Goal: Task Accomplishment & Management: Manage account settings

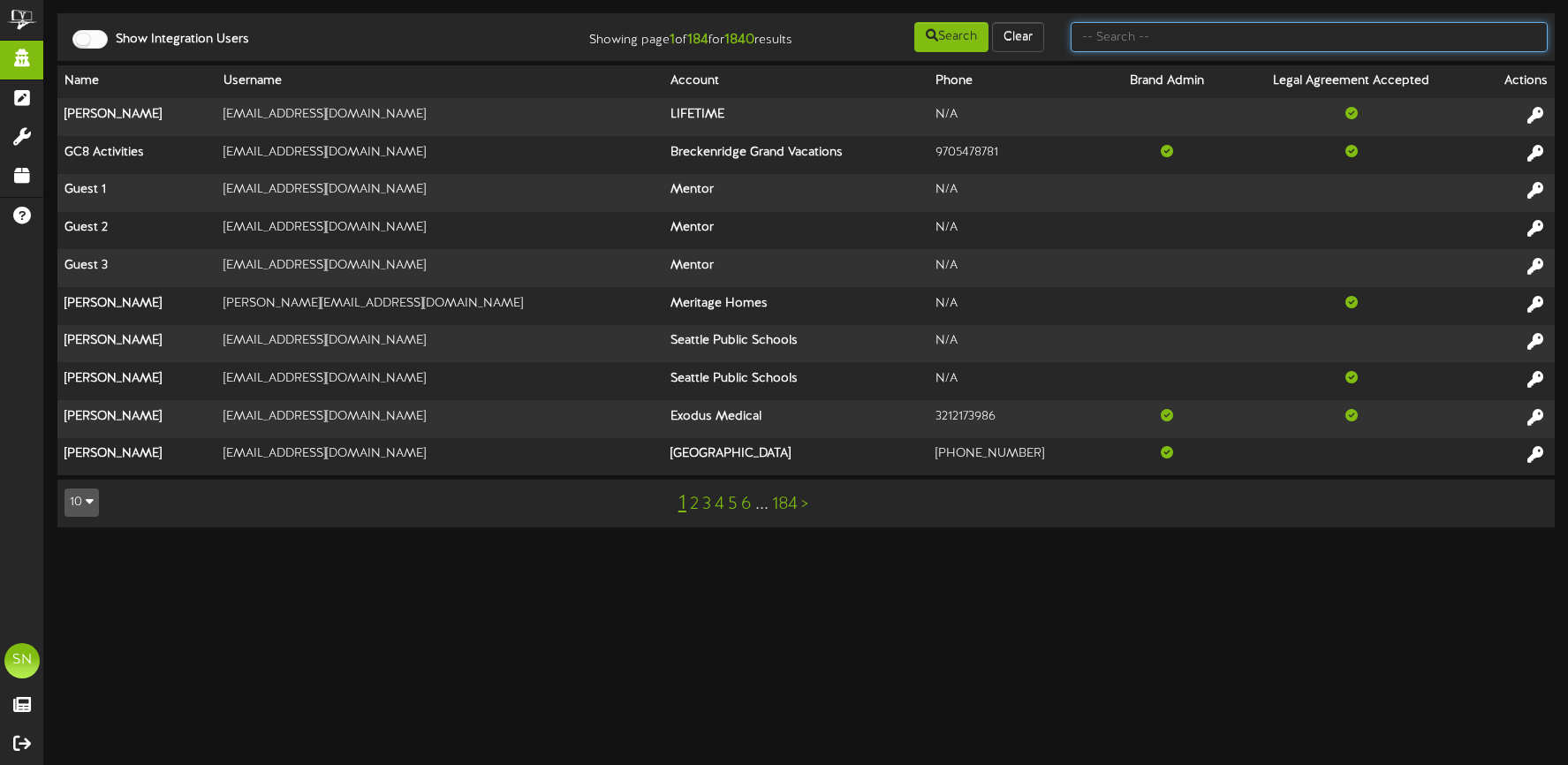
click at [1099, 38] on input "text" at bounding box center [1309, 37] width 477 height 30
type input "t"
type input "r"
type input "t"
type input "r"
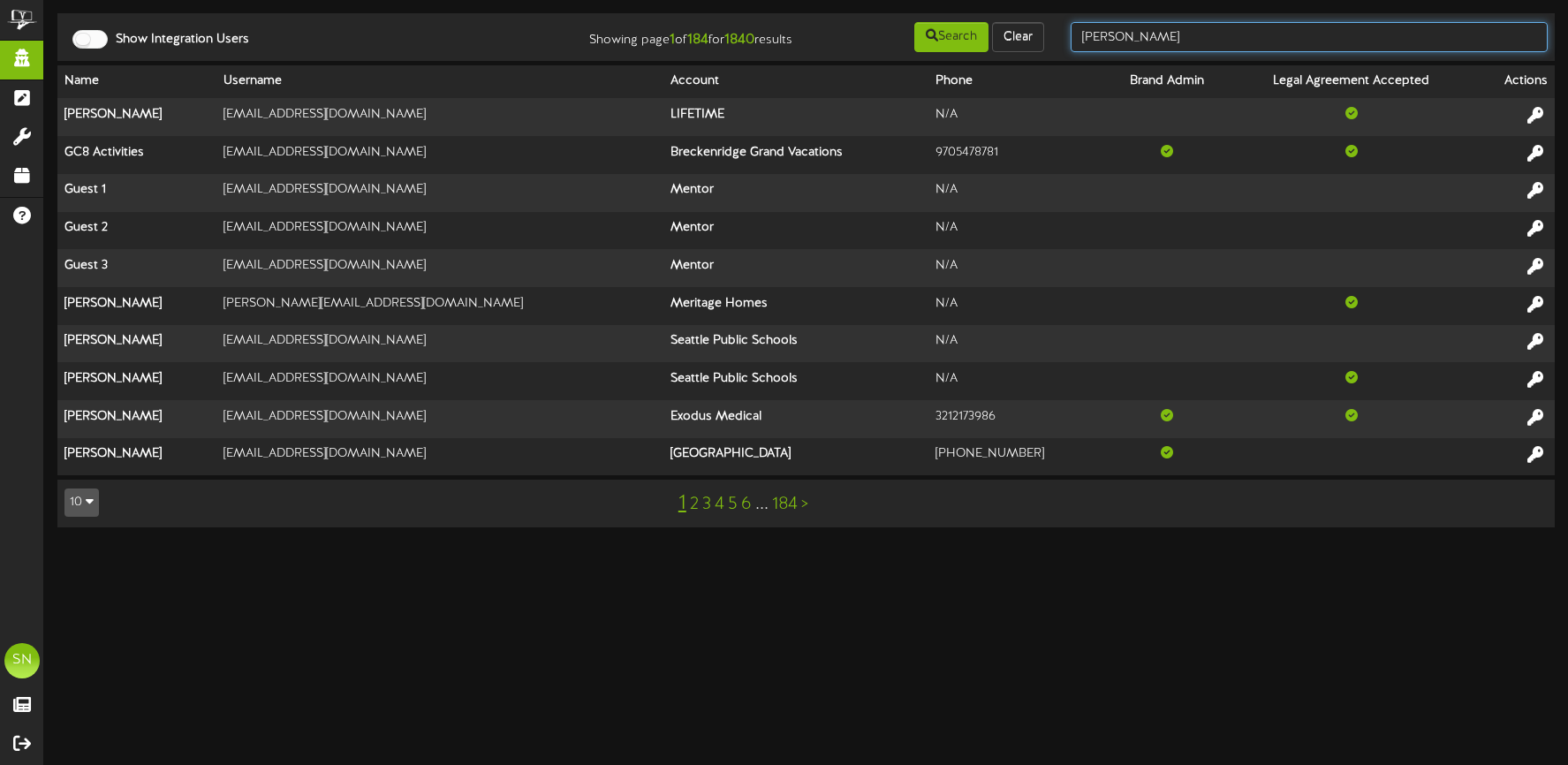
type input "spencer"
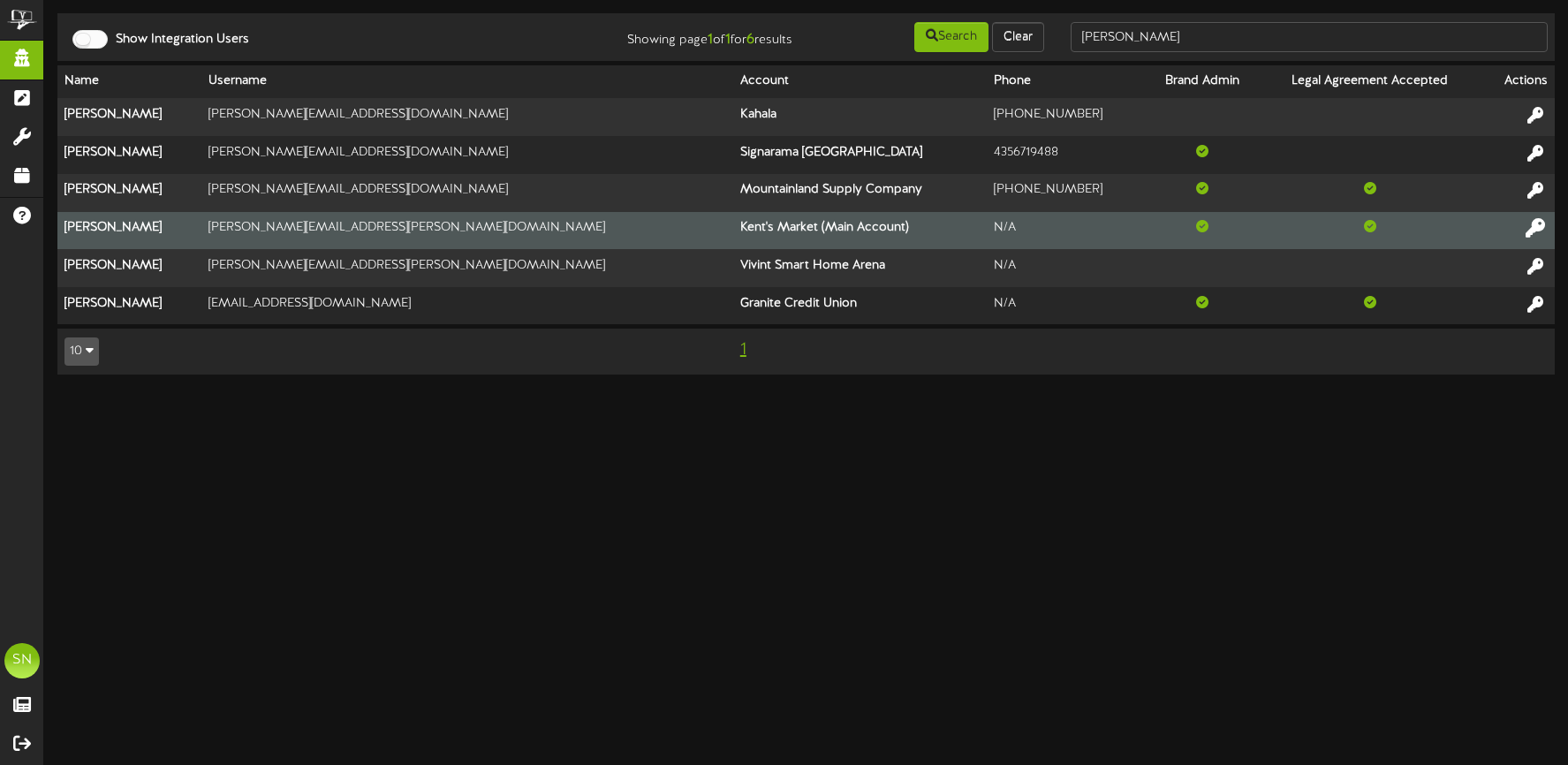
click at [1536, 223] on icon at bounding box center [1535, 227] width 19 height 19
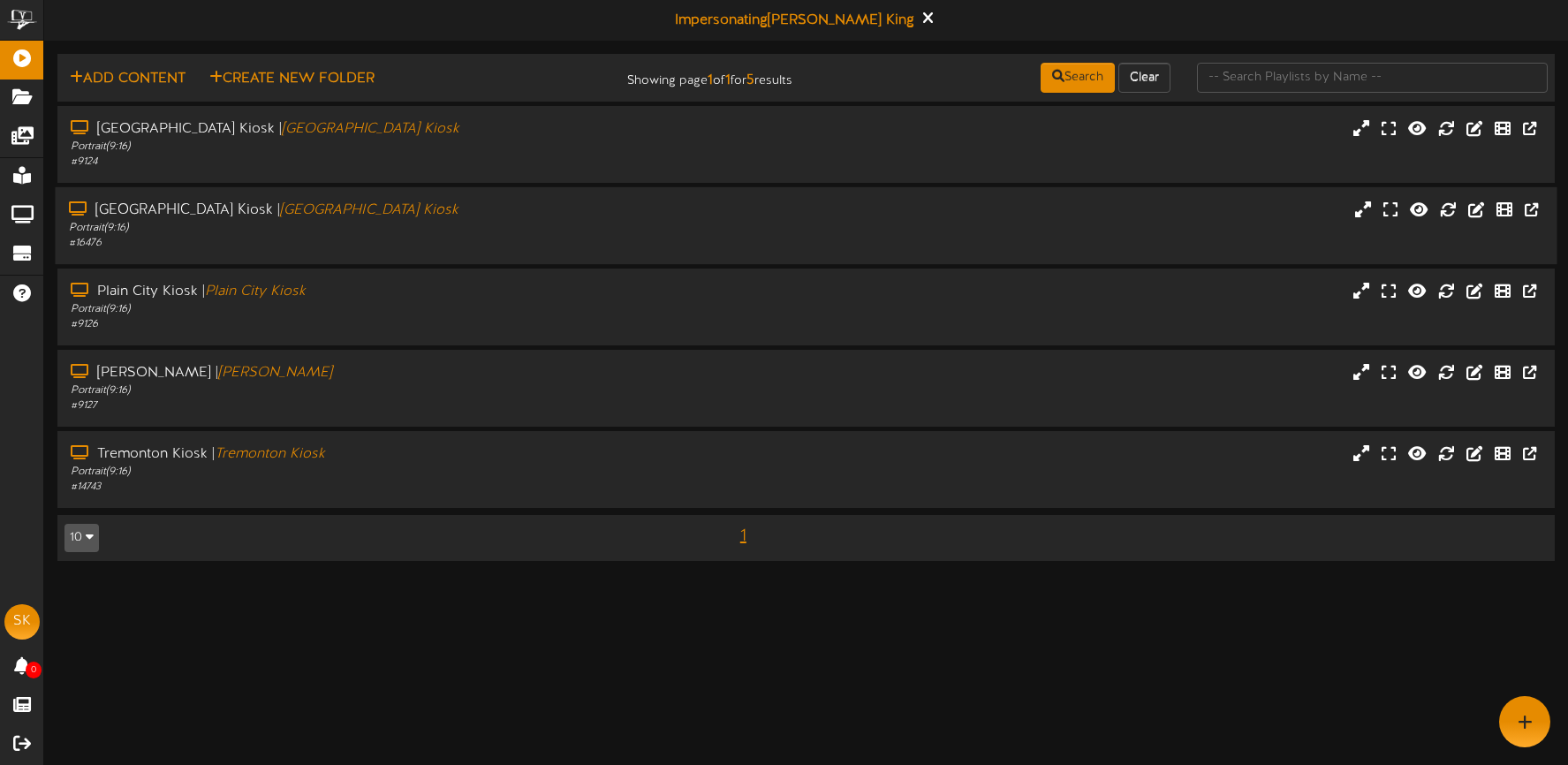
click at [452, 217] on div "[GEOGRAPHIC_DATA] | [GEOGRAPHIC_DATA]" at bounding box center [368, 211] width 599 height 20
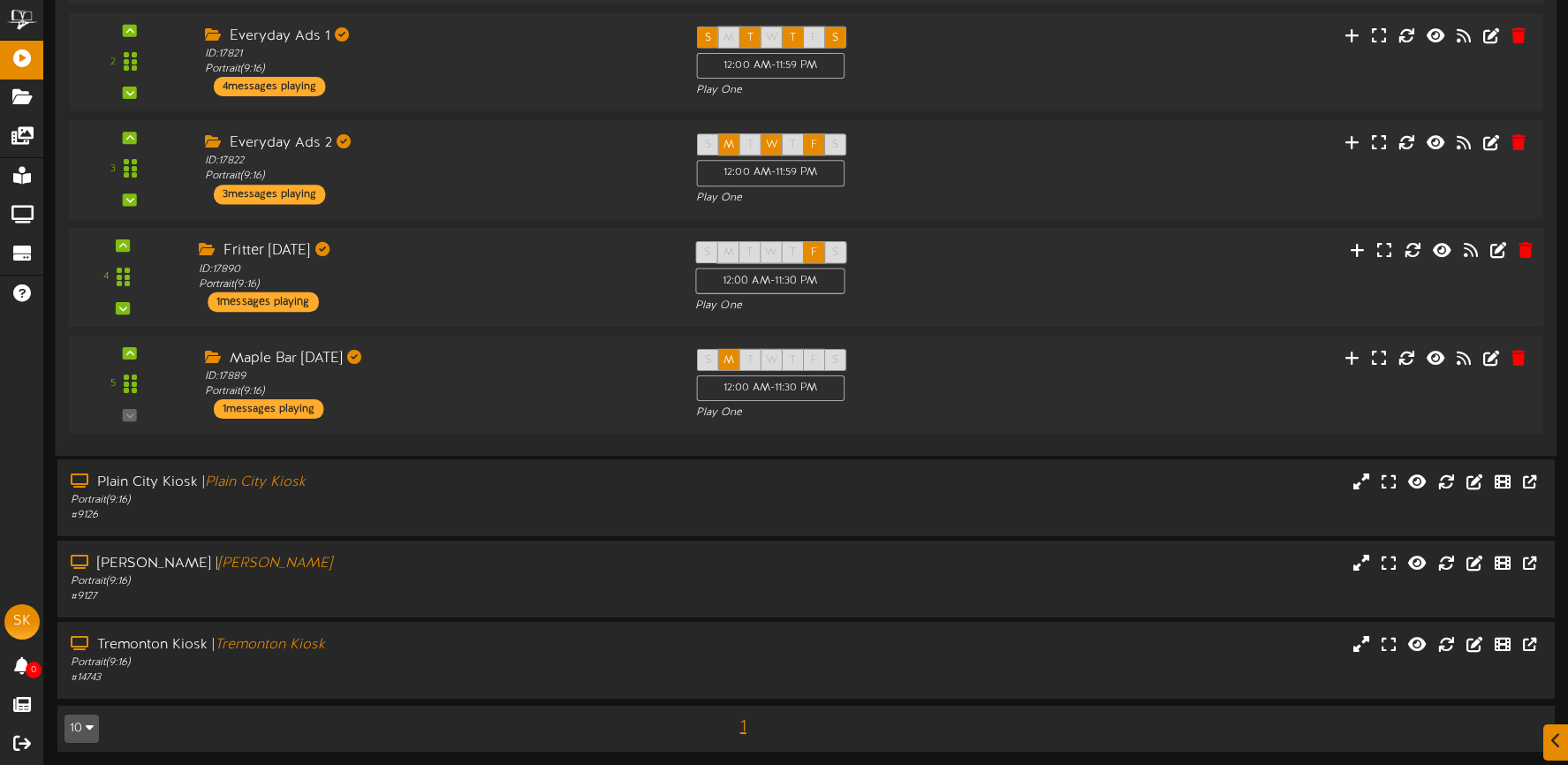
scroll to position [470, 0]
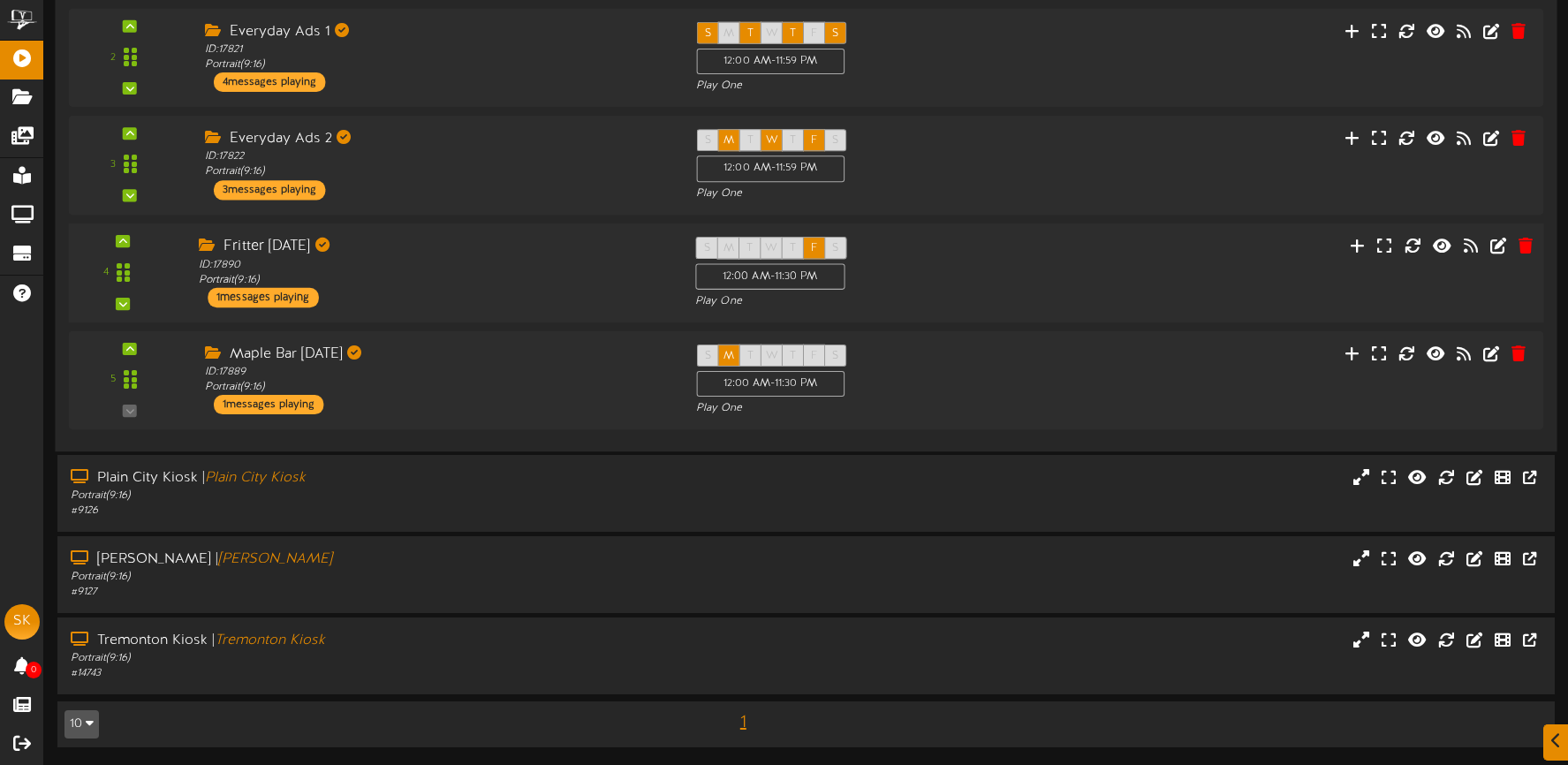
click at [545, 305] on div "Fritter Friday ID: 17890 Portrait ( 9:16 ) 1 messages playing" at bounding box center [433, 272] width 496 height 71
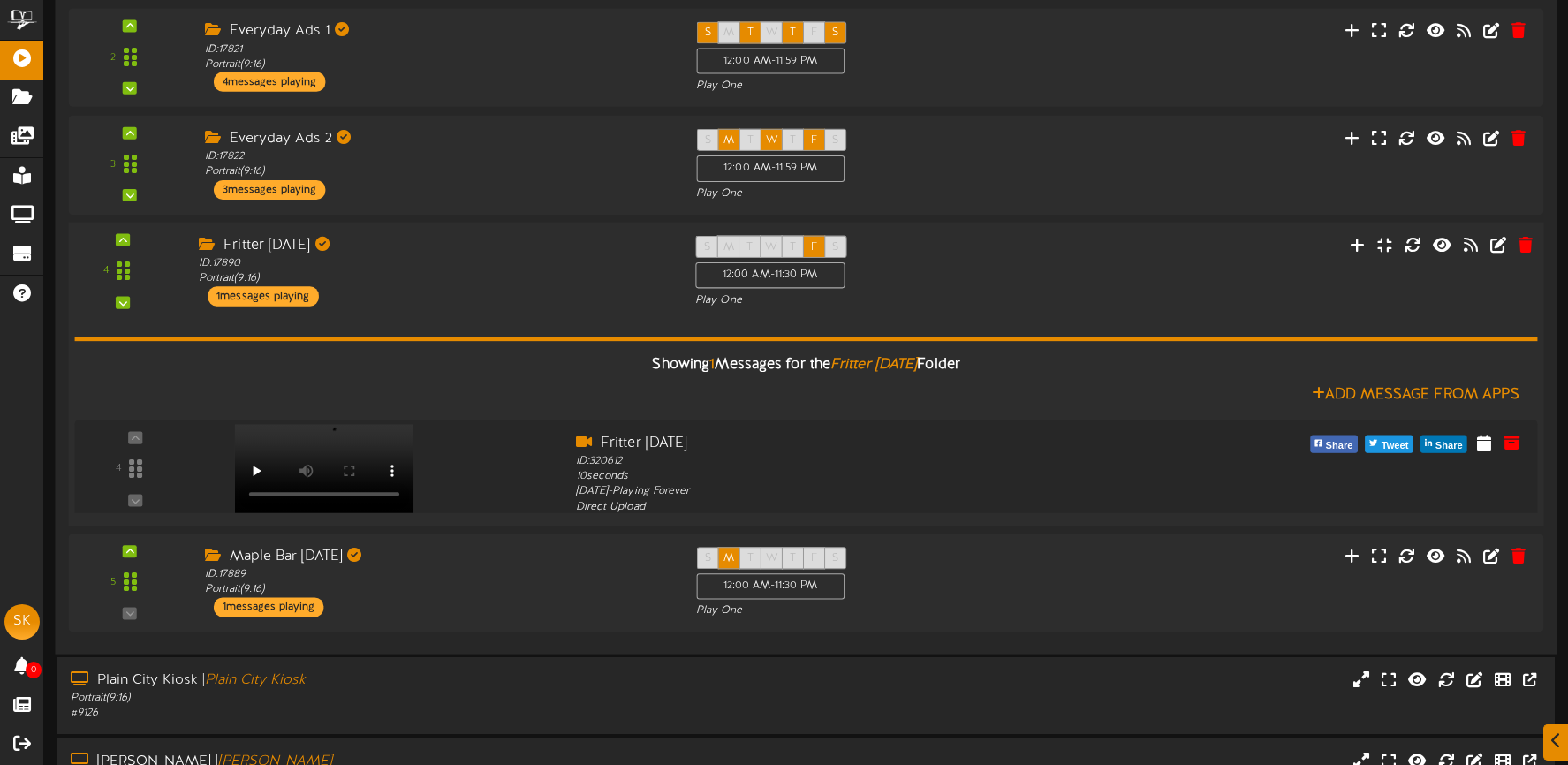
scroll to position [469, 0]
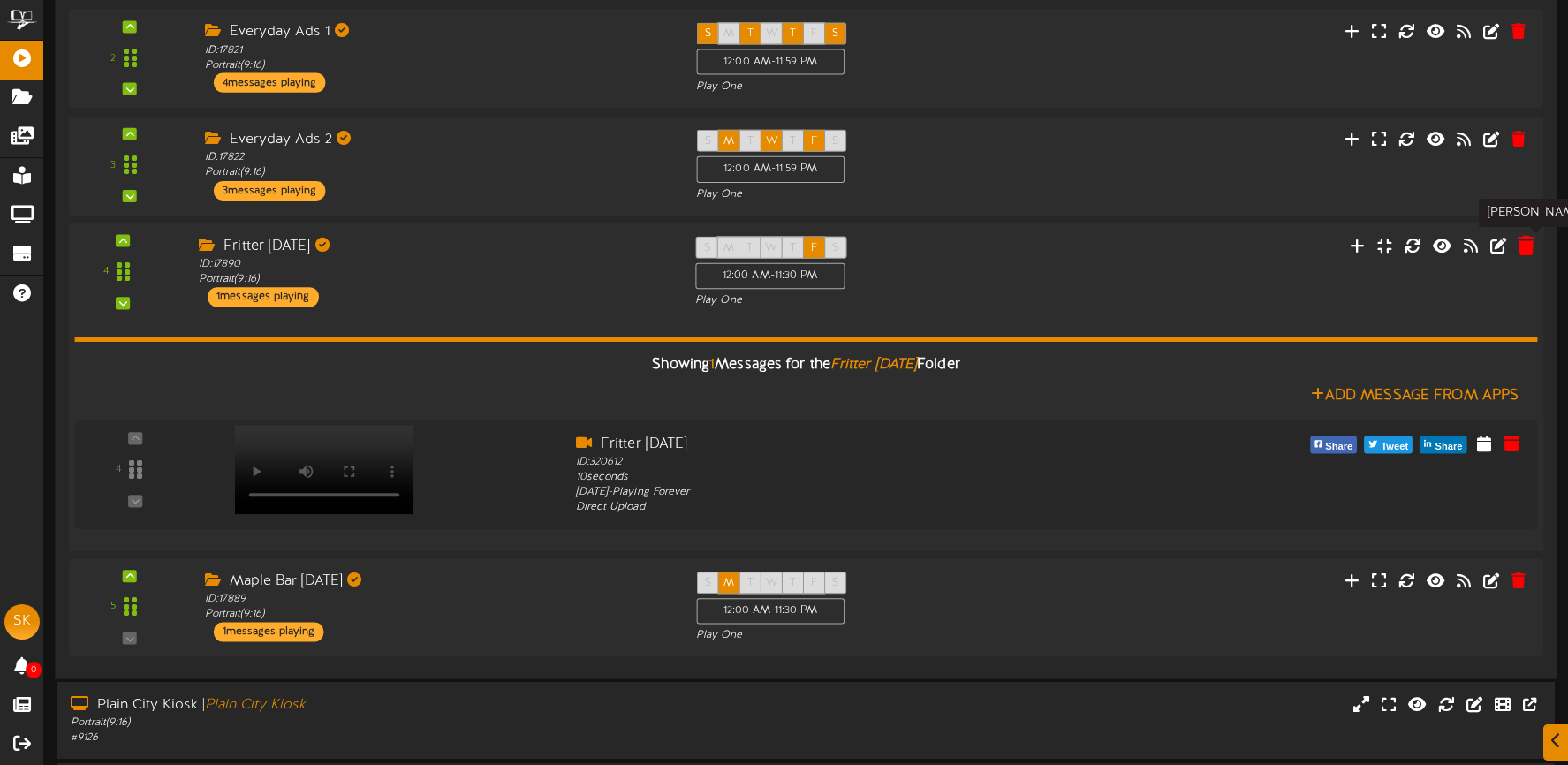
click at [1526, 246] on icon at bounding box center [1526, 244] width 17 height 19
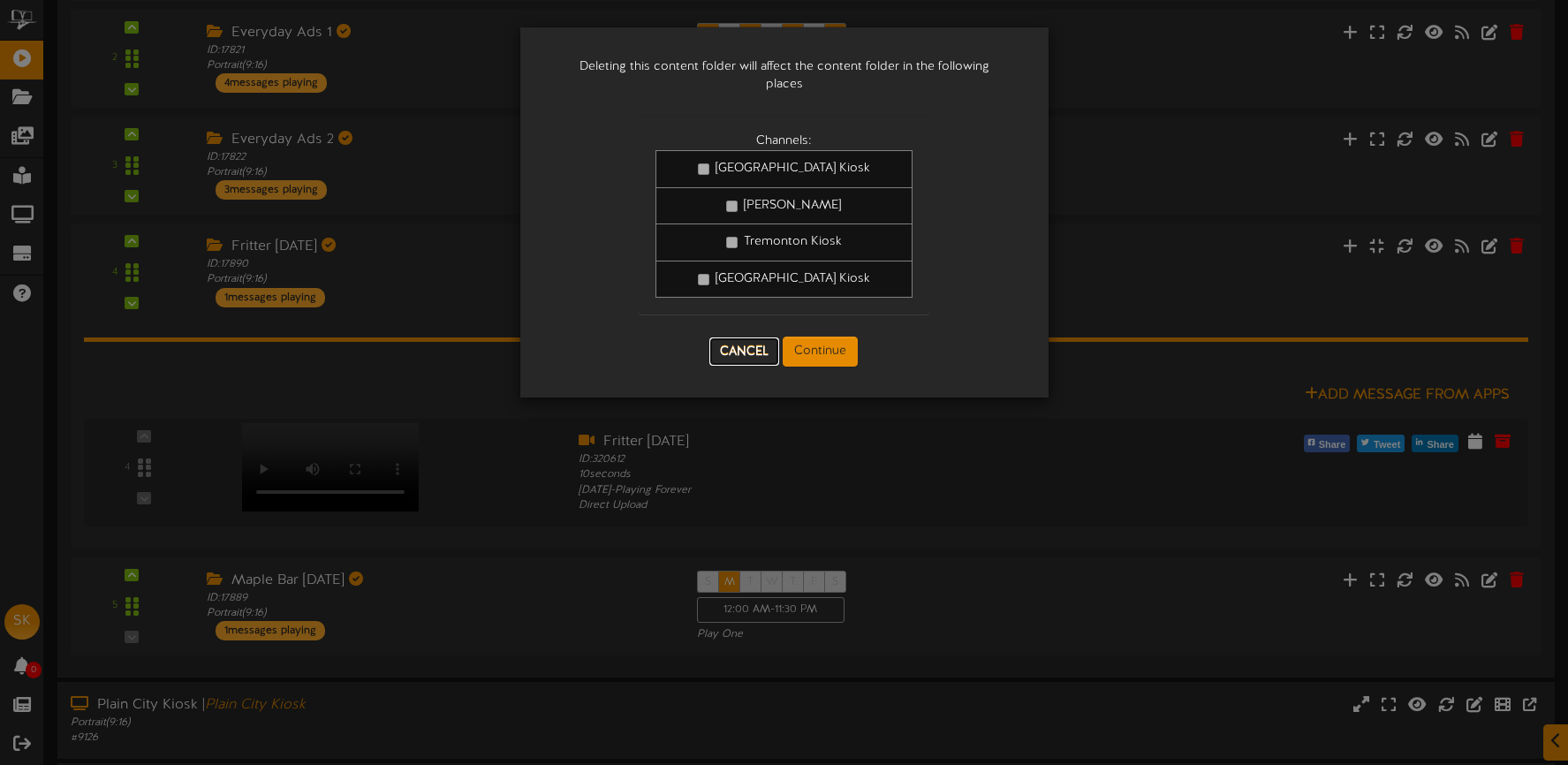
drag, startPoint x: 739, startPoint y: 350, endPoint x: 749, endPoint y: 350, distance: 10.0
click at [739, 350] on button "Cancel" at bounding box center [744, 351] width 70 height 28
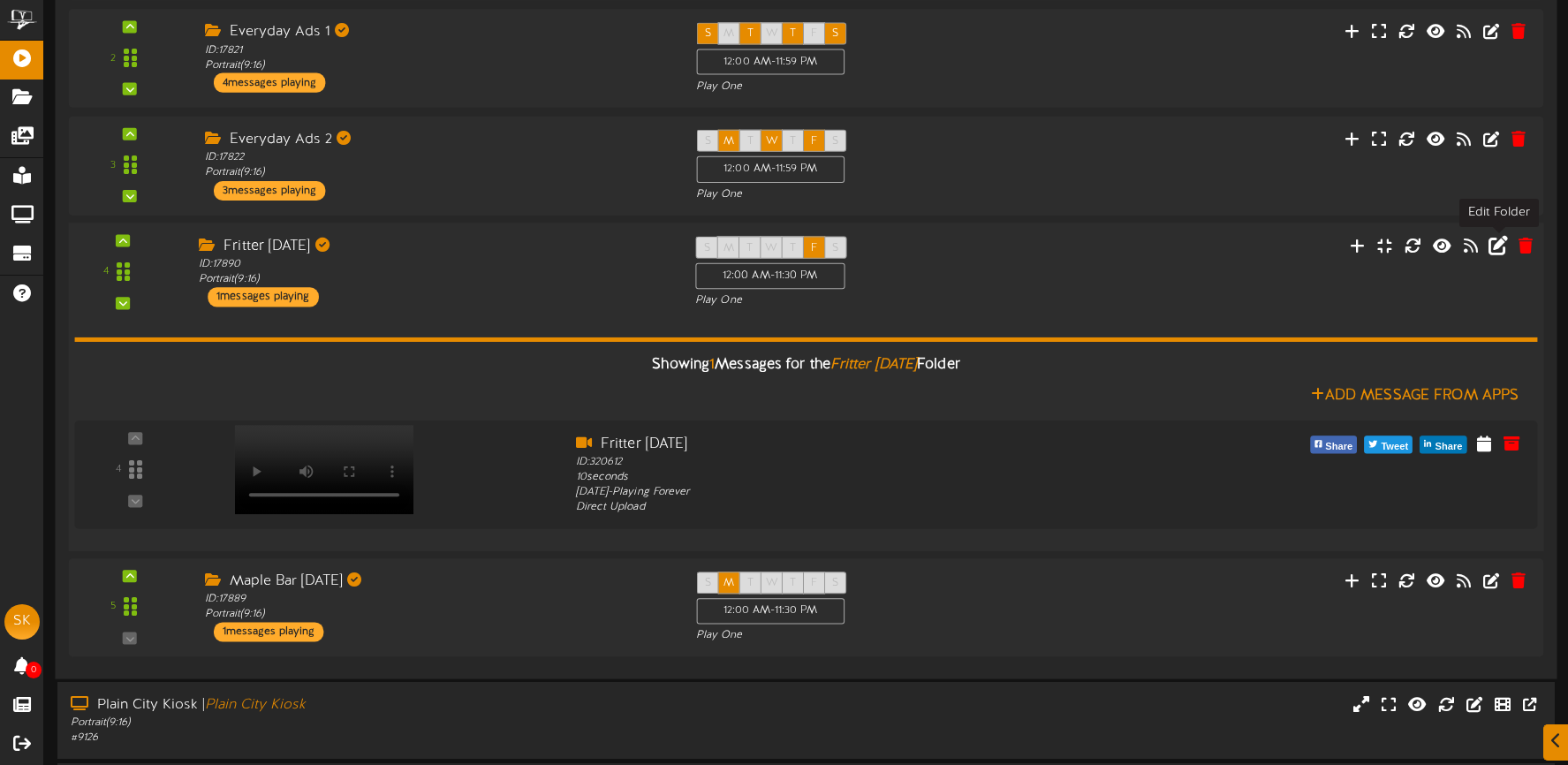
click at [1503, 246] on icon at bounding box center [1497, 244] width 19 height 19
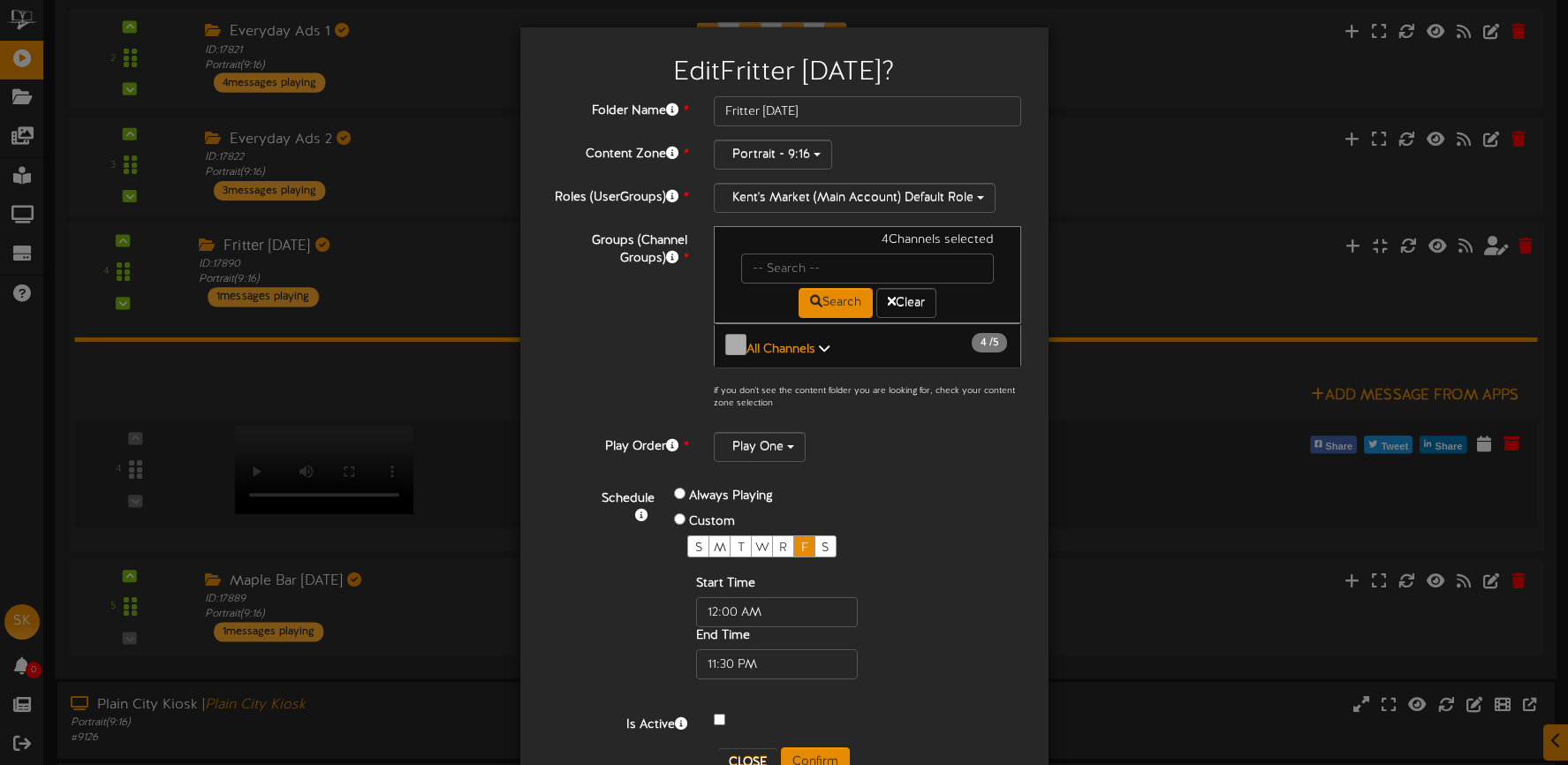
drag, startPoint x: 765, startPoint y: 343, endPoint x: 797, endPoint y: 355, distance: 34.2
click at [765, 343] on b "All Channels" at bounding box center [780, 349] width 69 height 13
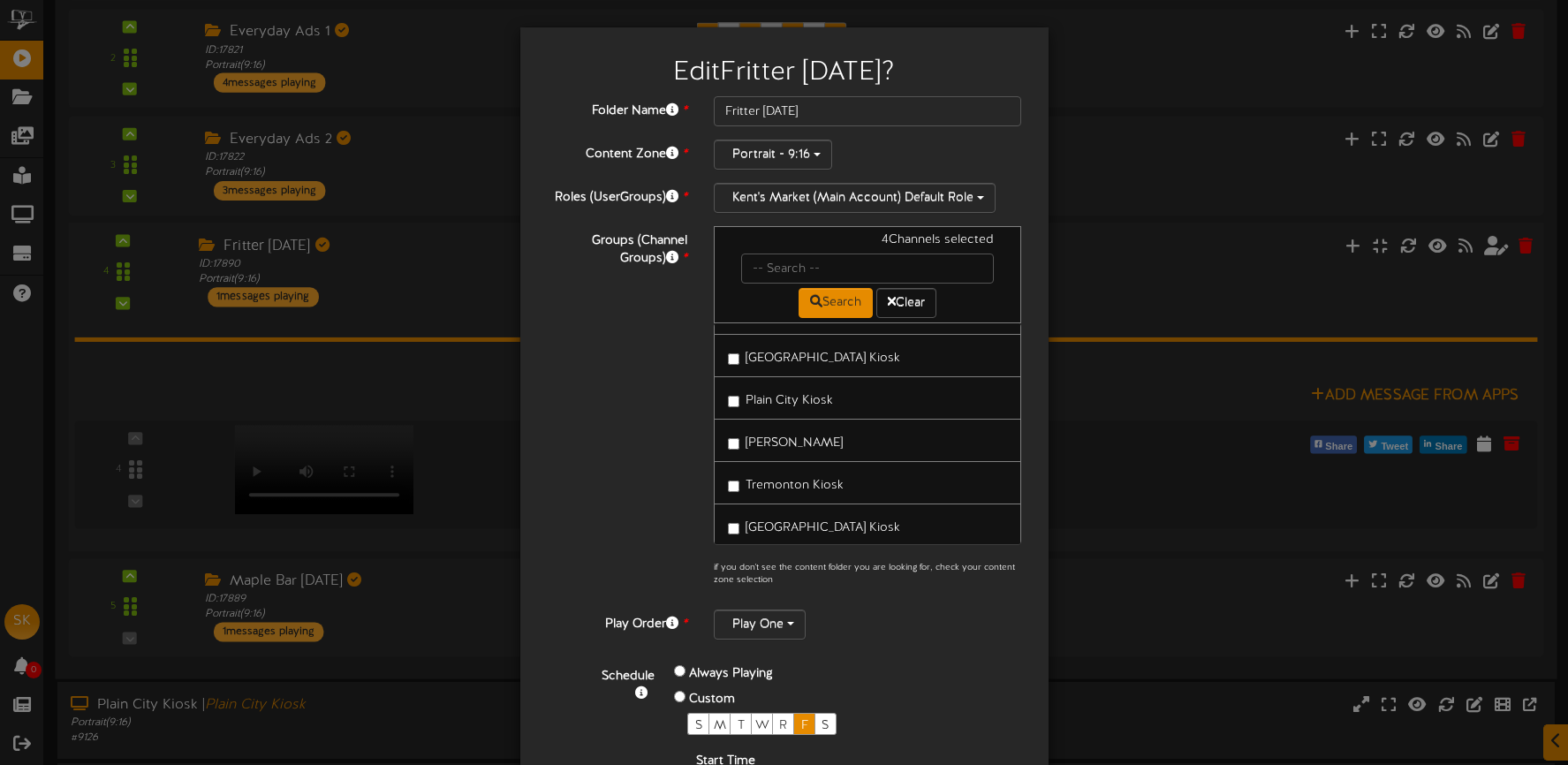
scroll to position [50, 0]
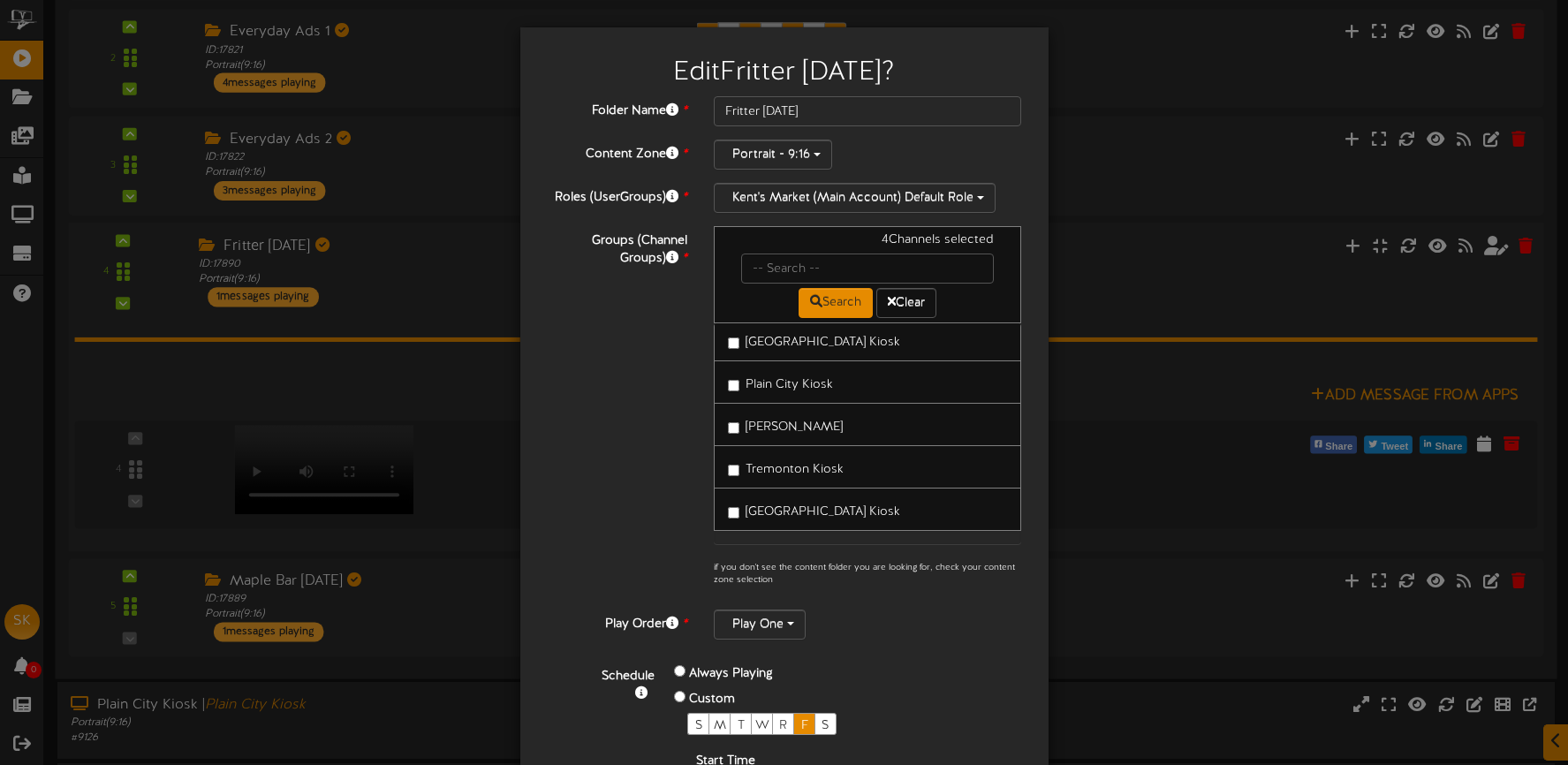
click at [807, 505] on span "[GEOGRAPHIC_DATA] Kiosk" at bounding box center [823, 512] width 154 height 13
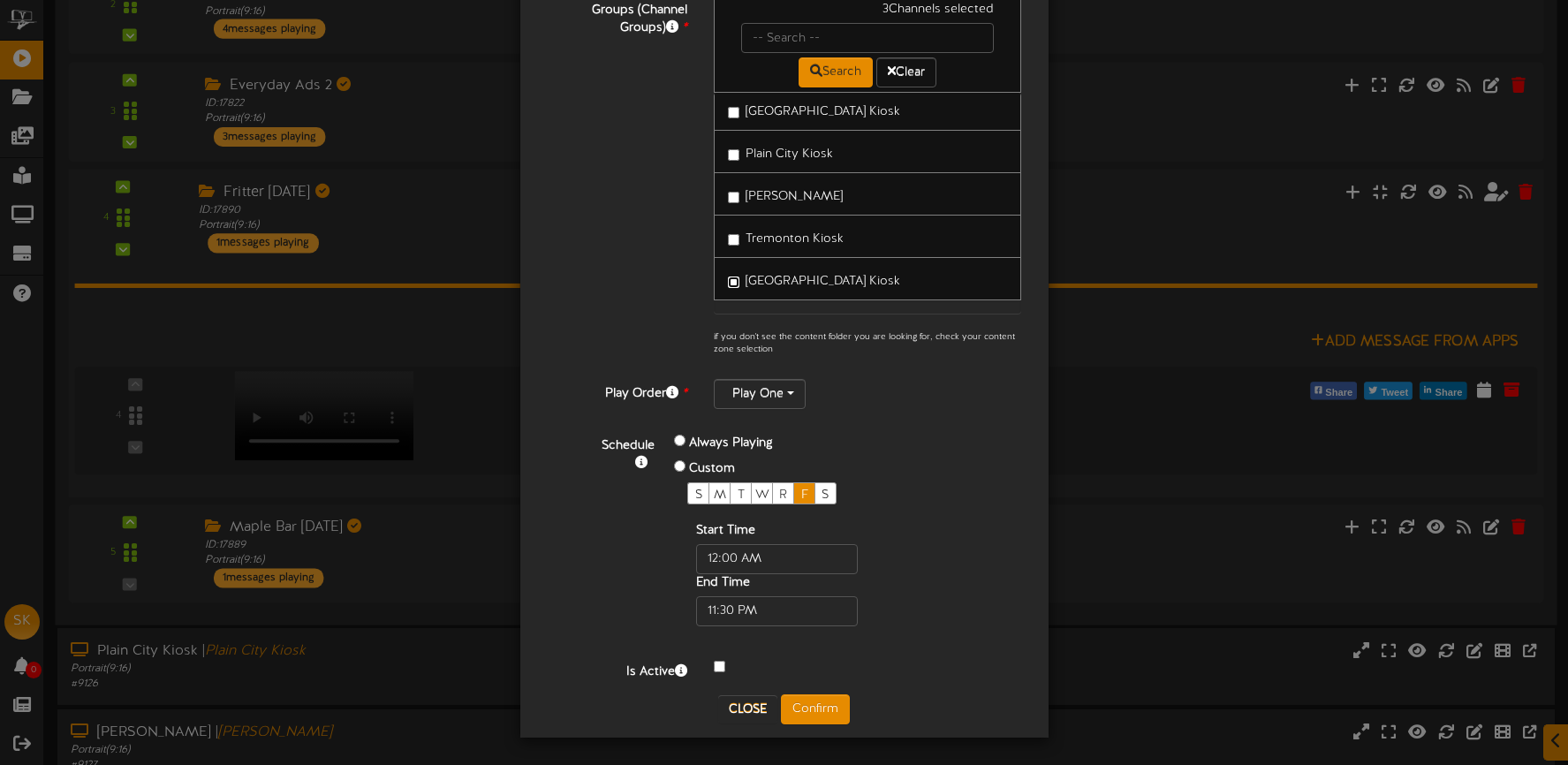
scroll to position [525, 0]
click at [825, 699] on button "Confirm" at bounding box center [815, 709] width 69 height 30
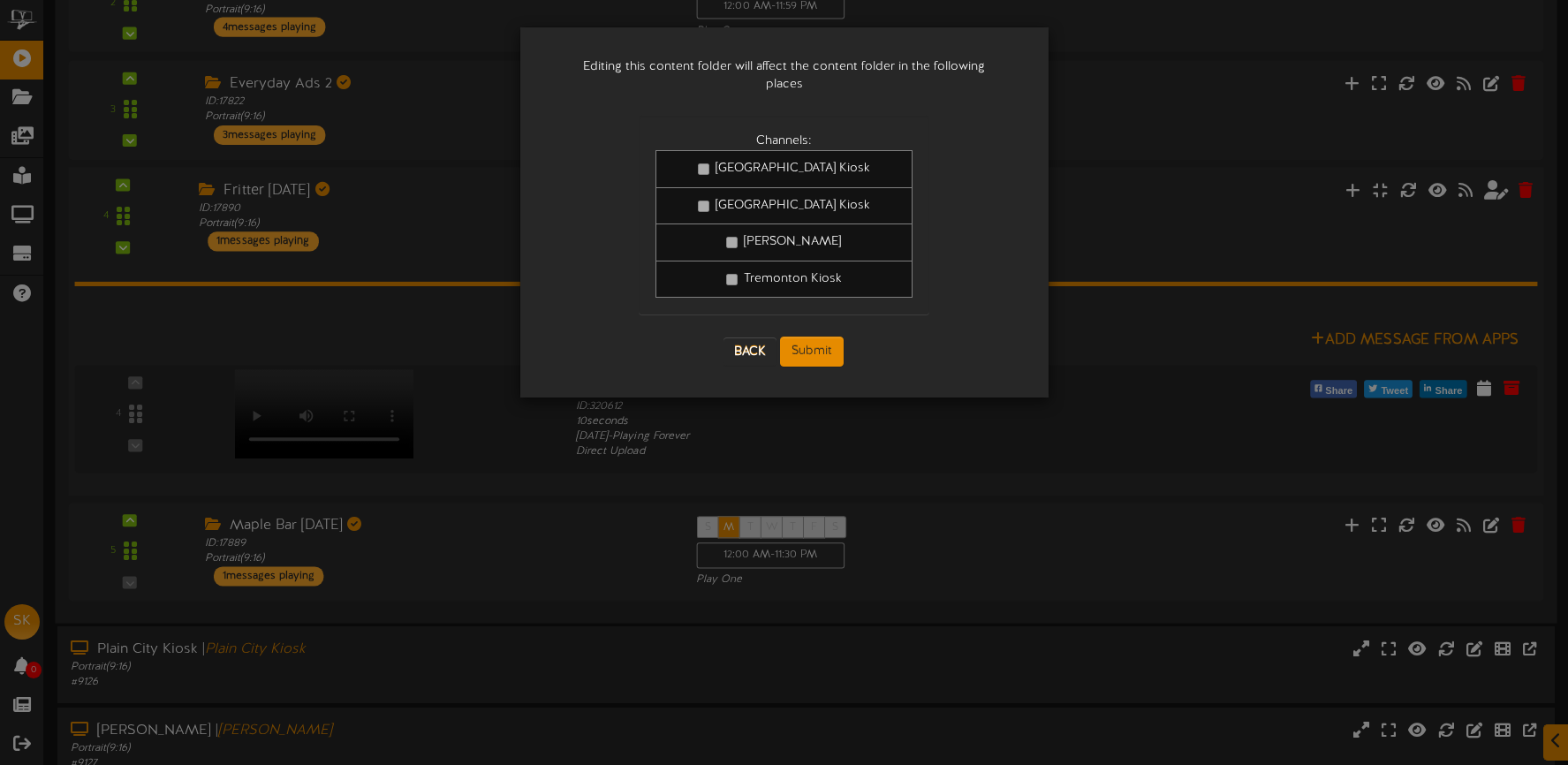
scroll to position [527, 0]
click at [822, 337] on button "Submit" at bounding box center [811, 351] width 63 height 30
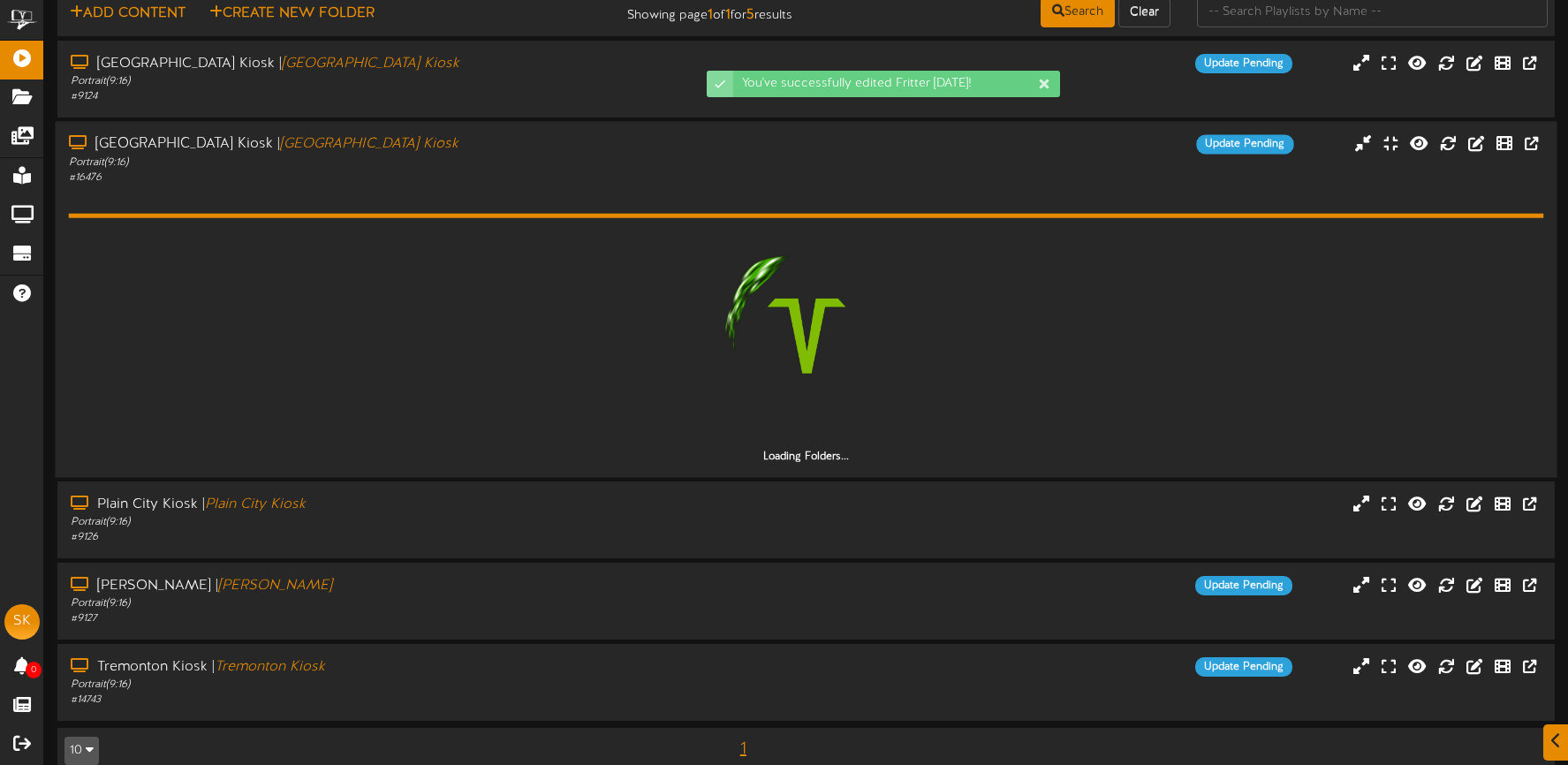
scroll to position [92, 0]
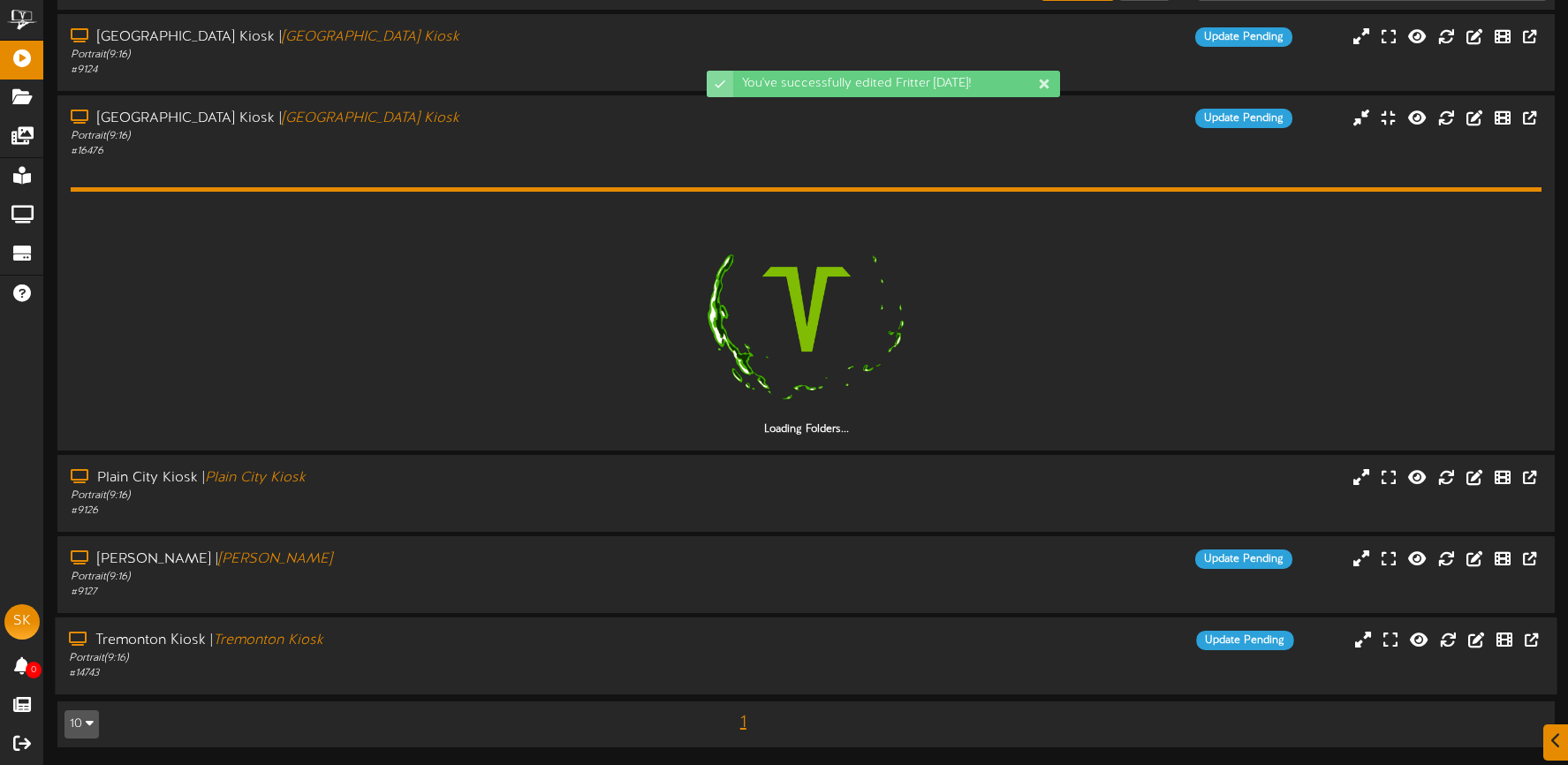
click at [472, 645] on div "Tremonton Kiosk | Tremonton Kiosk" at bounding box center [368, 640] width 599 height 20
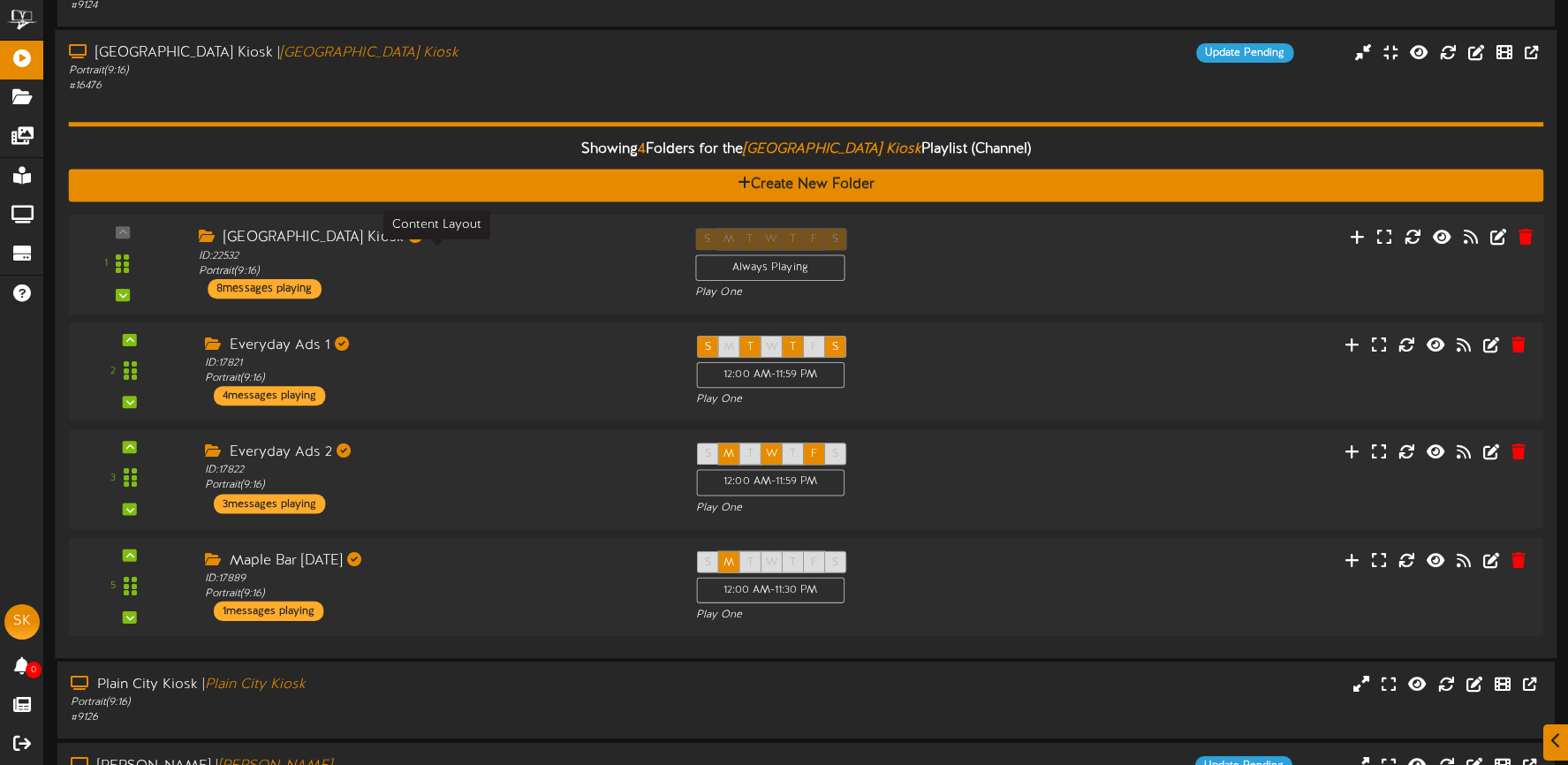
scroll to position [169, 0]
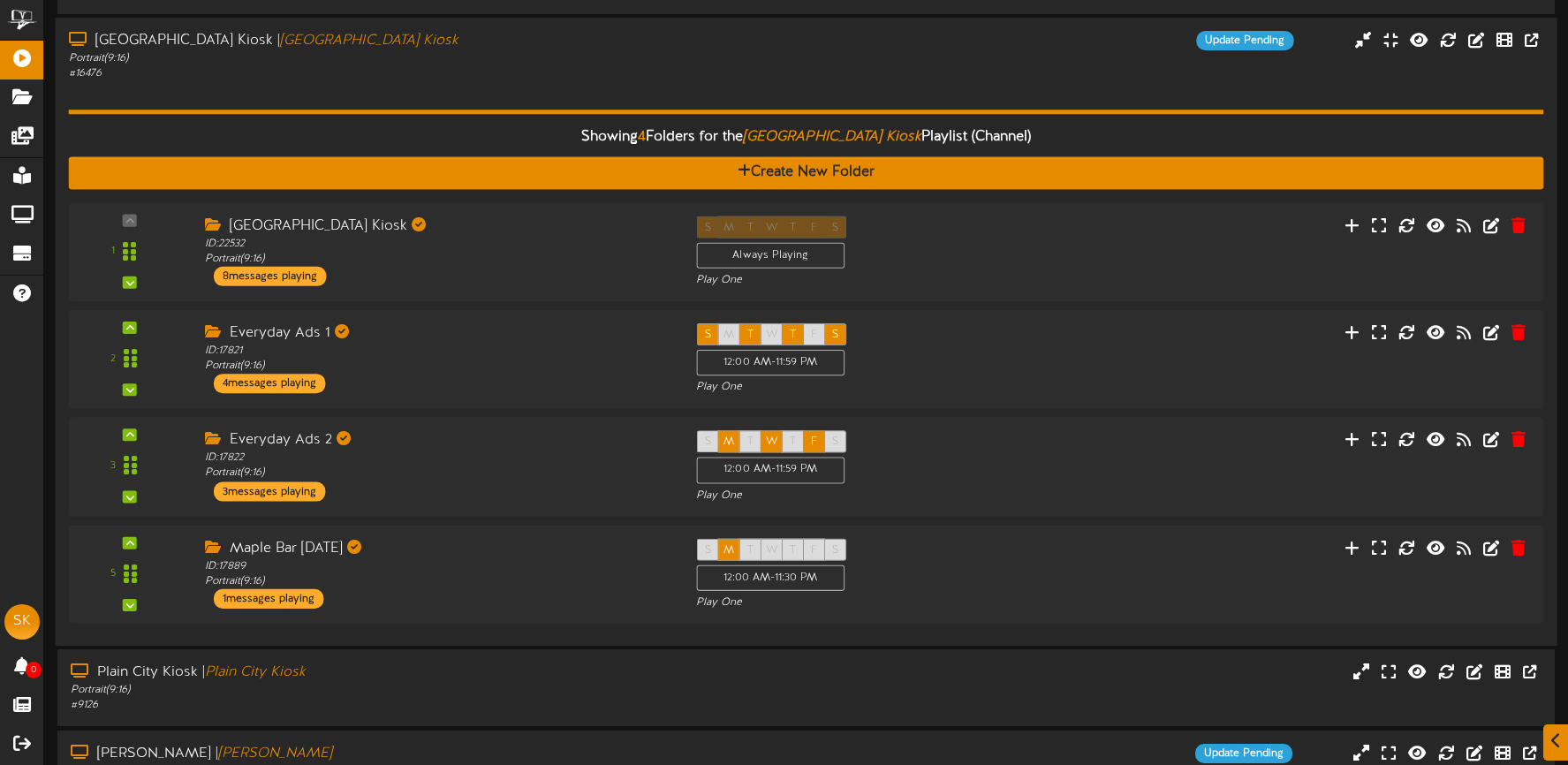
click at [496, 112] on hr at bounding box center [806, 111] width 1475 height 5
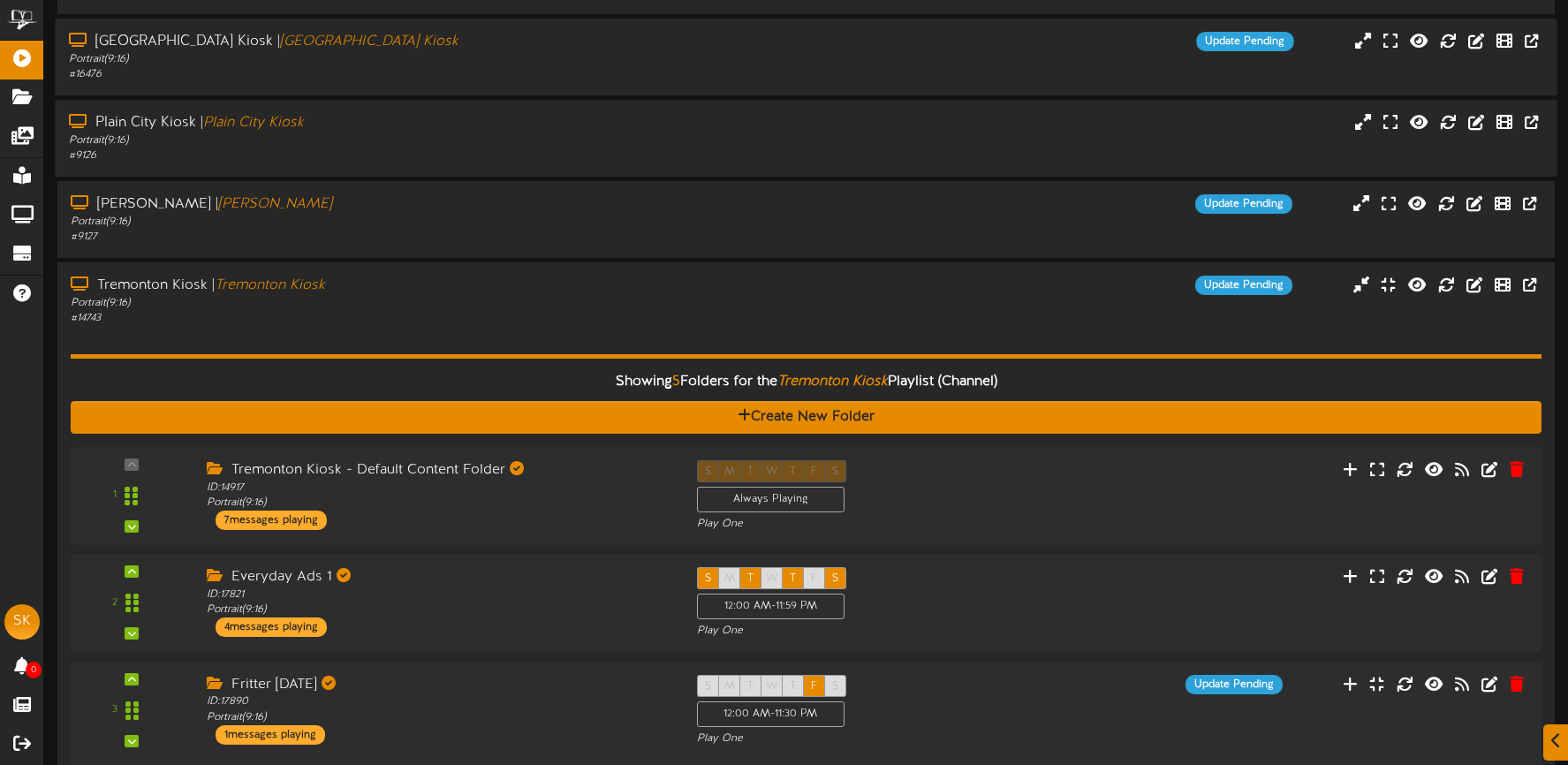
click at [413, 319] on div "# 14743" at bounding box center [369, 318] width 597 height 15
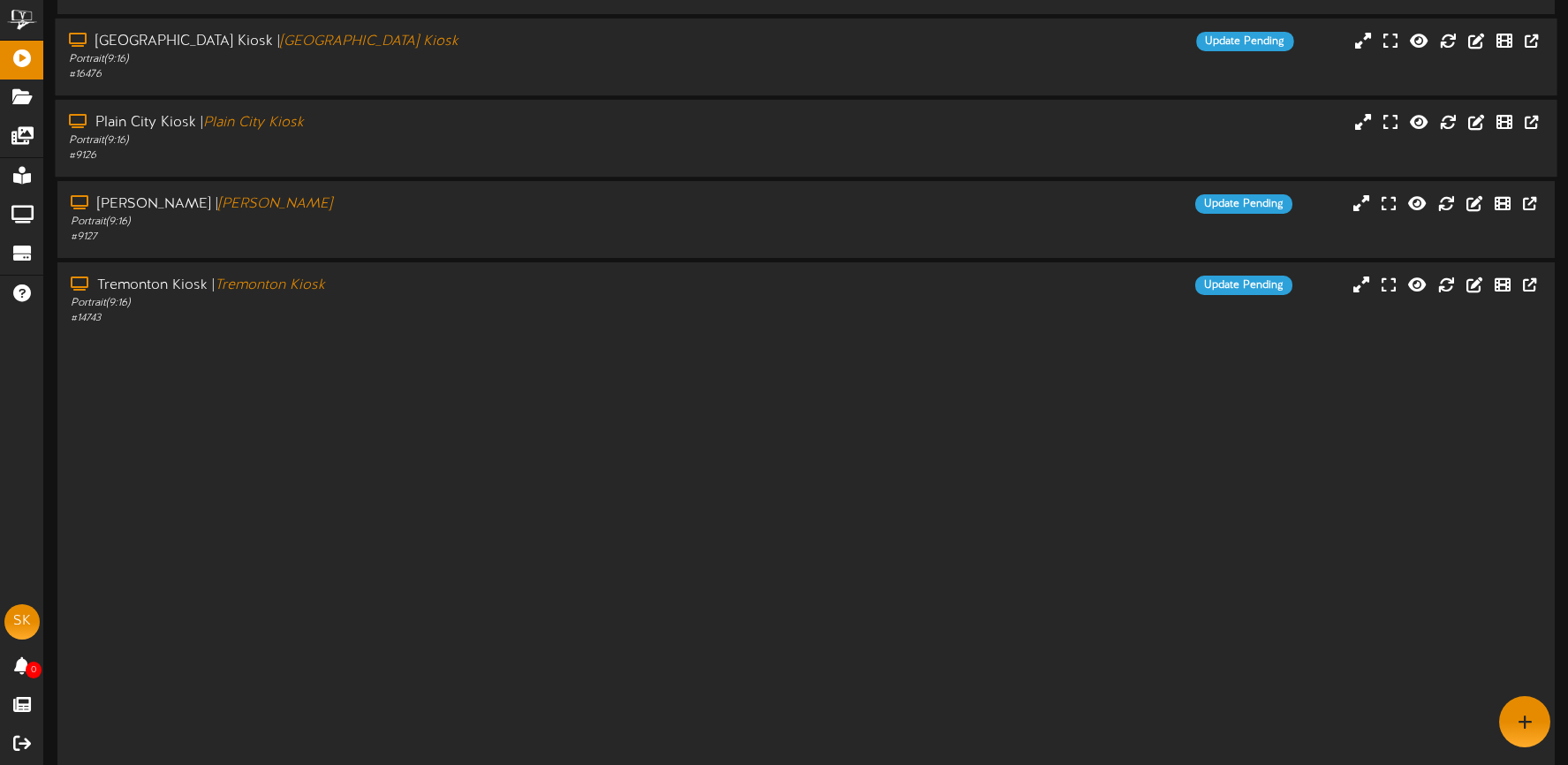
scroll to position [0, 0]
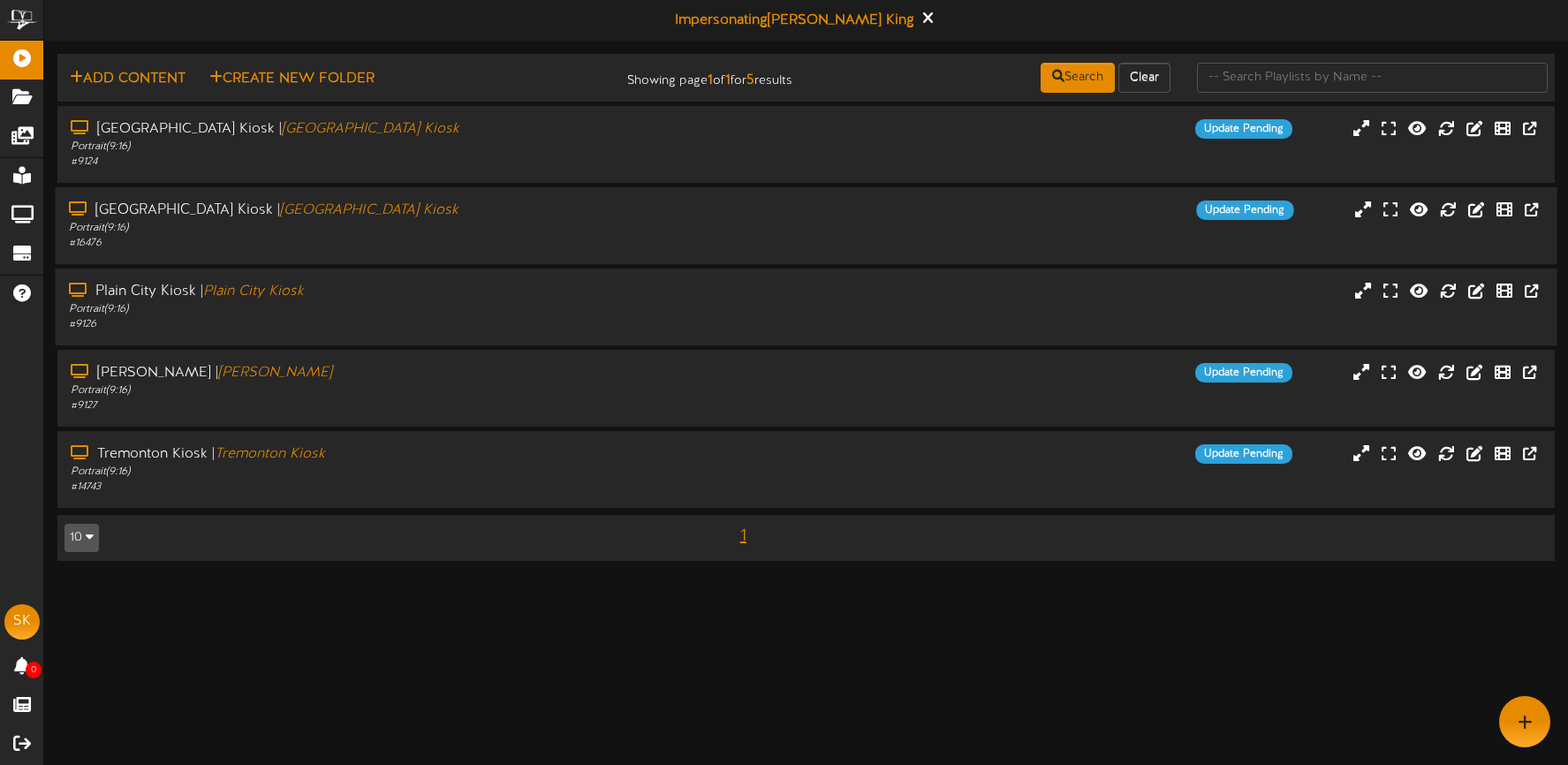
click at [429, 304] on div "Portrait ( 9:16 )" at bounding box center [368, 309] width 599 height 15
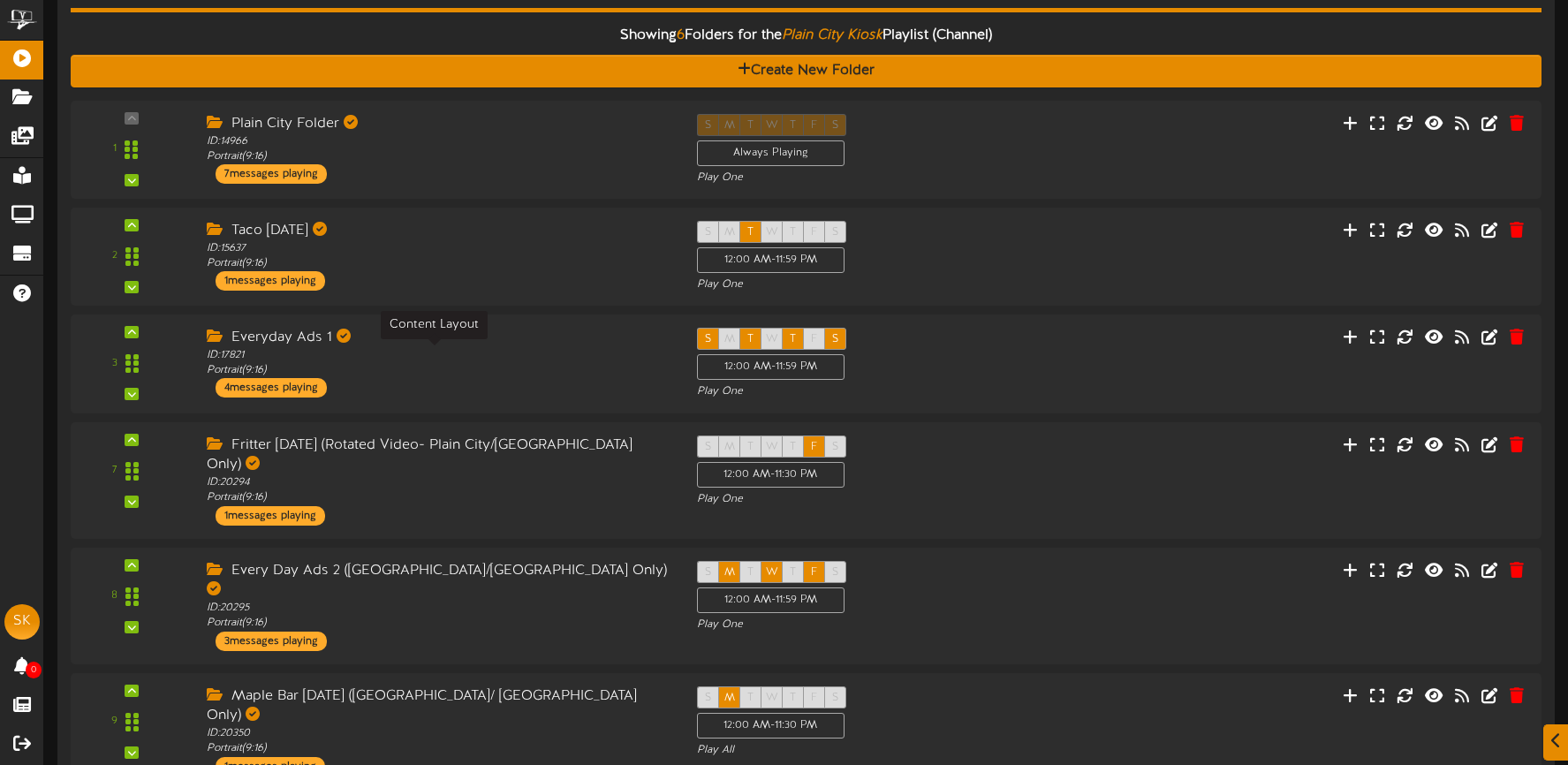
scroll to position [505, 0]
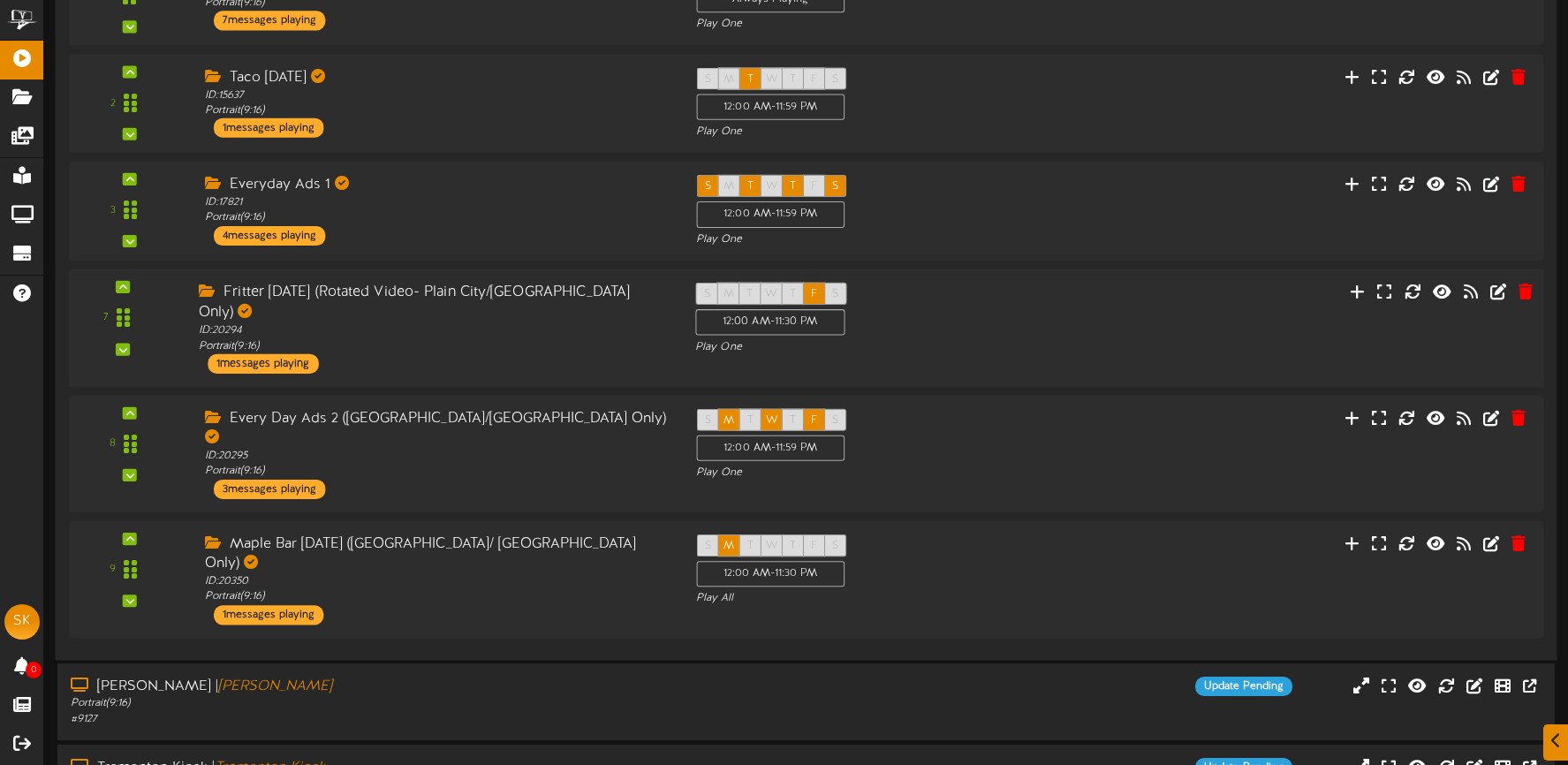
click at [1127, 324] on div "7 ID:" at bounding box center [806, 327] width 1490 height 91
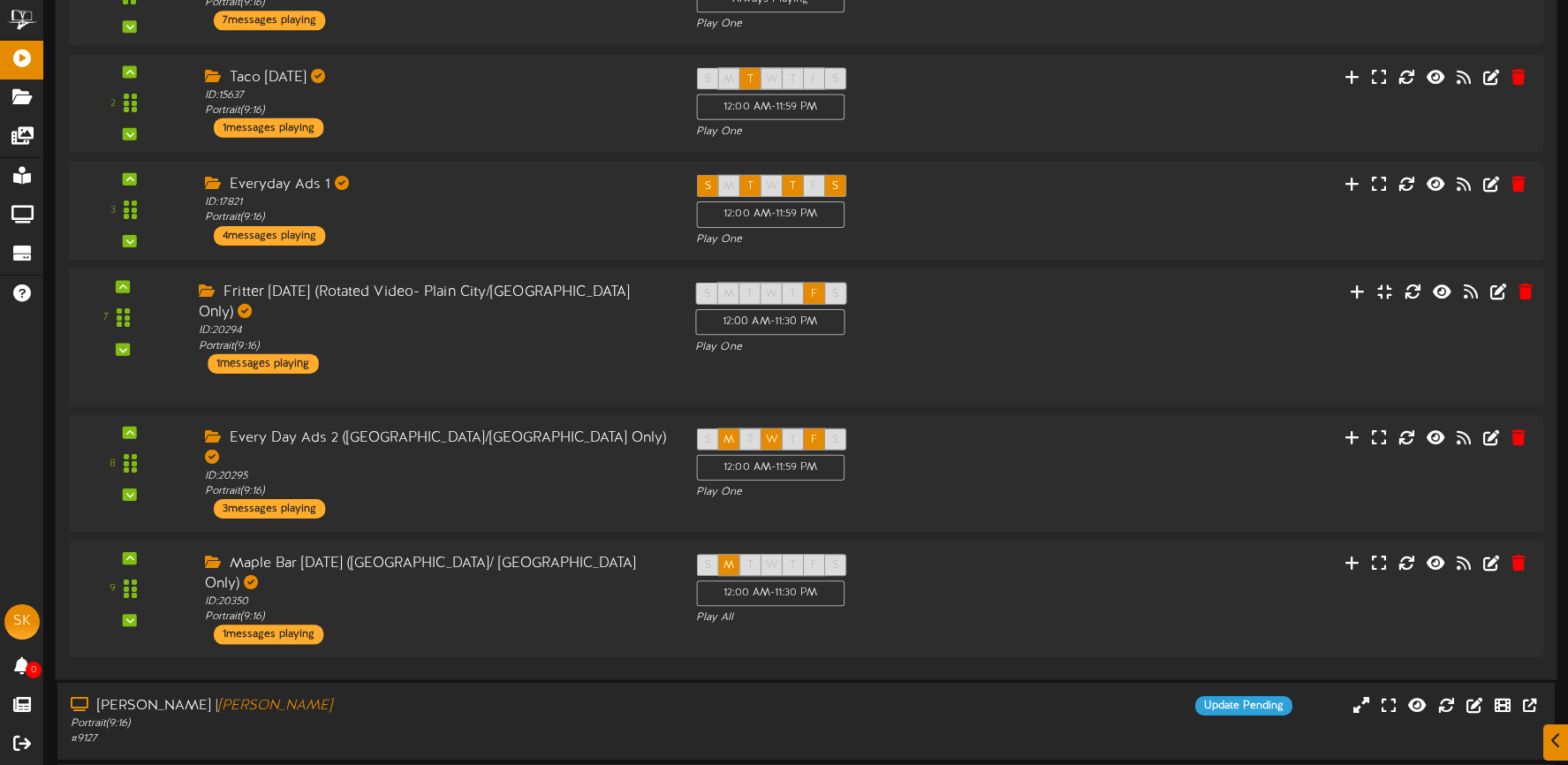
scroll to position [504, 0]
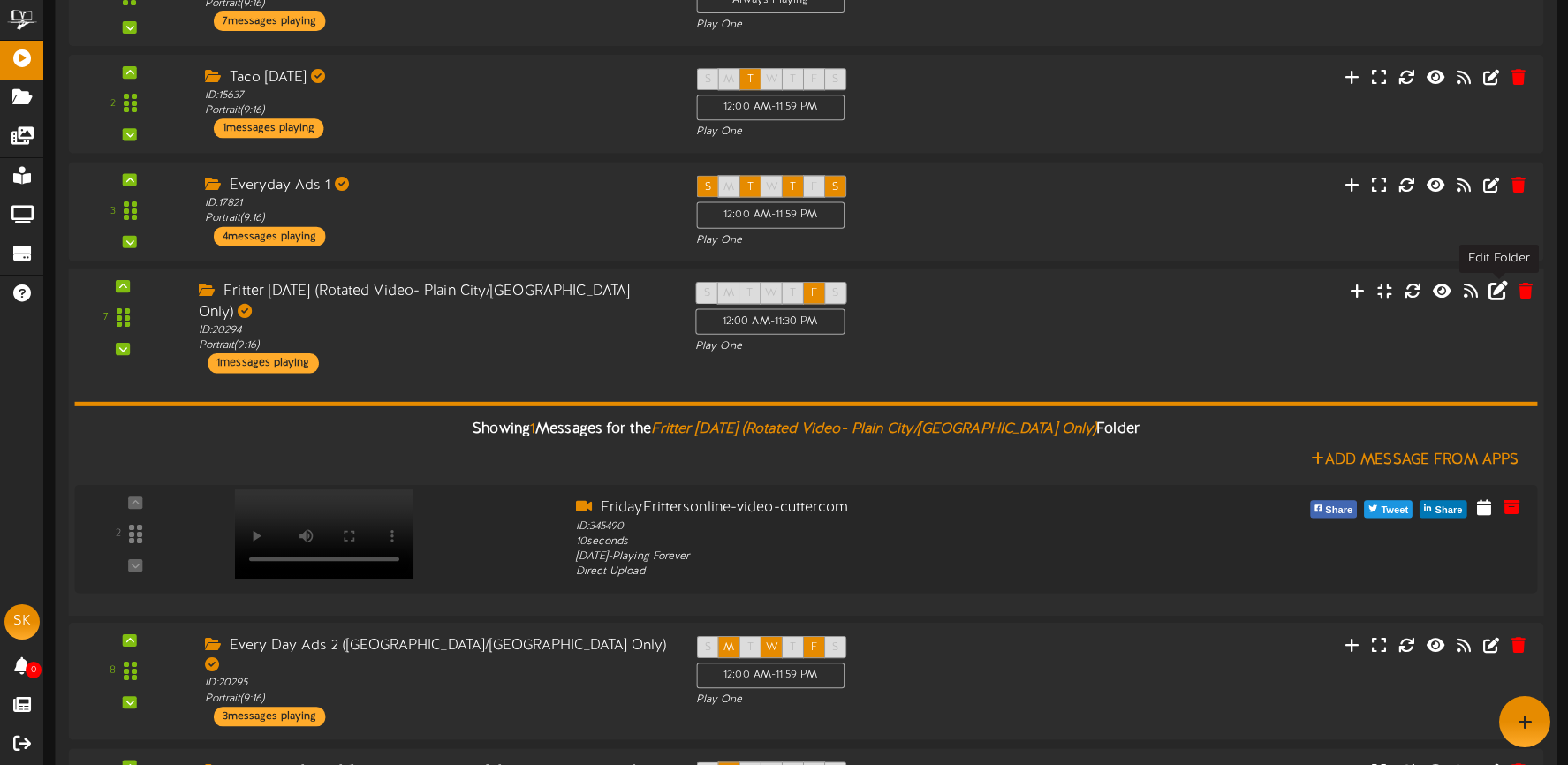
click at [1500, 294] on icon at bounding box center [1497, 289] width 19 height 19
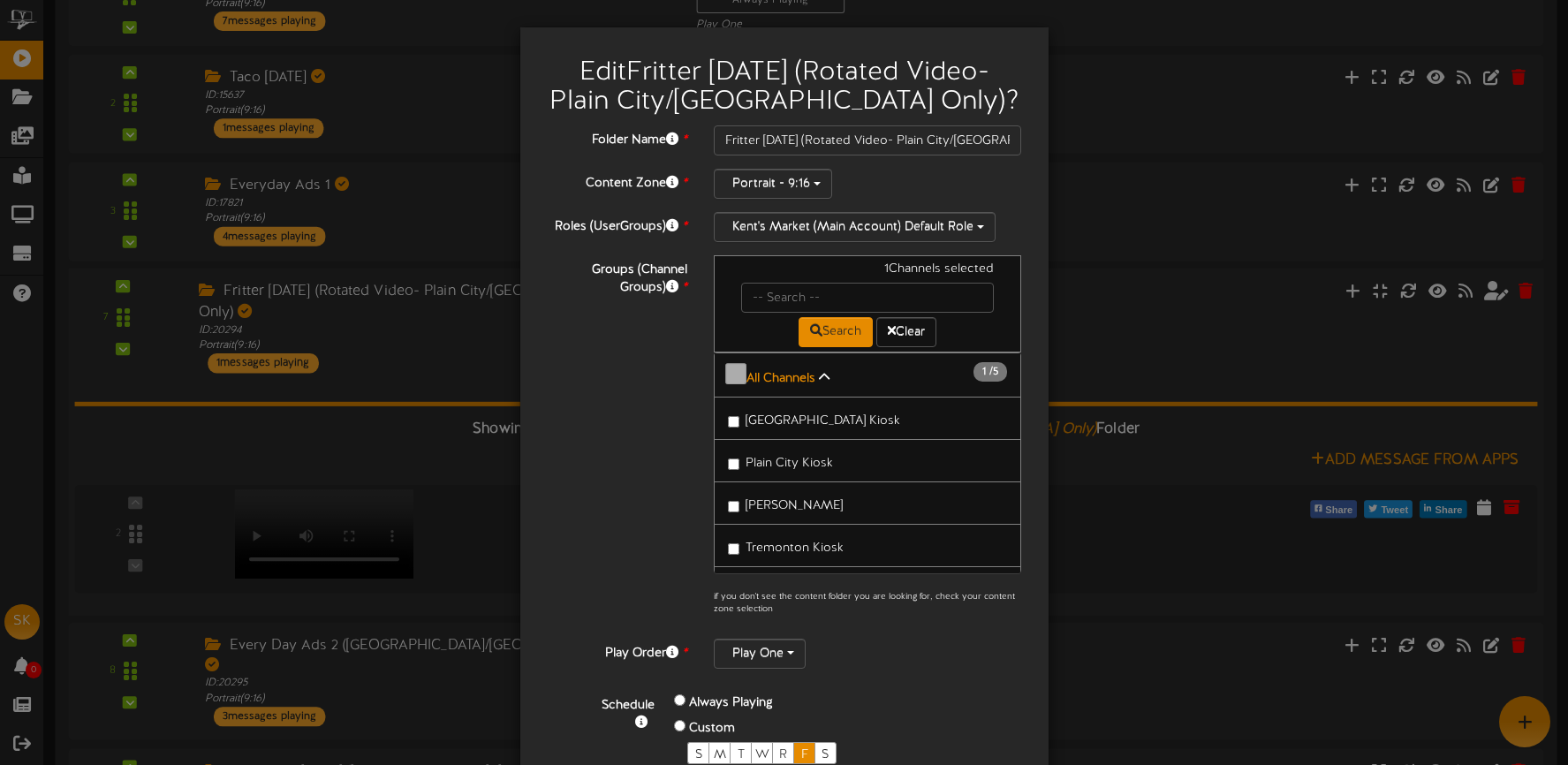
click at [836, 422] on span "[GEOGRAPHIC_DATA] Kiosk" at bounding box center [823, 421] width 154 height 13
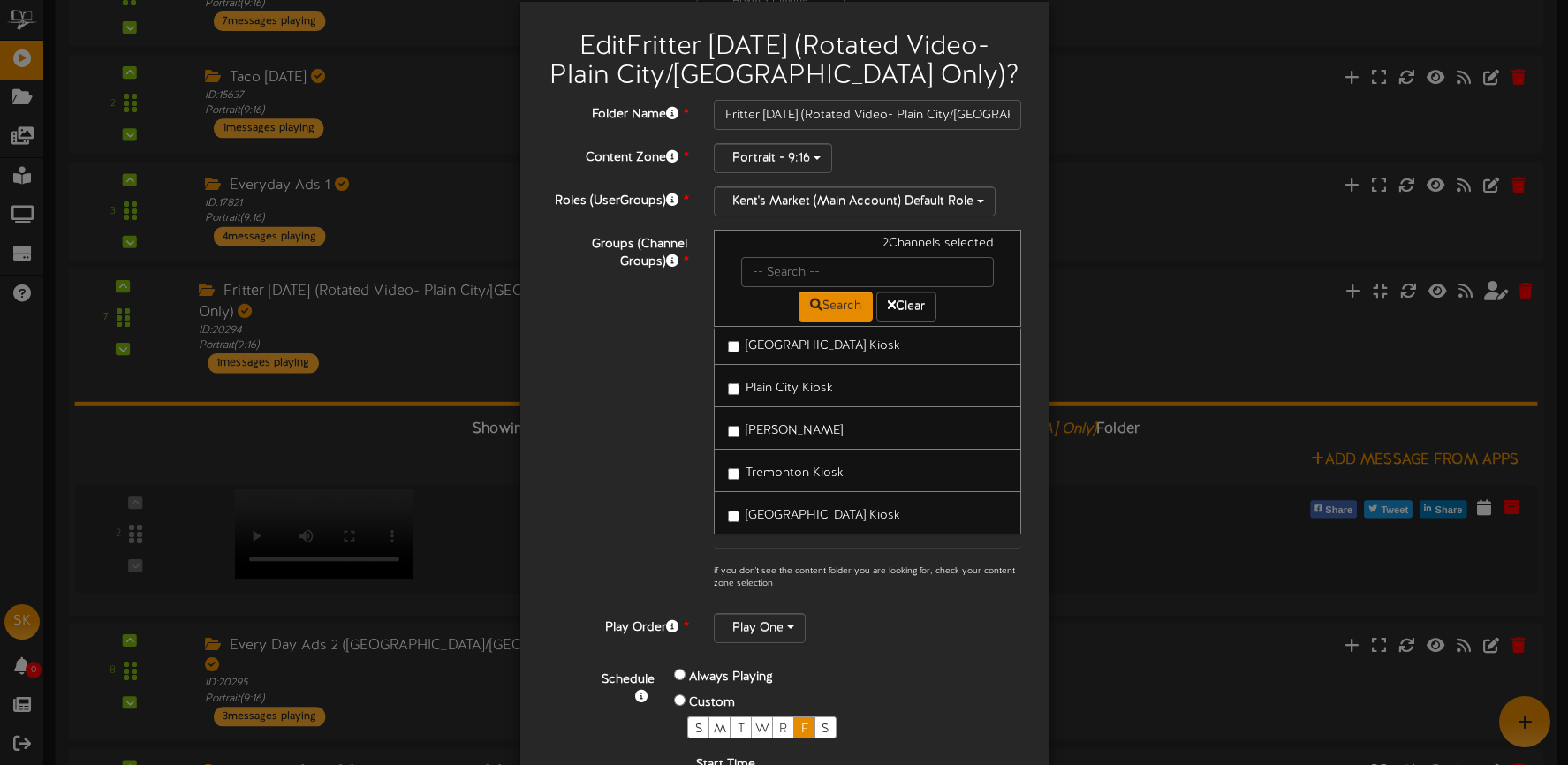
scroll to position [30, 0]
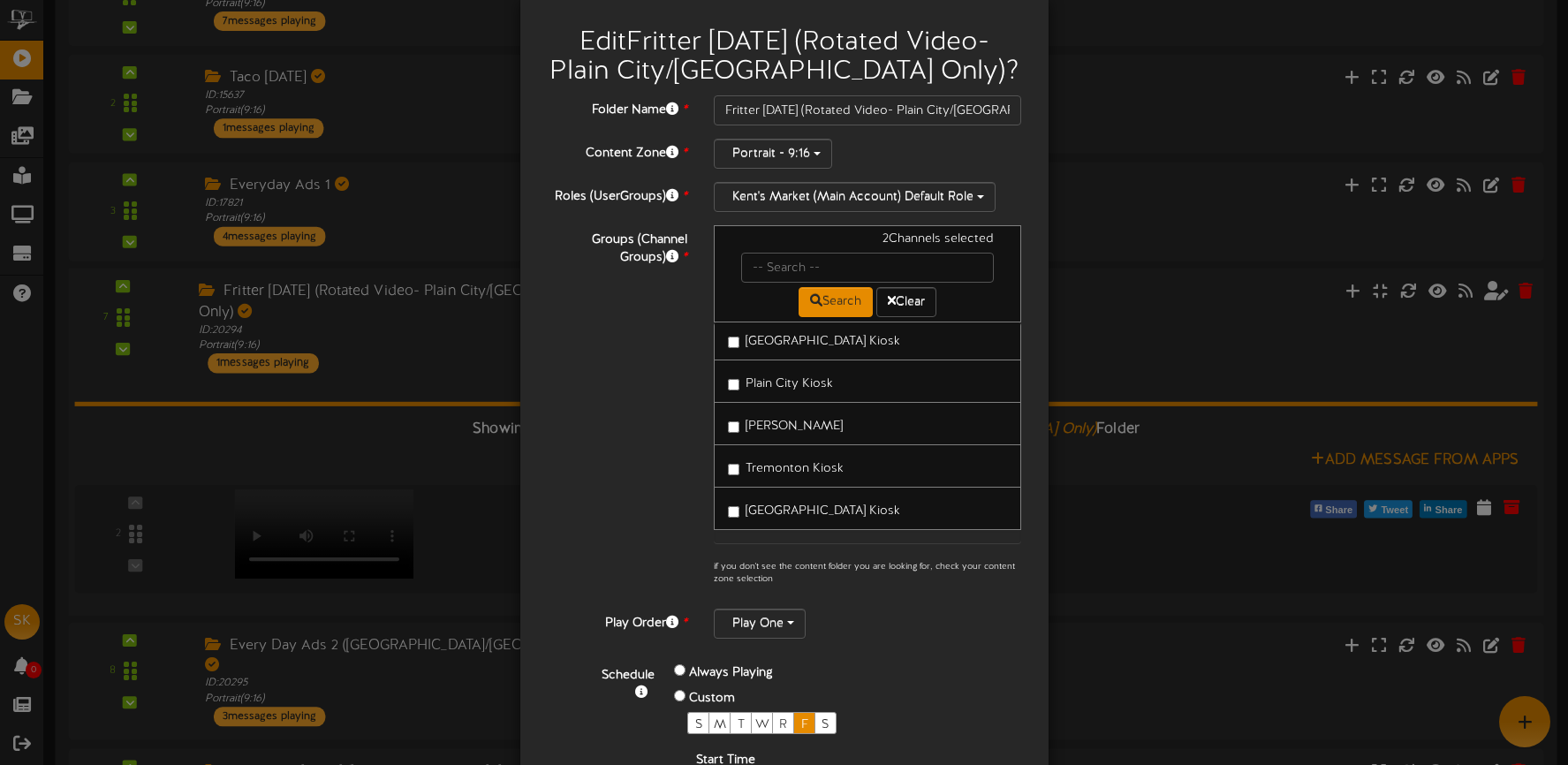
click at [840, 527] on div "Brigham City Kiosk Plain City Kiosk Roy Kiosk" at bounding box center [868, 432] width 308 height 230
drag, startPoint x: 844, startPoint y: 511, endPoint x: 845, endPoint y: 503, distance: 8.1
click at [844, 511] on span "[GEOGRAPHIC_DATA] Kiosk" at bounding box center [823, 511] width 154 height 13
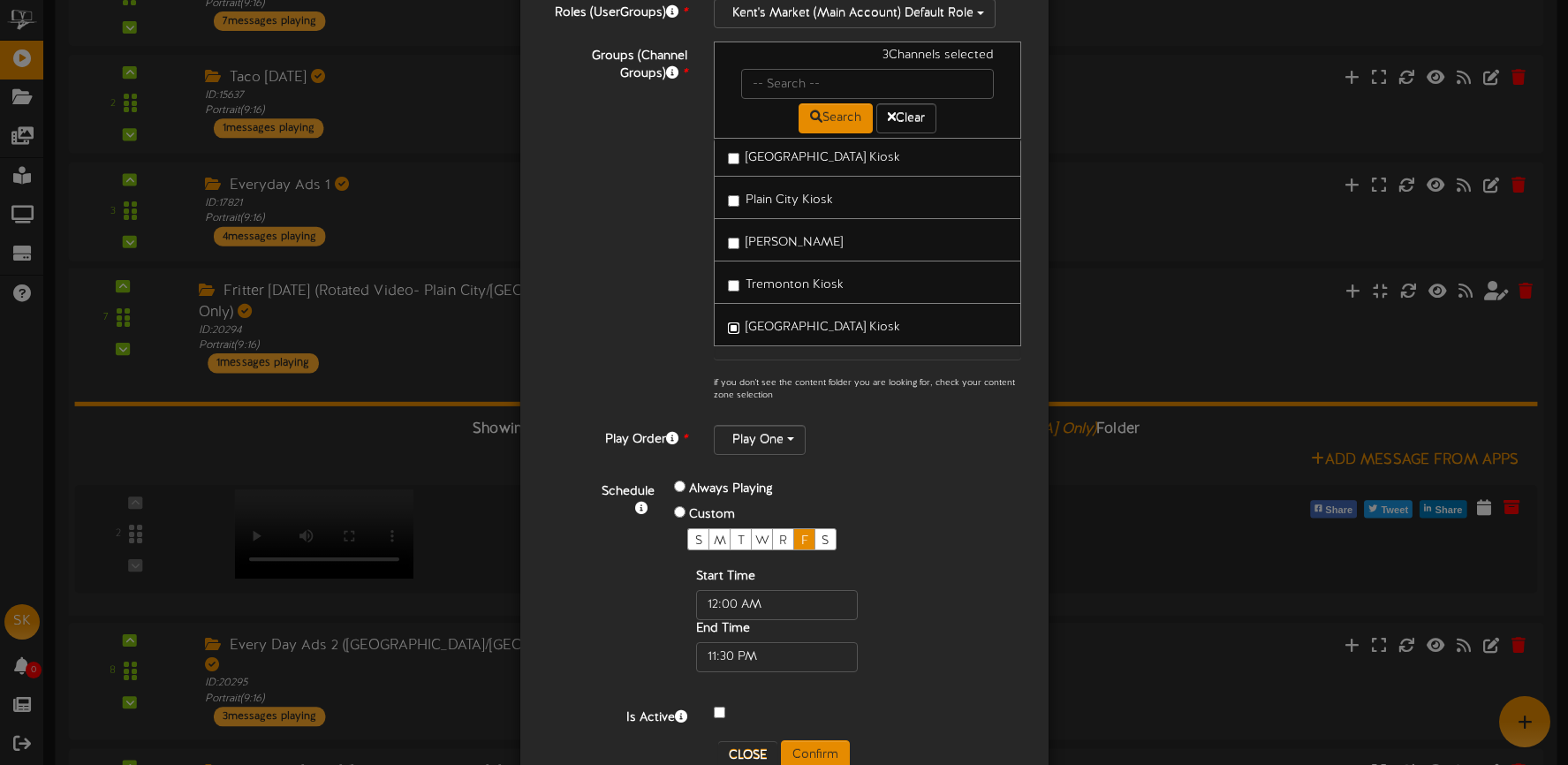
scroll to position [260, 0]
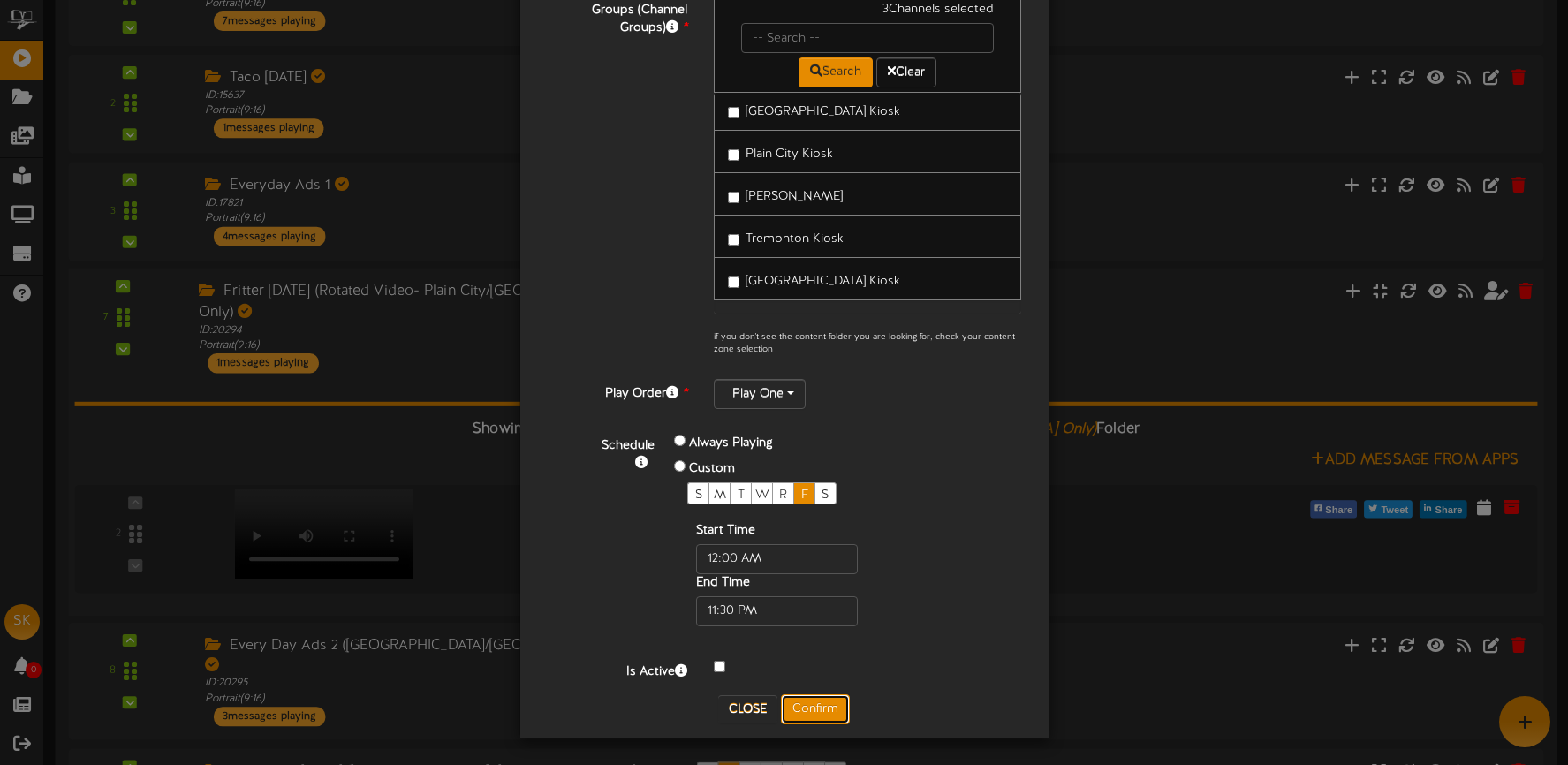
click at [821, 715] on button "Confirm" at bounding box center [815, 709] width 69 height 30
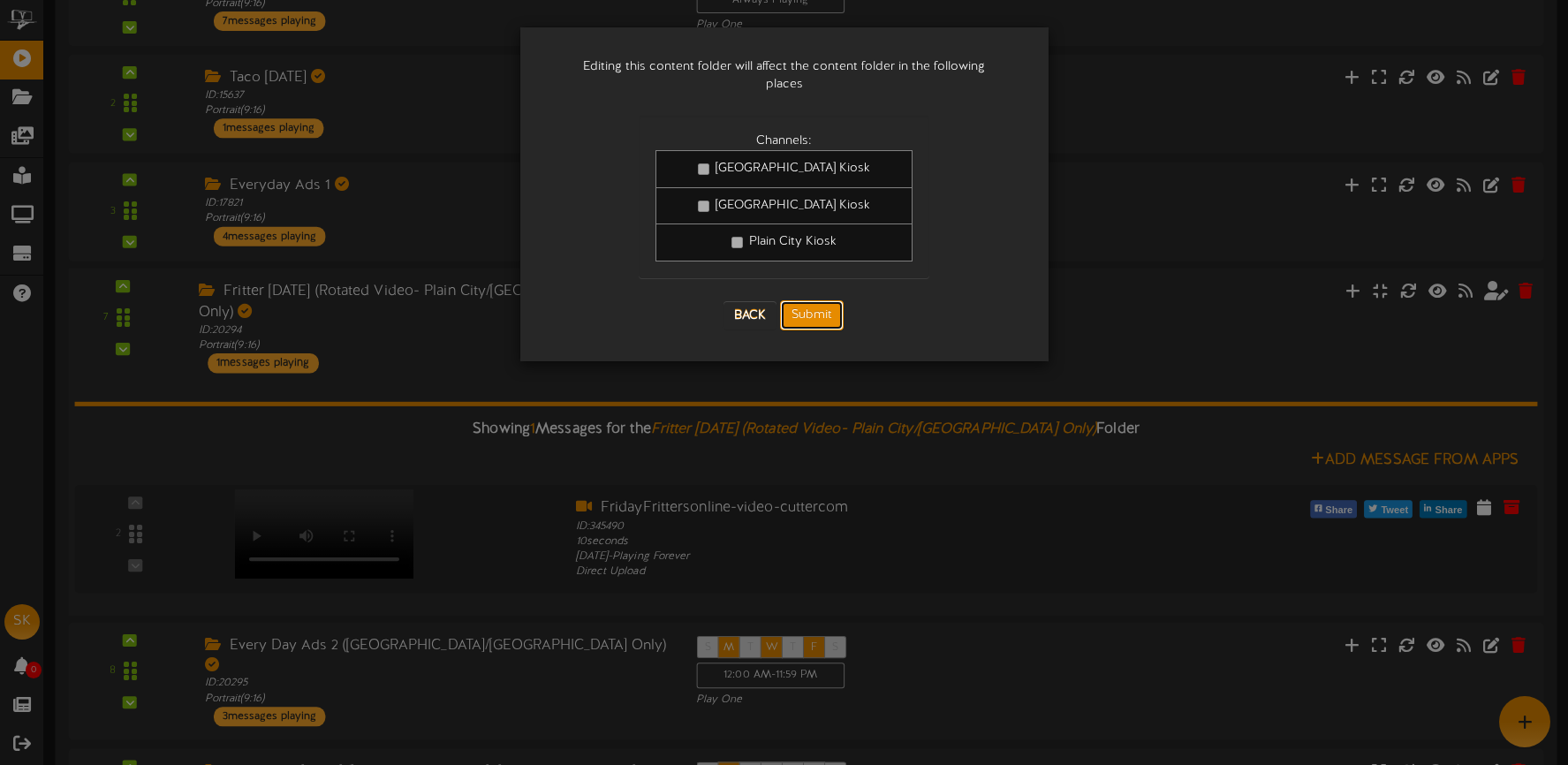
click at [817, 300] on button "Submit" at bounding box center [811, 315] width 63 height 30
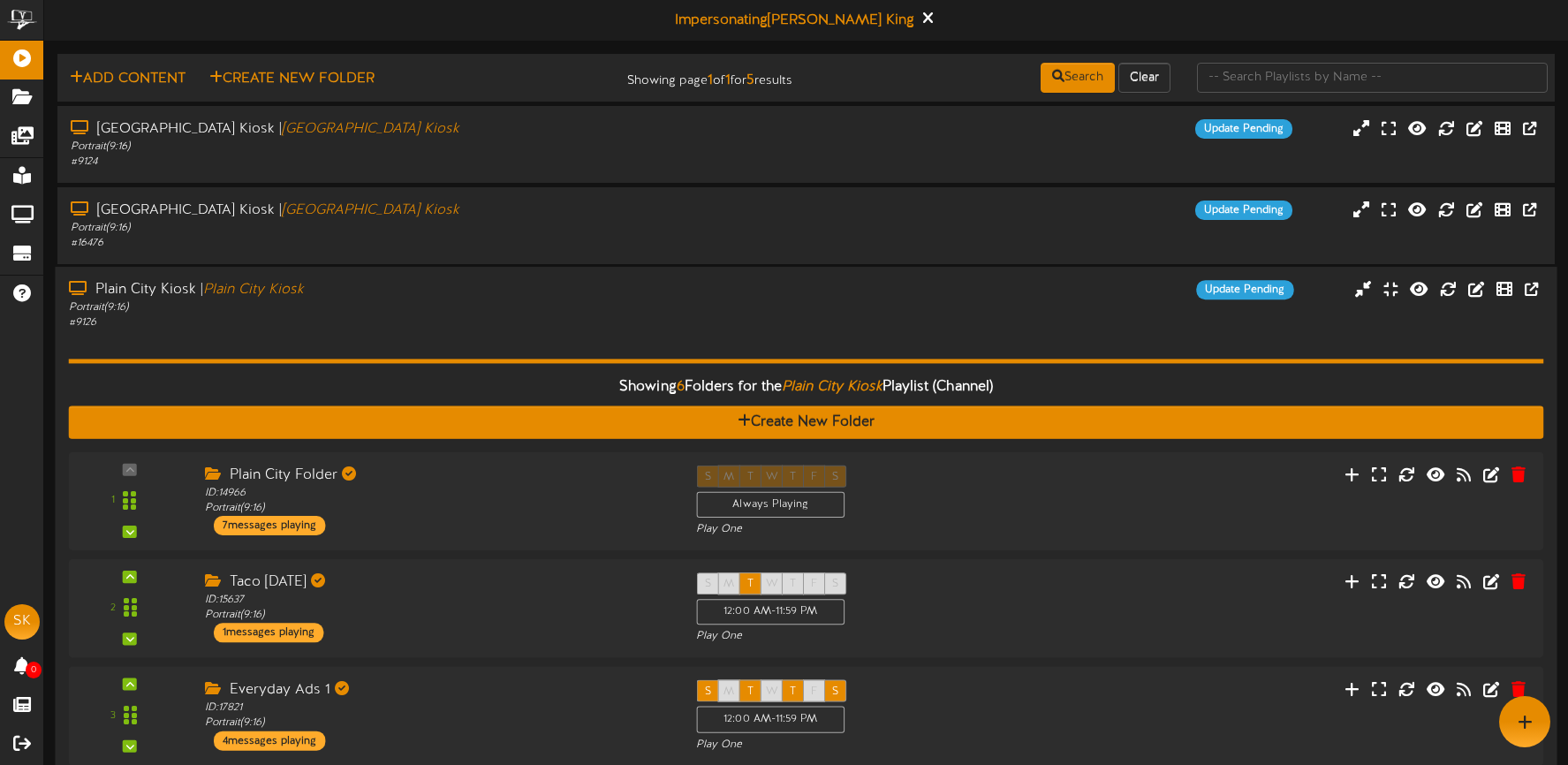
click at [567, 289] on div "Plain City Kiosk | Plain City Kiosk" at bounding box center [368, 290] width 599 height 20
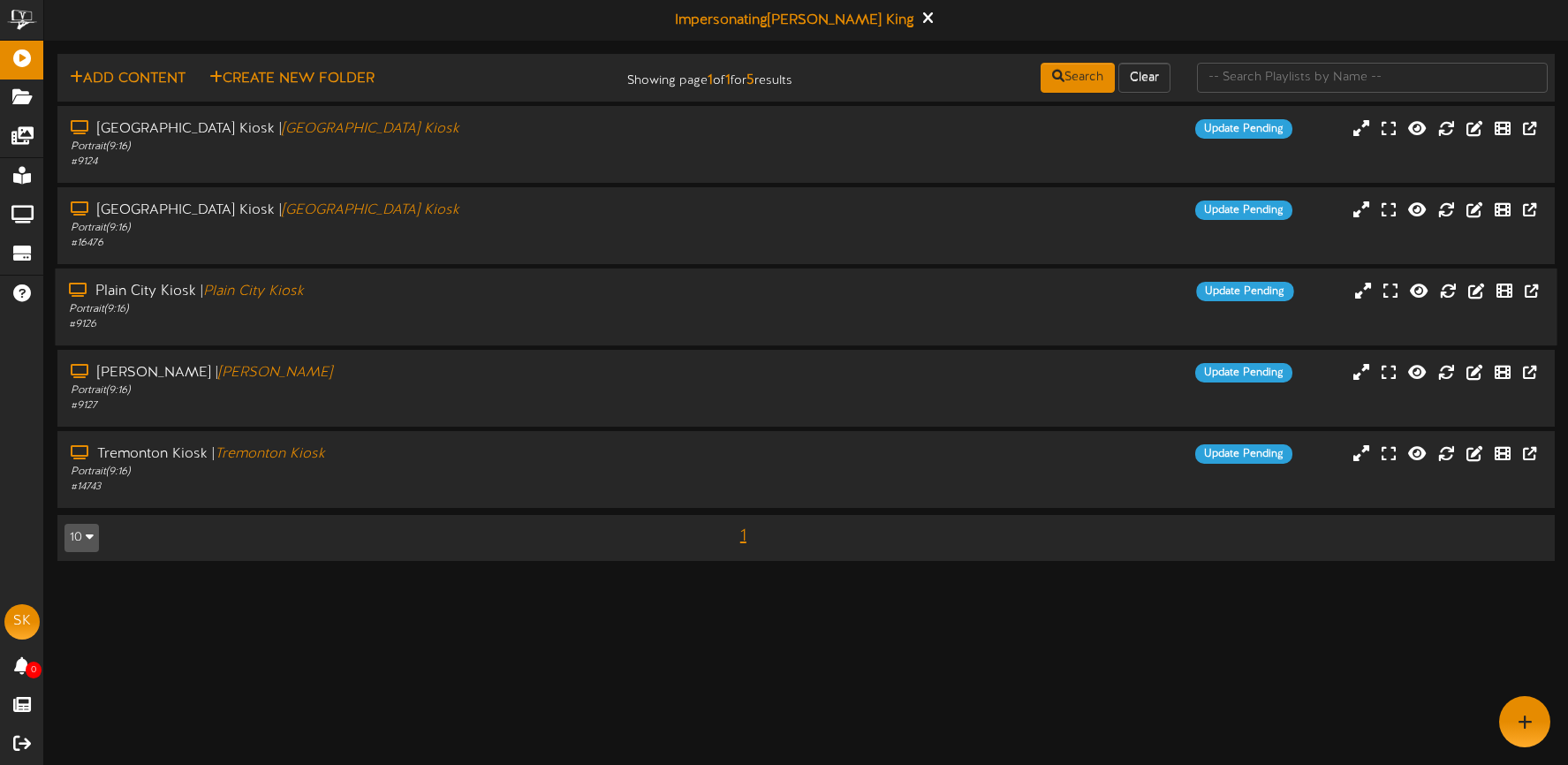
click at [567, 305] on div "Portrait ( 9:16 )" at bounding box center [368, 309] width 599 height 15
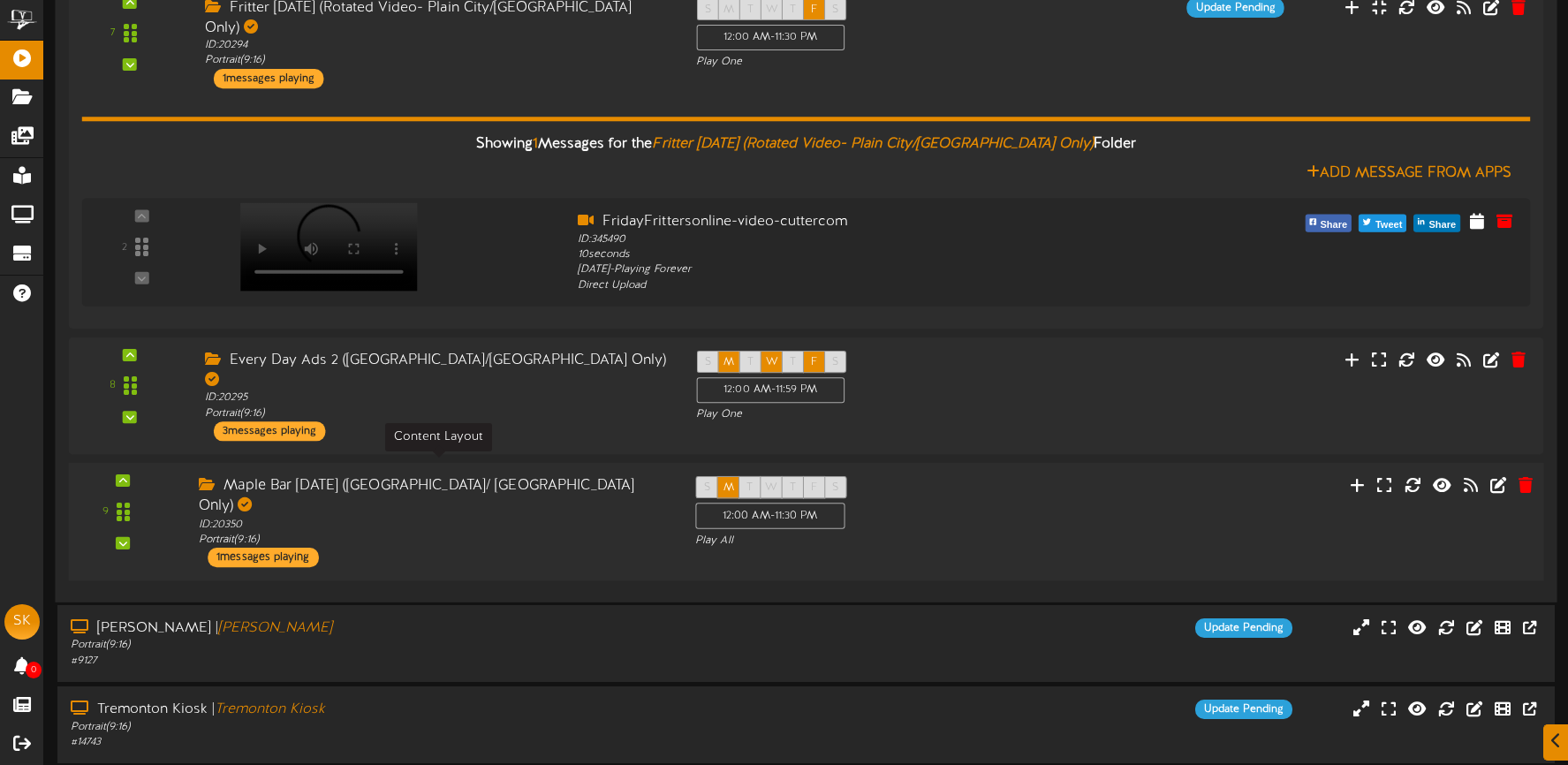
click at [584, 516] on div "ID: 20350 Portrait ( 9:16 )" at bounding box center [434, 532] width 470 height 31
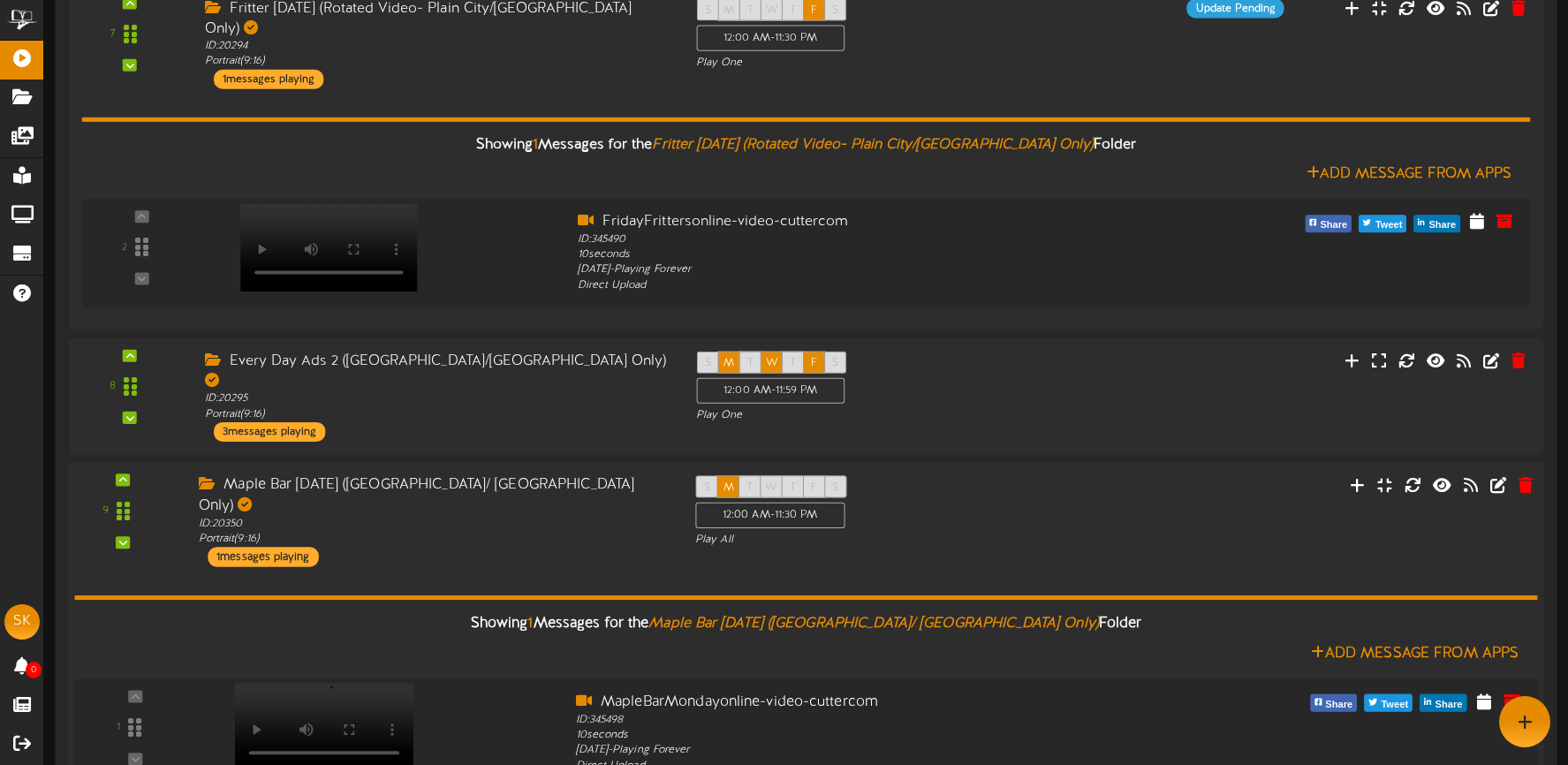
click at [592, 490] on div "Maple Bar Monday (Plain City/ Tremonton Only) ID: 20350 Portrait ( 9:16 ) 1 mes…" at bounding box center [433, 520] width 496 height 91
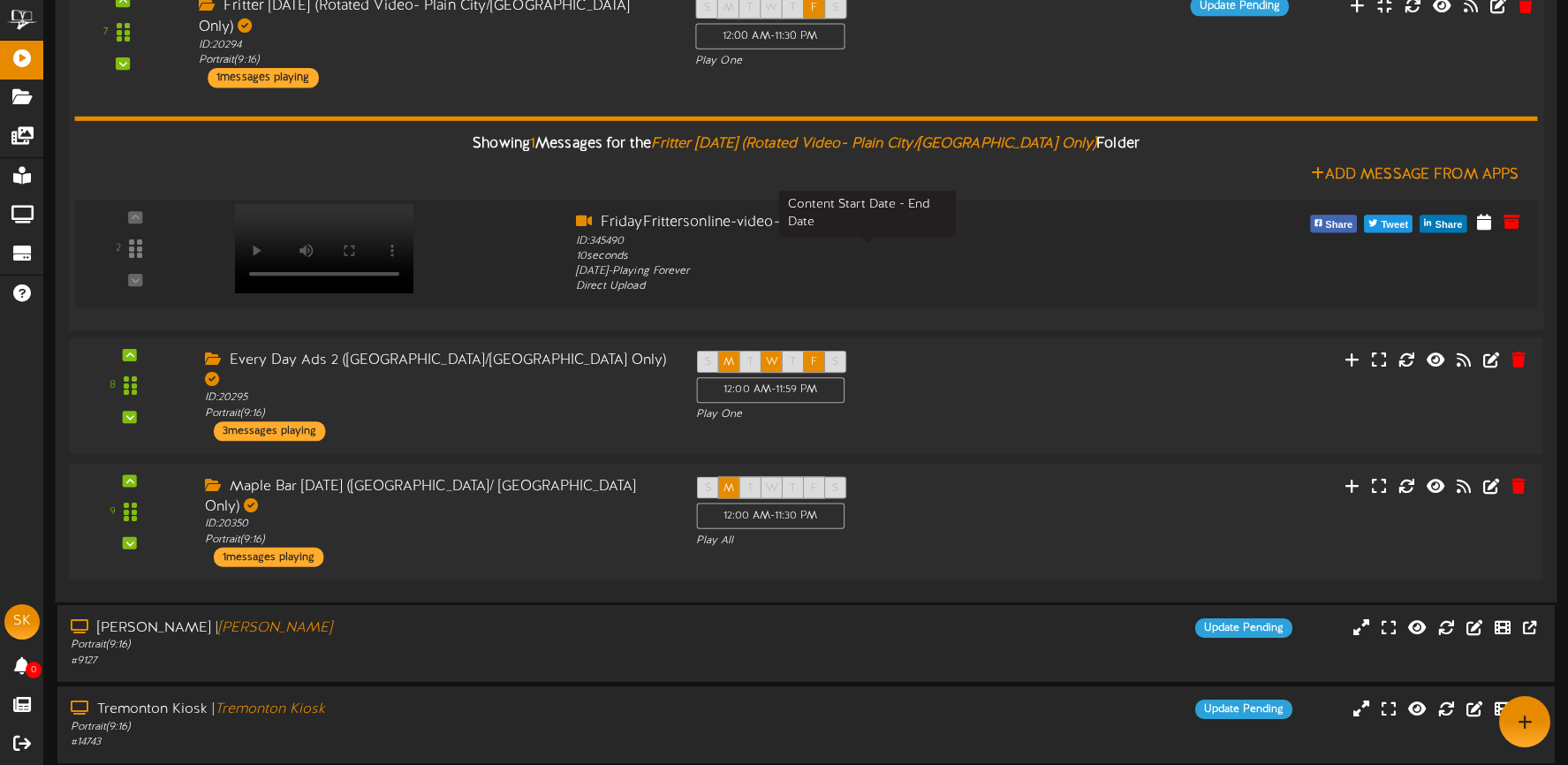
scroll to position [694, 0]
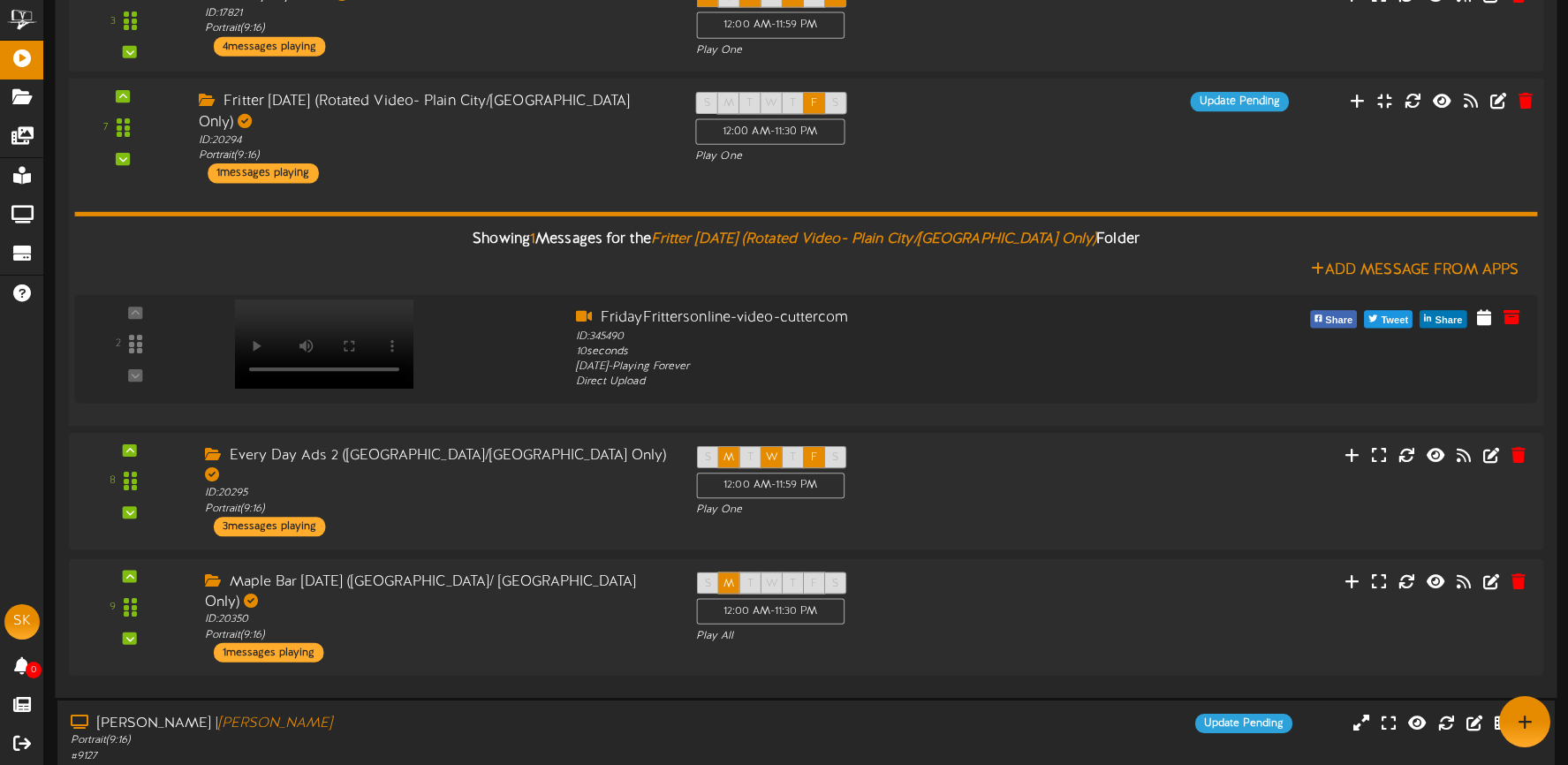
click at [509, 183] on div "Showing 1 Messages for the Fritter Friday (Rotated Video- Plain City/Tremonton …" at bounding box center [806, 296] width 1462 height 228
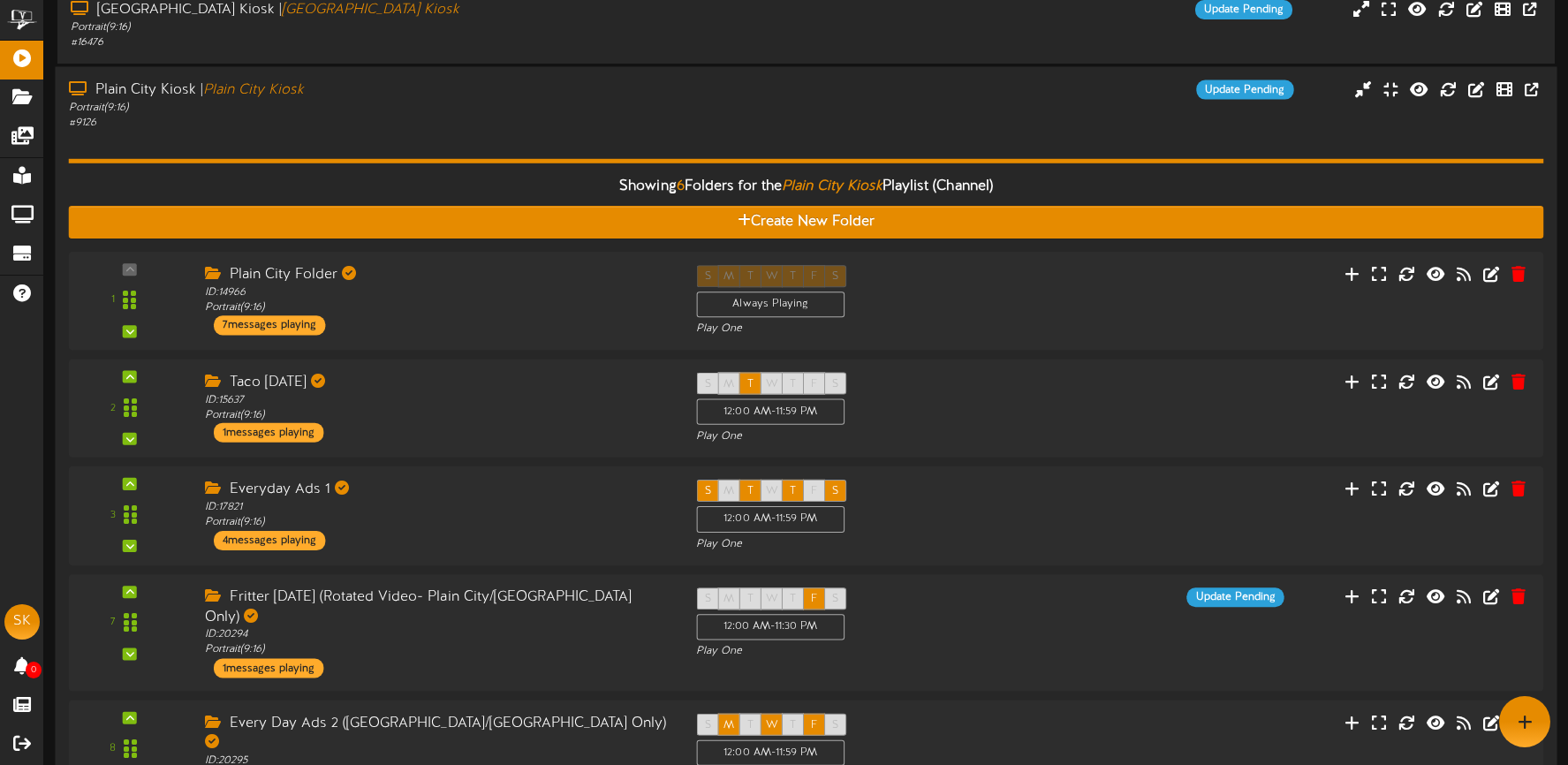
scroll to position [204, 0]
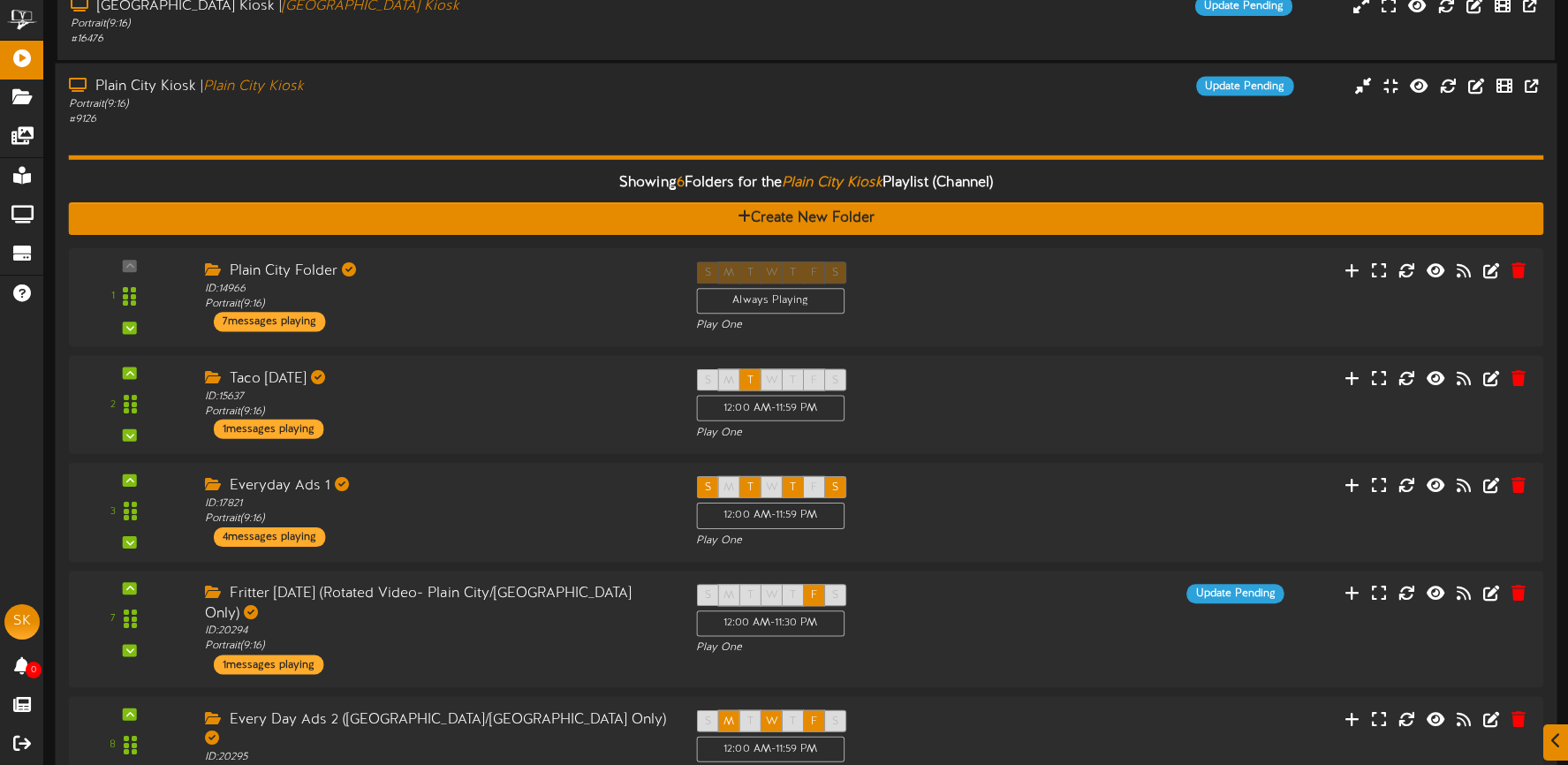
click at [506, 133] on div "Showing 6 Folders for the Plain City Kiosk Playlist (Channel) Create New Folder…" at bounding box center [806, 538] width 1475 height 820
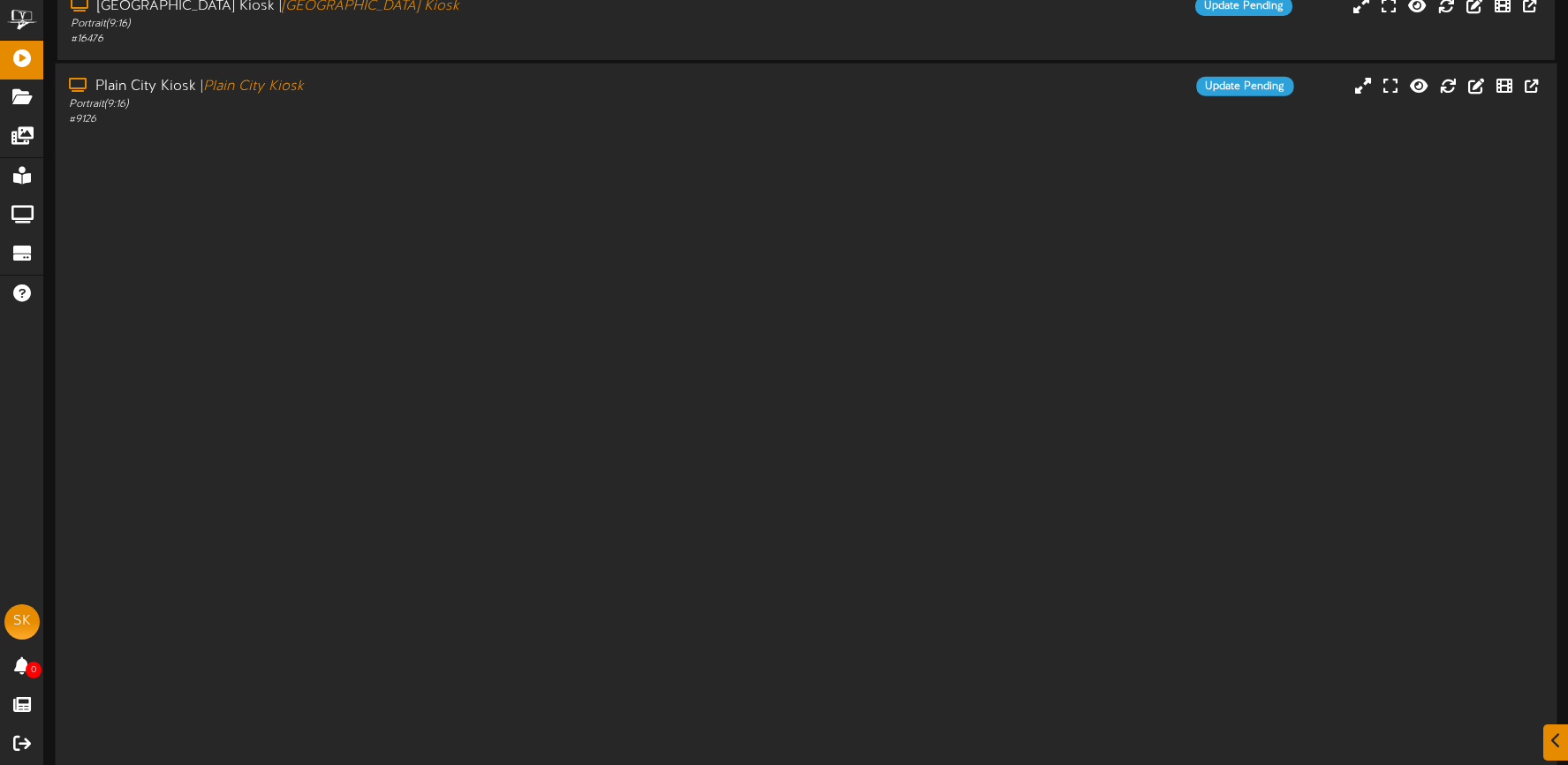
scroll to position [0, 0]
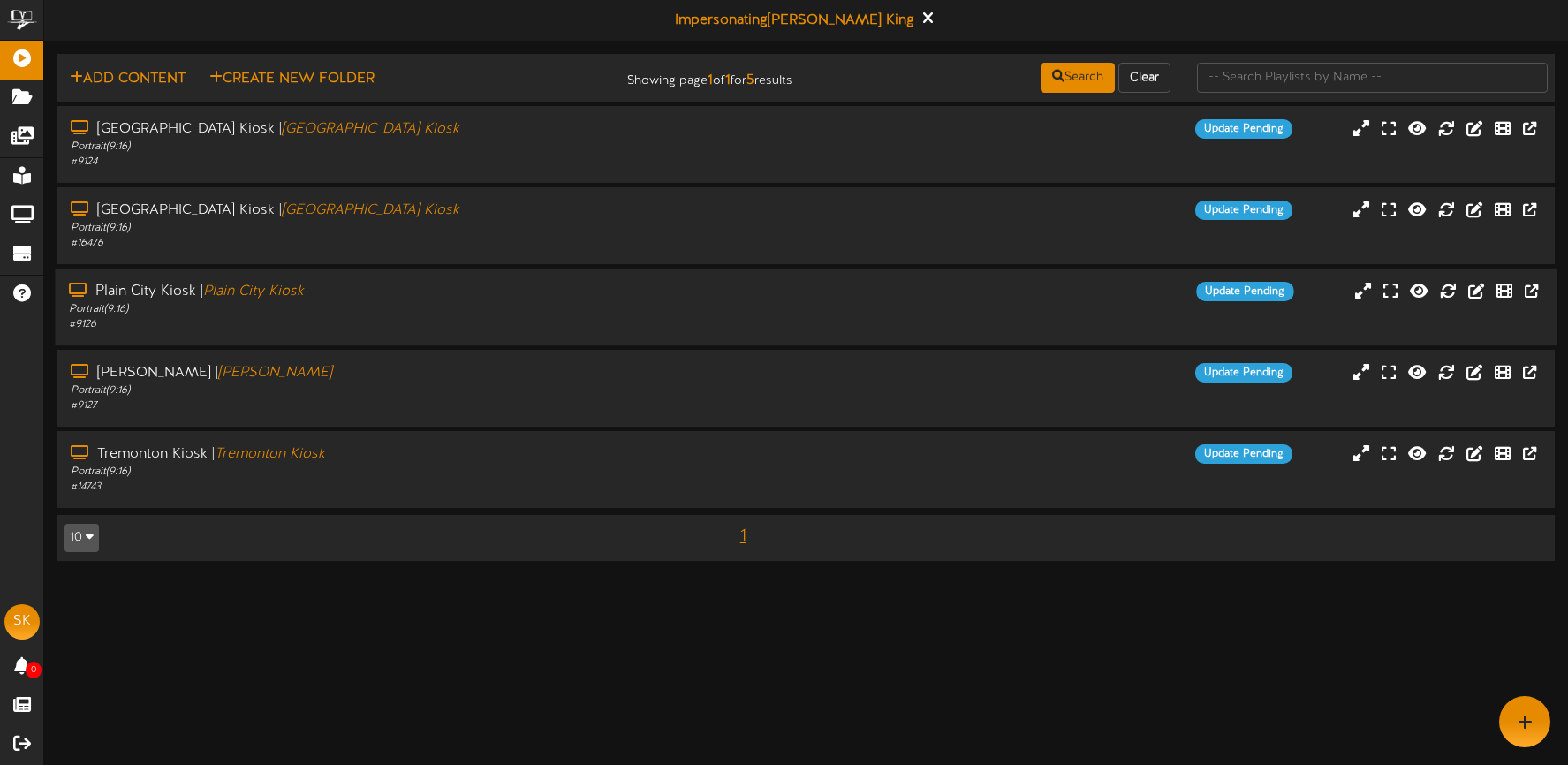
click at [509, 297] on div "Plain City Kiosk | Plain City Kiosk" at bounding box center [368, 292] width 599 height 20
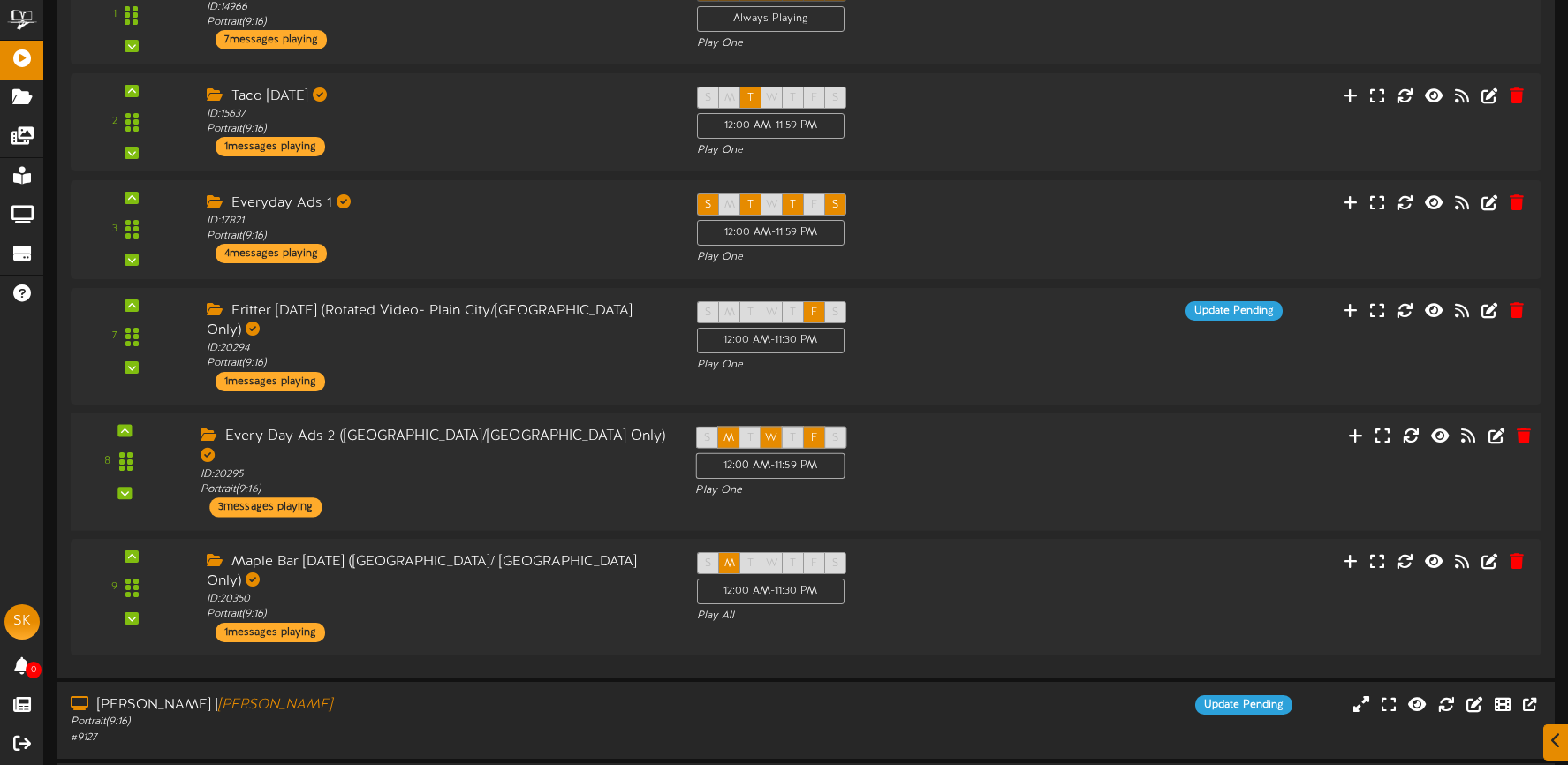
click at [525, 465] on div "Every Day Ads 2 (Plain City/Tremonton Only) ID: 20295 Portrait ( 9:16 ) 3 messa…" at bounding box center [435, 471] width 495 height 91
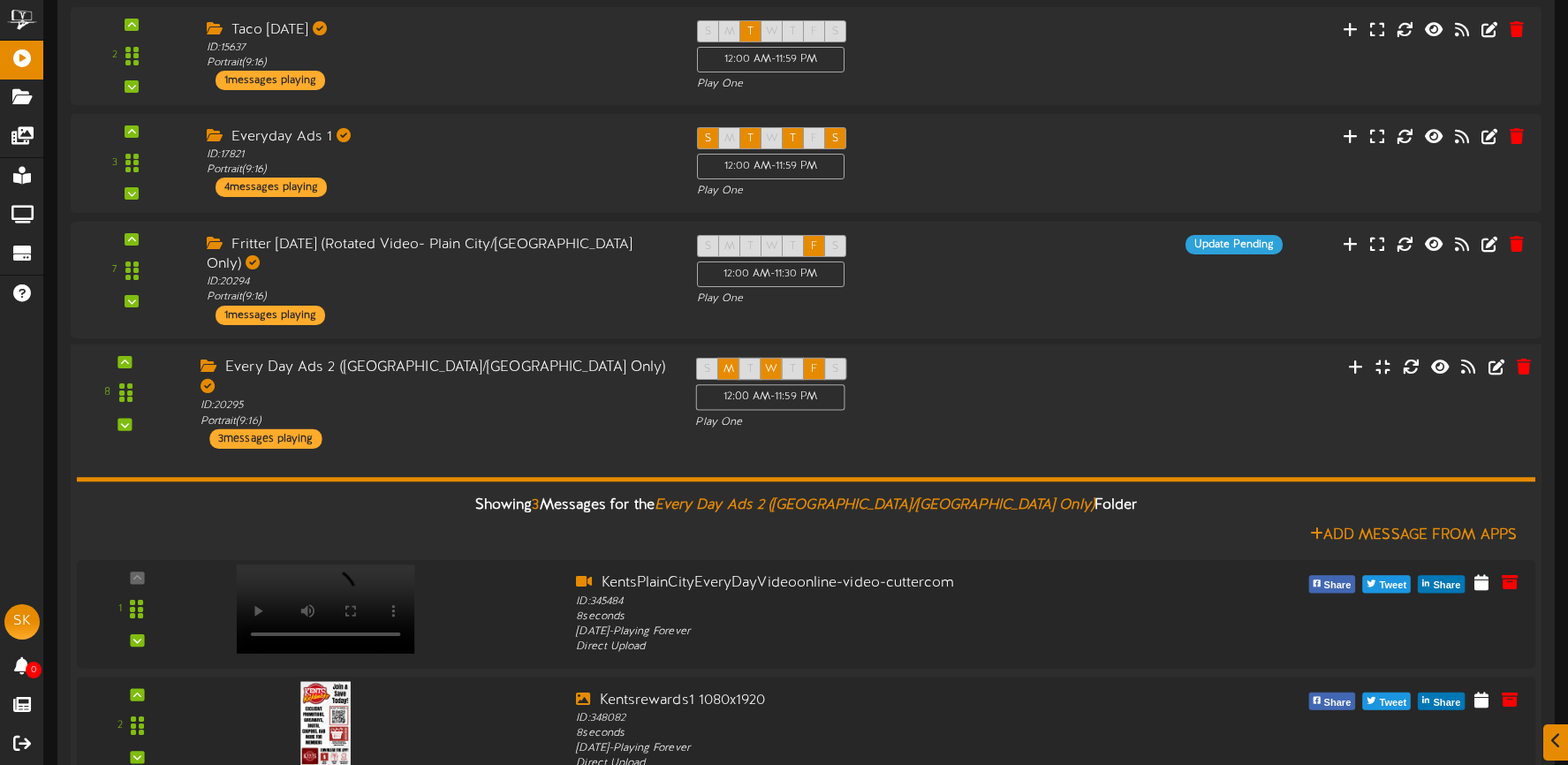
scroll to position [606, 0]
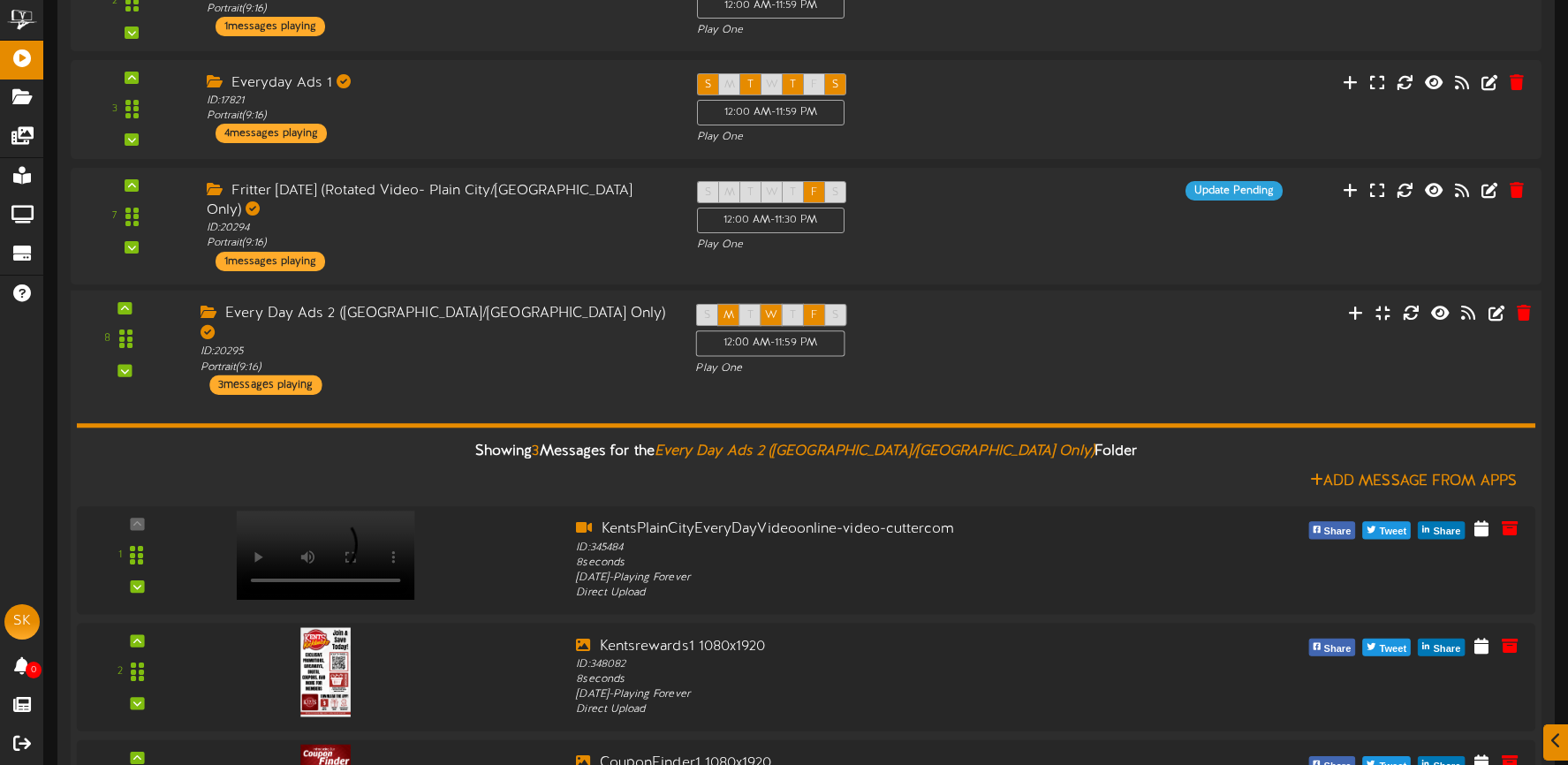
click at [551, 394] on div "Showing 3 Messages for the Every Day Ads 2 (Plain City/Tremonton Only) Folder A…" at bounding box center [806, 625] width 1458 height 462
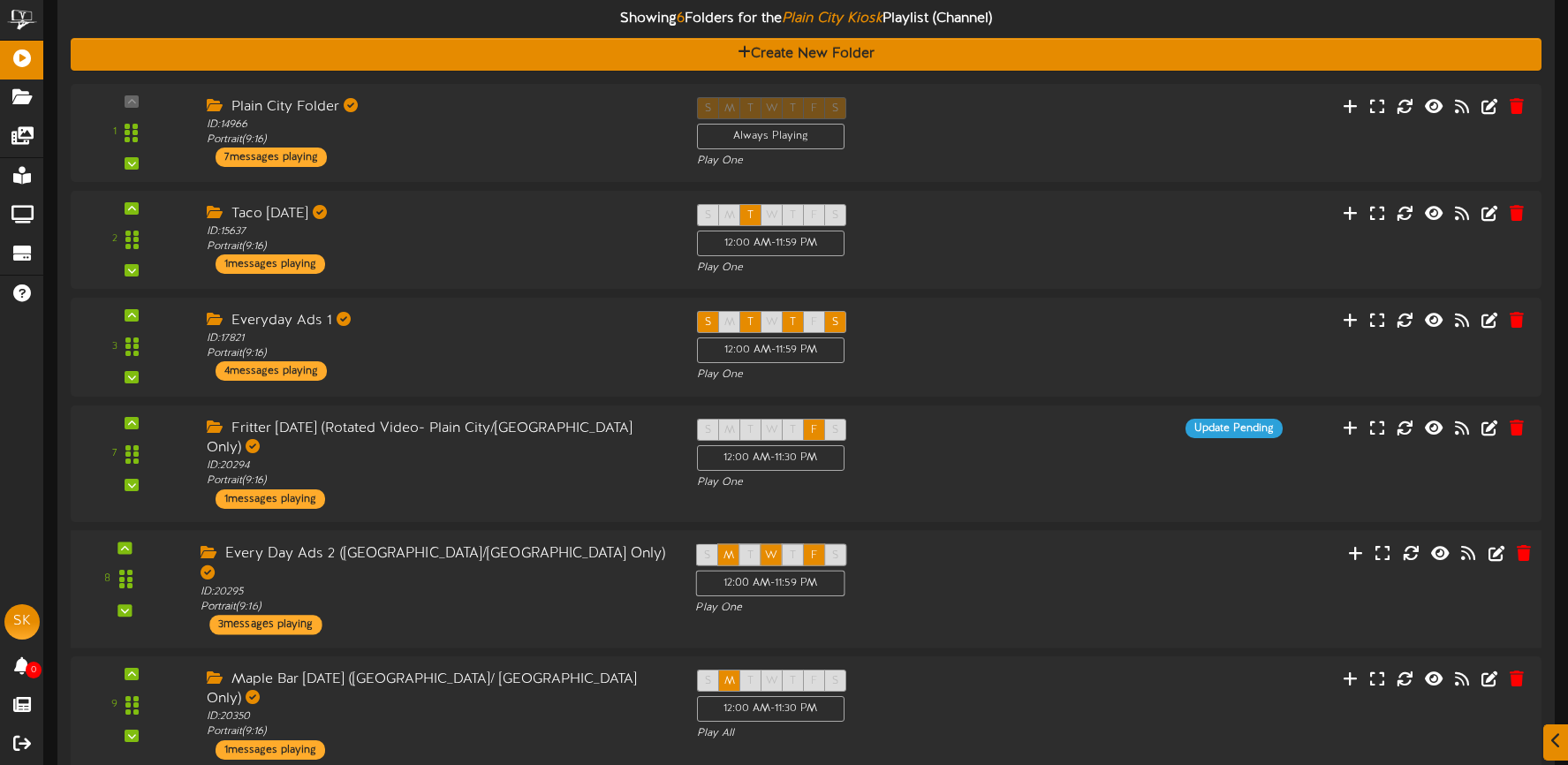
scroll to position [377, 0]
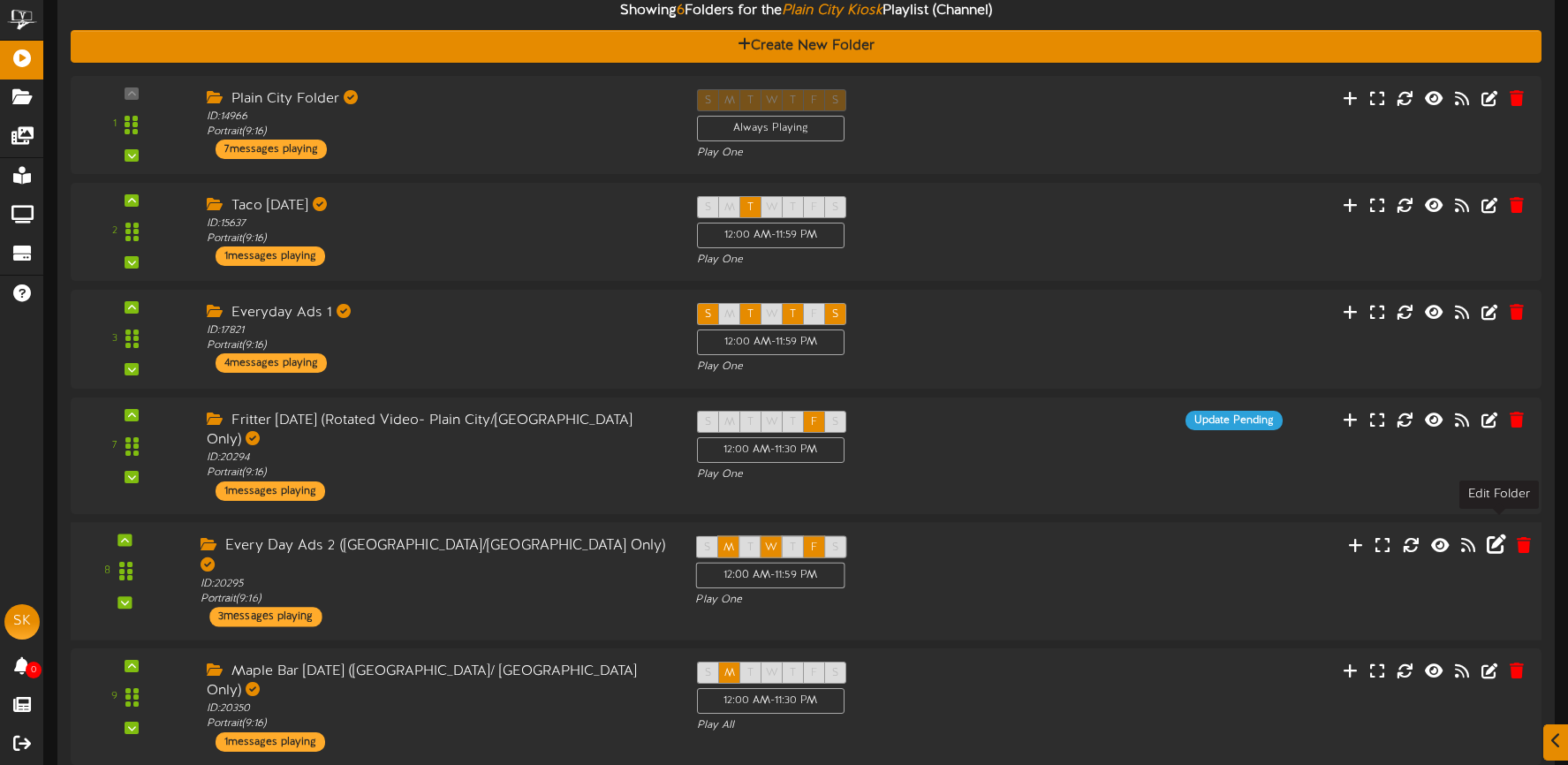
click at [1499, 534] on icon at bounding box center [1496, 543] width 19 height 19
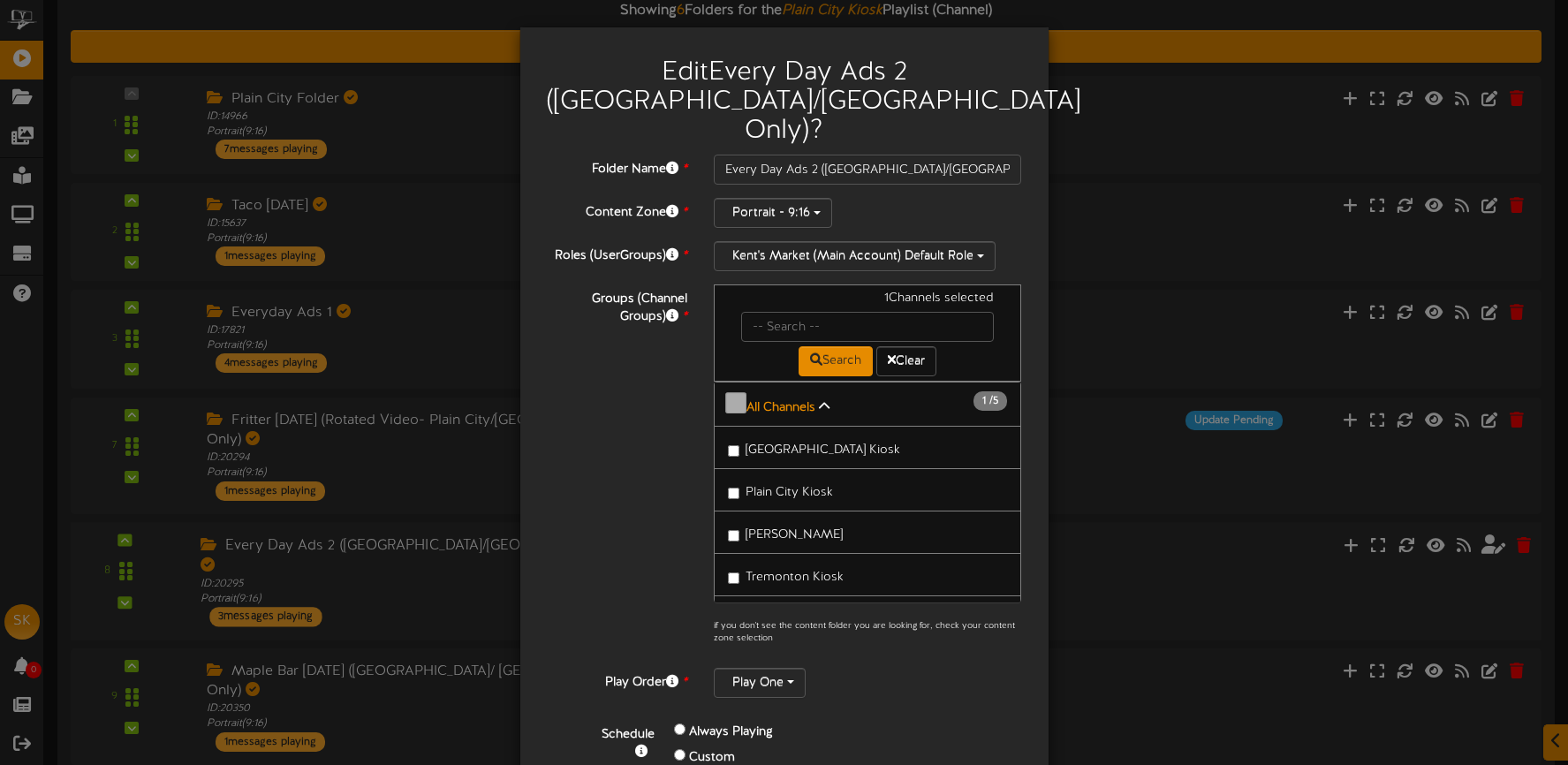
click at [811, 443] on span "[GEOGRAPHIC_DATA] Kiosk" at bounding box center [823, 449] width 154 height 13
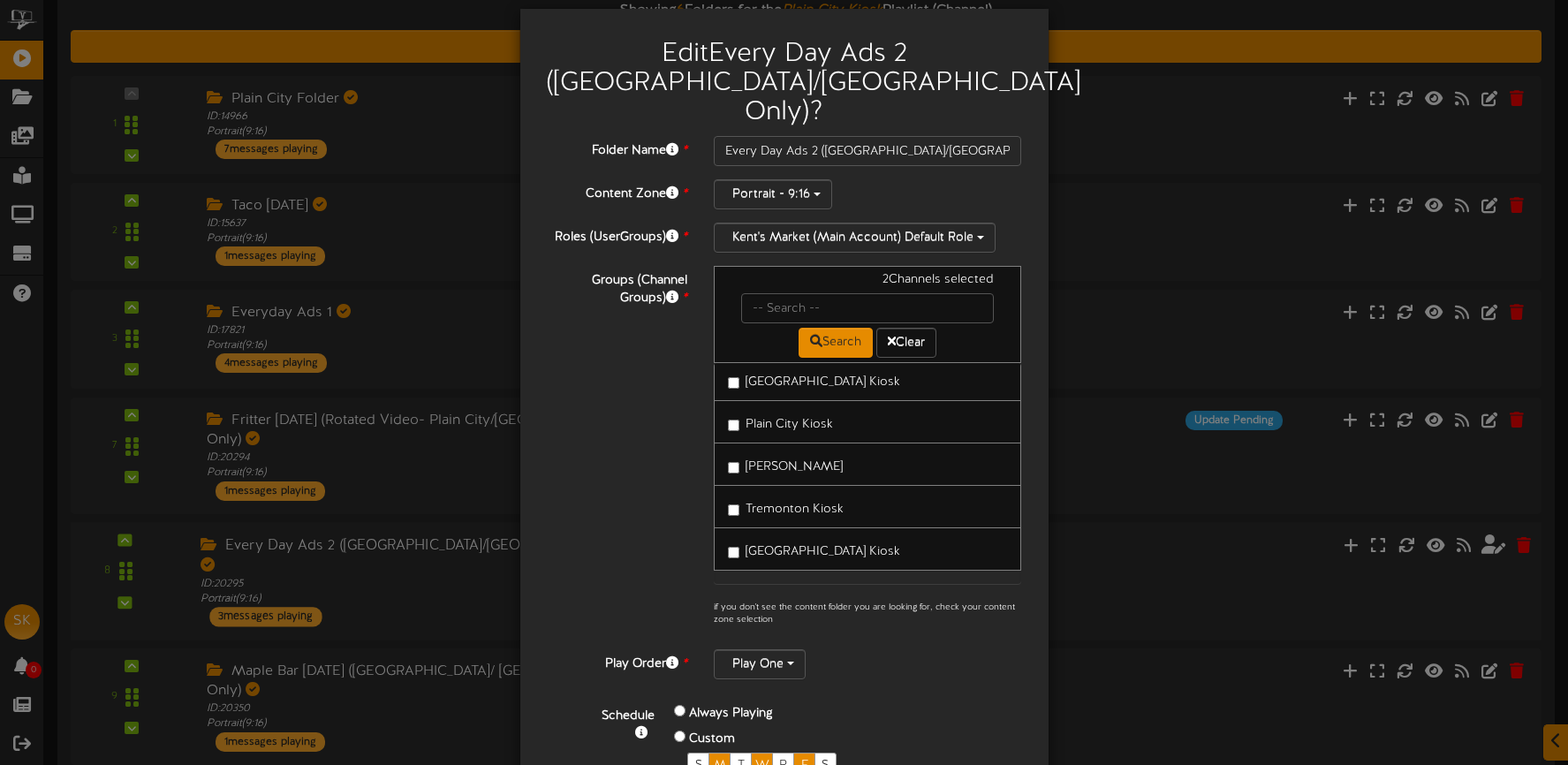
click at [832, 537] on label "[GEOGRAPHIC_DATA] Kiosk" at bounding box center [814, 549] width 172 height 24
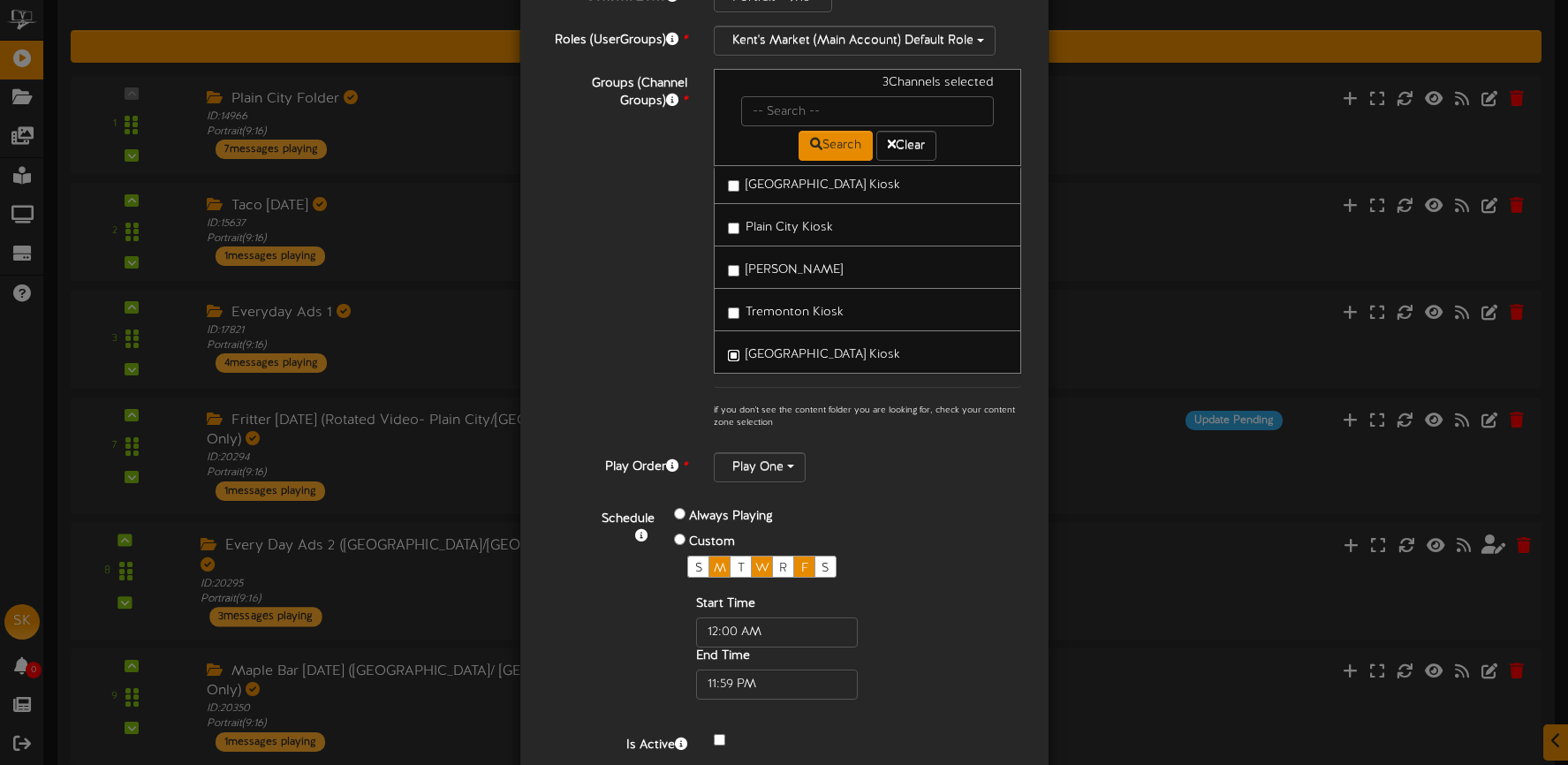
scroll to position [249, 0]
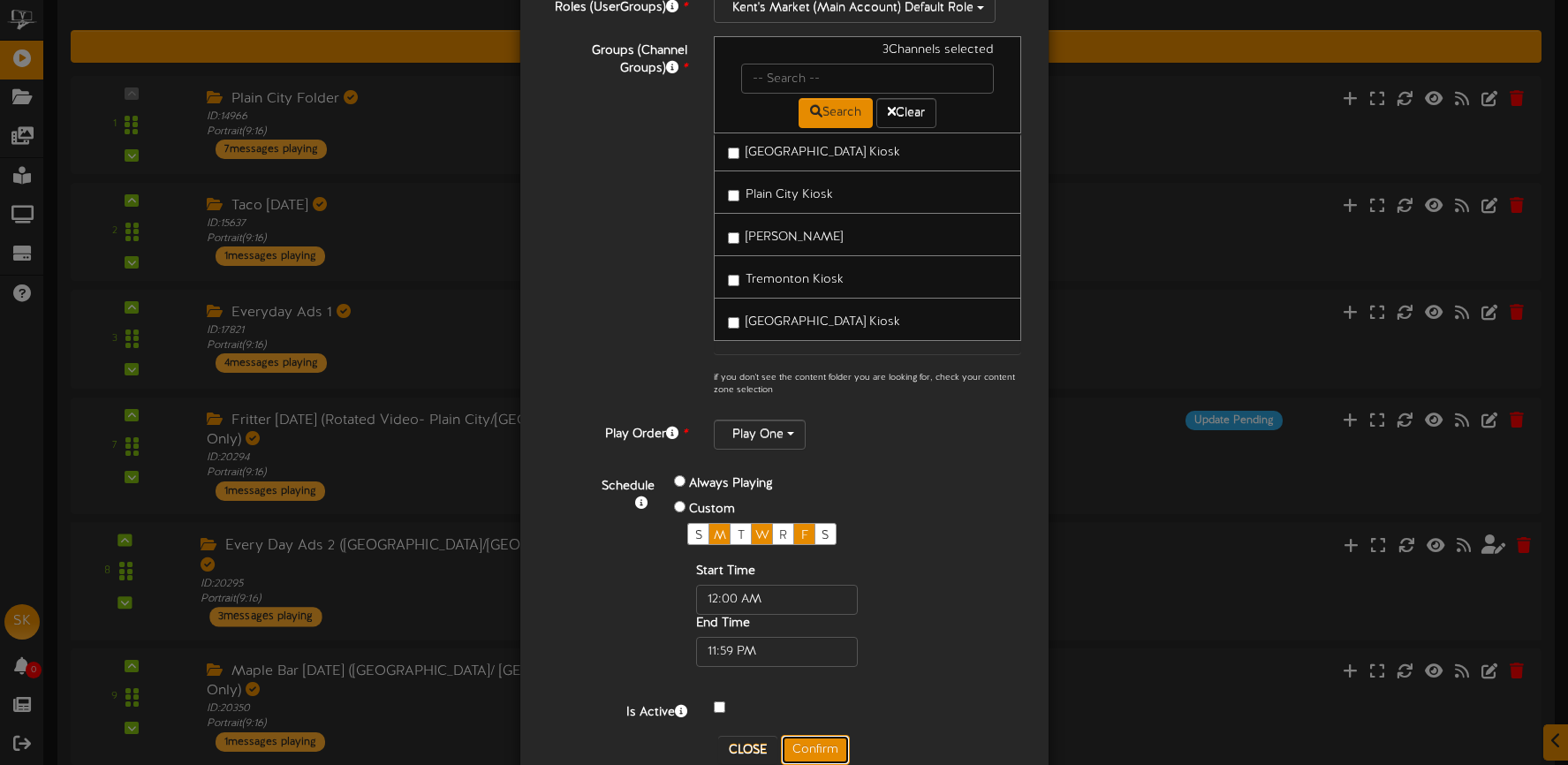
click at [832, 735] on button "Confirm" at bounding box center [815, 749] width 69 height 30
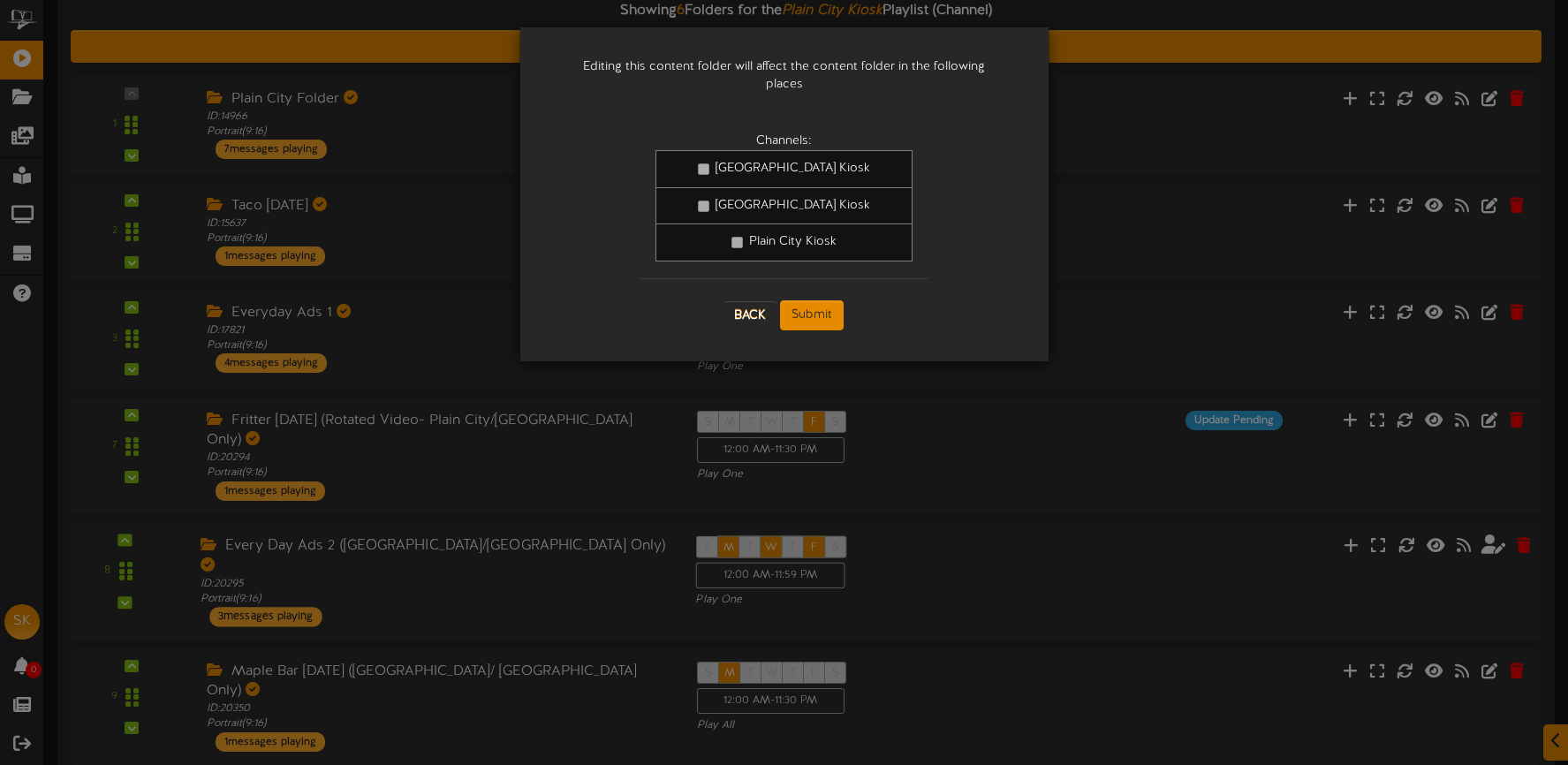
scroll to position [0, 0]
click at [832, 311] on button "Submit" at bounding box center [811, 315] width 63 height 30
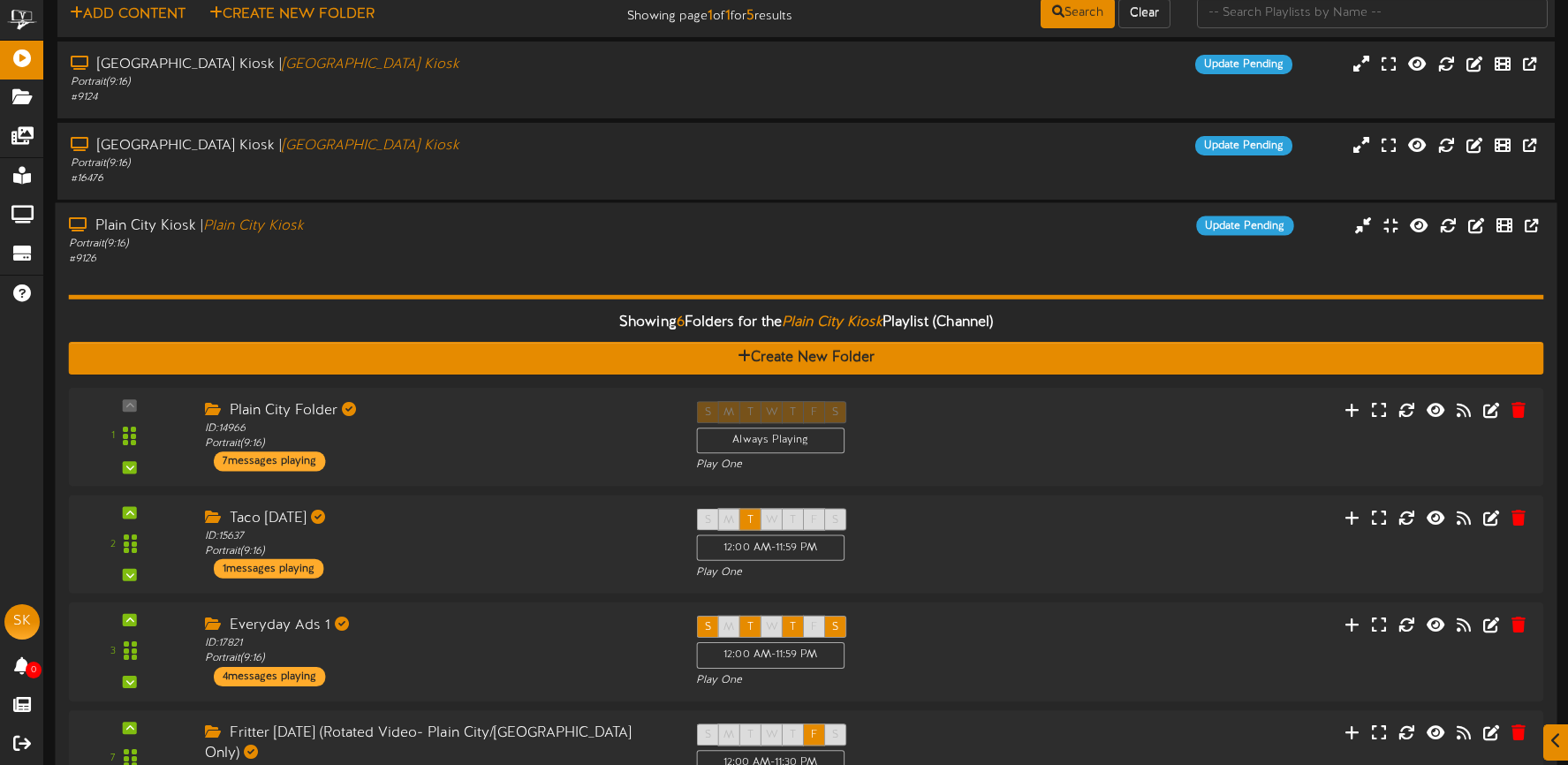
scroll to position [65, 0]
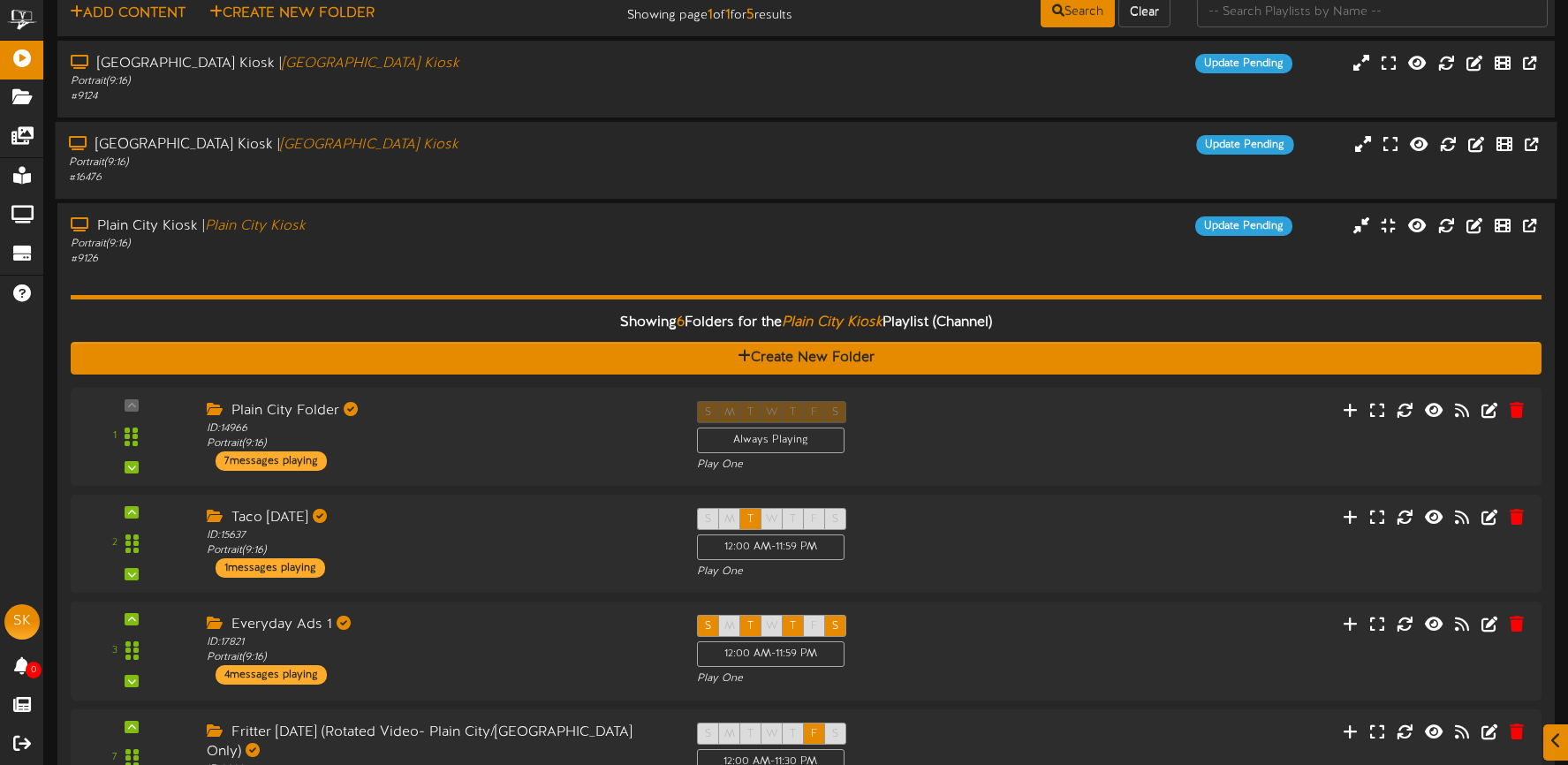
click at [495, 171] on div "# 16476" at bounding box center [368, 178] width 599 height 15
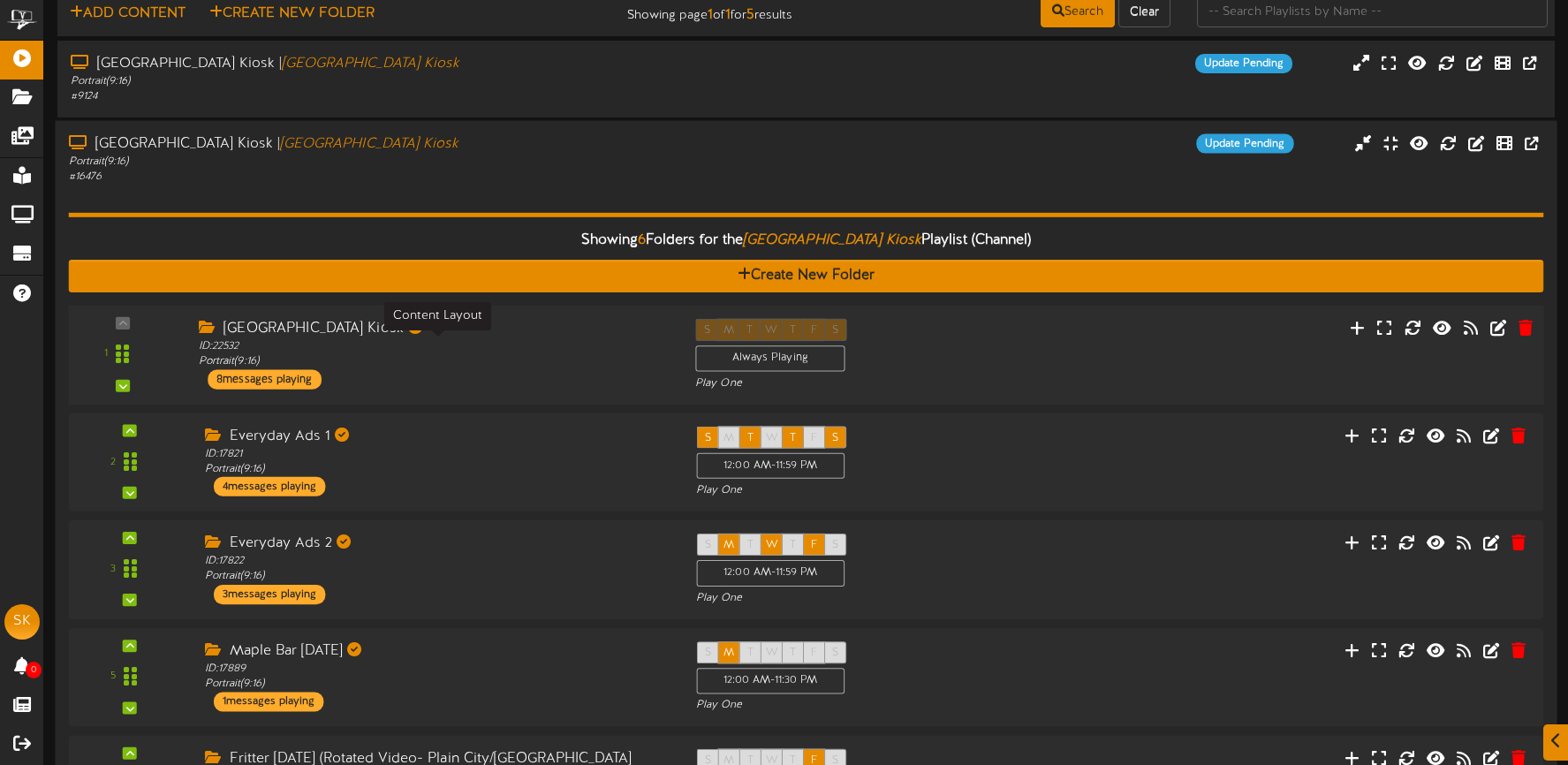
click at [533, 342] on div "ID: 22532 Portrait ( 9:16 )" at bounding box center [434, 355] width 470 height 31
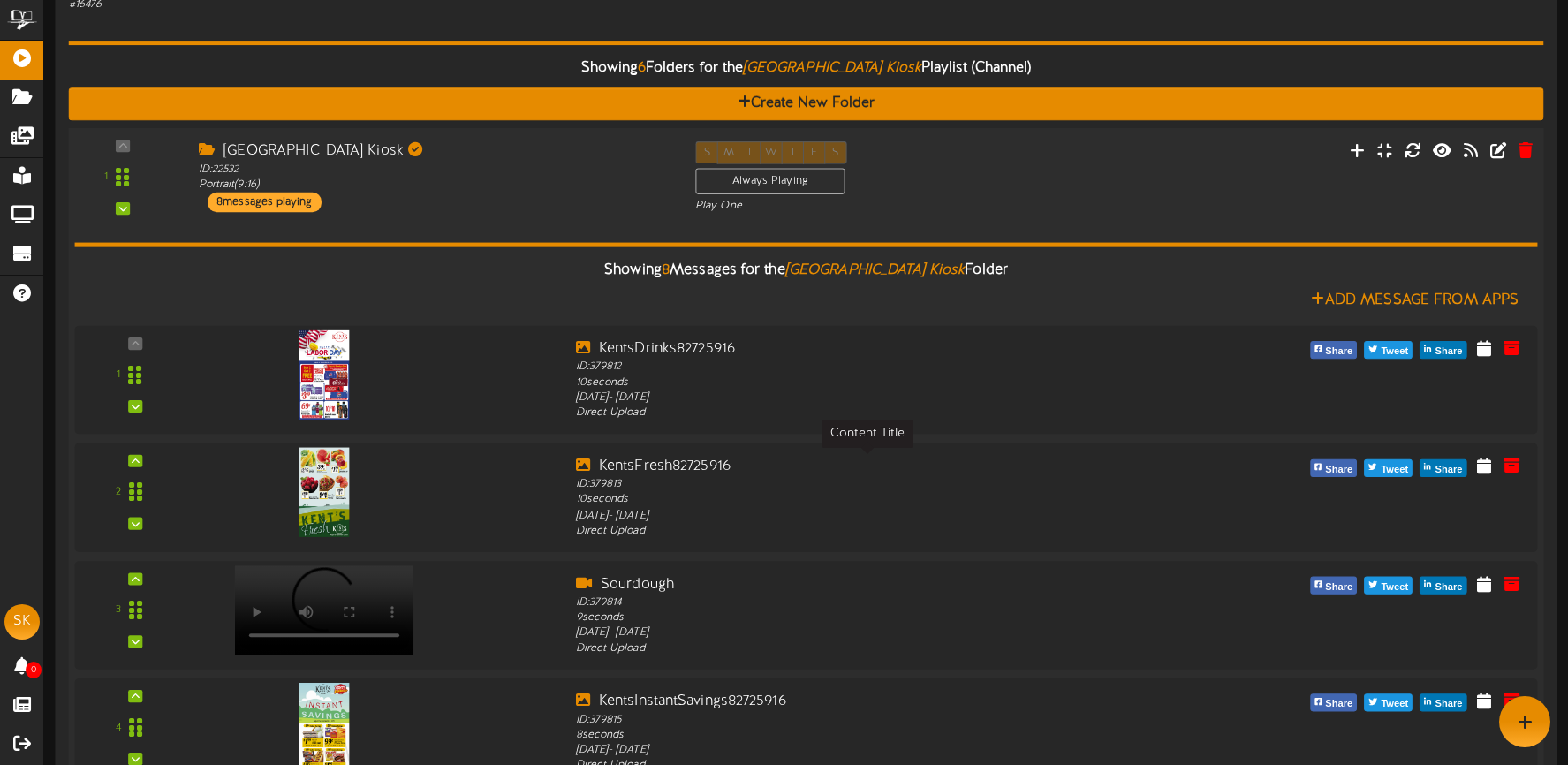
scroll to position [26, 0]
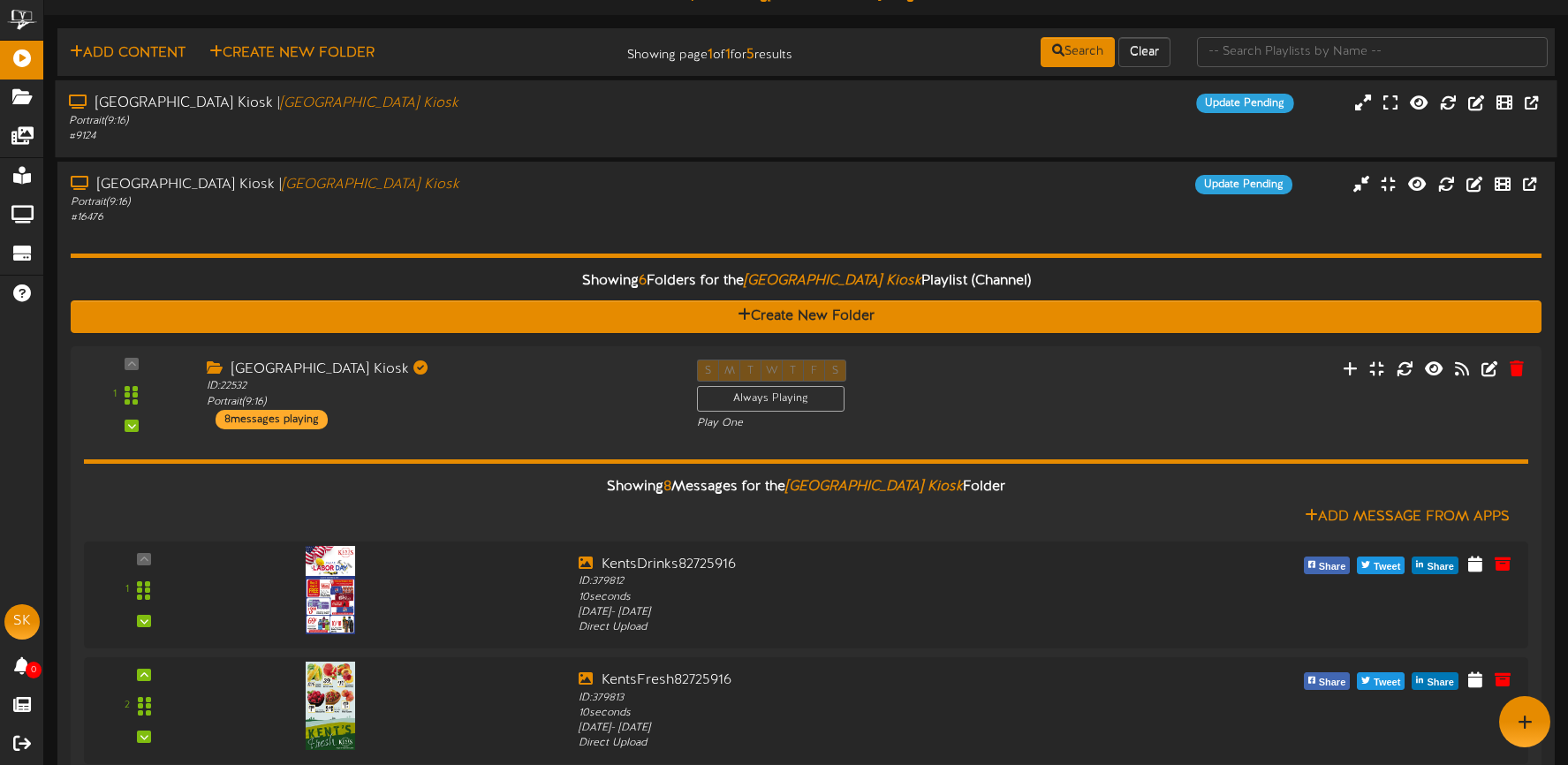
click at [412, 148] on div "Brigham City Kiosk | Brigham City Kiosk Portrait ( 9:16 ) # 9124 Update Pending" at bounding box center [806, 119] width 1502 height 77
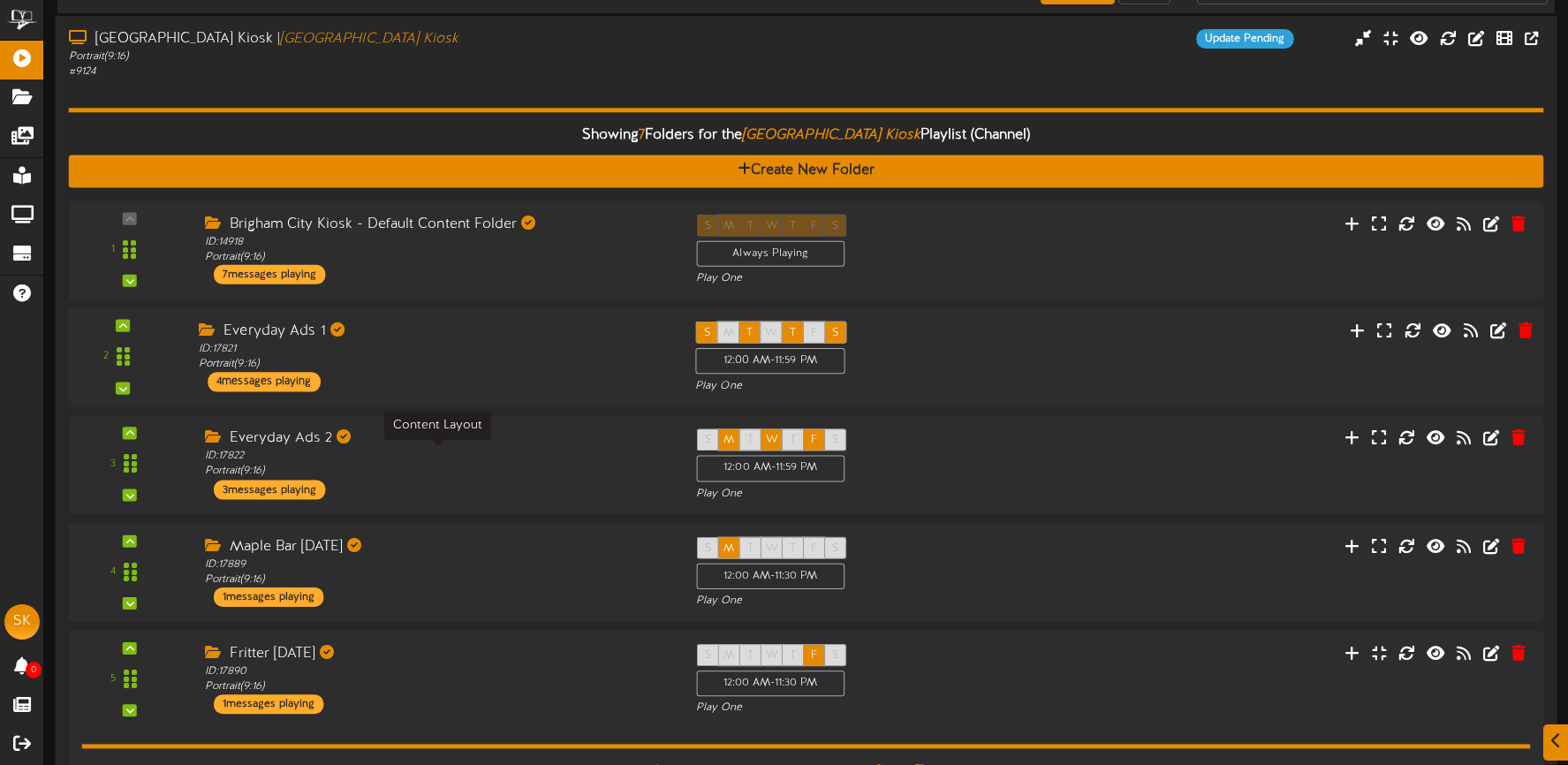
scroll to position [131, 0]
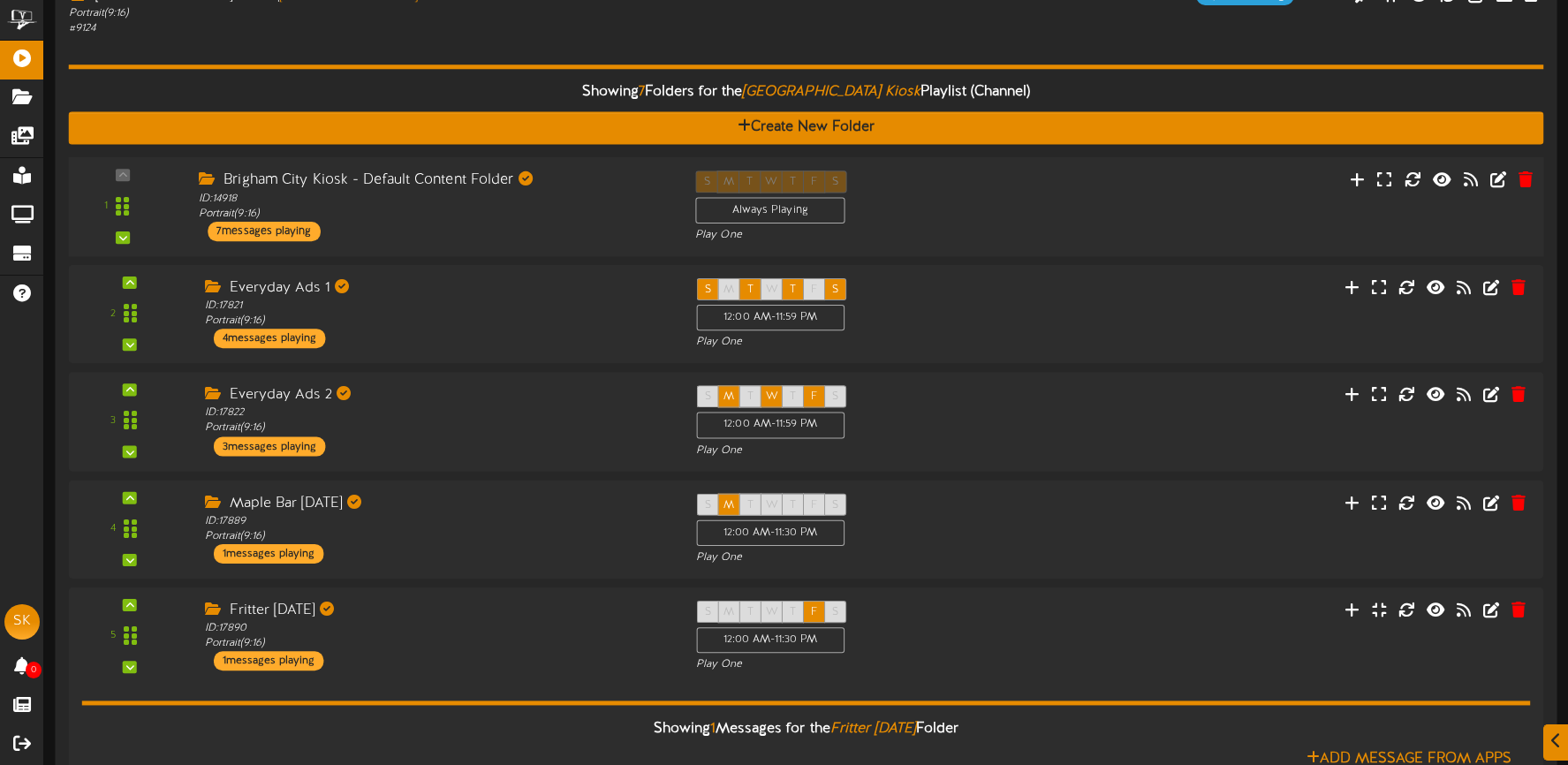
drag, startPoint x: 496, startPoint y: 234, endPoint x: 517, endPoint y: 234, distance: 21.0
click at [497, 234] on div "Brigham City Kiosk - Default Content Folder ID: 14918 Portrait ( 9:16 ) 7 messa…" at bounding box center [433, 205] width 496 height 71
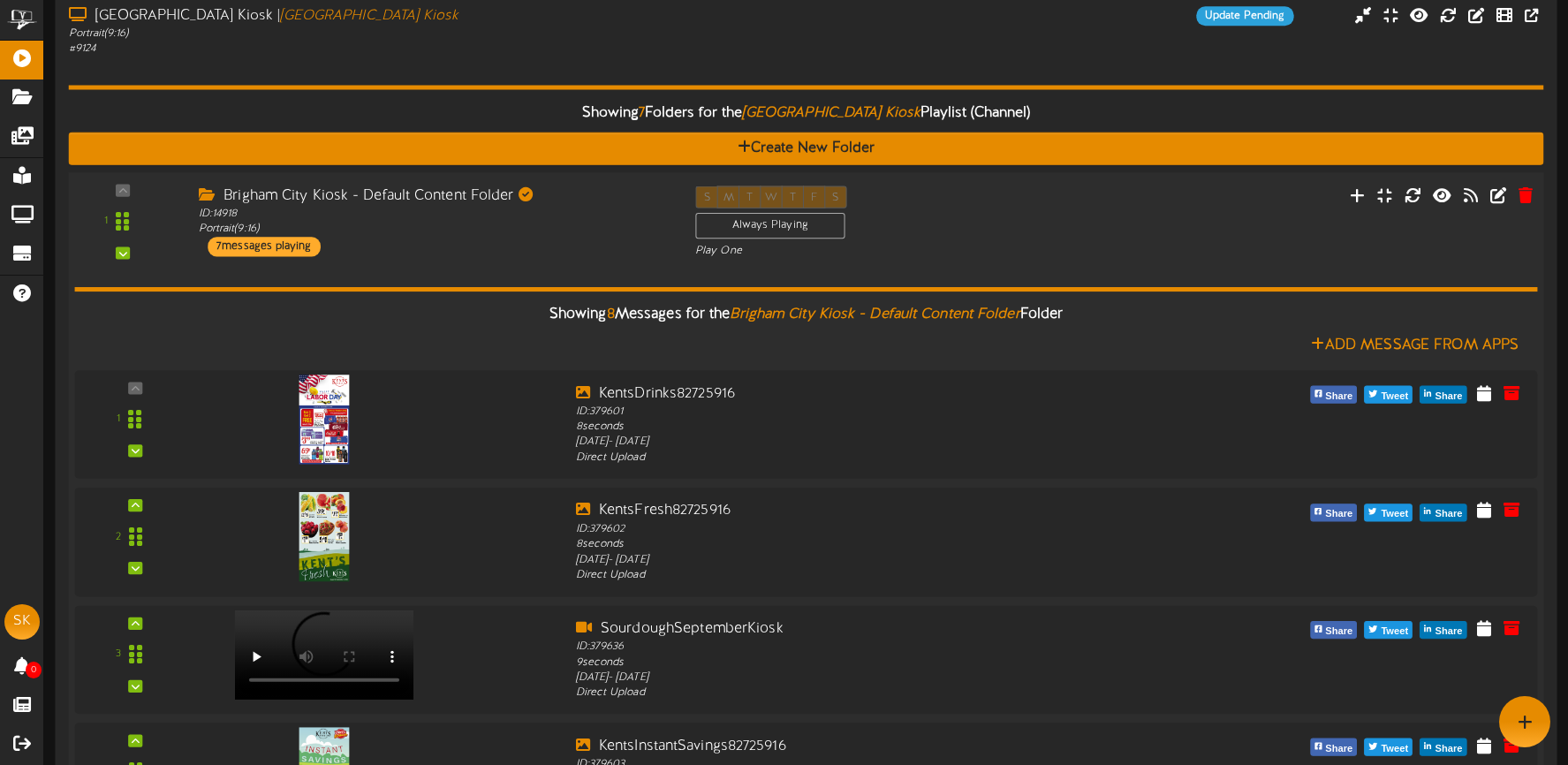
scroll to position [41, 0]
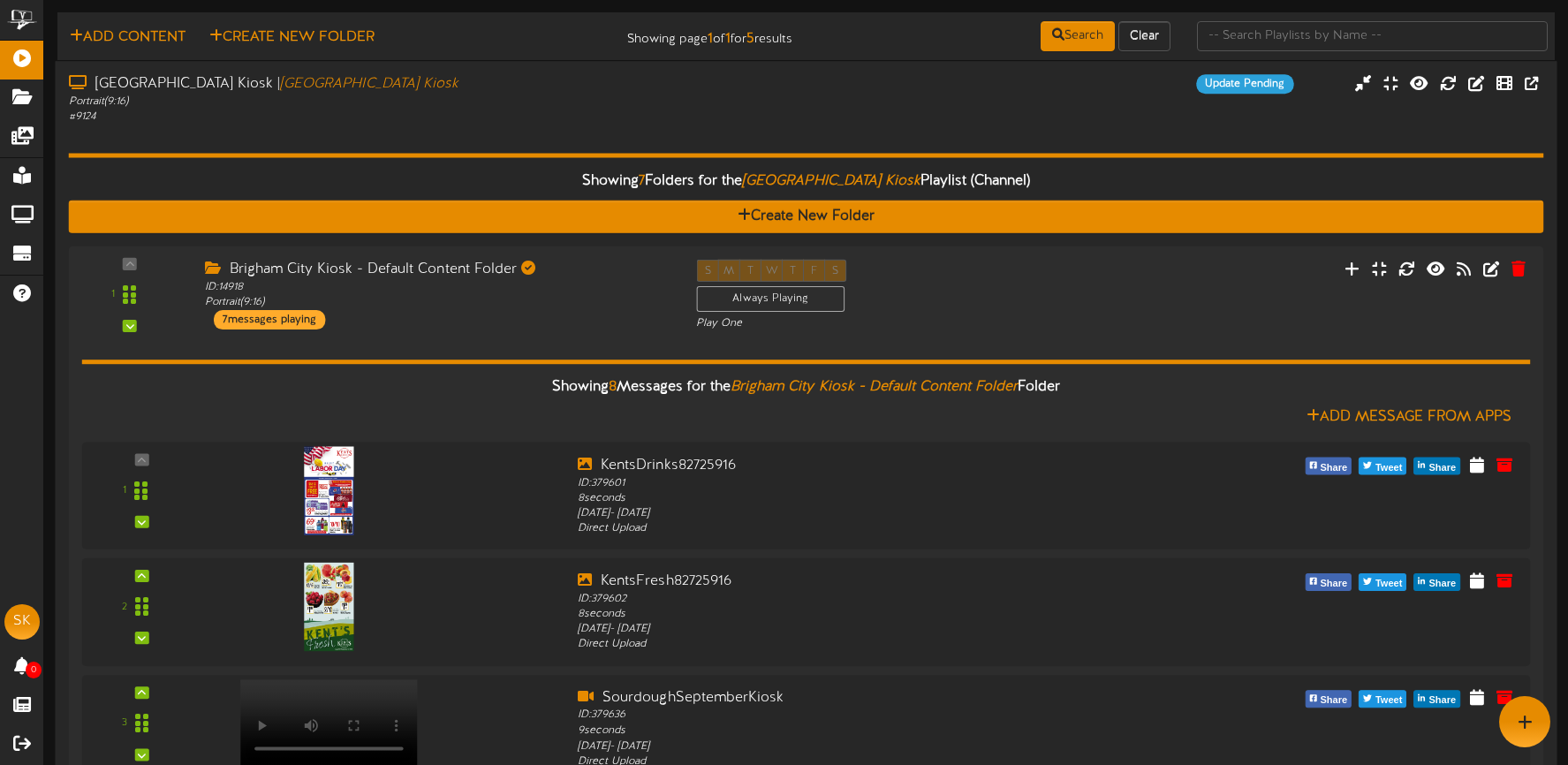
click at [462, 109] on div "# 9124" at bounding box center [368, 116] width 599 height 15
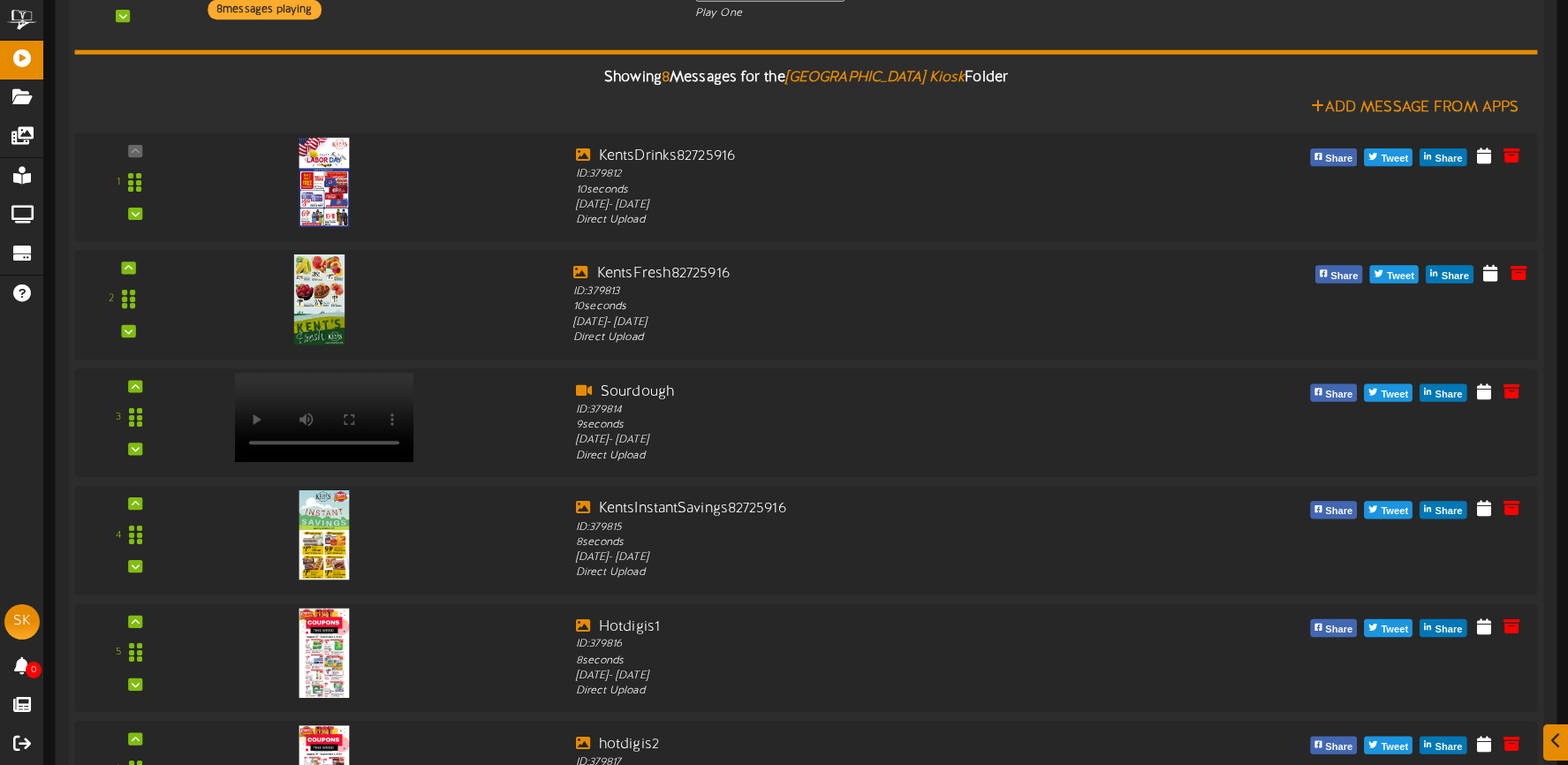
scroll to position [430, 0]
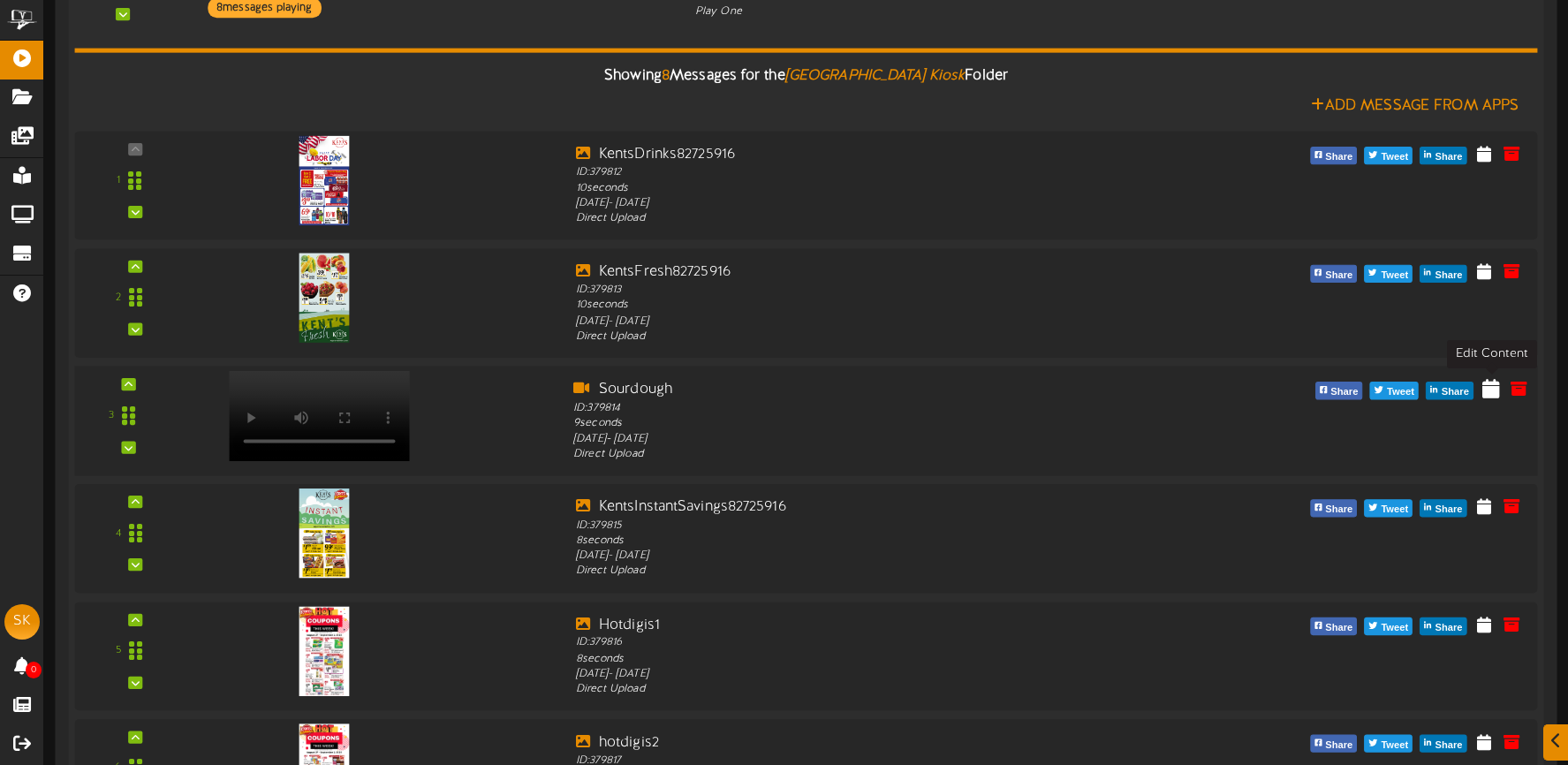
click at [1490, 391] on icon at bounding box center [1490, 387] width 17 height 19
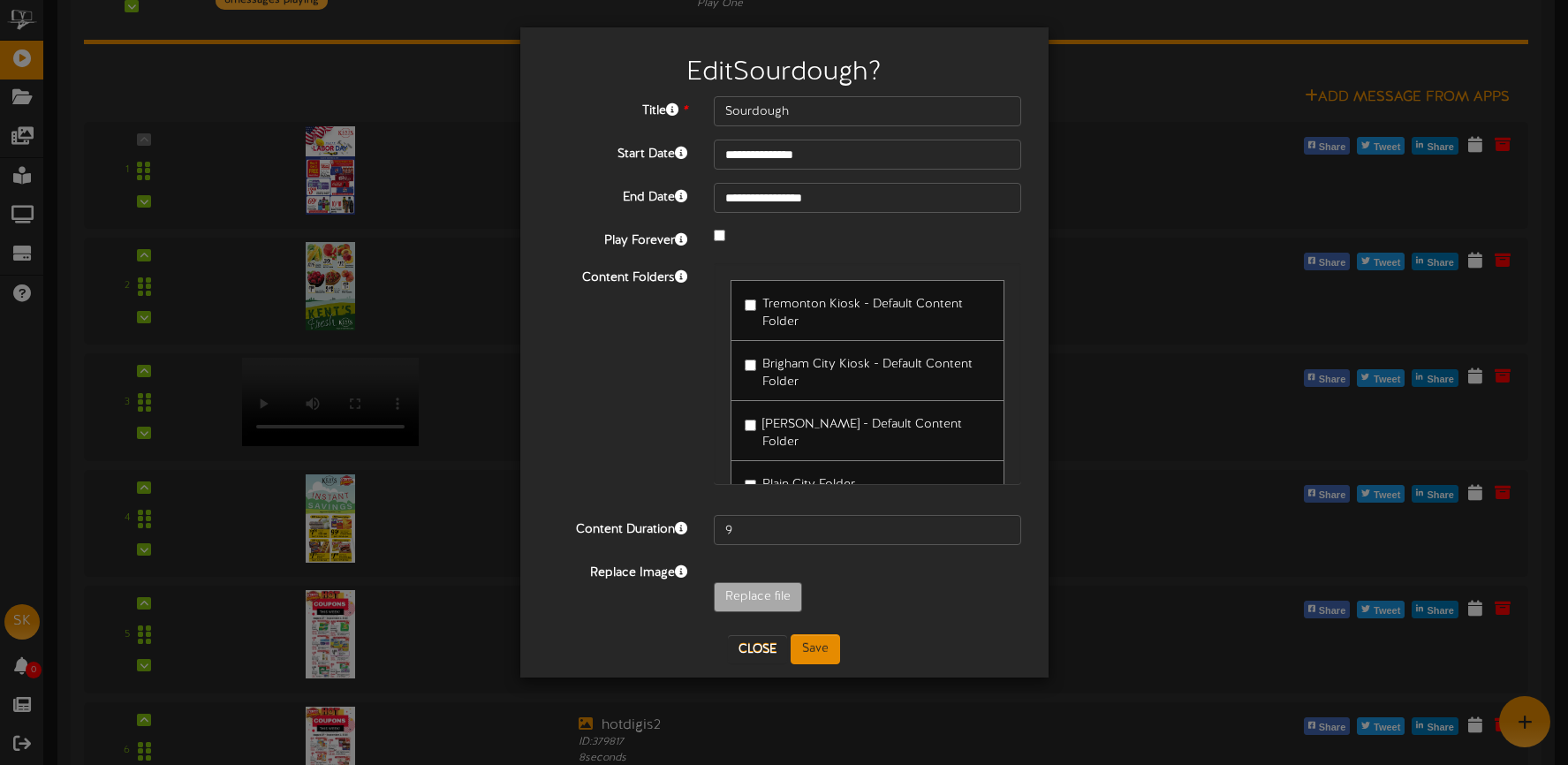
scroll to position [442, 0]
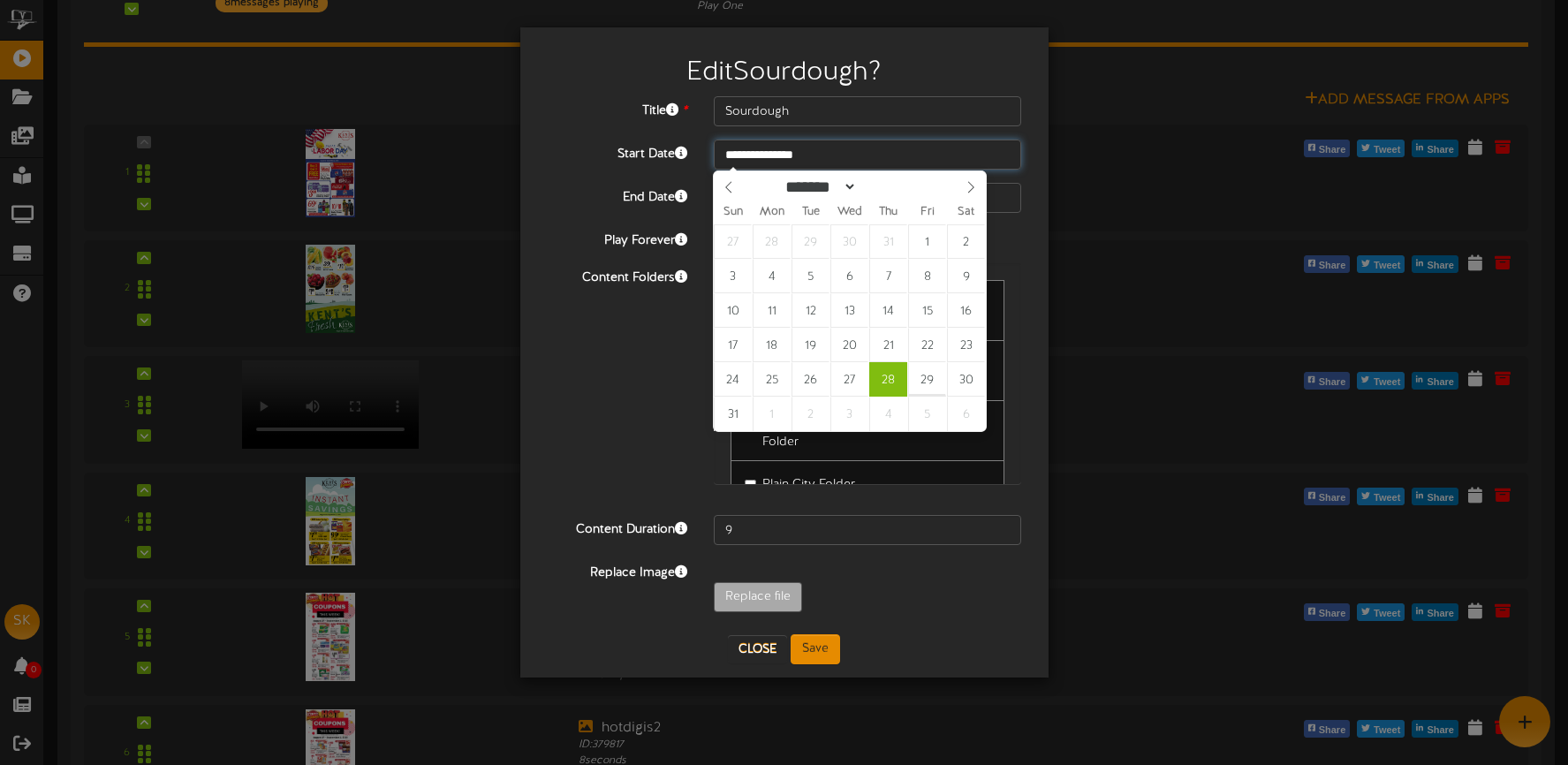
click at [831, 151] on input "**********" at bounding box center [868, 154] width 308 height 30
type input "**********"
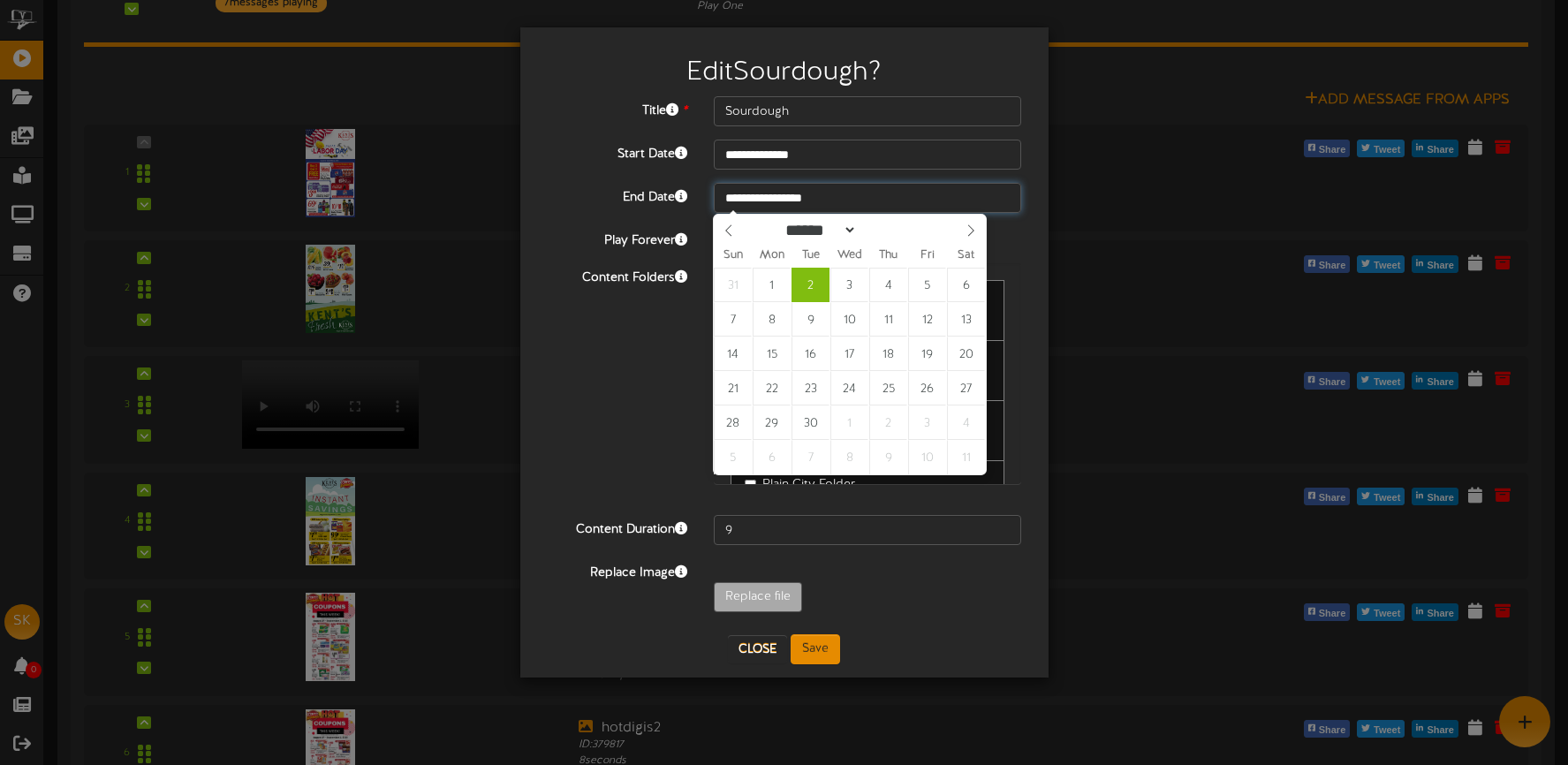
click at [854, 200] on input "**********" at bounding box center [868, 197] width 308 height 30
type input "**********"
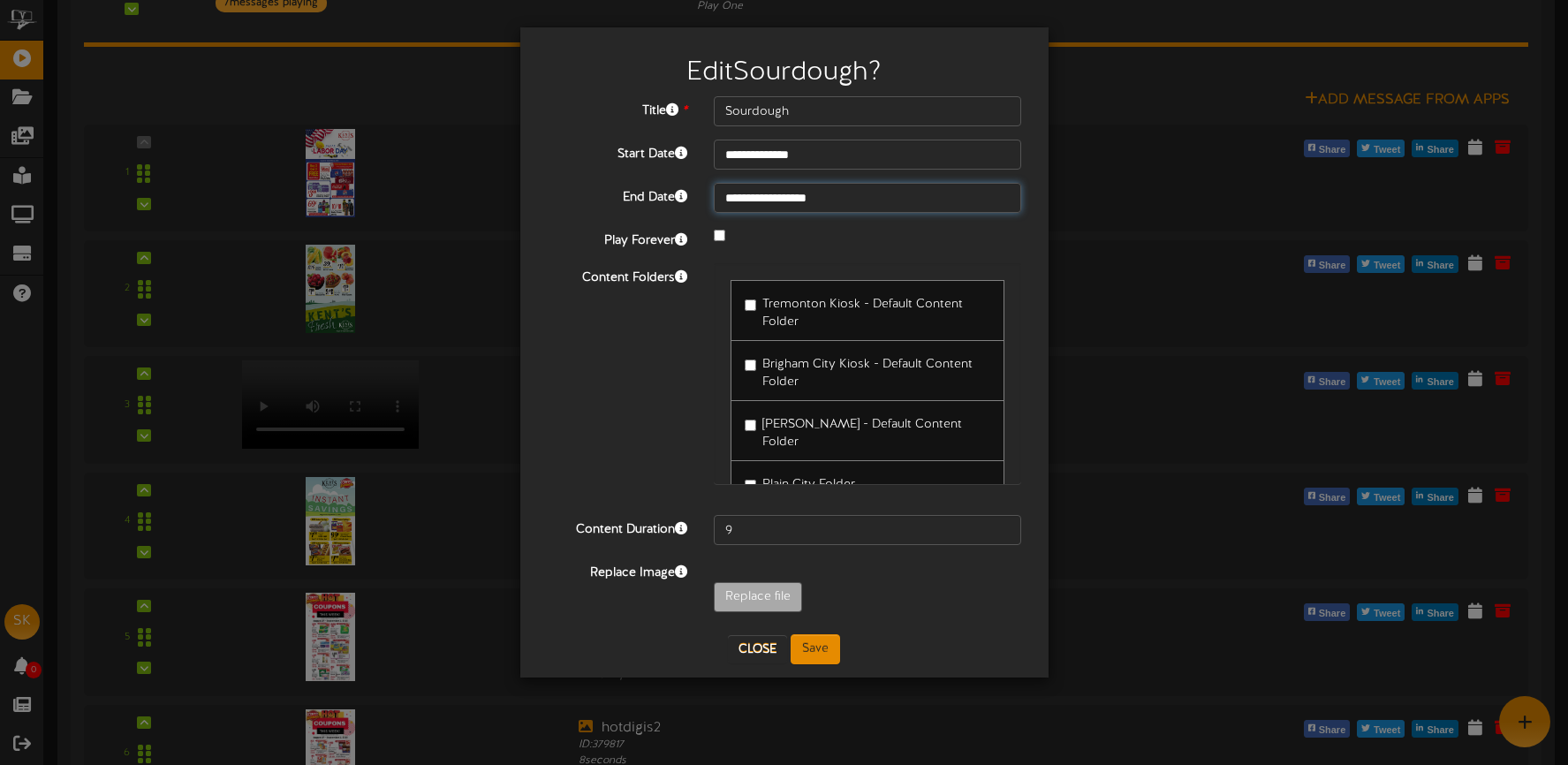
drag, startPoint x: 816, startPoint y: 417, endPoint x: 809, endPoint y: 410, distance: 9.9
drag, startPoint x: 825, startPoint y: 646, endPoint x: 846, endPoint y: 638, distance: 22.5
click at [824, 646] on button "Save" at bounding box center [816, 649] width 50 height 30
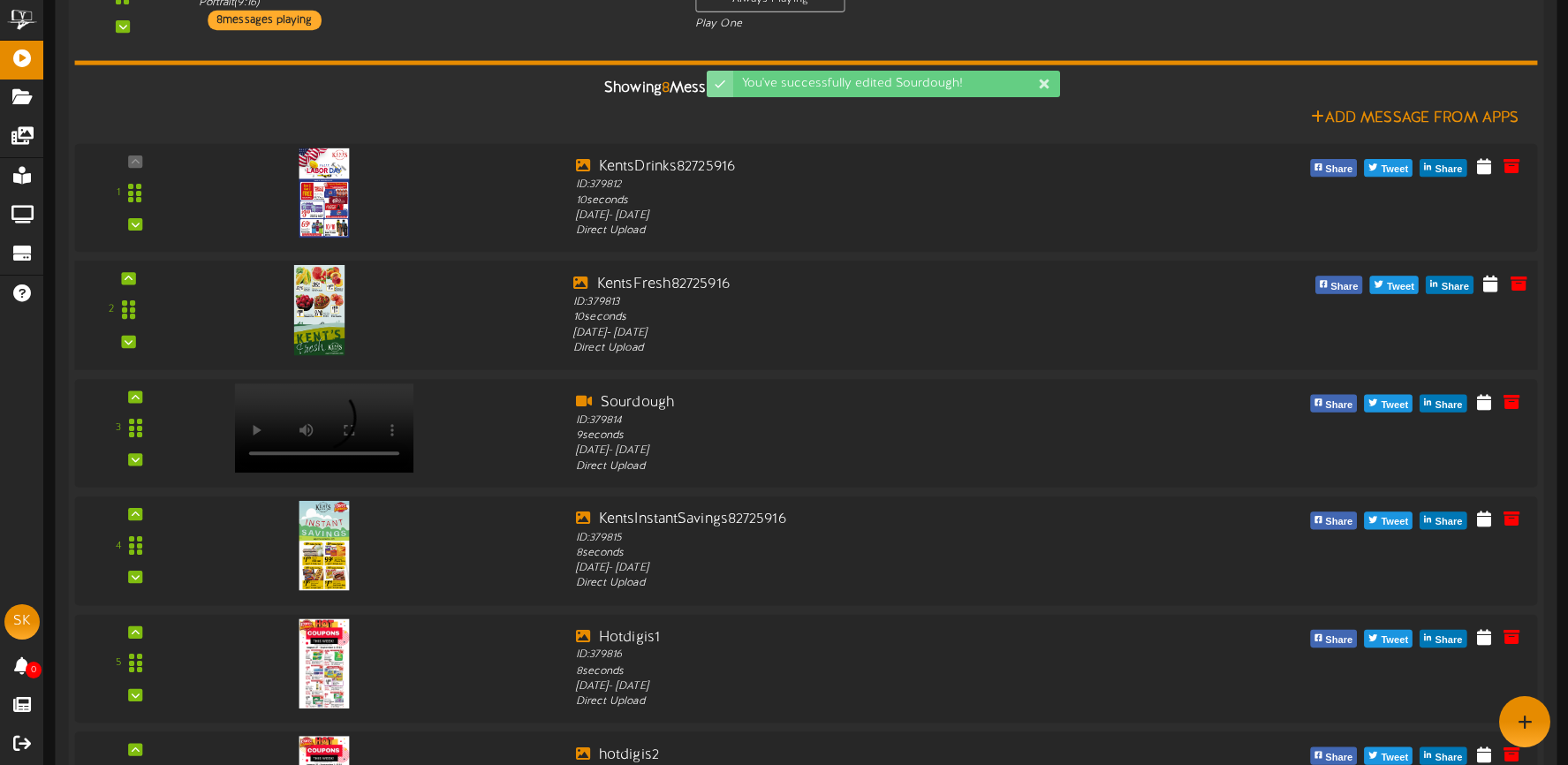
scroll to position [415, 0]
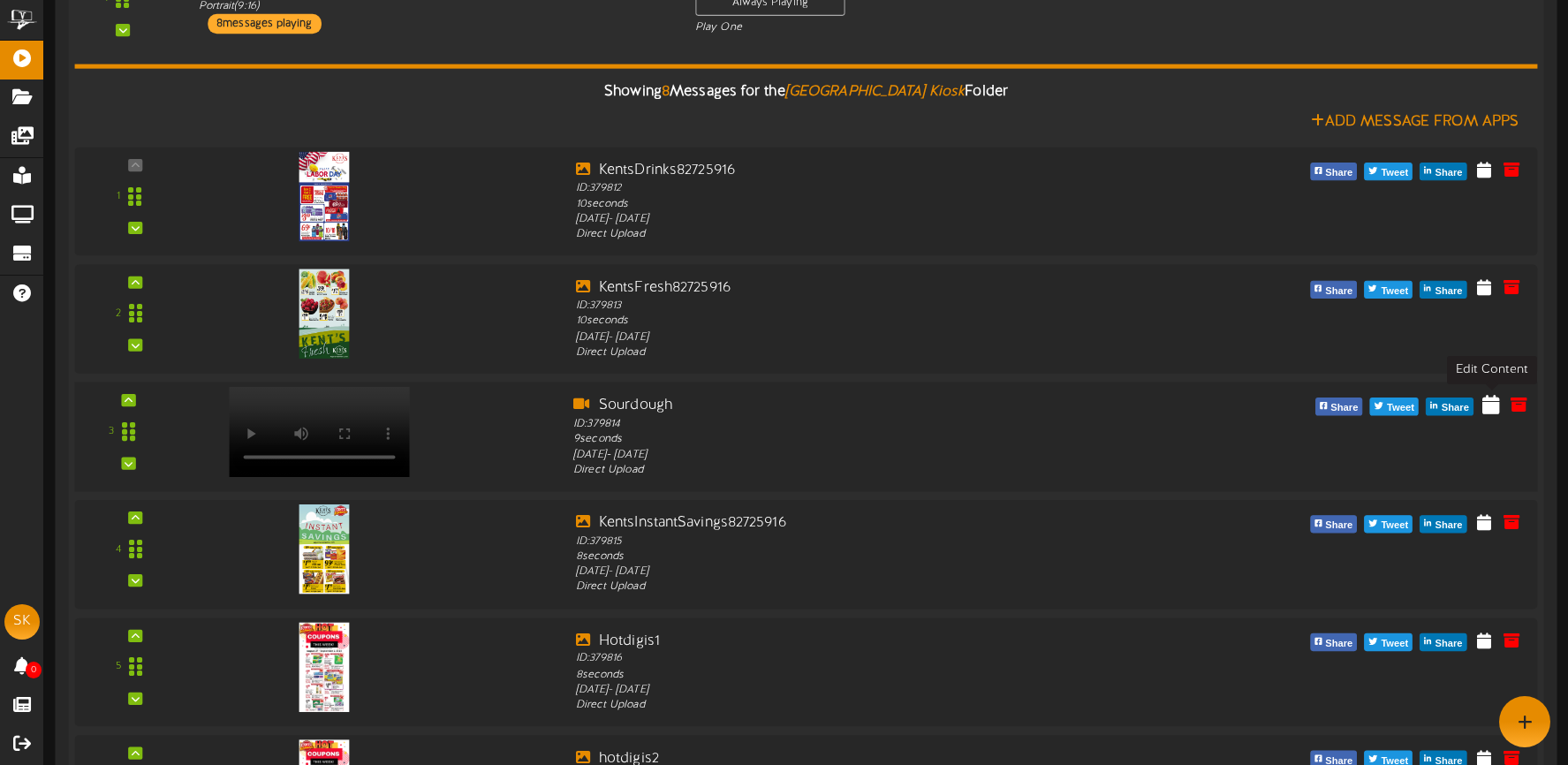
click at [1486, 408] on icon at bounding box center [1490, 403] width 17 height 19
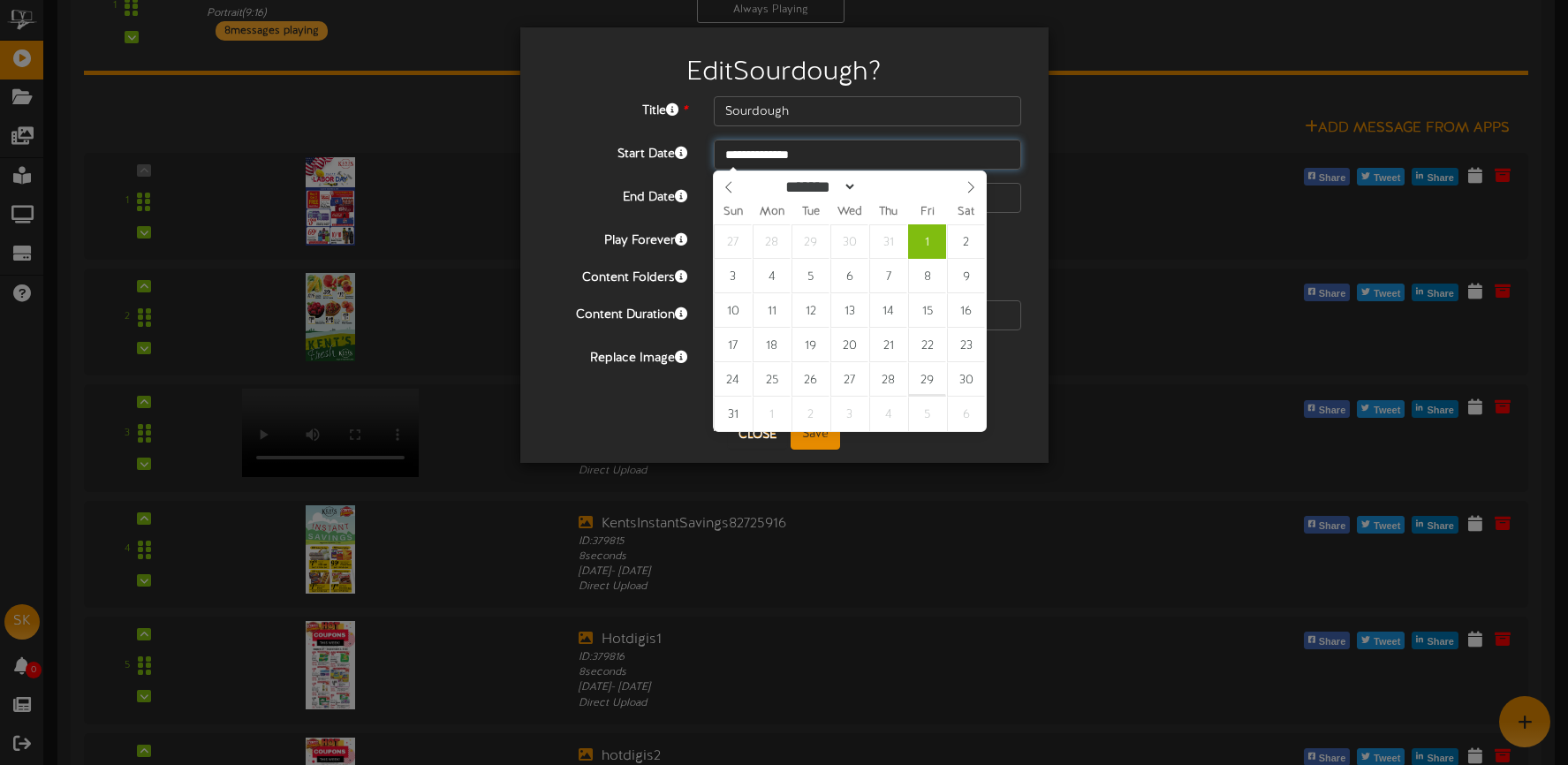
click at [827, 157] on input "**********" at bounding box center [868, 154] width 308 height 30
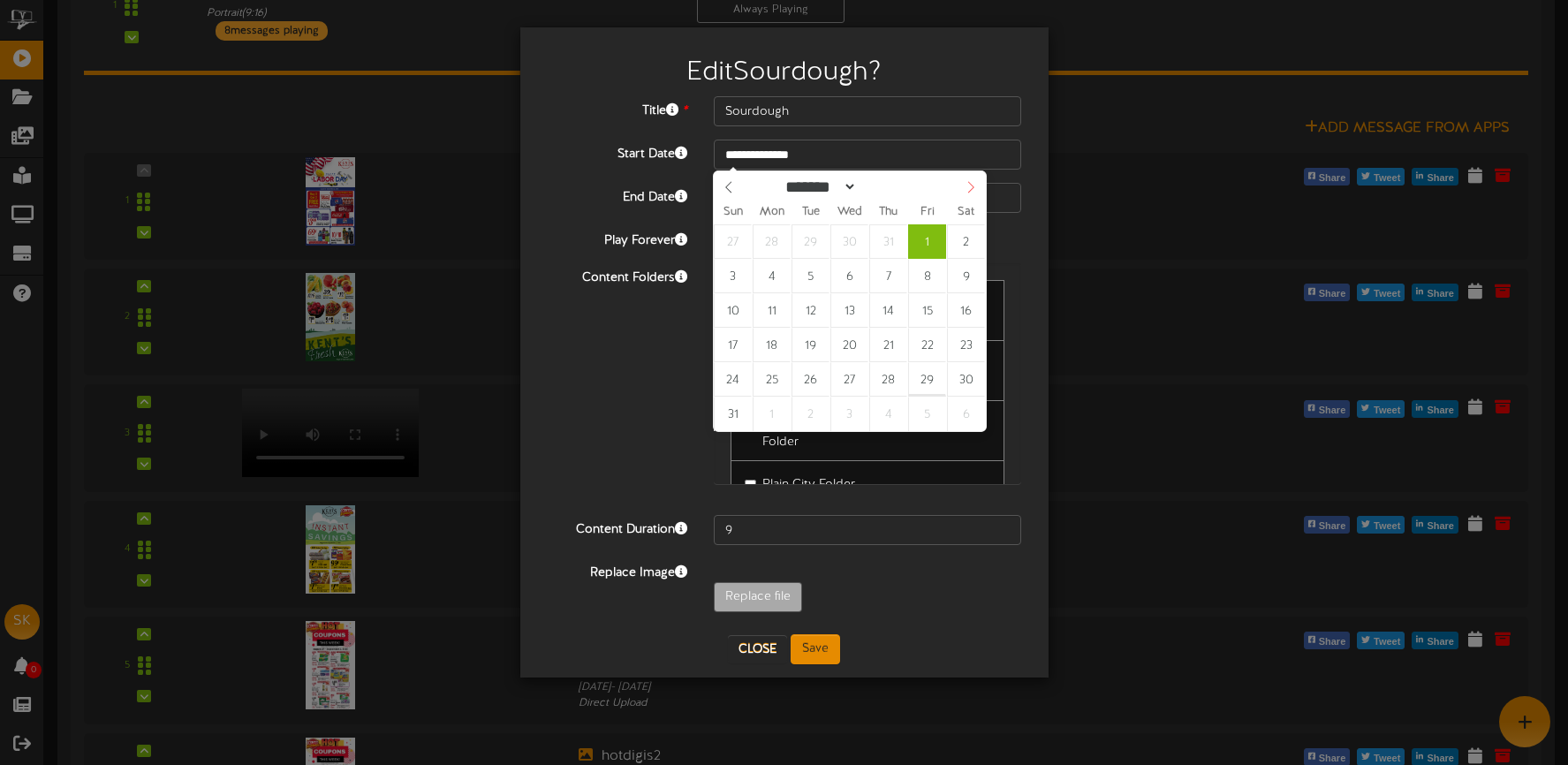
select select "*"
click at [966, 194] on span at bounding box center [971, 186] width 30 height 30
type input "**********"
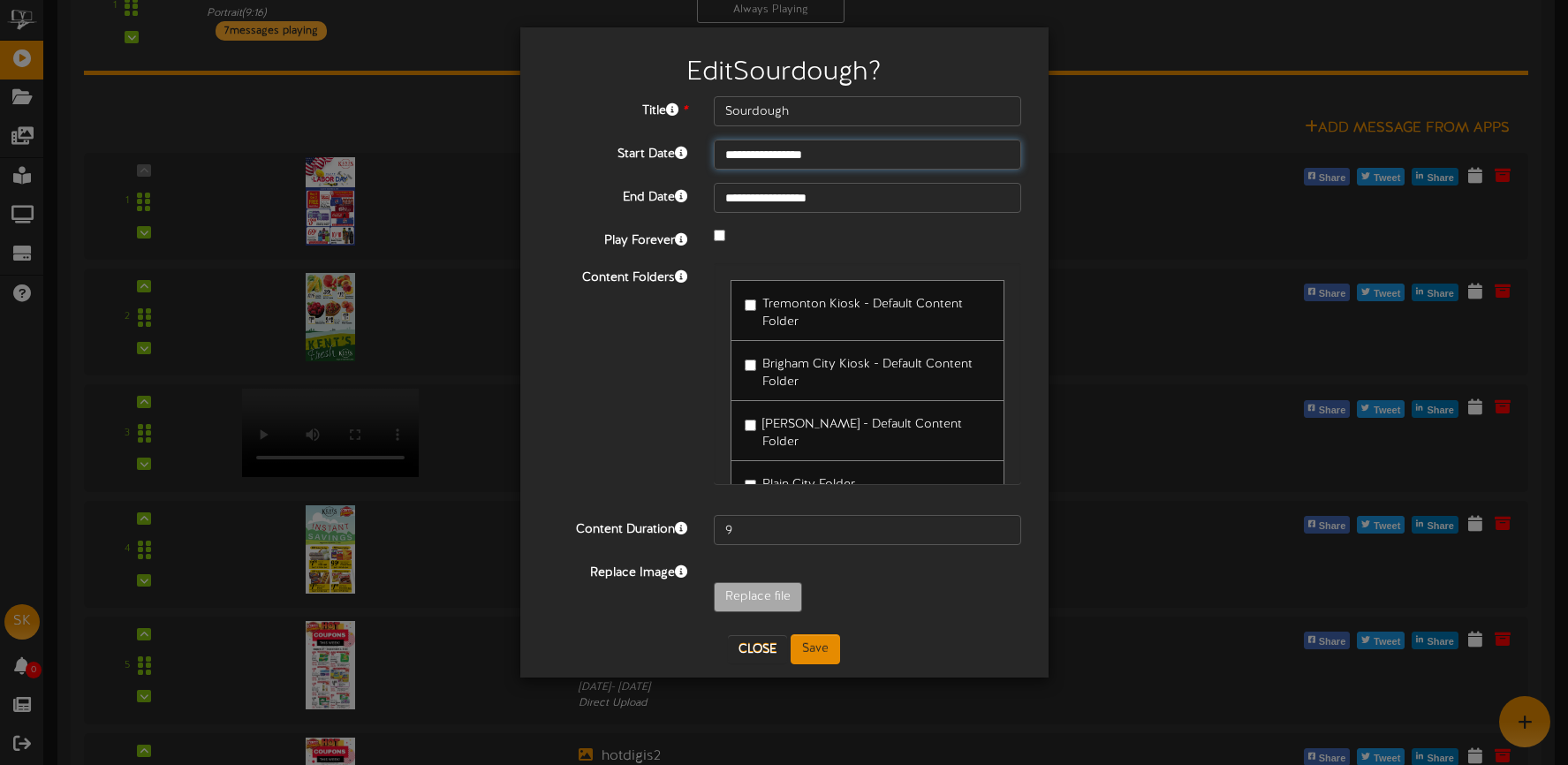
drag, startPoint x: 774, startPoint y: 241, endPoint x: 762, endPoint y: 249, distance: 14.4
drag, startPoint x: 867, startPoint y: 215, endPoint x: 842, endPoint y: 372, distance: 159.0
click at [867, 215] on div "**********" at bounding box center [784, 359] width 475 height 525
click at [818, 645] on button "Save" at bounding box center [816, 649] width 50 height 30
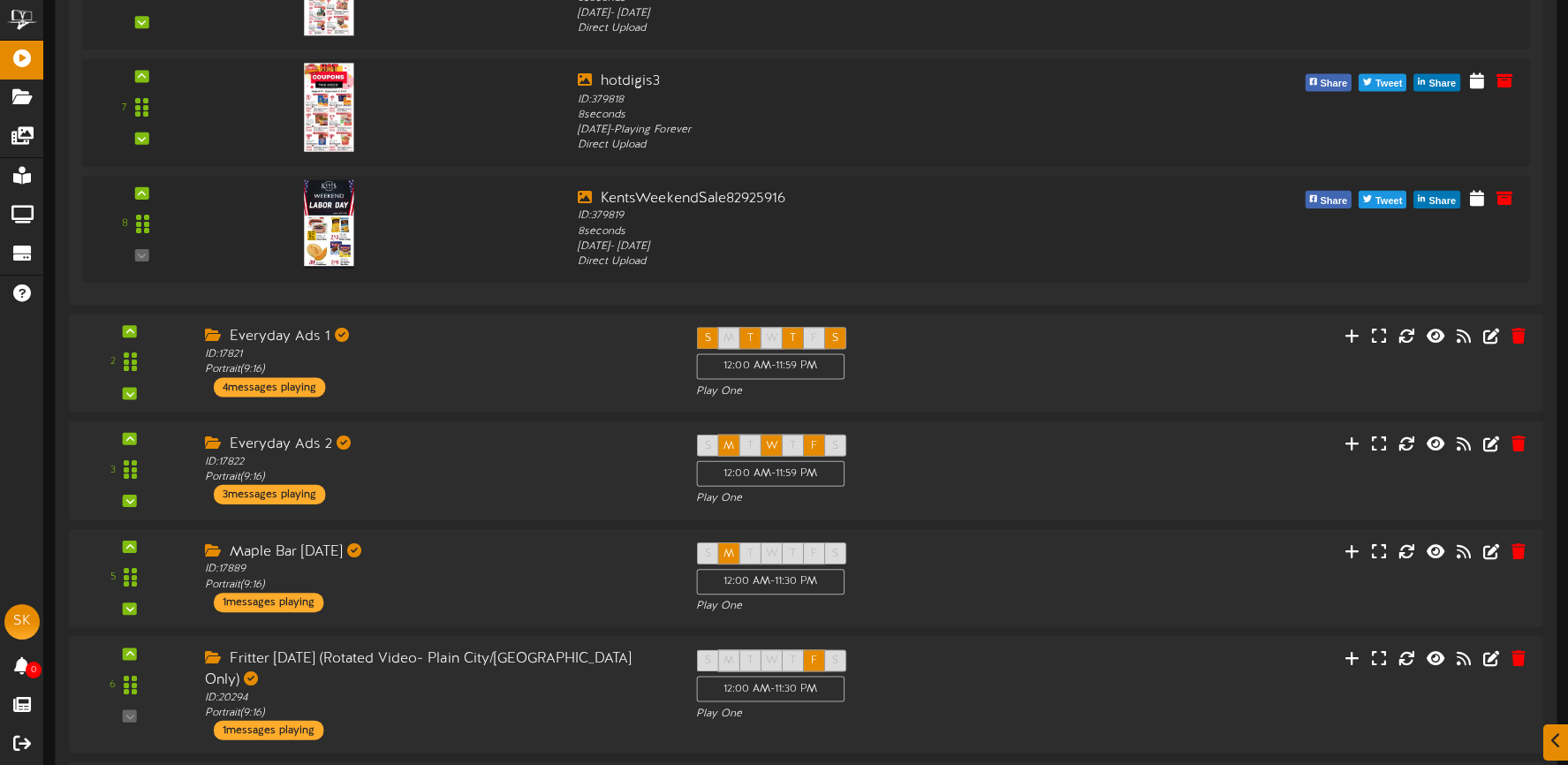
scroll to position [1348, 0]
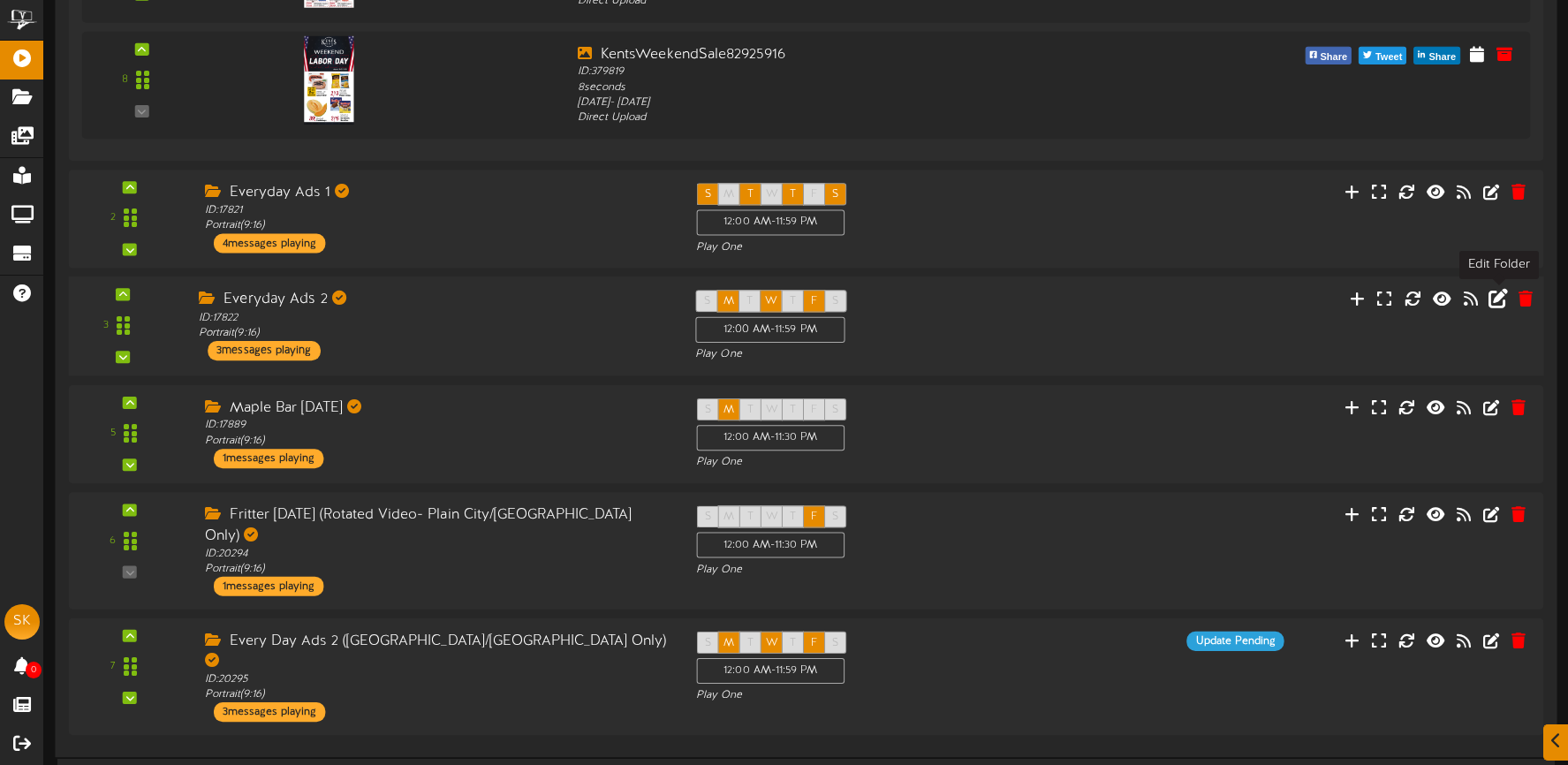
click at [1496, 302] on icon at bounding box center [1497, 298] width 19 height 19
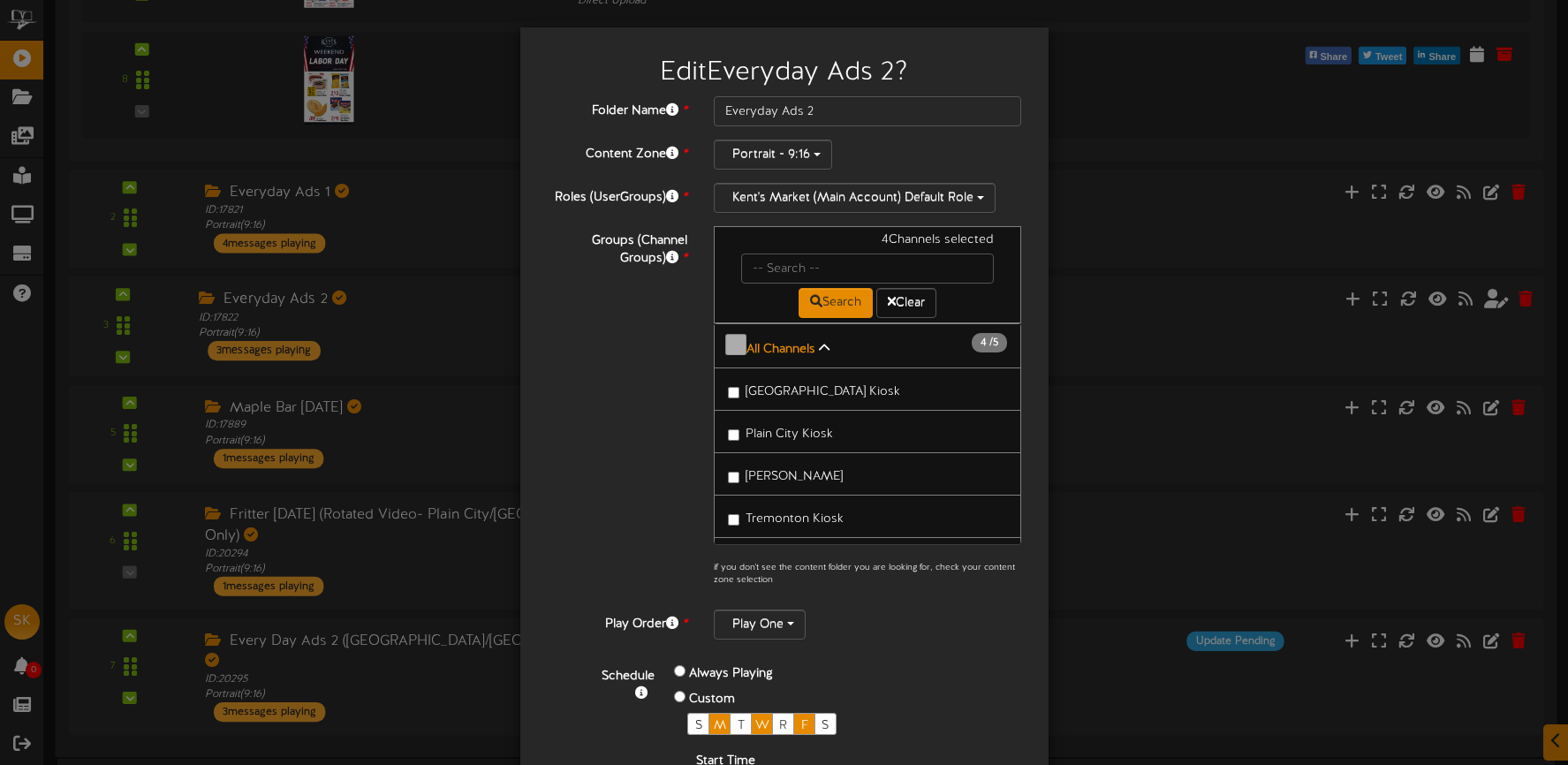
click at [842, 387] on span "[GEOGRAPHIC_DATA] Kiosk" at bounding box center [823, 392] width 154 height 13
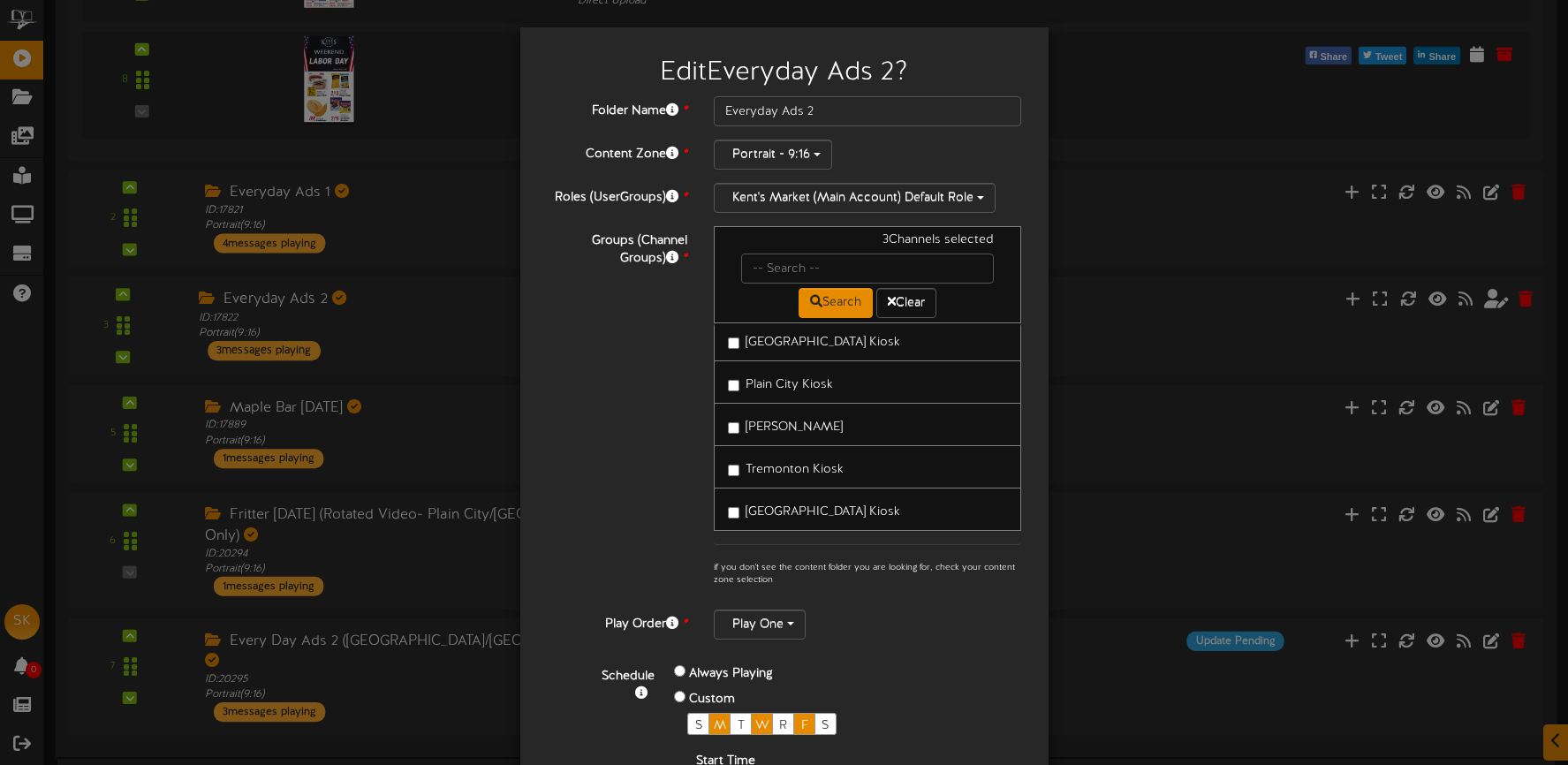
click at [815, 507] on span "[GEOGRAPHIC_DATA] Kiosk" at bounding box center [823, 512] width 154 height 13
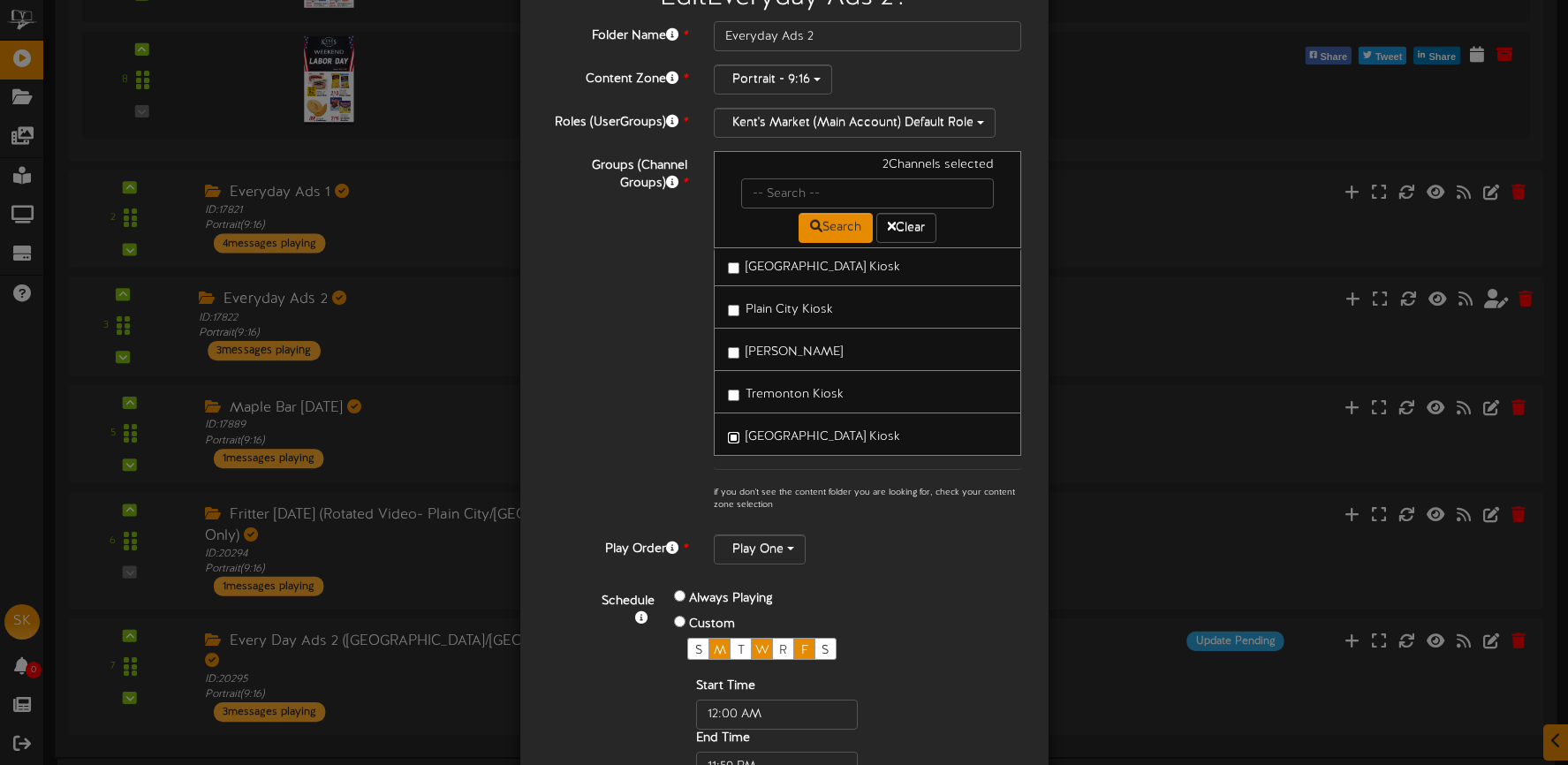
scroll to position [230, 0]
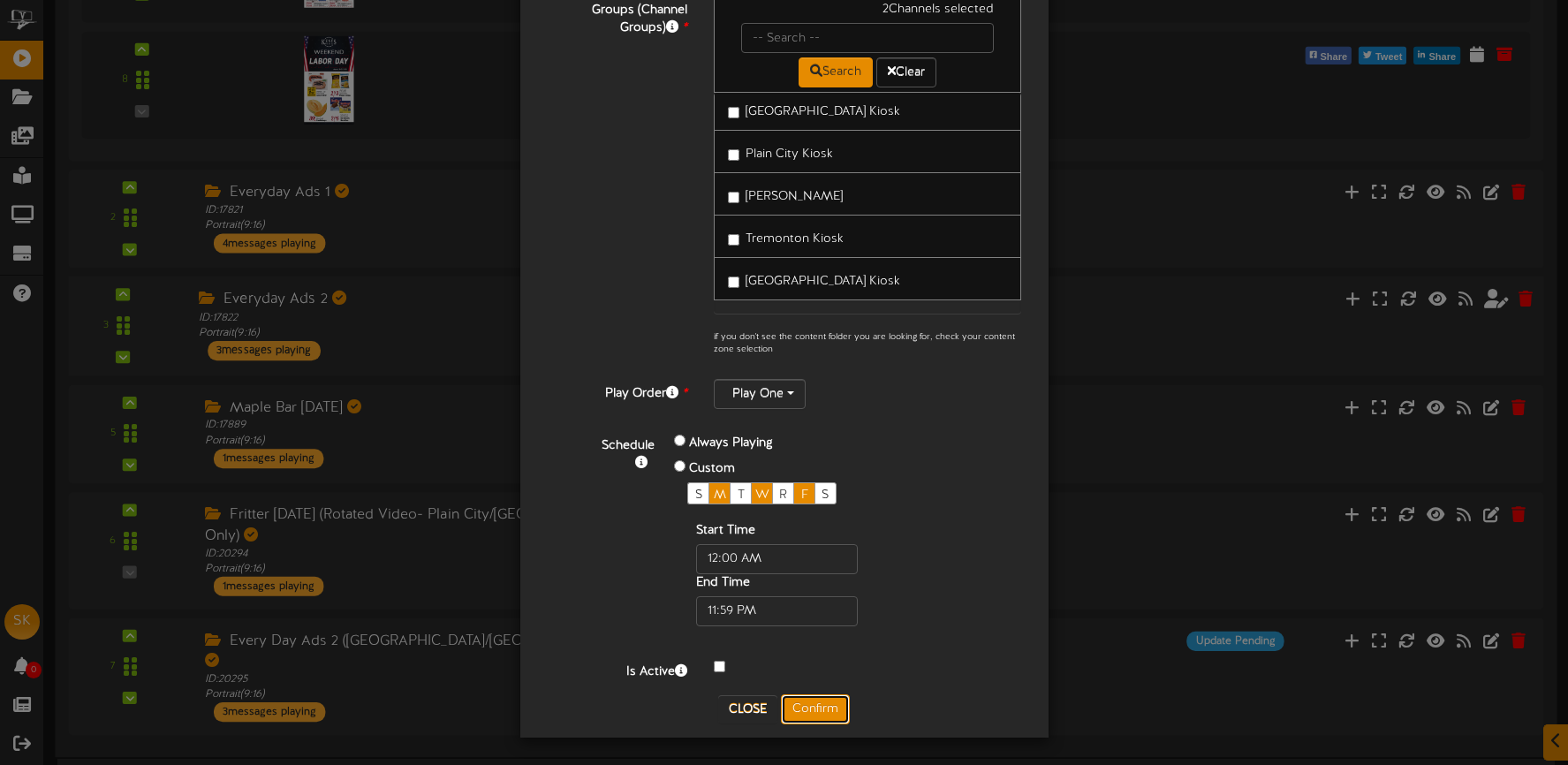
click at [822, 715] on button "Confirm" at bounding box center [815, 709] width 69 height 30
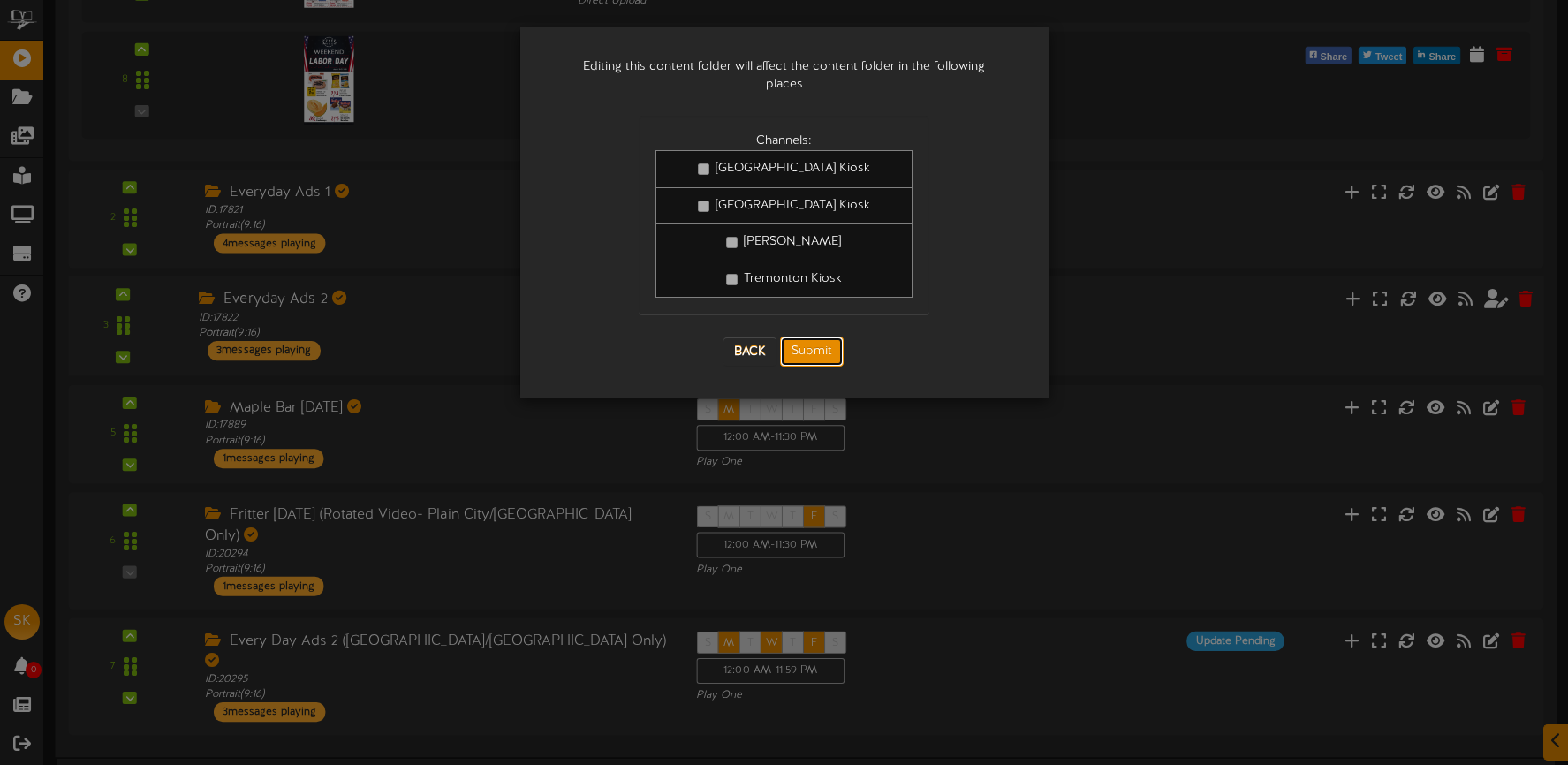
click at [828, 343] on button "Submit" at bounding box center [811, 351] width 63 height 30
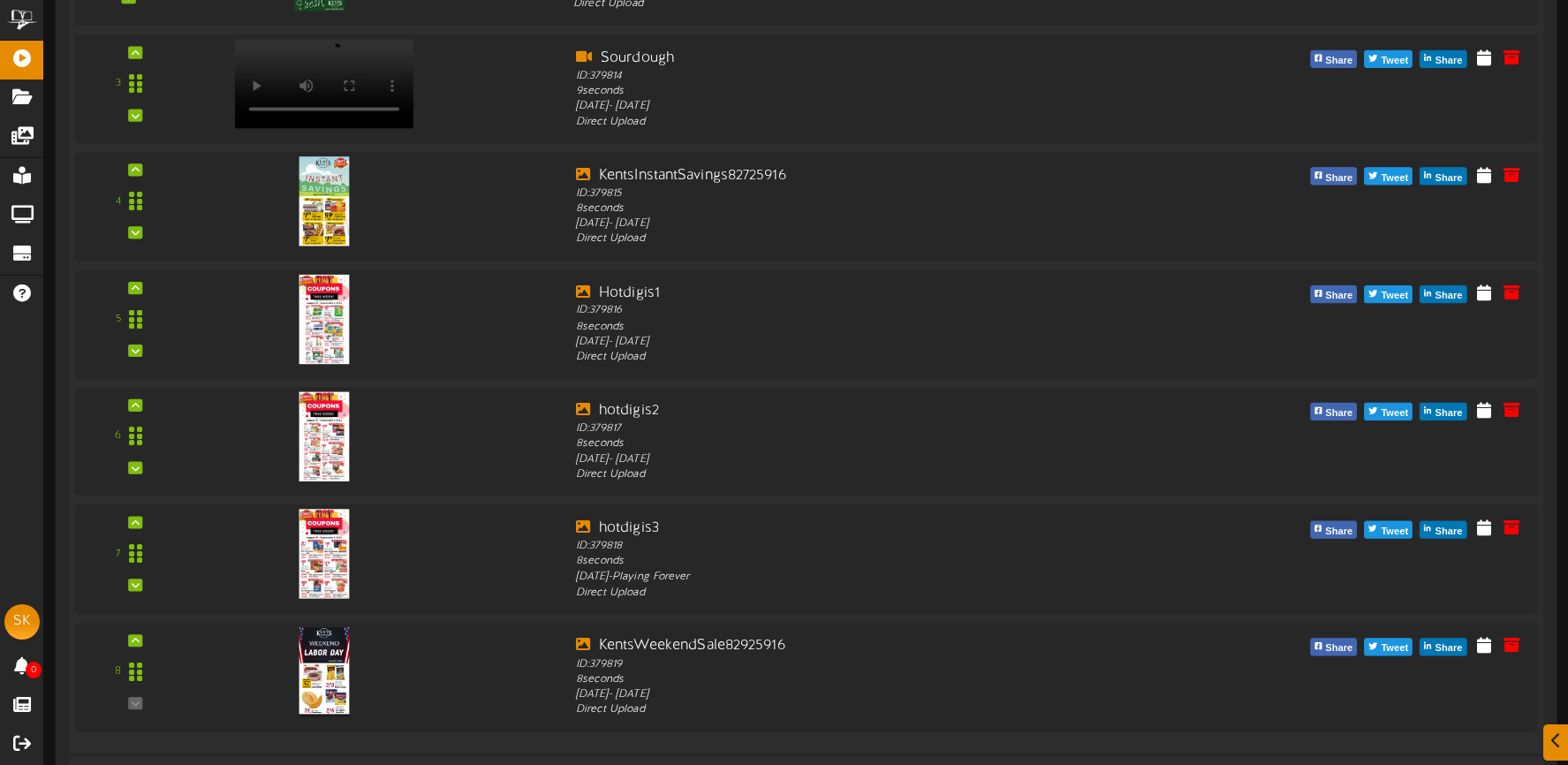
scroll to position [1050, 0]
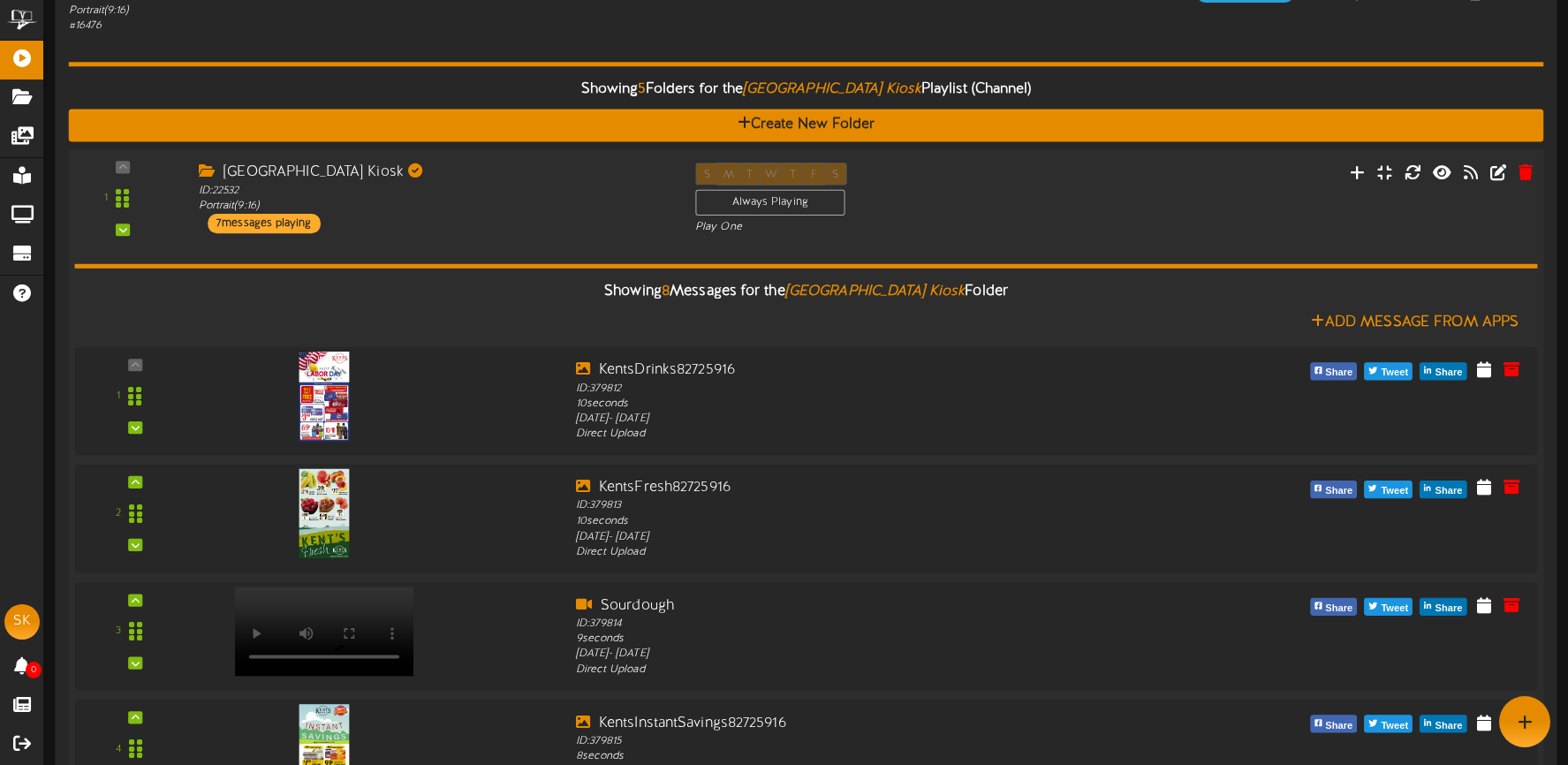
click at [537, 235] on div "Showing 8 Messages for the Brigham City Kiosk Folder Add Message From Apps 1" at bounding box center [806, 760] width 1462 height 1052
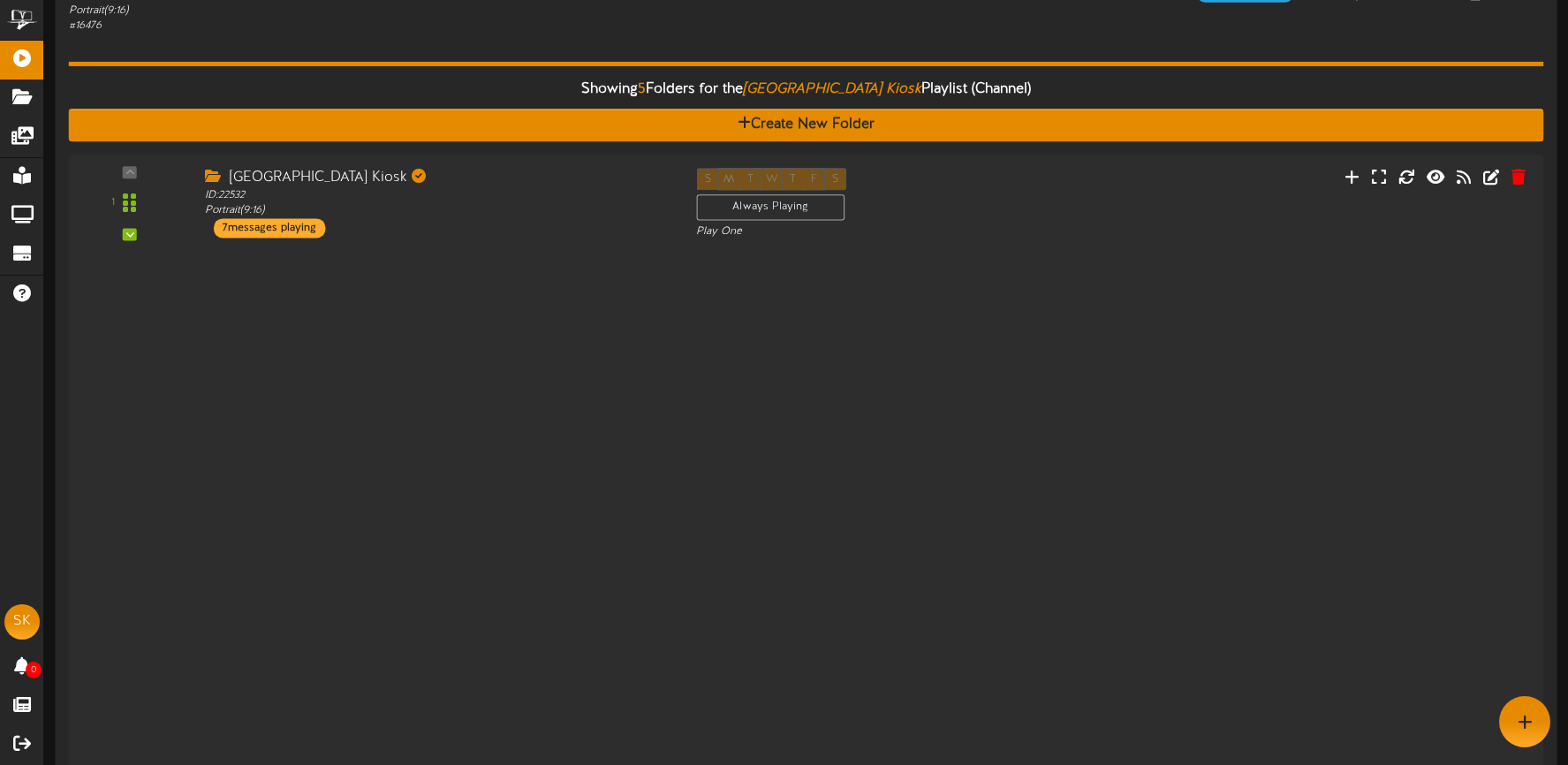
scroll to position [216, 0]
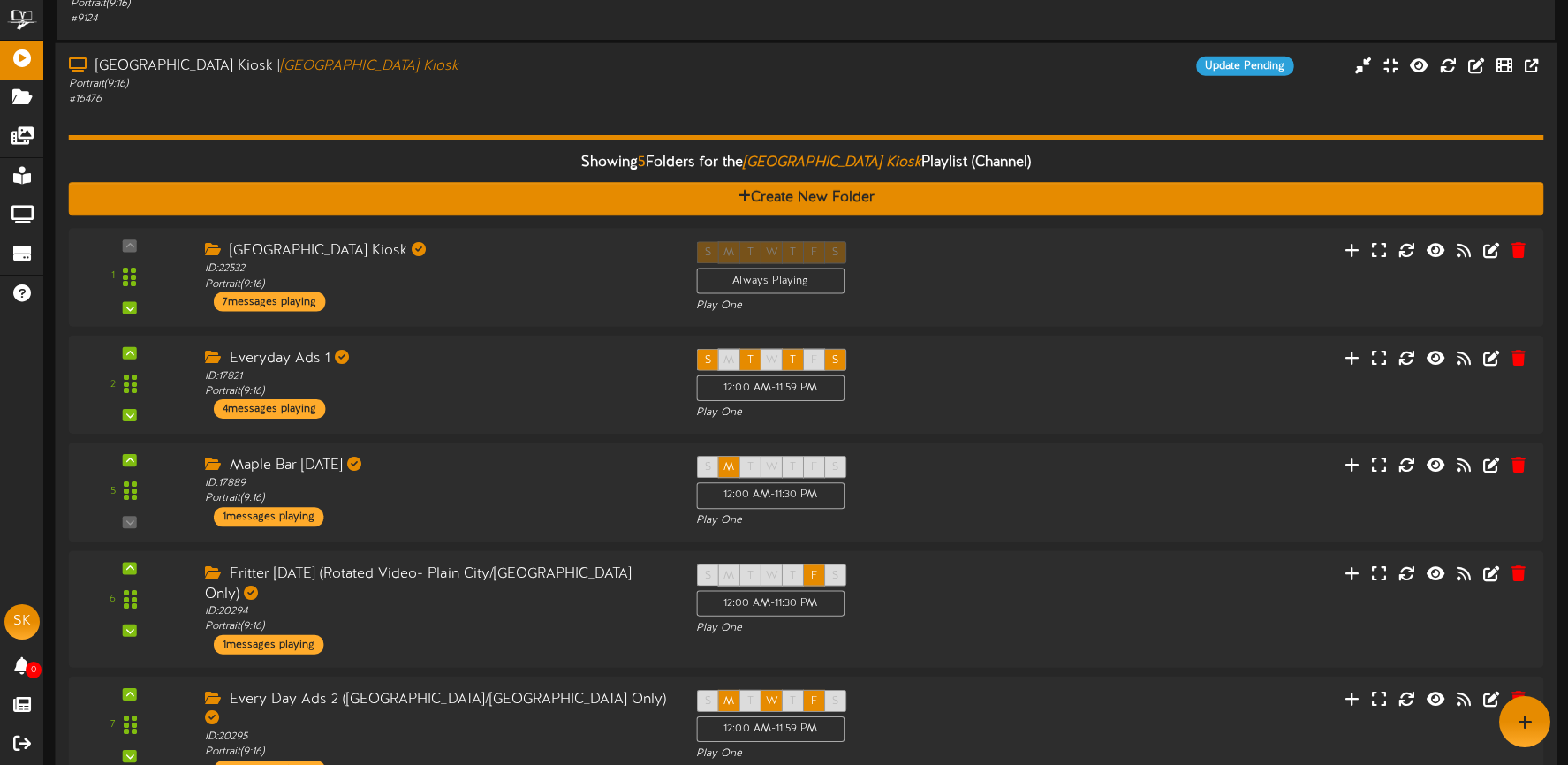
drag, startPoint x: 471, startPoint y: 107, endPoint x: 481, endPoint y: 119, distance: 15.6
click at [470, 107] on div "Showing 5 Folders for the Brigham City Kiosk Playlist (Channel) Create New Fold…" at bounding box center [806, 454] width 1475 height 695
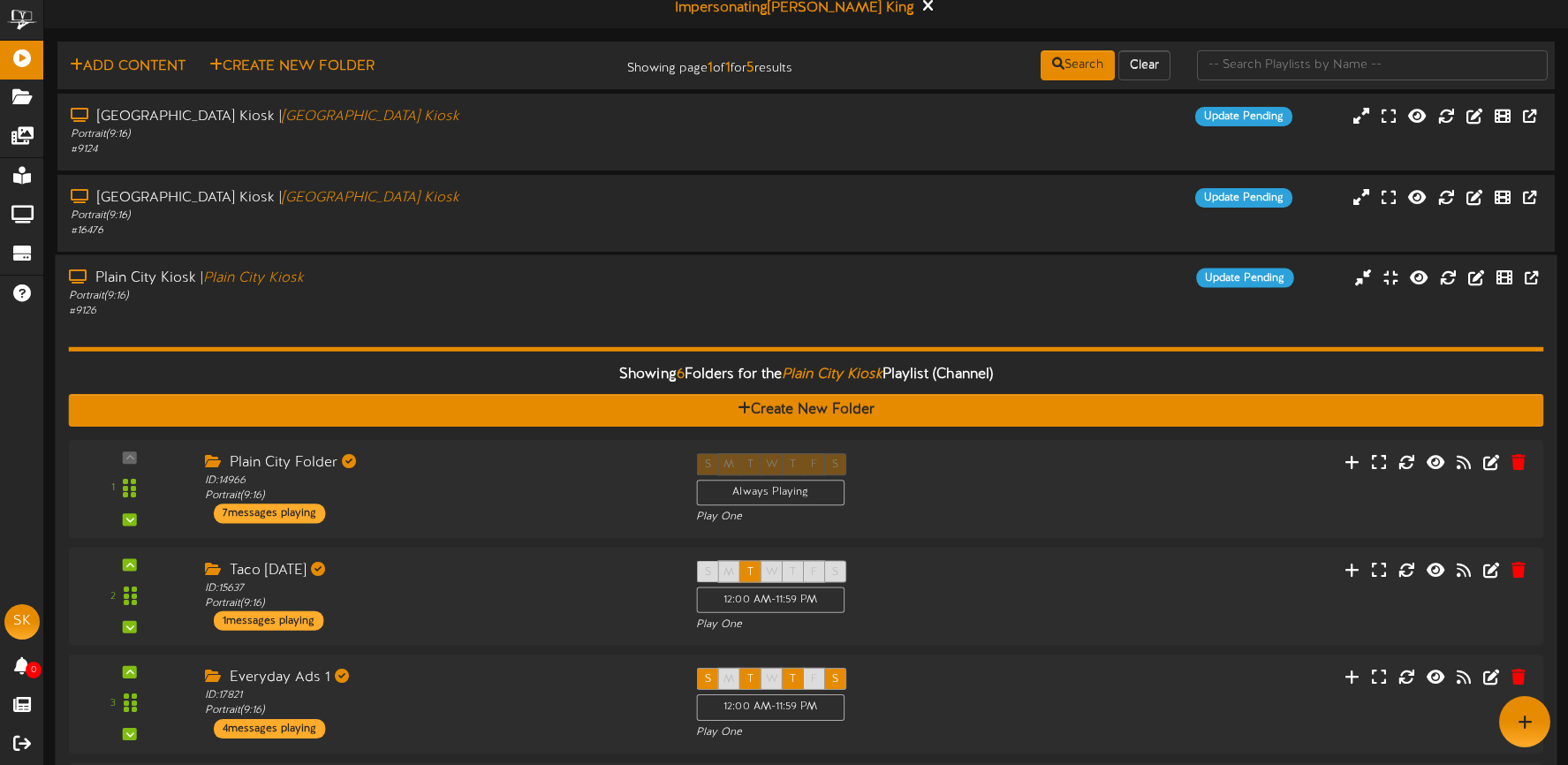
scroll to position [12, 0]
click at [480, 274] on div "Plain City Kiosk | Plain City Kiosk" at bounding box center [368, 279] width 599 height 20
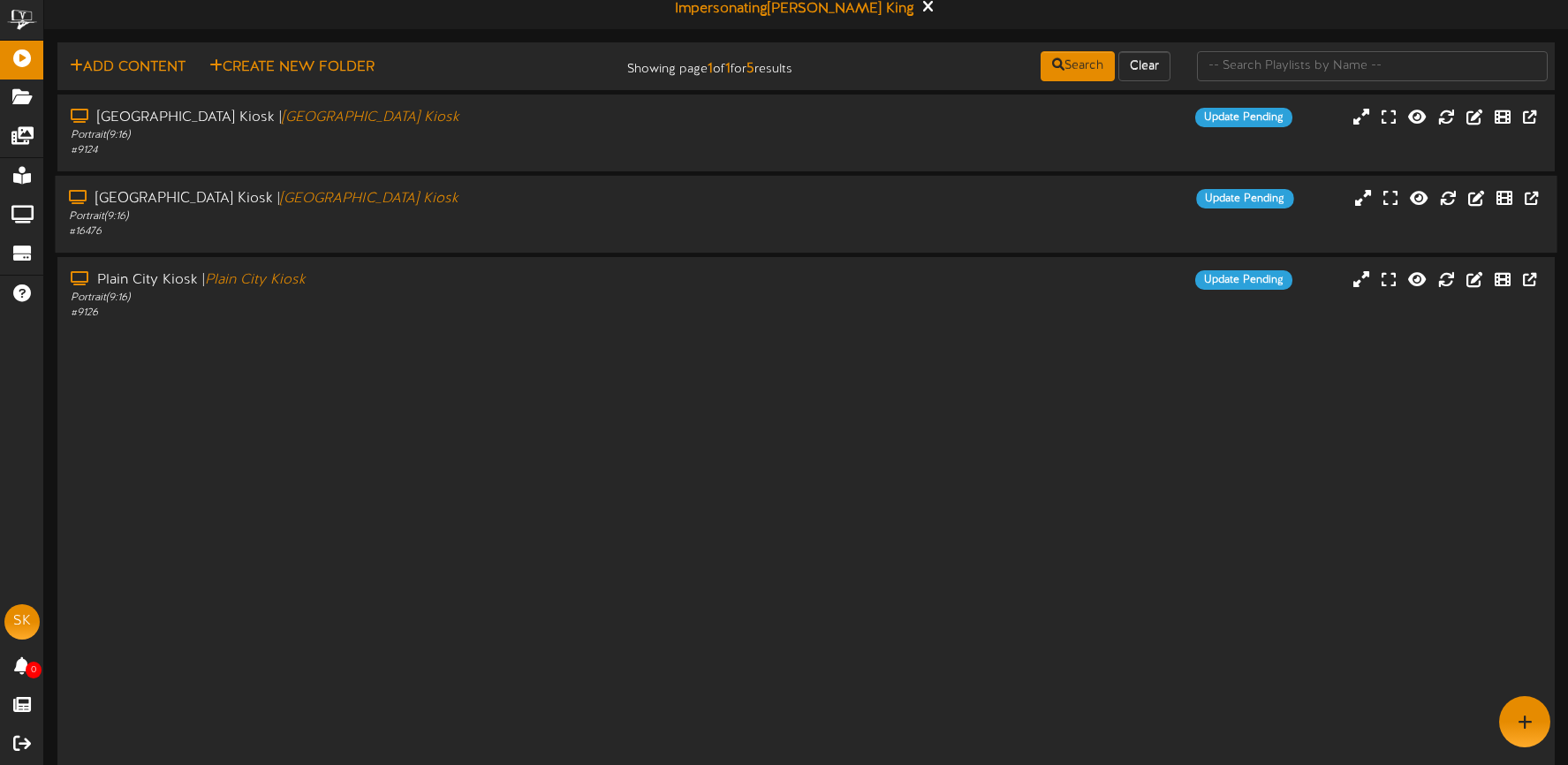
scroll to position [0, 0]
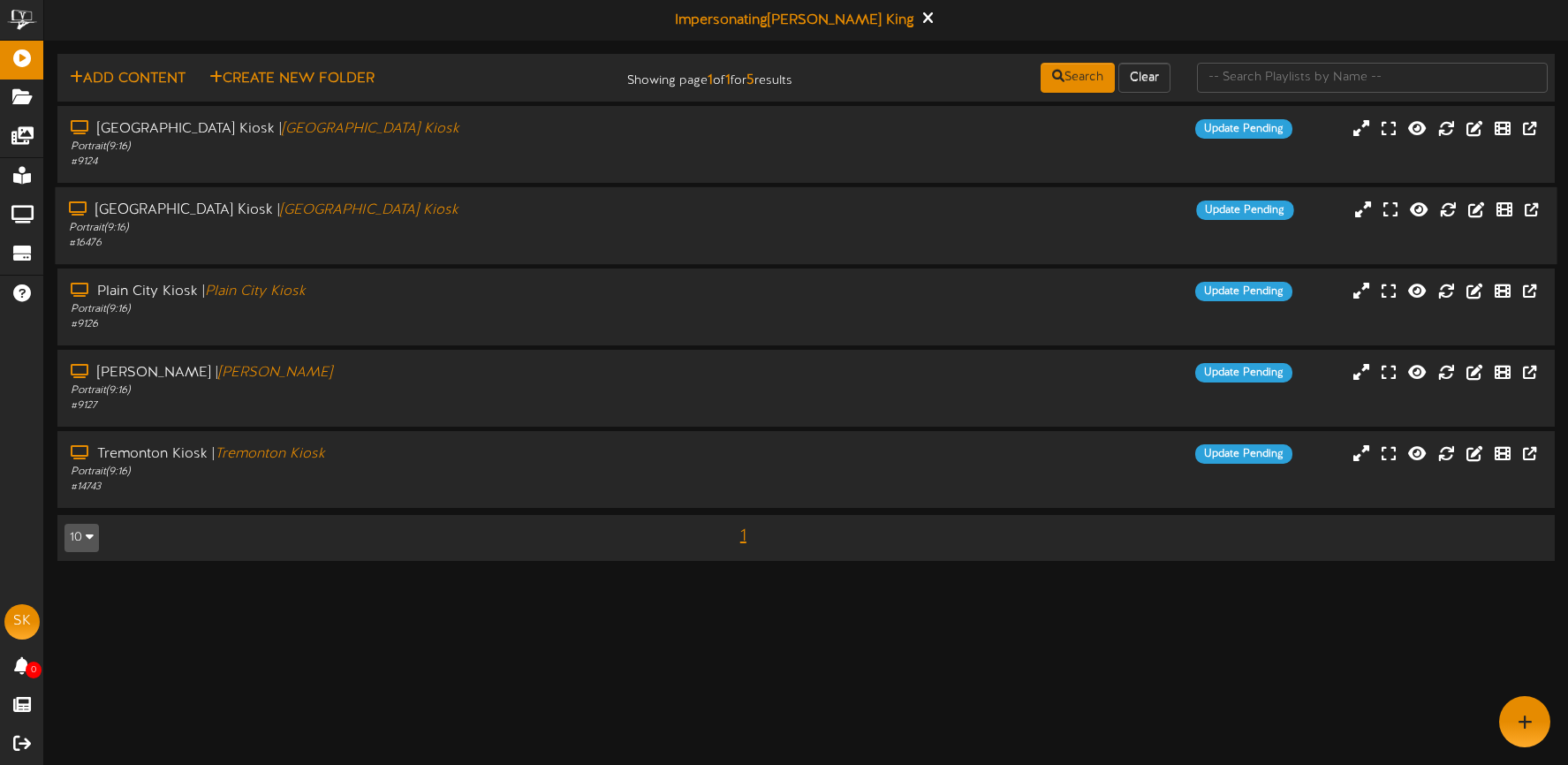
click at [443, 245] on div "# 16476" at bounding box center [368, 243] width 599 height 15
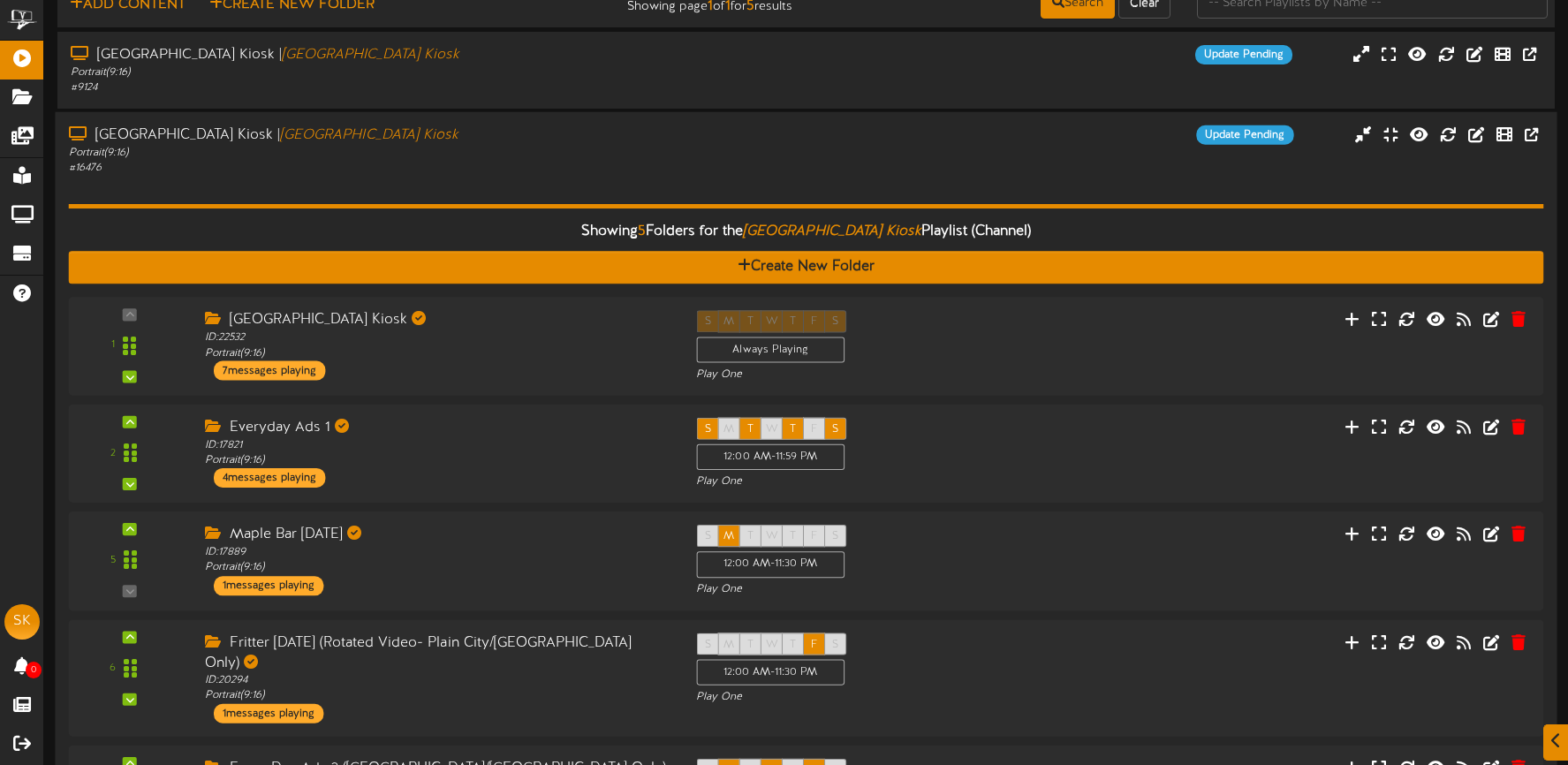
scroll to position [105, 0]
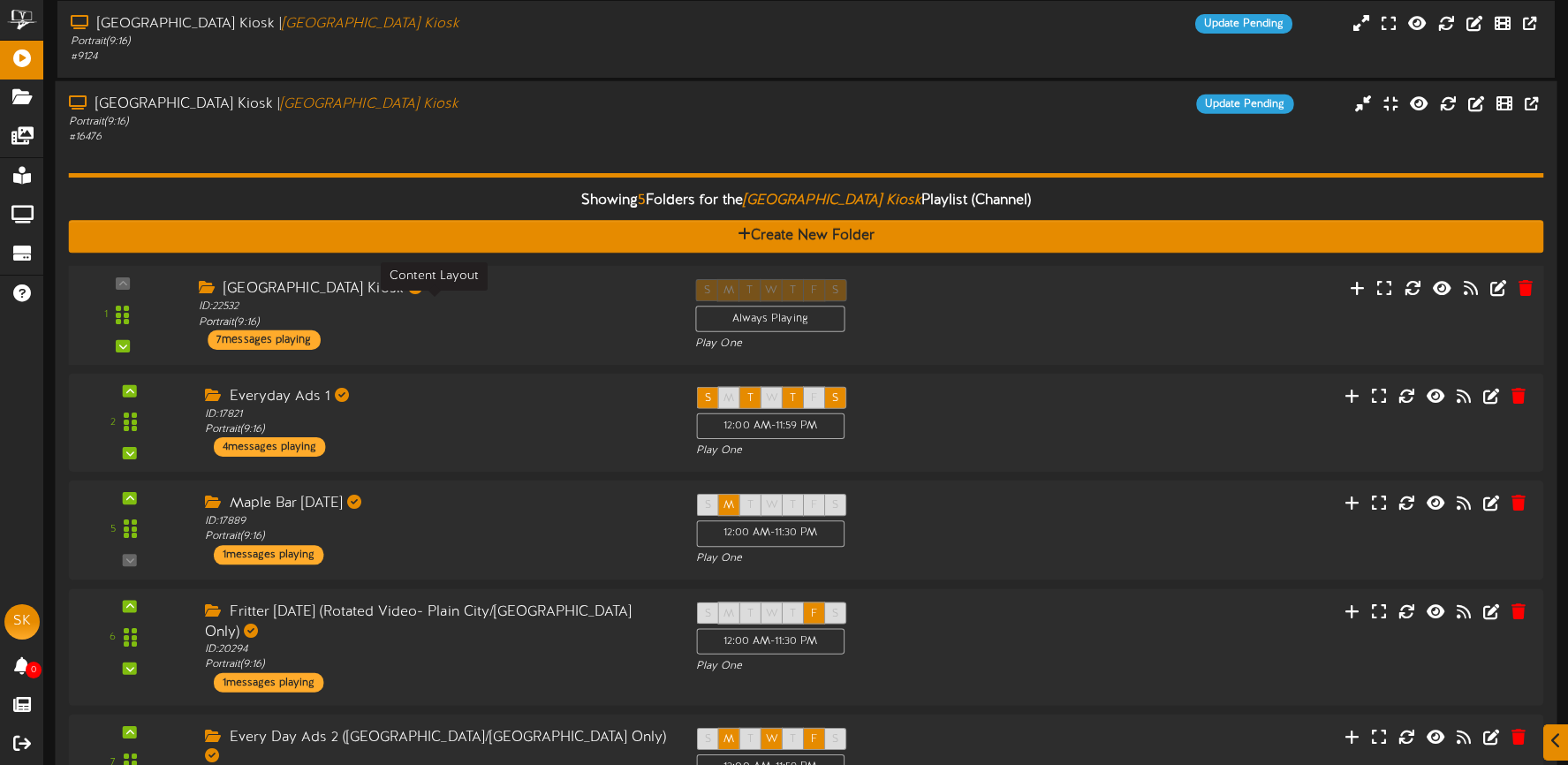
click at [450, 313] on div "ID: 22532 Portrait ( 9:16 )" at bounding box center [434, 315] width 470 height 31
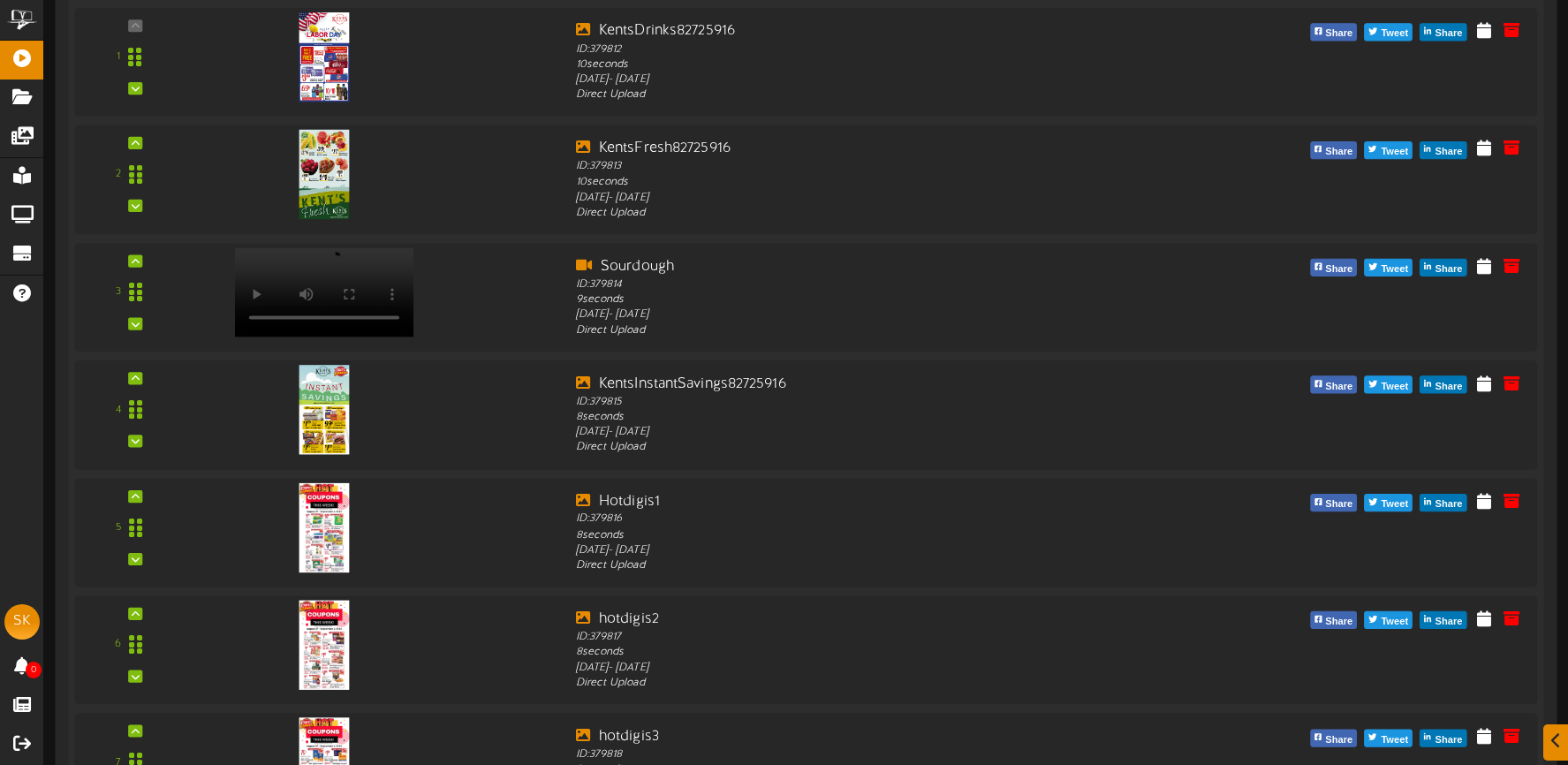
scroll to position [568, 0]
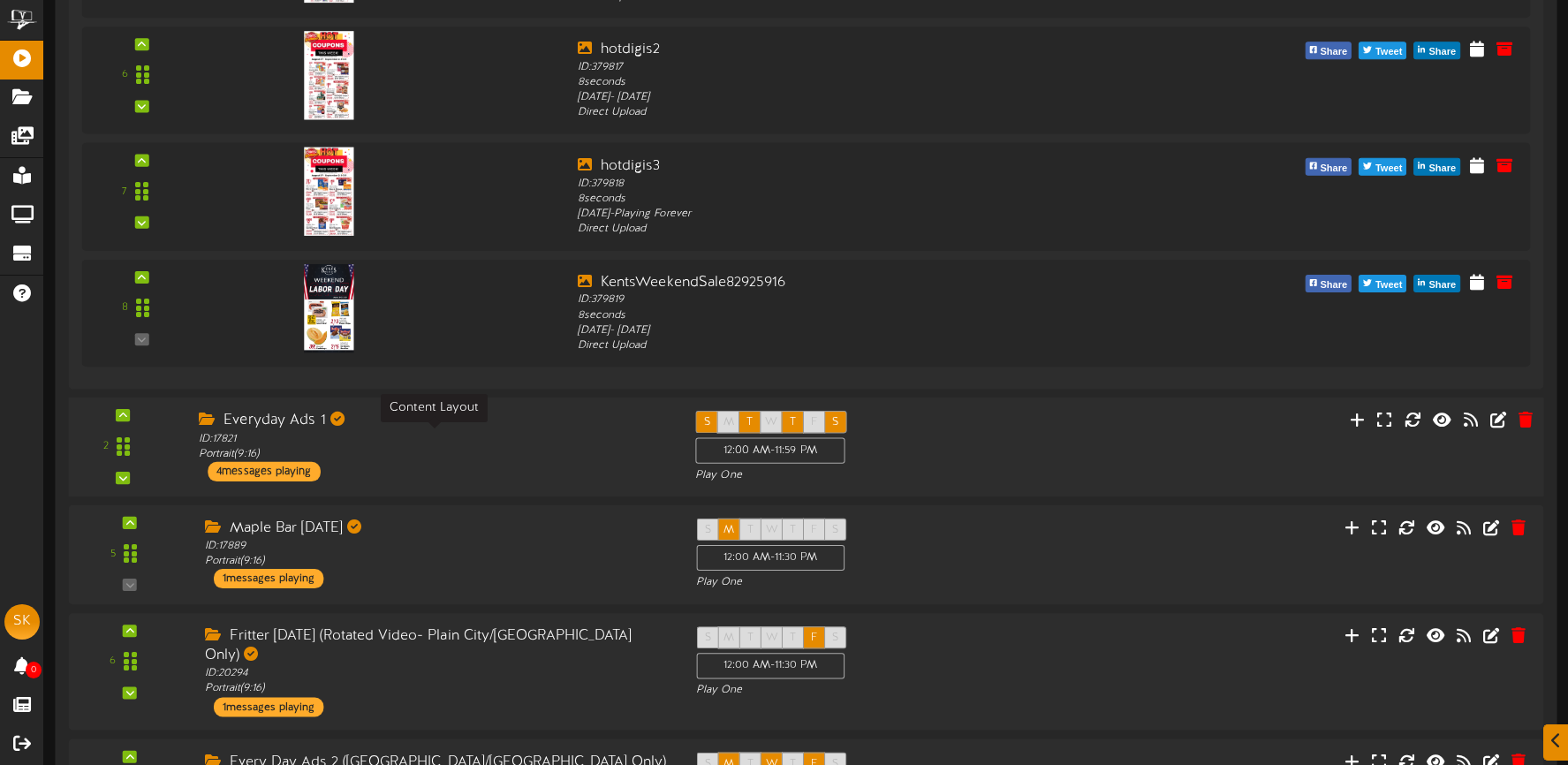
click at [488, 451] on div "ID: 17821 Portrait ( 9:16 )" at bounding box center [434, 447] width 470 height 31
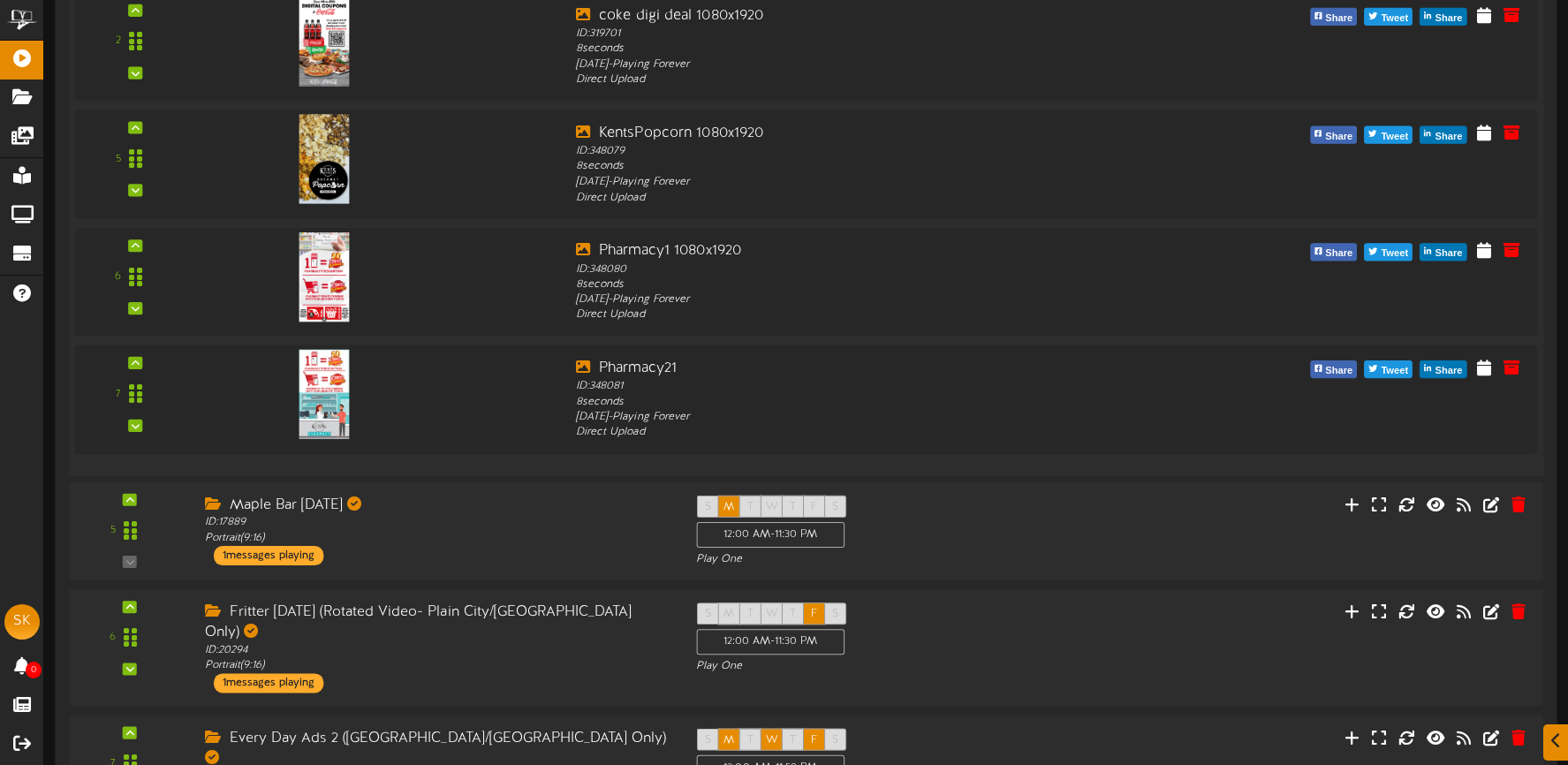
scroll to position [1846, 0]
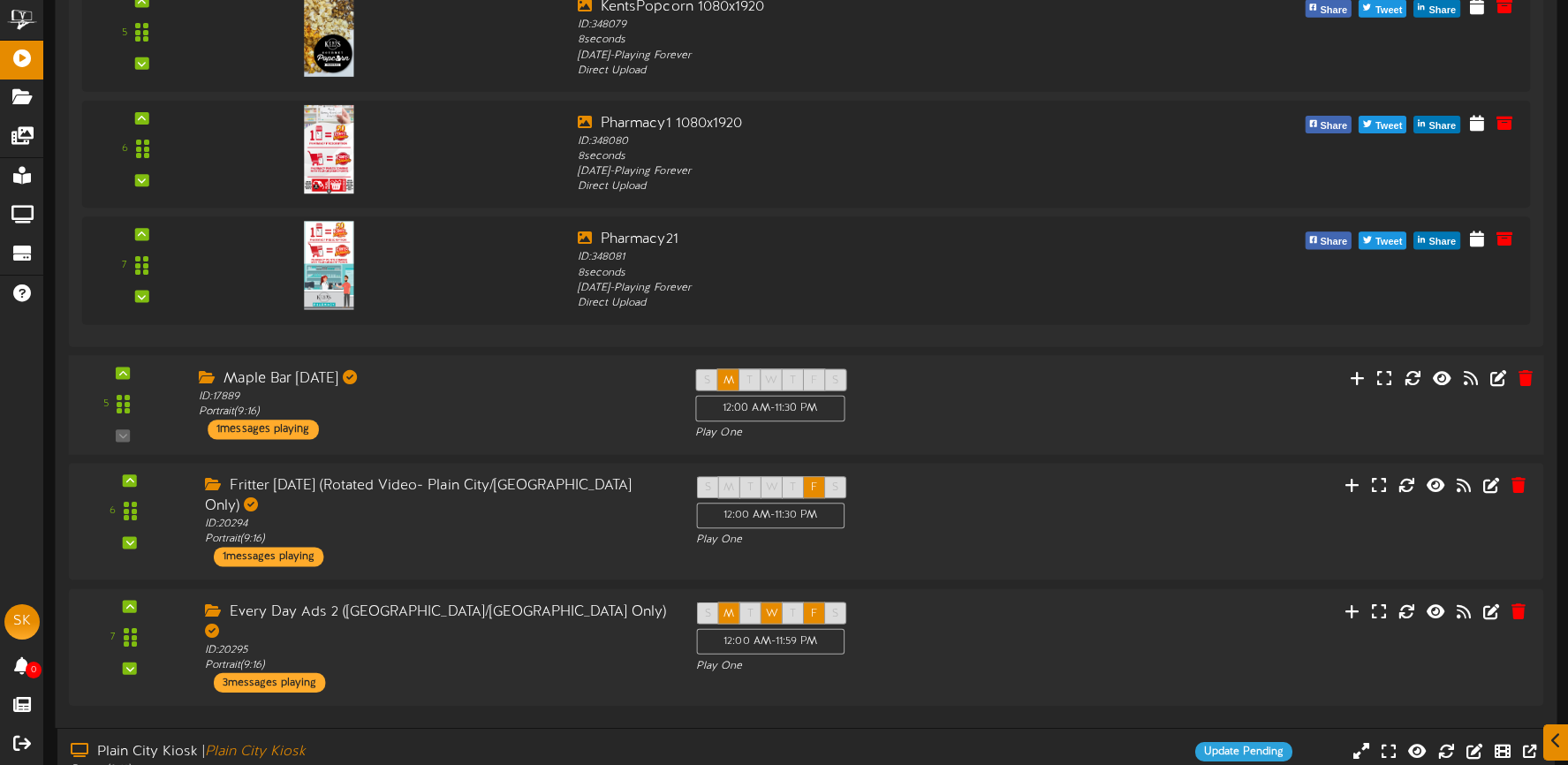
click at [493, 430] on div "Maple Bar Monday ID: 17889 Portrait ( 9:16 ) 1 messages playing" at bounding box center [433, 403] width 496 height 71
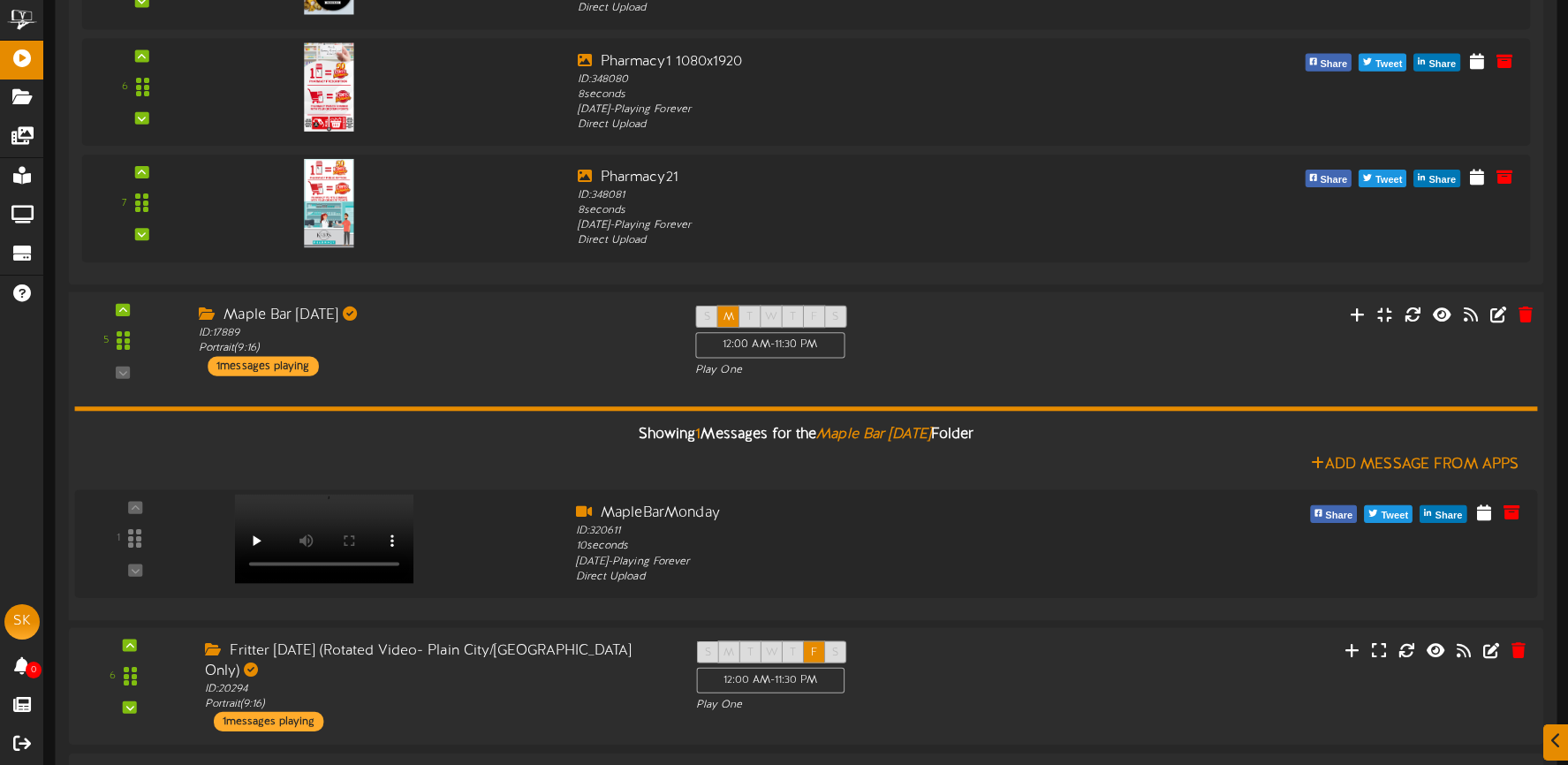
scroll to position [1921, 0]
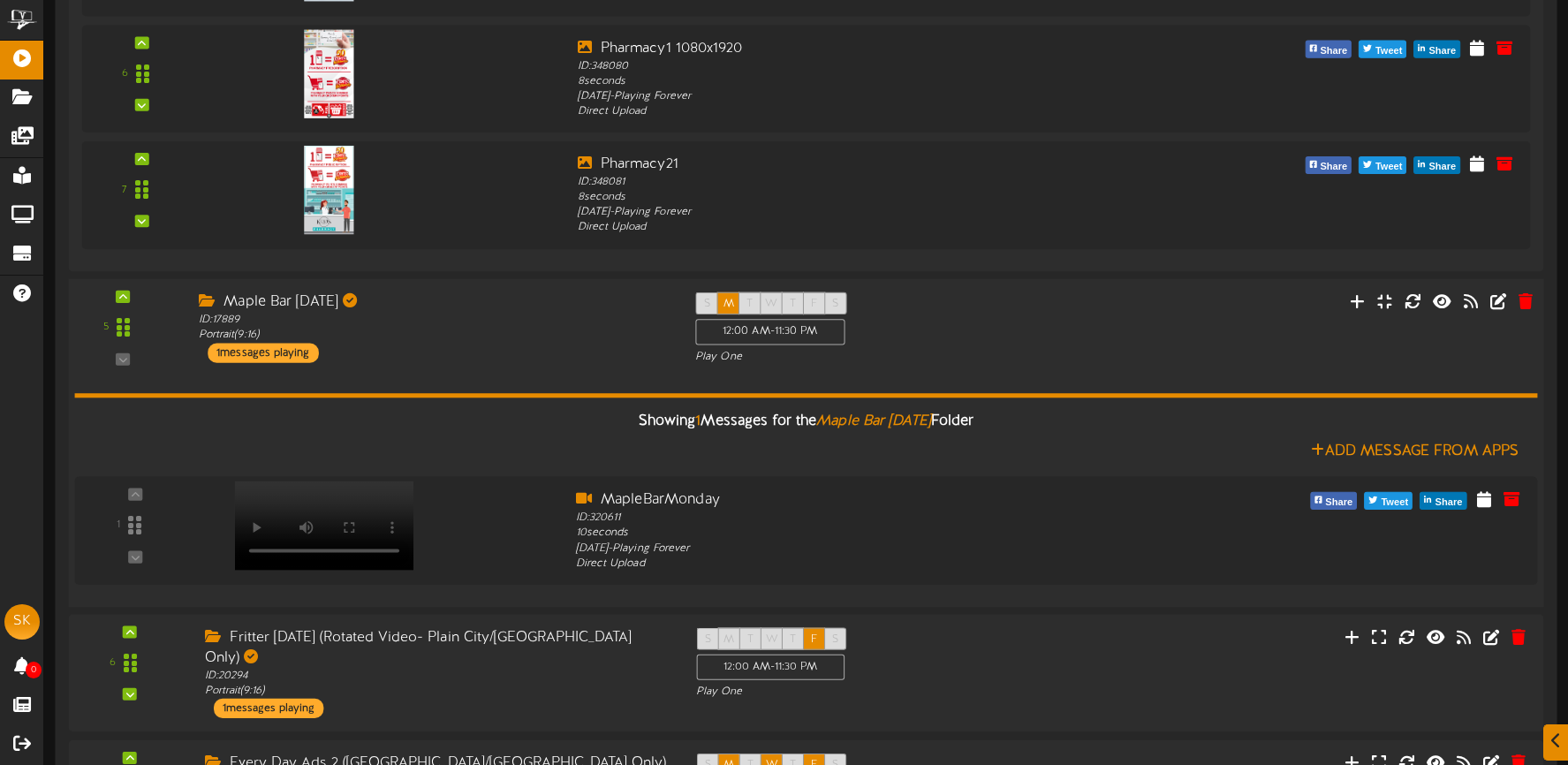
click at [473, 349] on div "Maple Bar Monday ID: 17889 Portrait ( 9:16 ) 1 messages playing" at bounding box center [433, 327] width 496 height 71
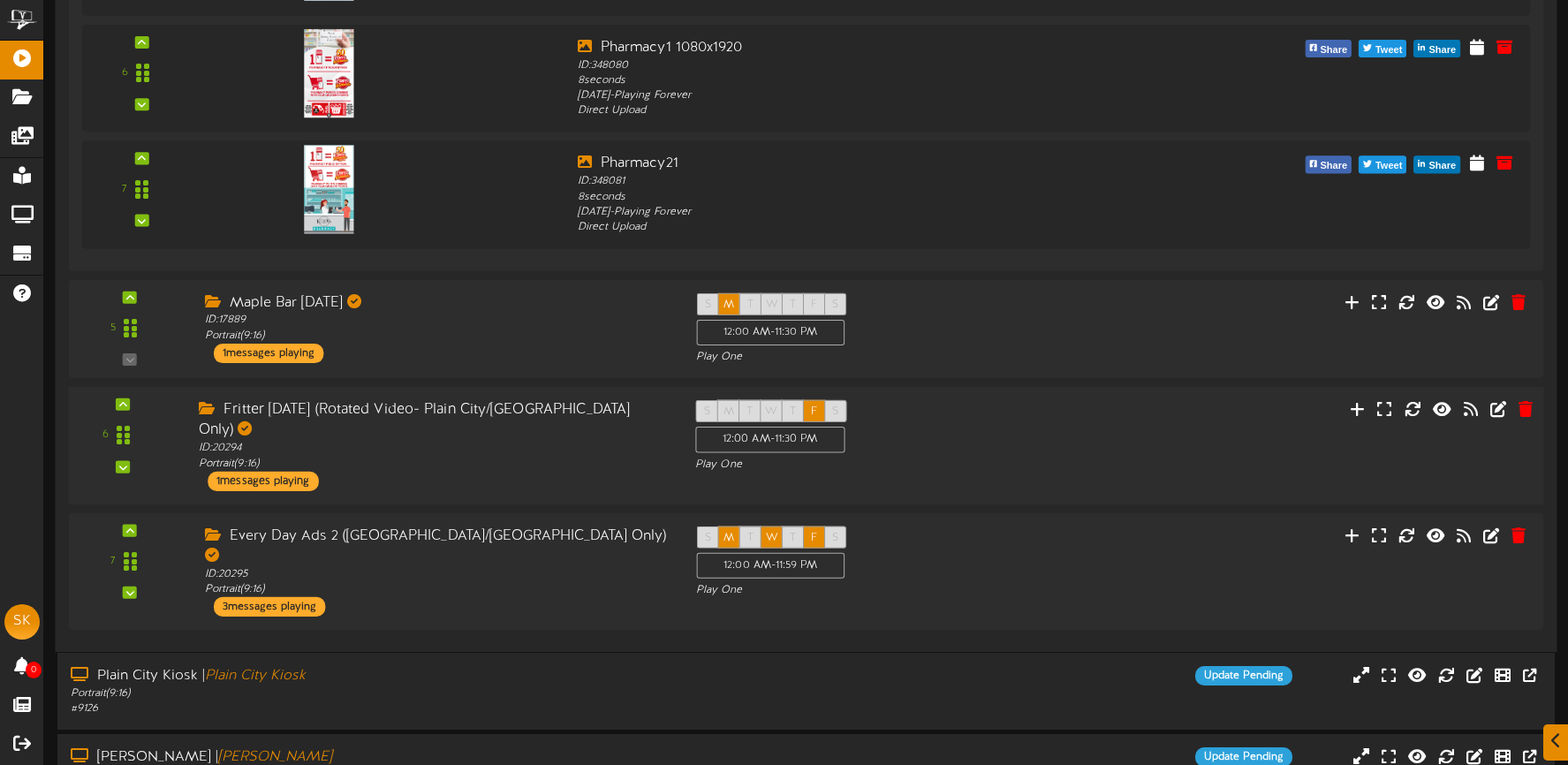
scroll to position [2083, 0]
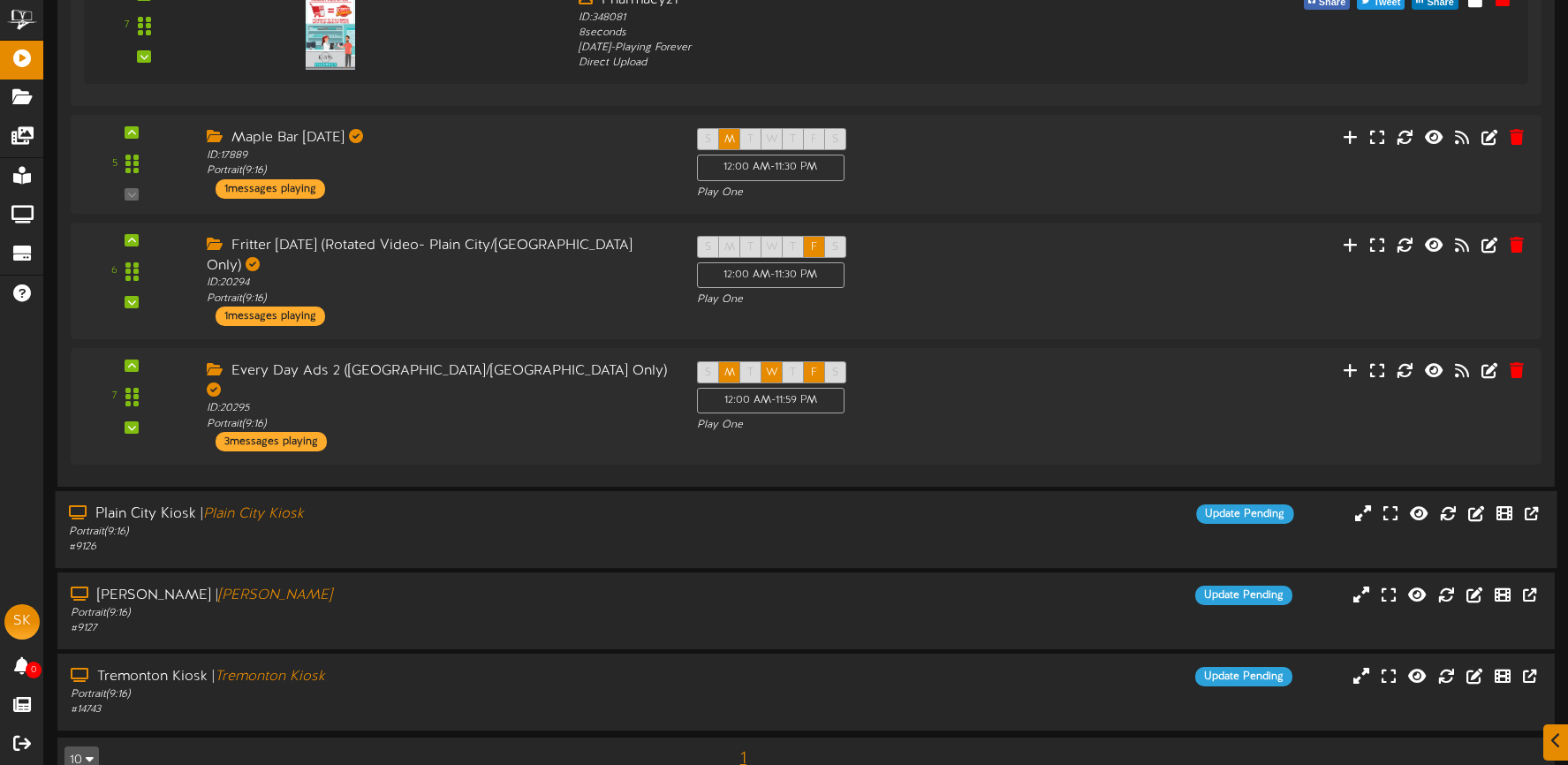
click at [483, 504] on div "Plain City Kiosk | Plain City Kiosk" at bounding box center [368, 515] width 599 height 20
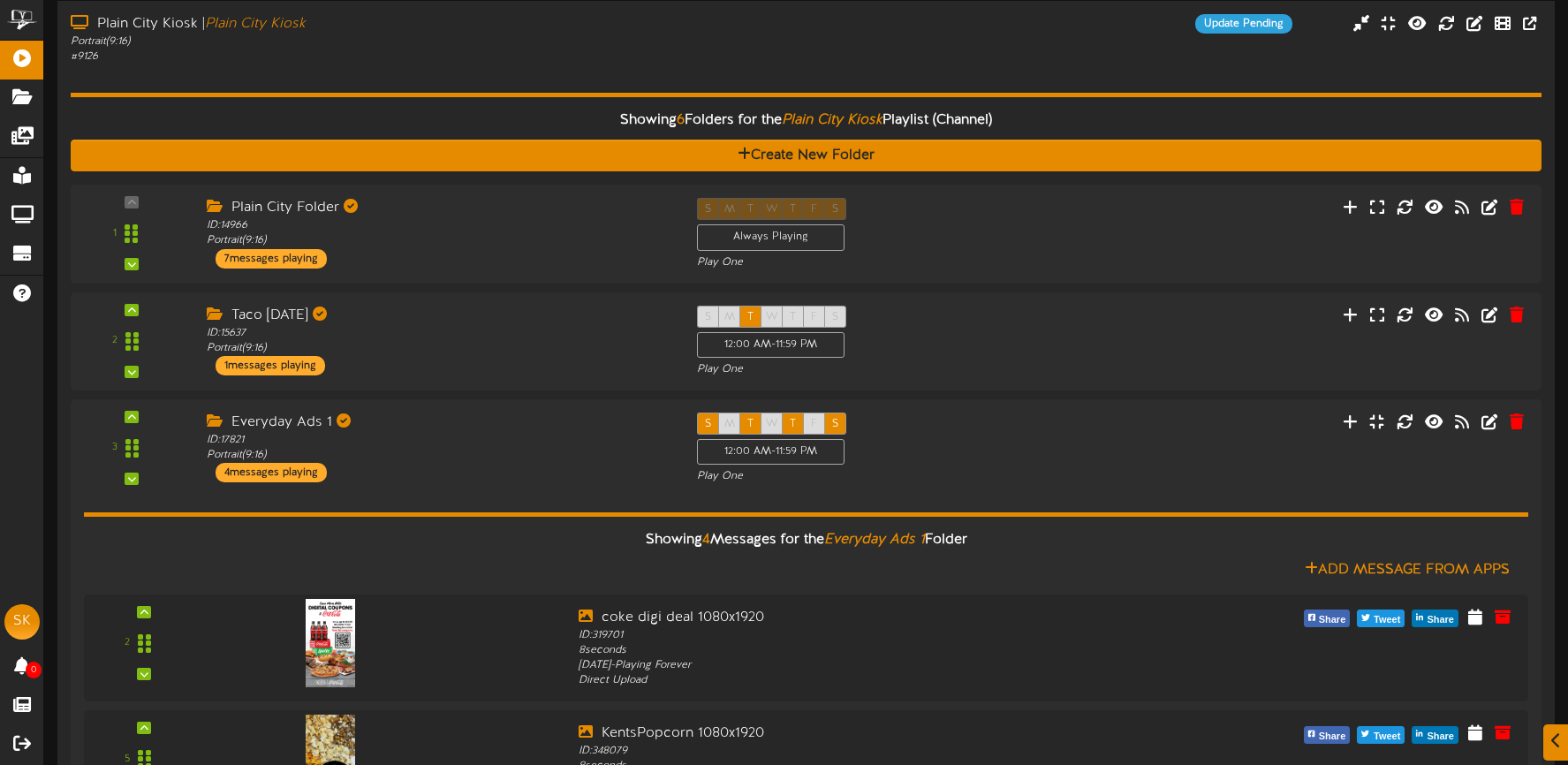
click at [528, 484] on div "Showing 4 Messages for the Everyday Ads 1 Folder Add Message From Apps 2" at bounding box center [806, 771] width 1444 height 574
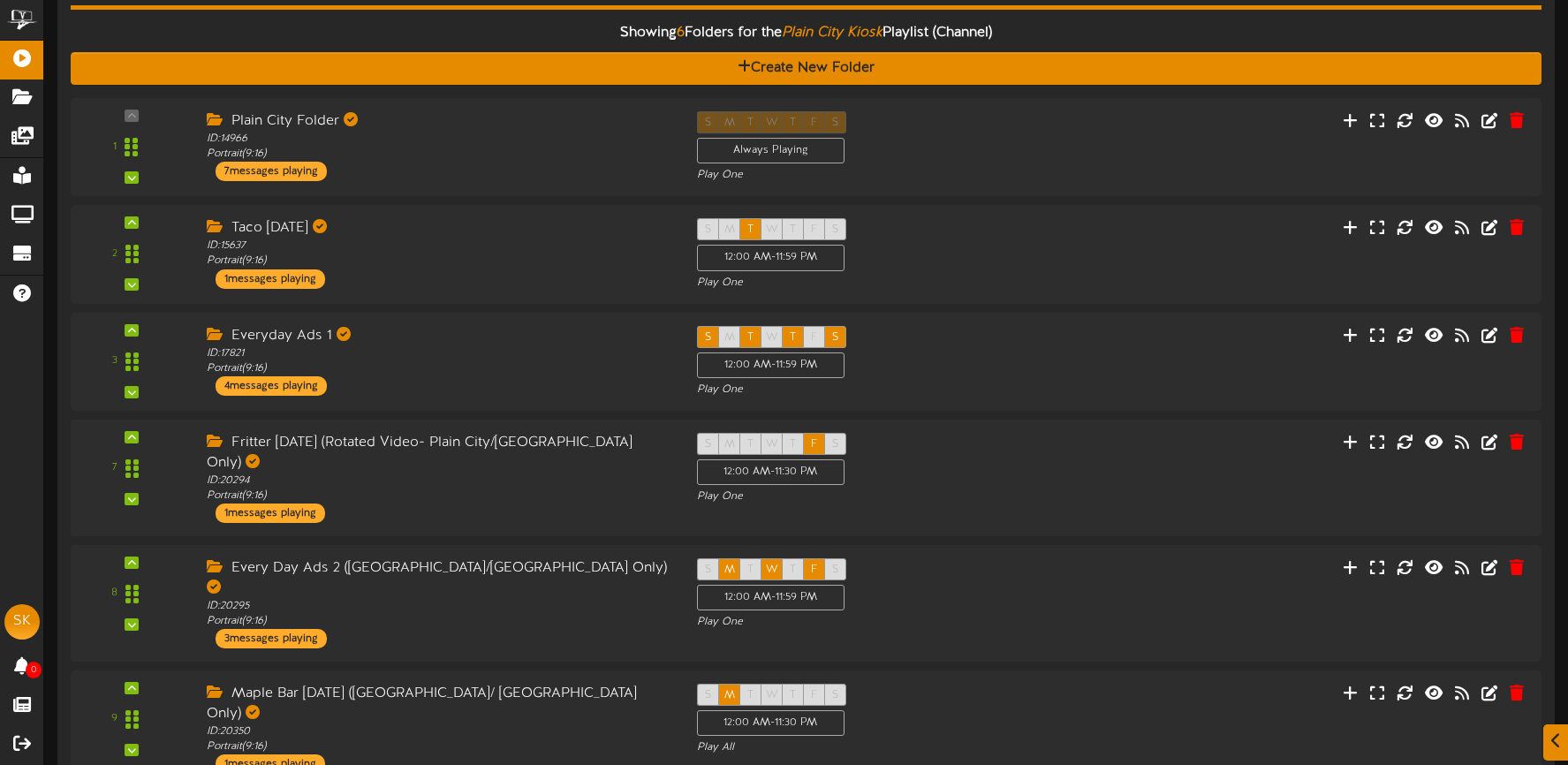
scroll to position [2120, 0]
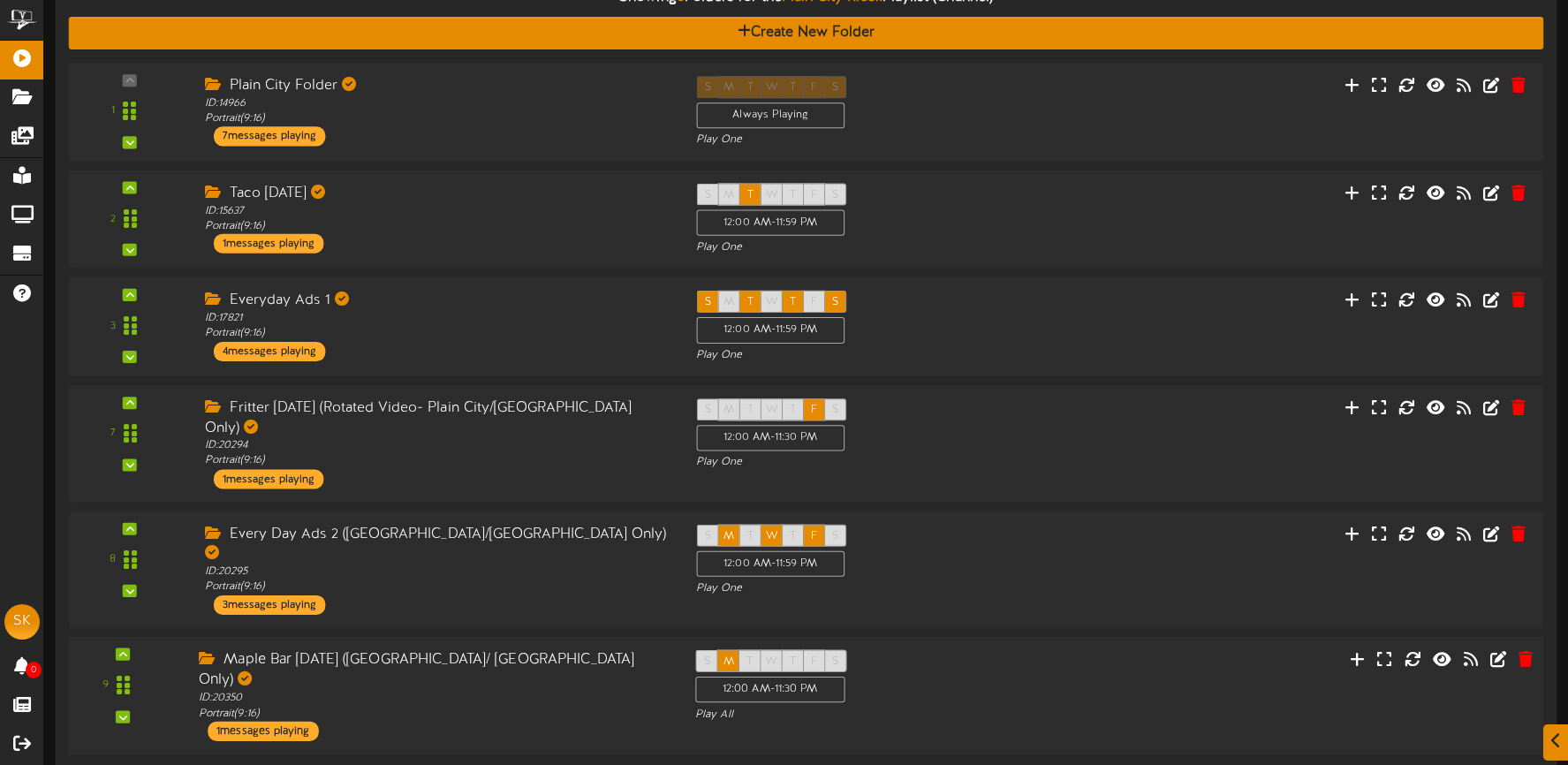
click at [1036, 650] on div "S M T W T F S 12:00 AM - 11:30 PM Play All" at bounding box center [868, 686] width 373 height 72
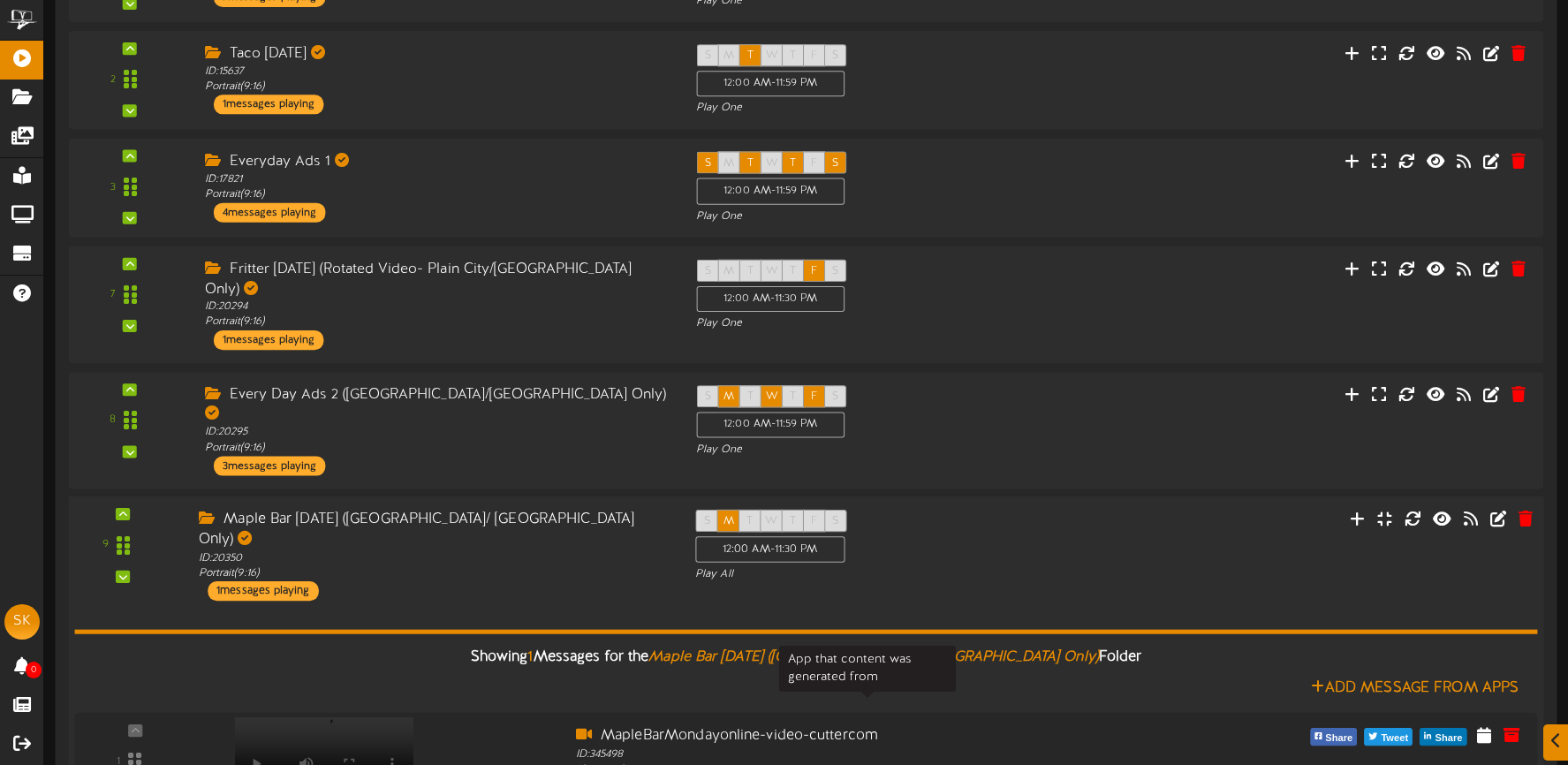
scroll to position [2498, 0]
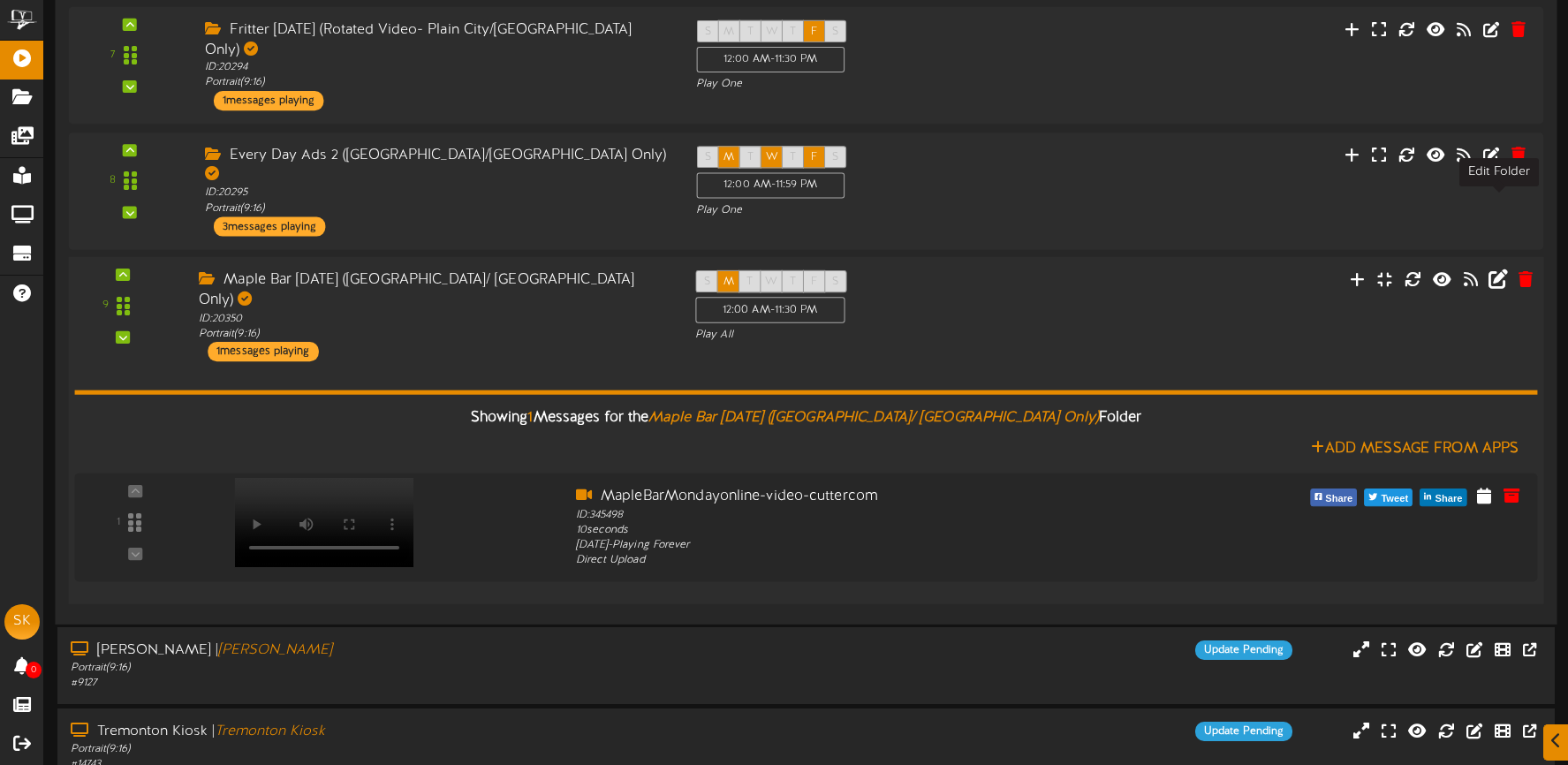
click at [1498, 269] on icon at bounding box center [1497, 278] width 19 height 19
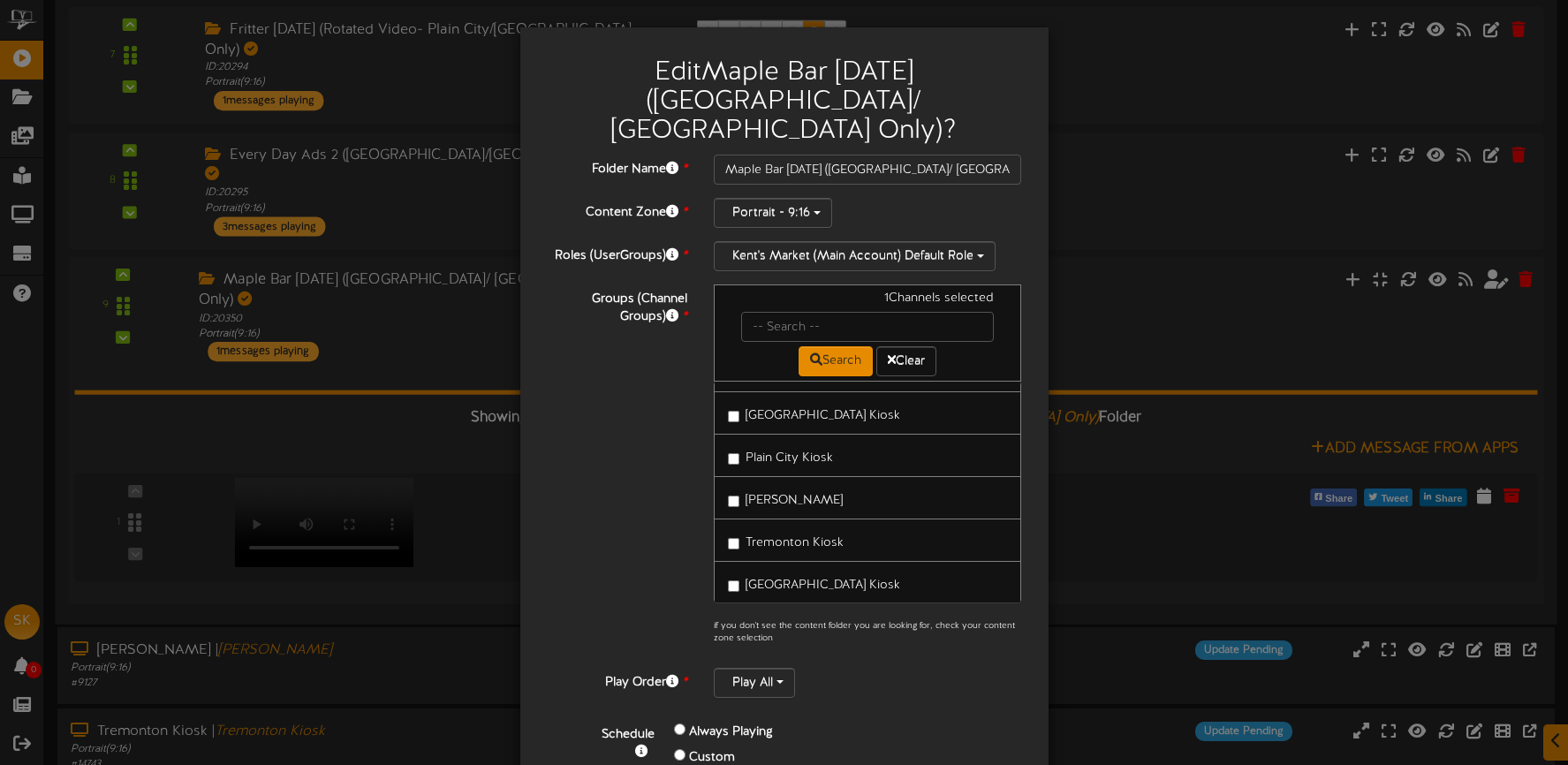
scroll to position [50, 0]
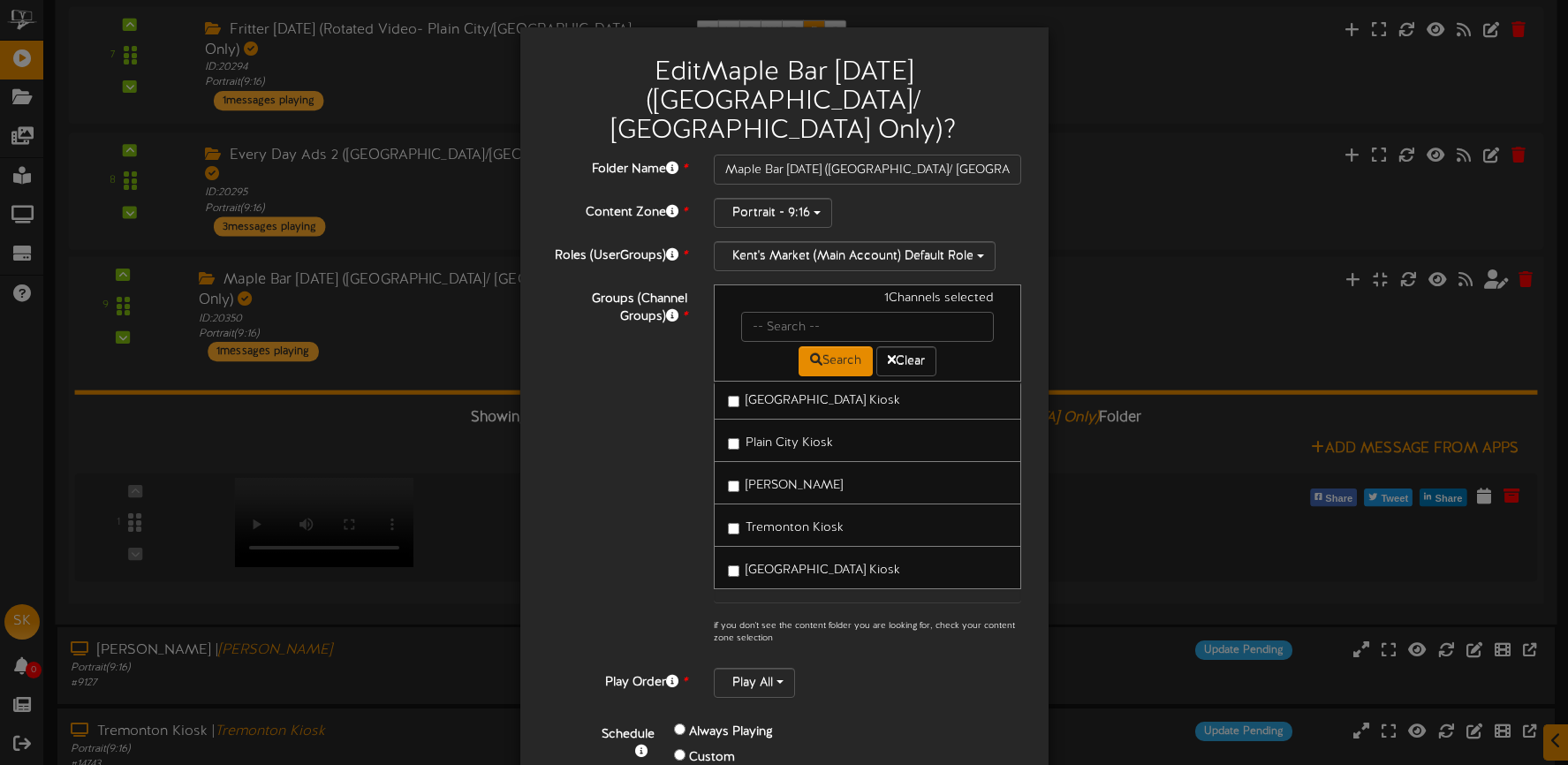
click at [814, 394] on span "[GEOGRAPHIC_DATA] Kiosk" at bounding box center [823, 400] width 154 height 13
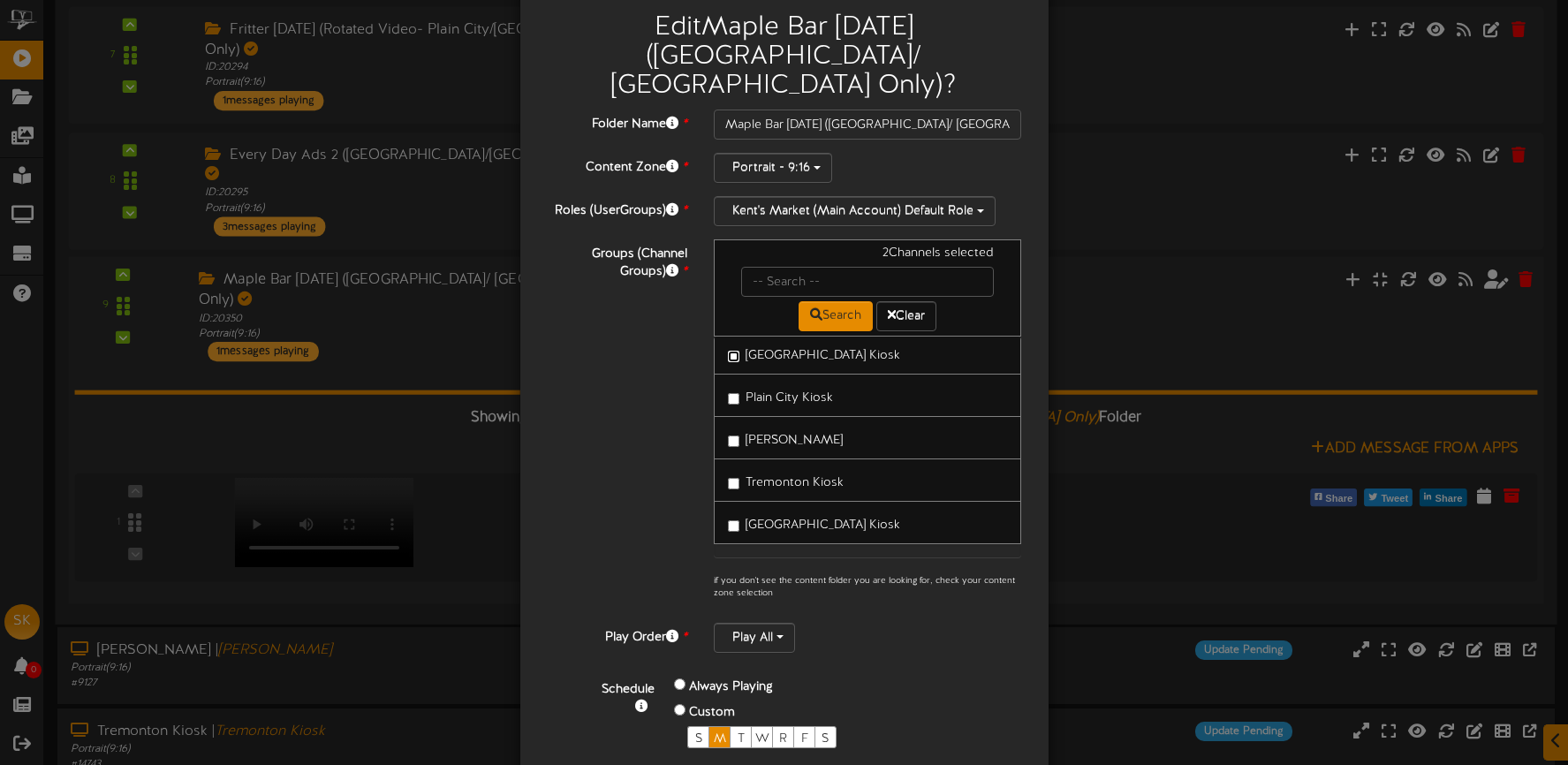
scroll to position [81, 0]
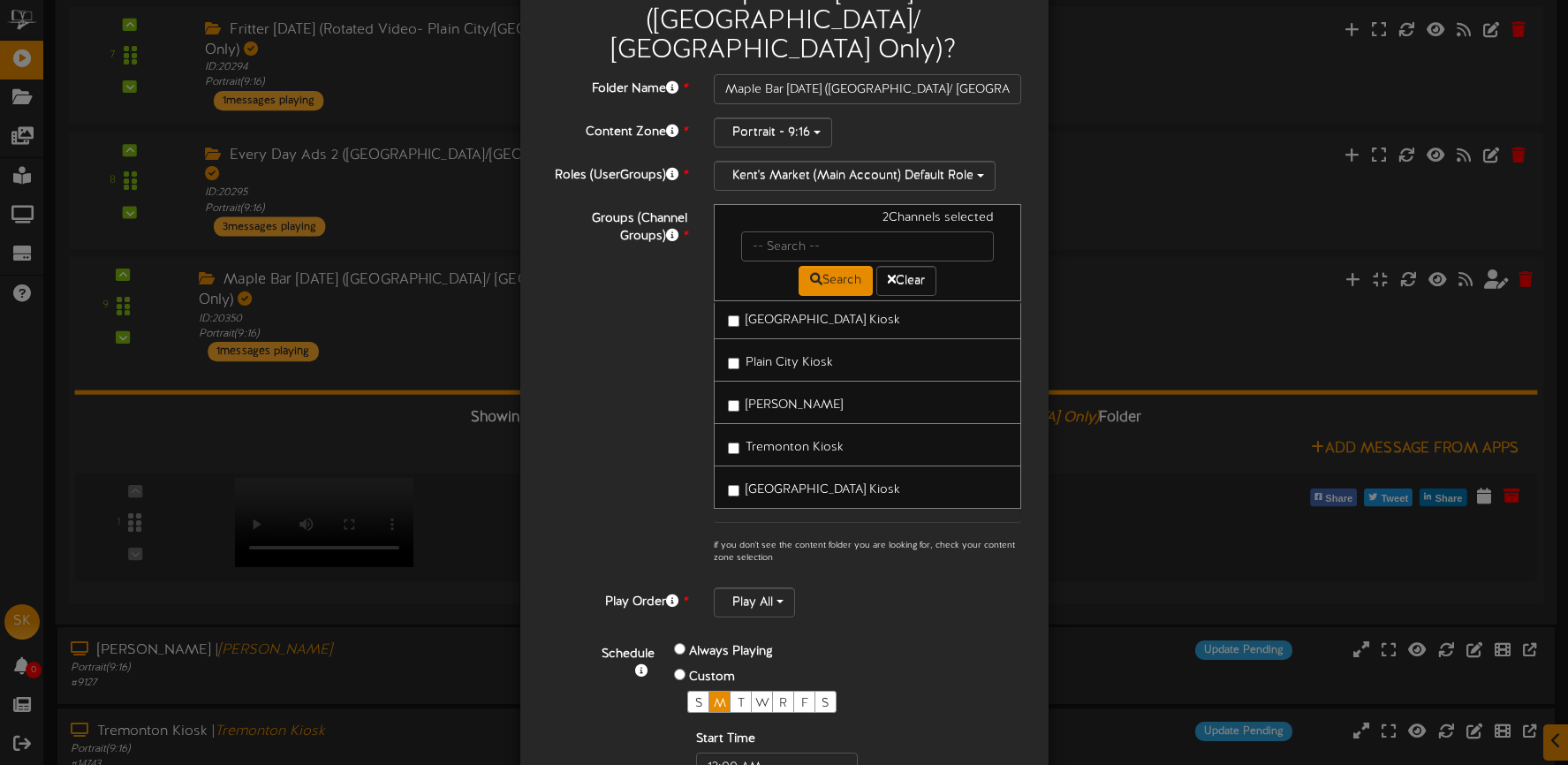
drag, startPoint x: 823, startPoint y: 457, endPoint x: 833, endPoint y: 493, distance: 37.4
click at [823, 483] on span "[GEOGRAPHIC_DATA] Kiosk" at bounding box center [823, 490] width 154 height 13
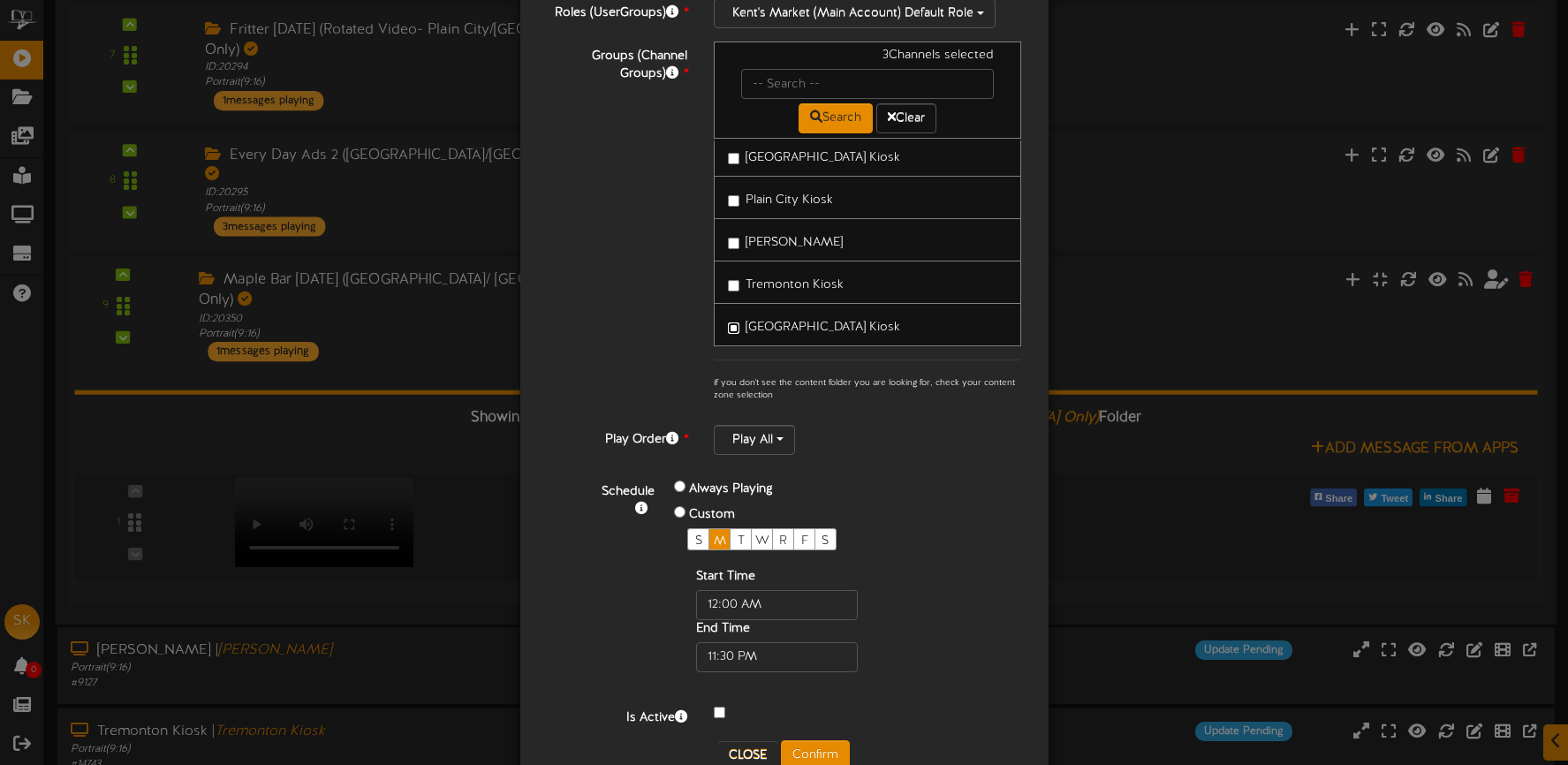
scroll to position [260, 0]
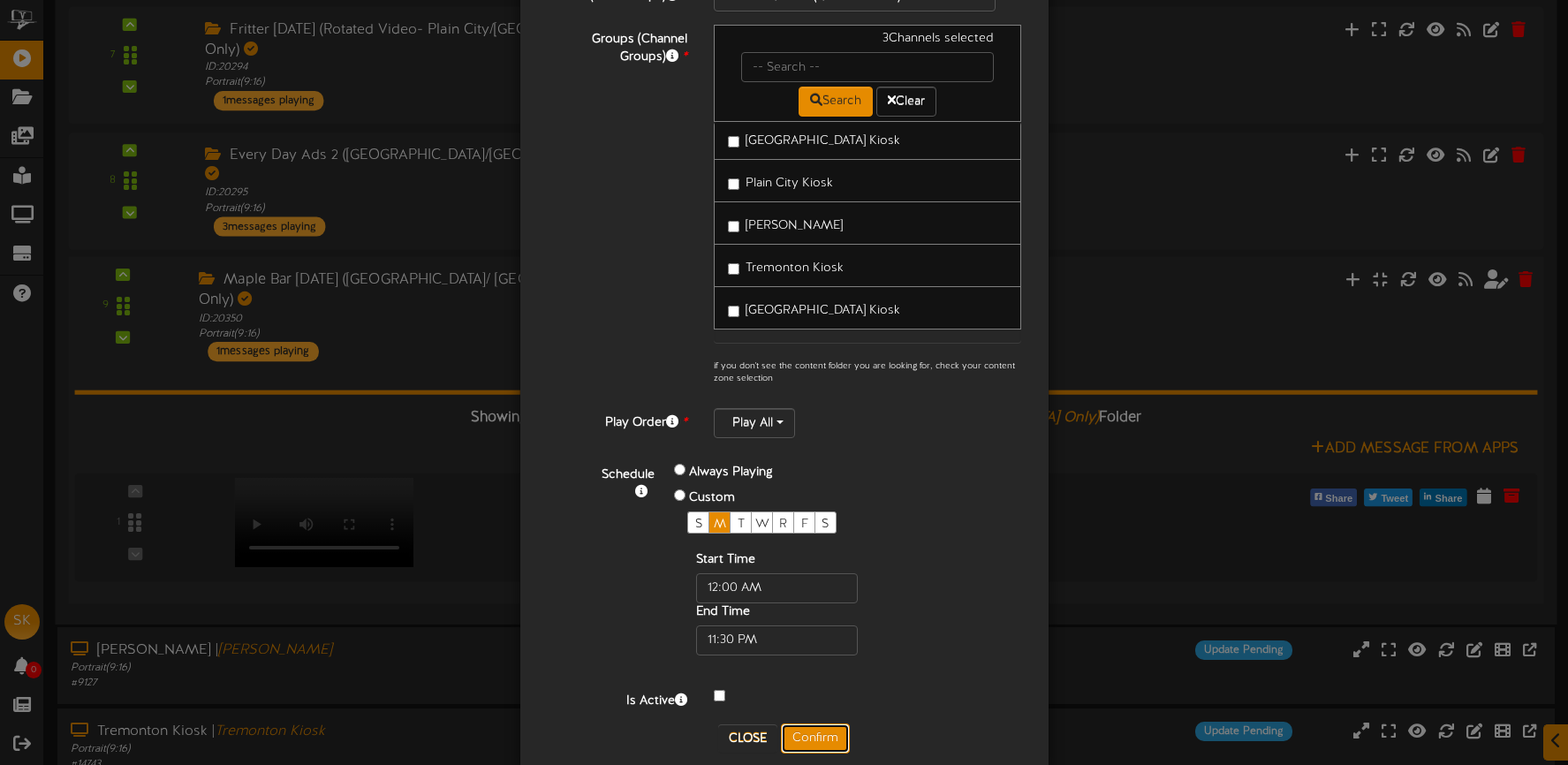
click at [813, 723] on button "Confirm" at bounding box center [815, 737] width 69 height 30
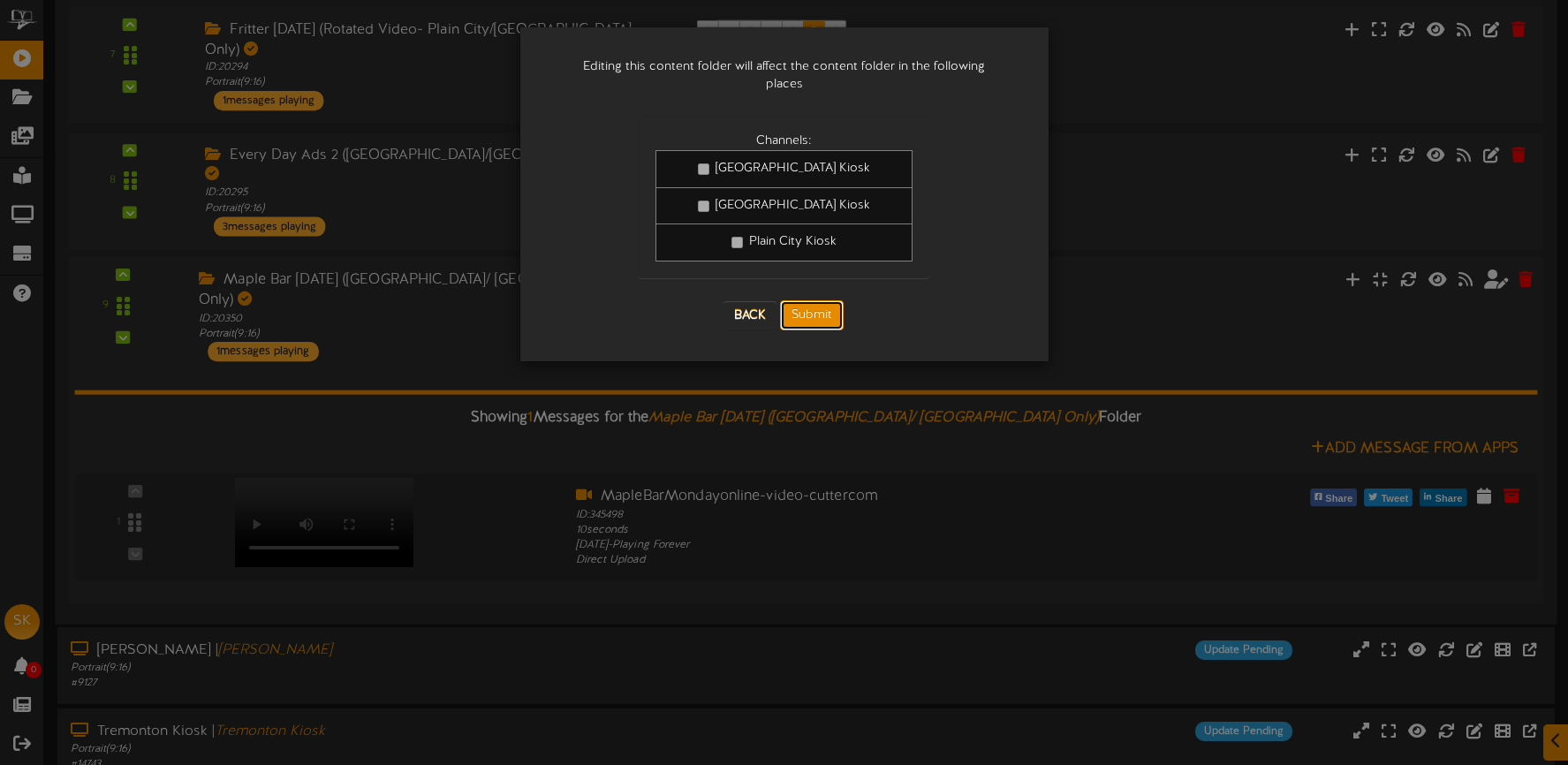
click at [828, 307] on button "Submit" at bounding box center [811, 315] width 63 height 30
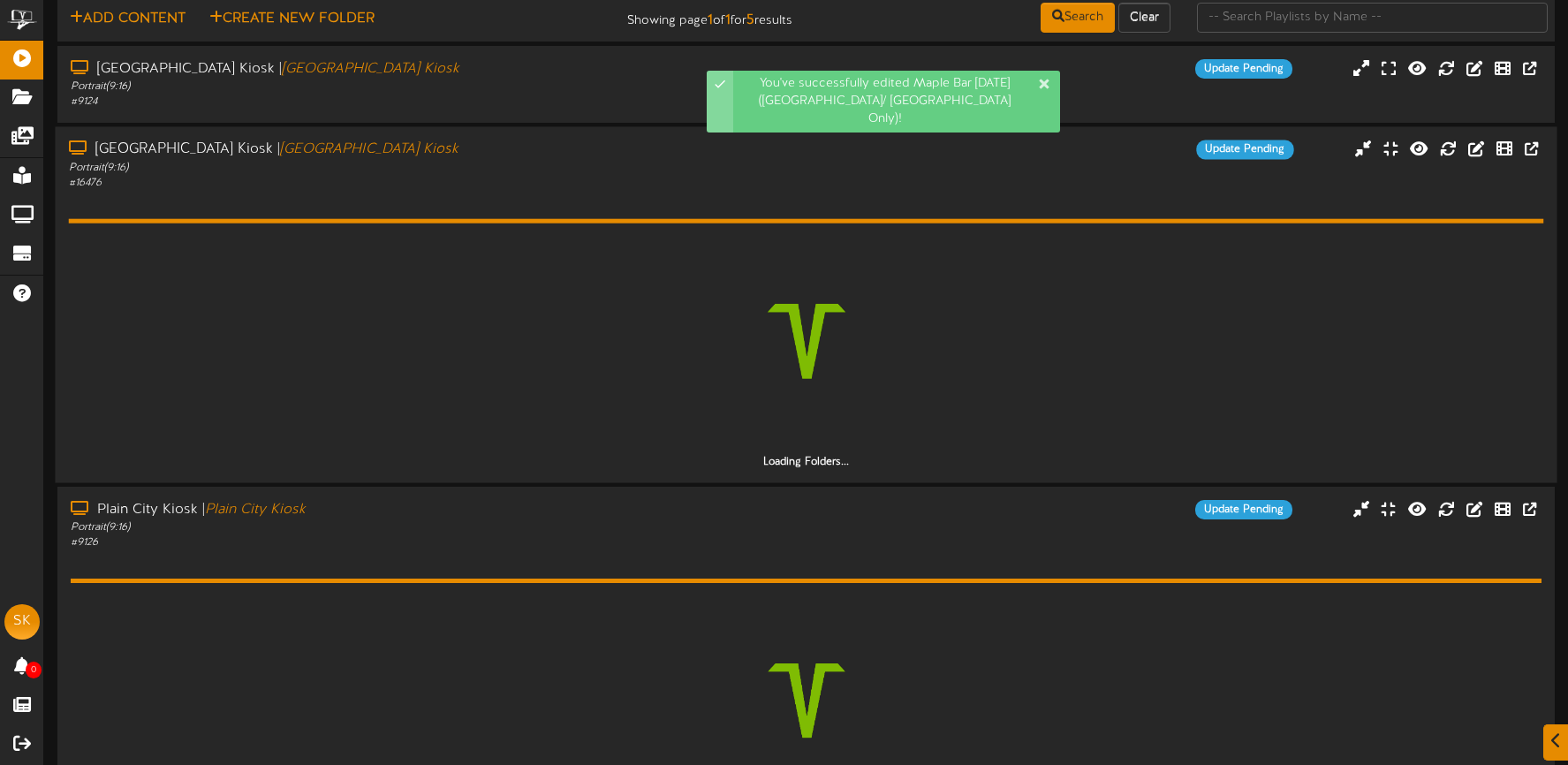
scroll to position [80, 0]
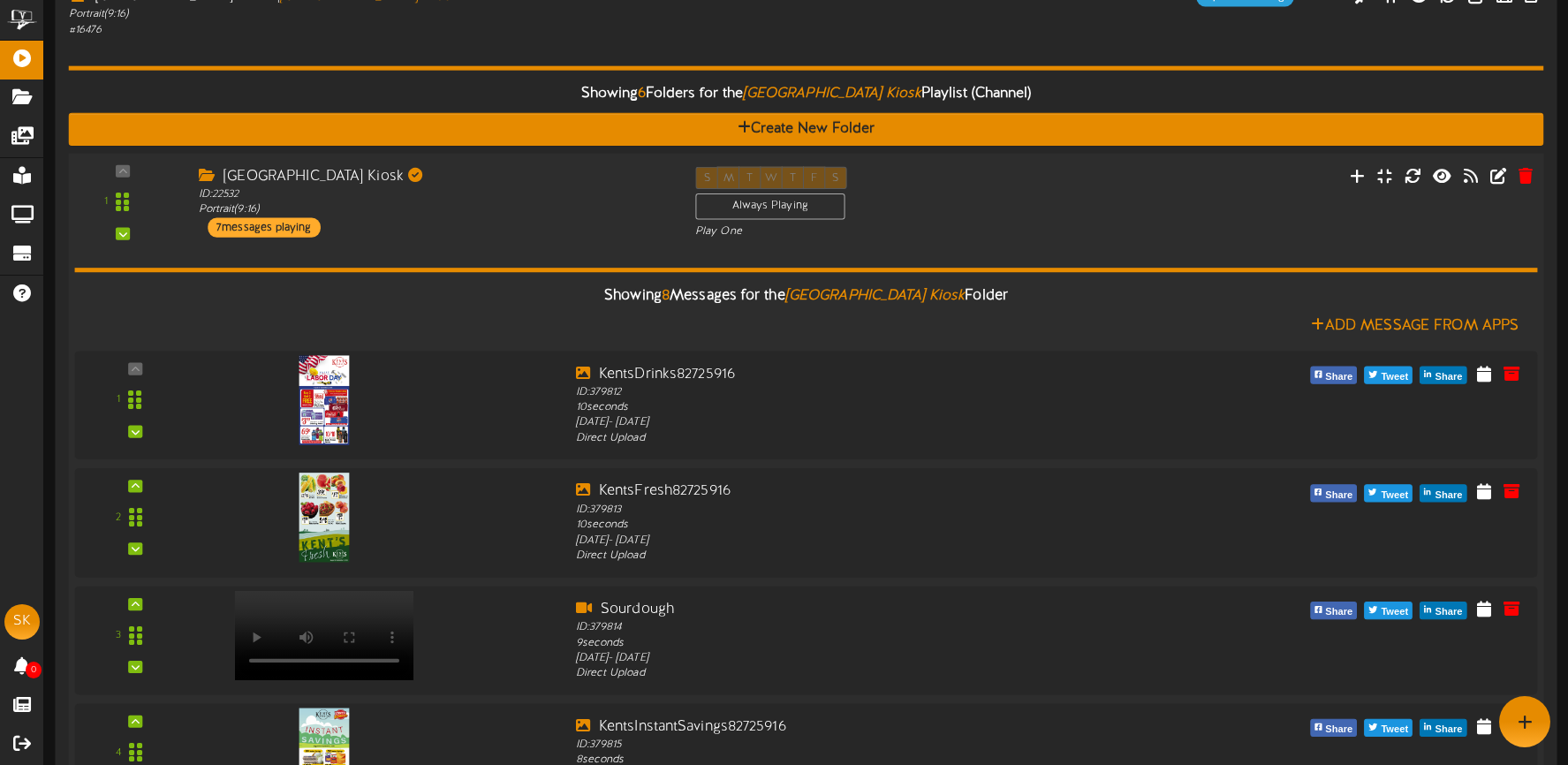
click at [549, 225] on div "Brigham City Kiosk ID: 22532 Portrait ( 9:16 ) 7 messages playing" at bounding box center [433, 201] width 496 height 71
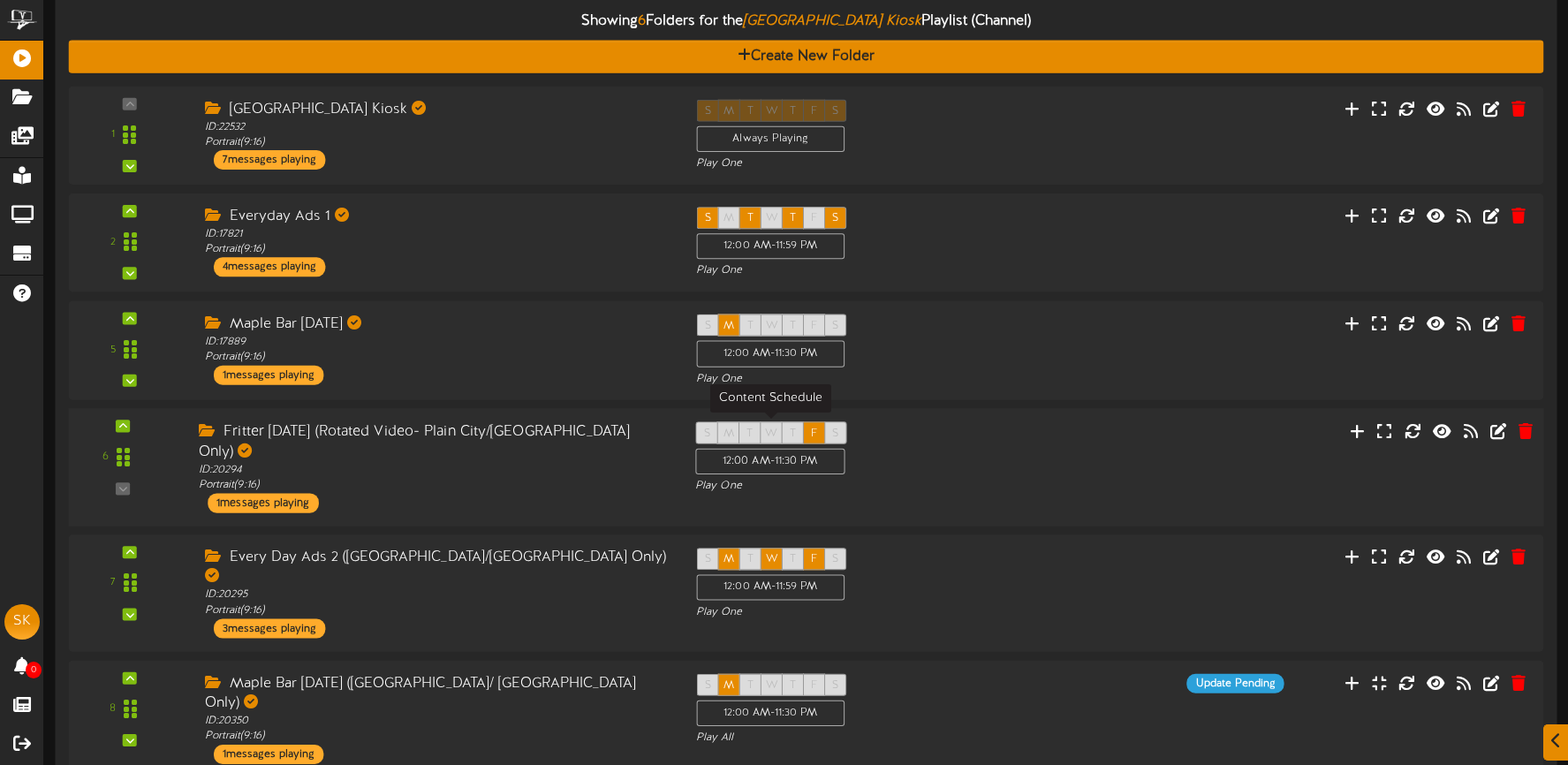
scroll to position [377, 0]
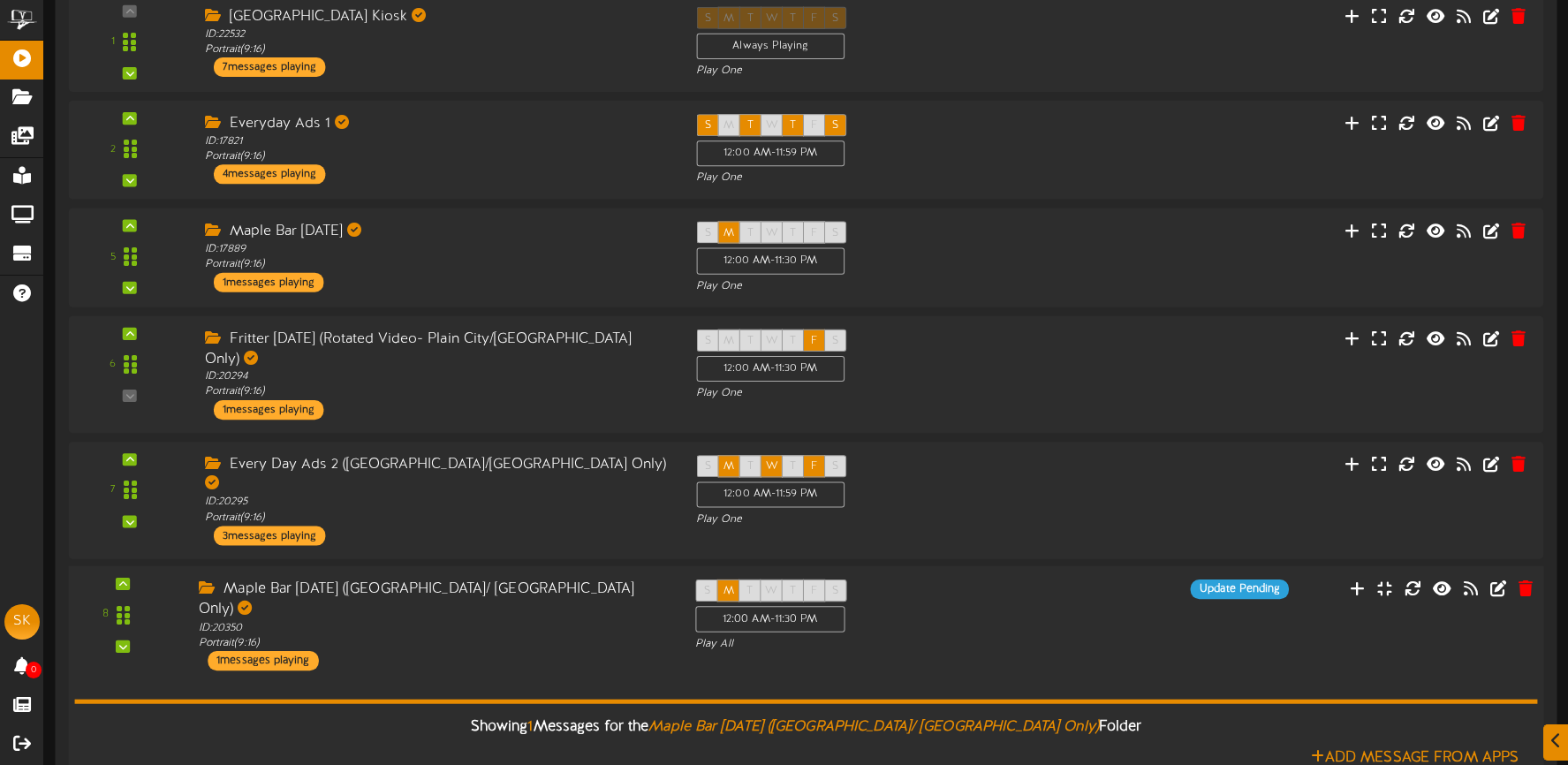
click at [941, 579] on div "S M T W T F S 12:00 AM - 11:30 PM Play All" at bounding box center [868, 615] width 373 height 72
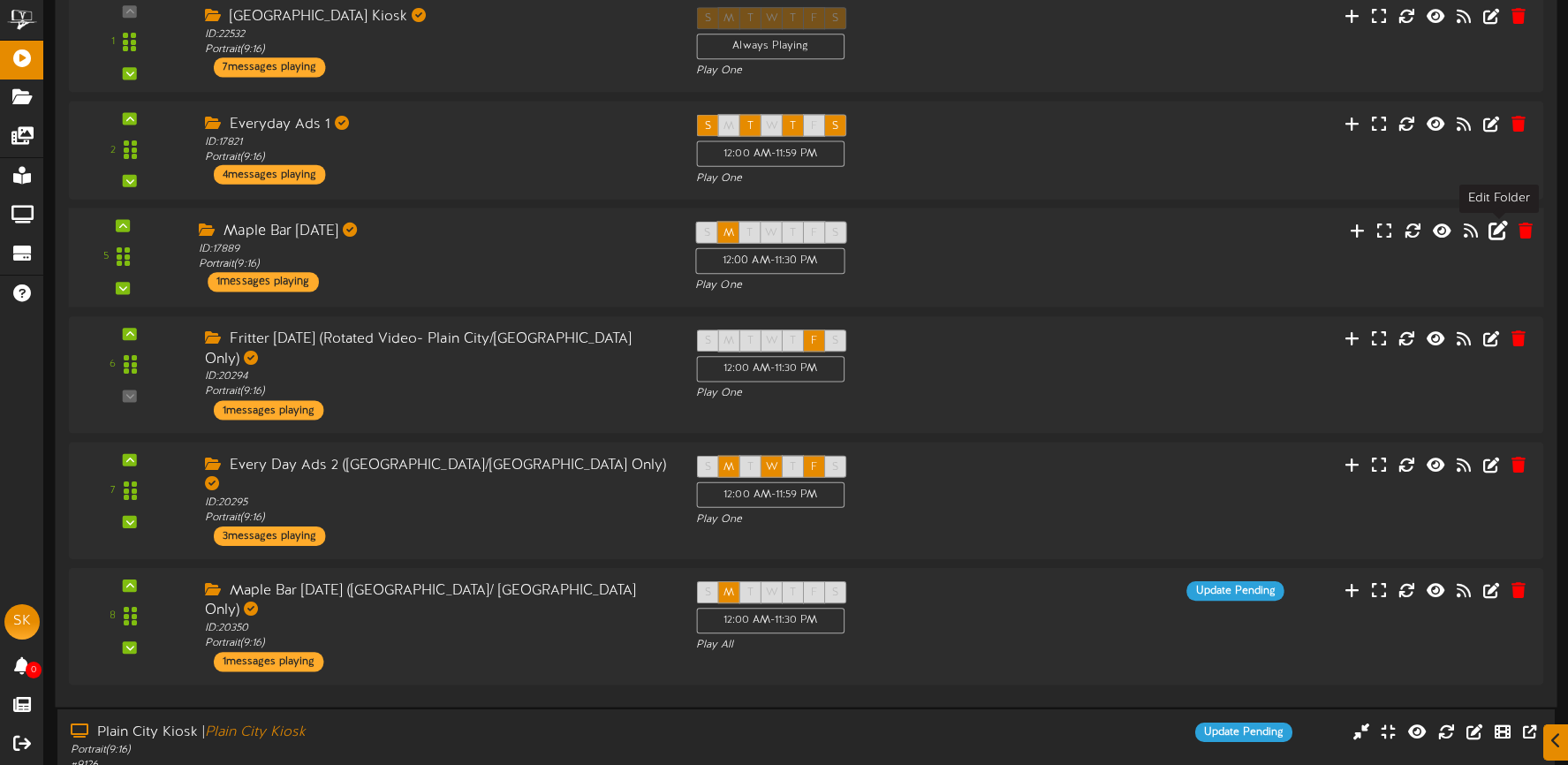
click at [1497, 229] on icon at bounding box center [1497, 229] width 19 height 19
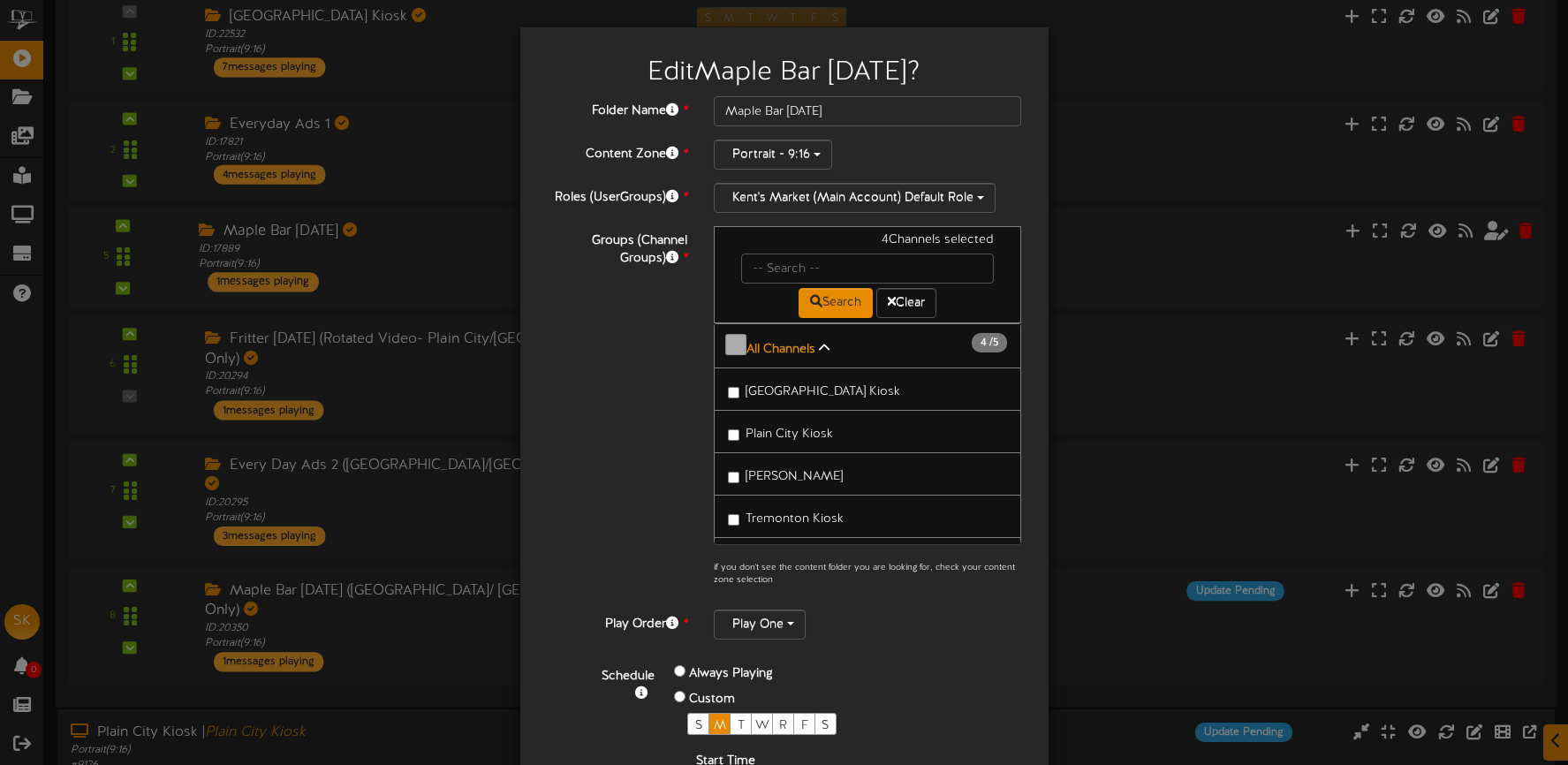
click at [814, 385] on span "[GEOGRAPHIC_DATA] Kiosk" at bounding box center [823, 392] width 154 height 13
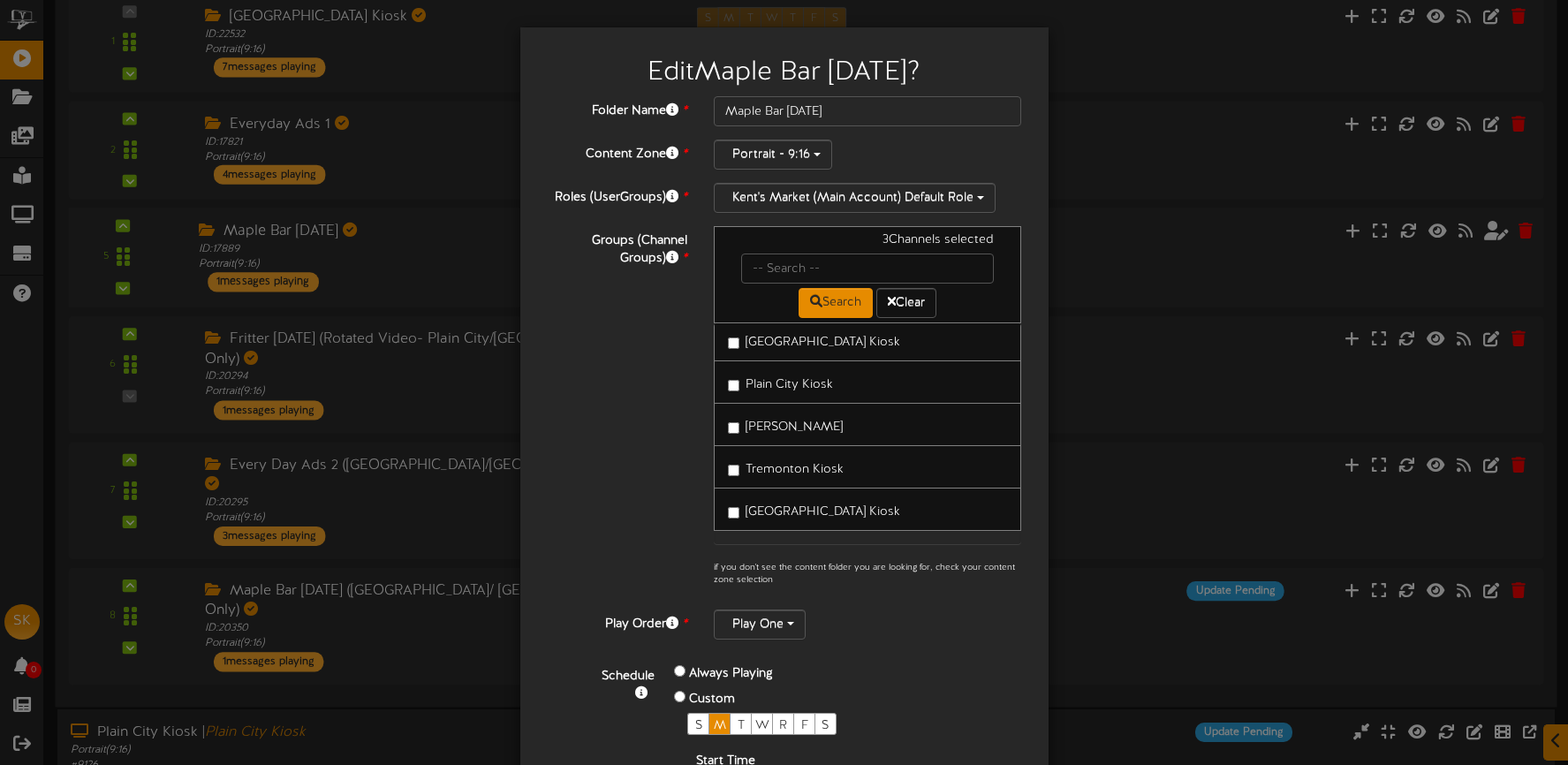
click at [828, 505] on span "[GEOGRAPHIC_DATA] Kiosk" at bounding box center [823, 512] width 154 height 13
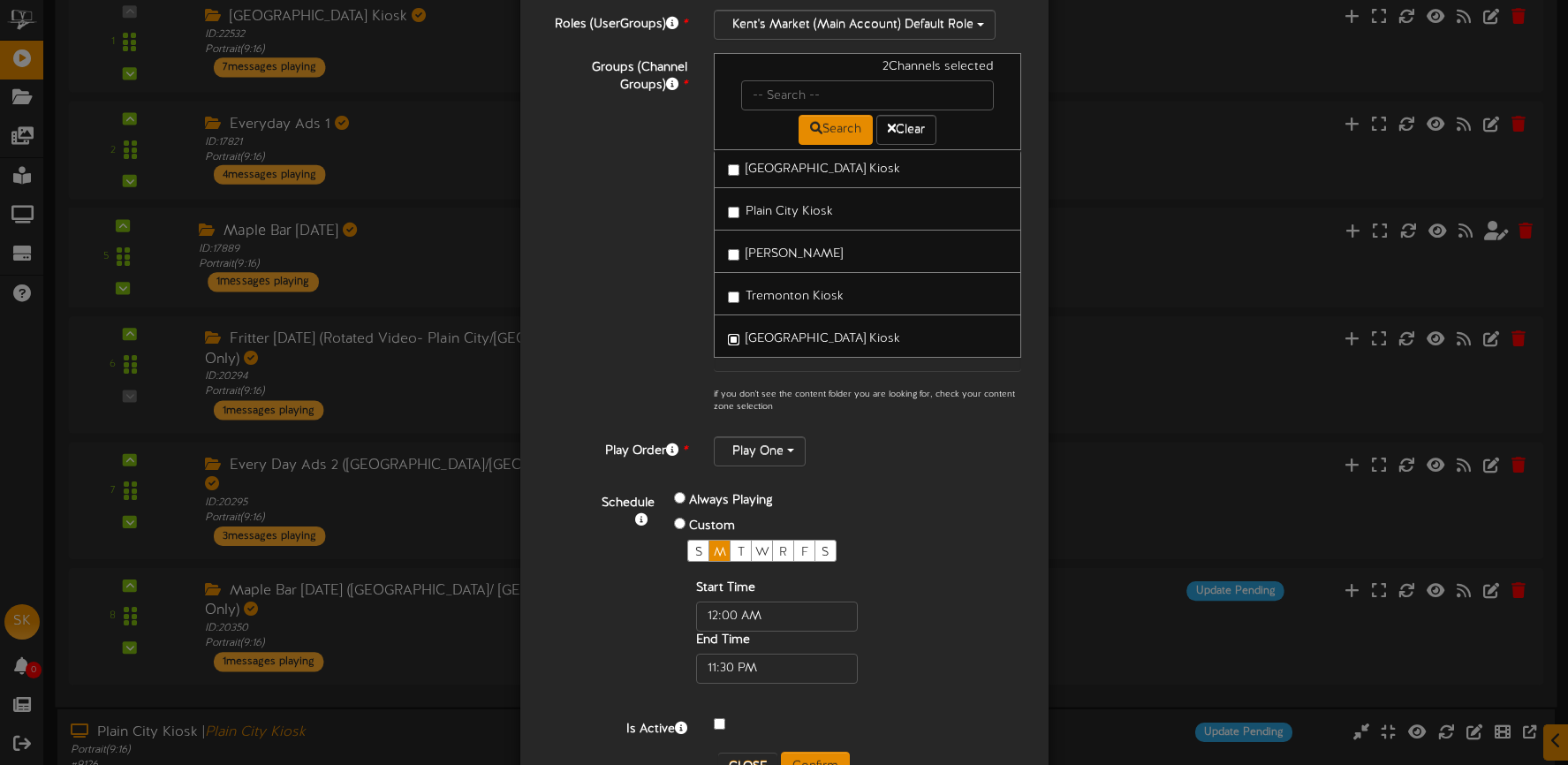
scroll to position [206, 0]
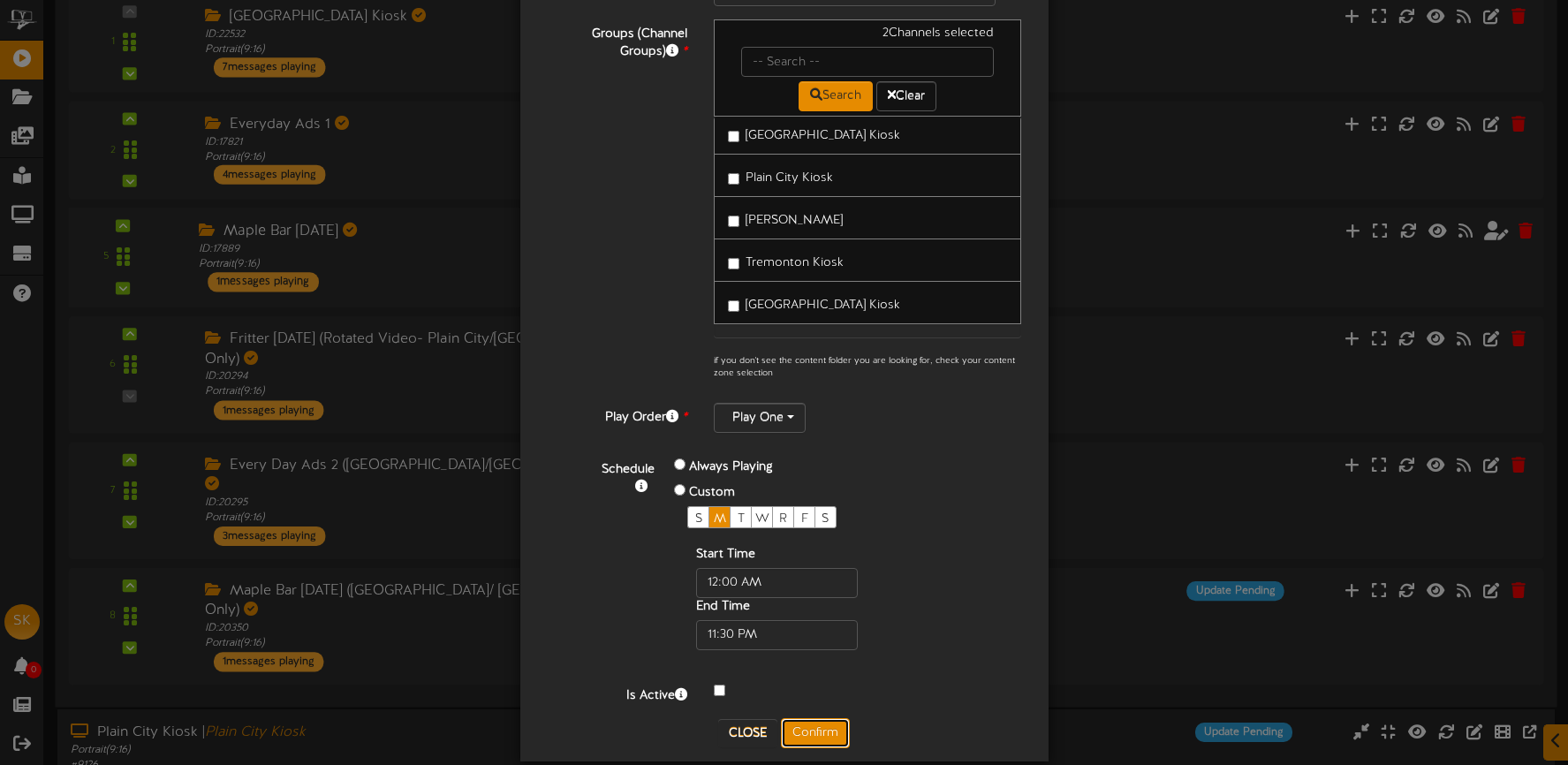
click at [826, 736] on button "Confirm" at bounding box center [815, 733] width 69 height 30
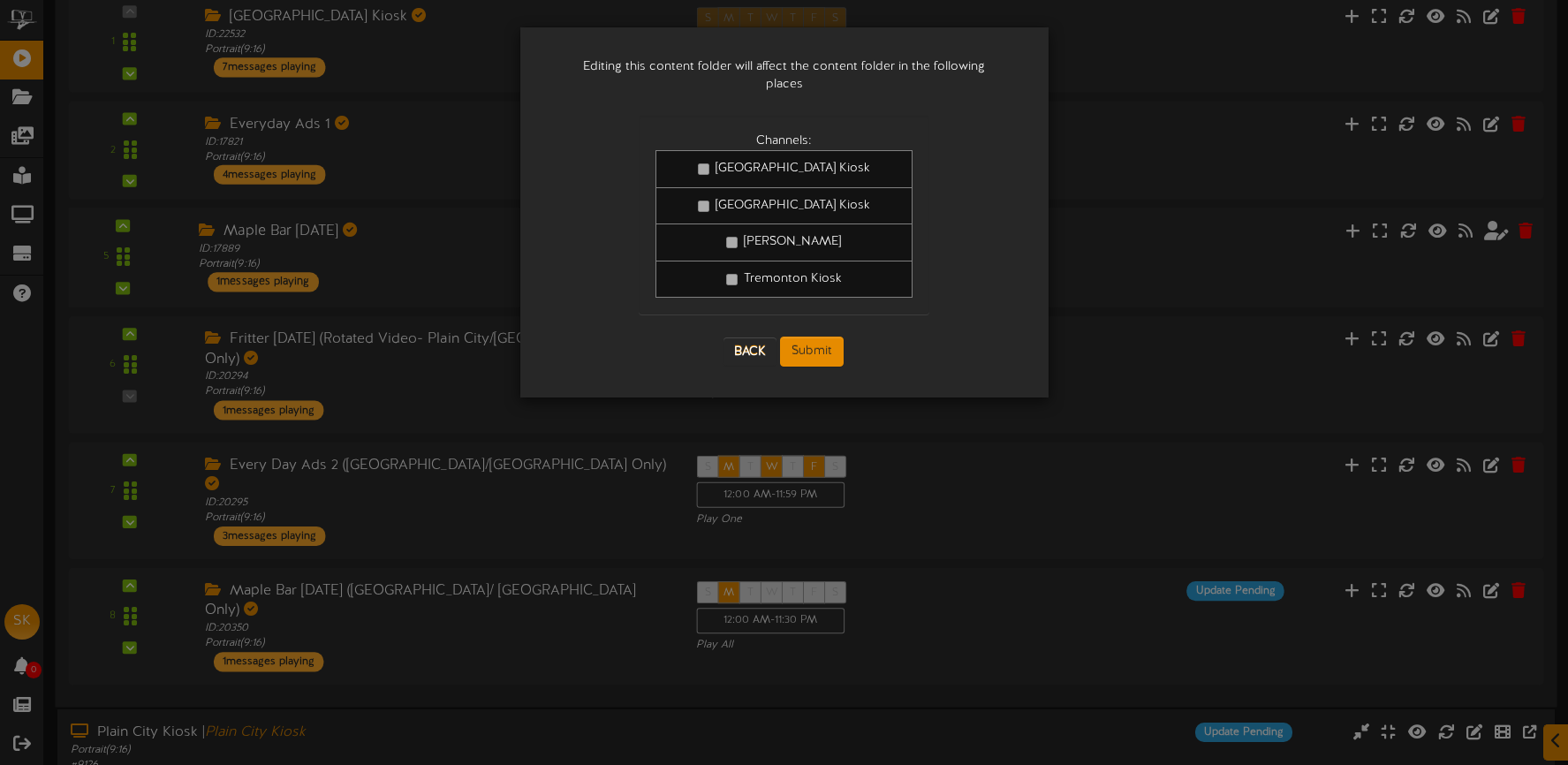
scroll to position [0, 0]
click at [825, 343] on button "Submit" at bounding box center [811, 351] width 63 height 30
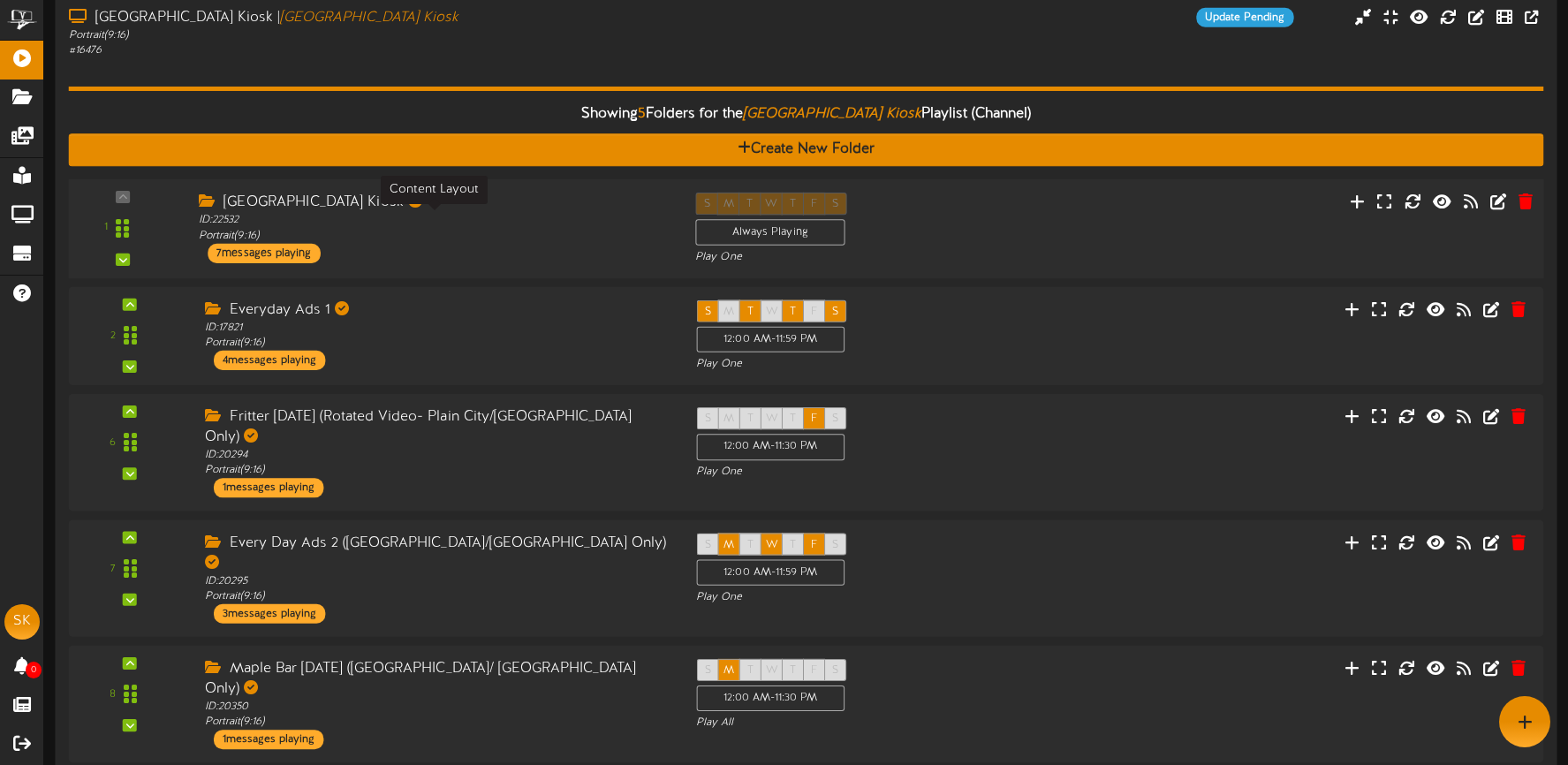
scroll to position [186, 0]
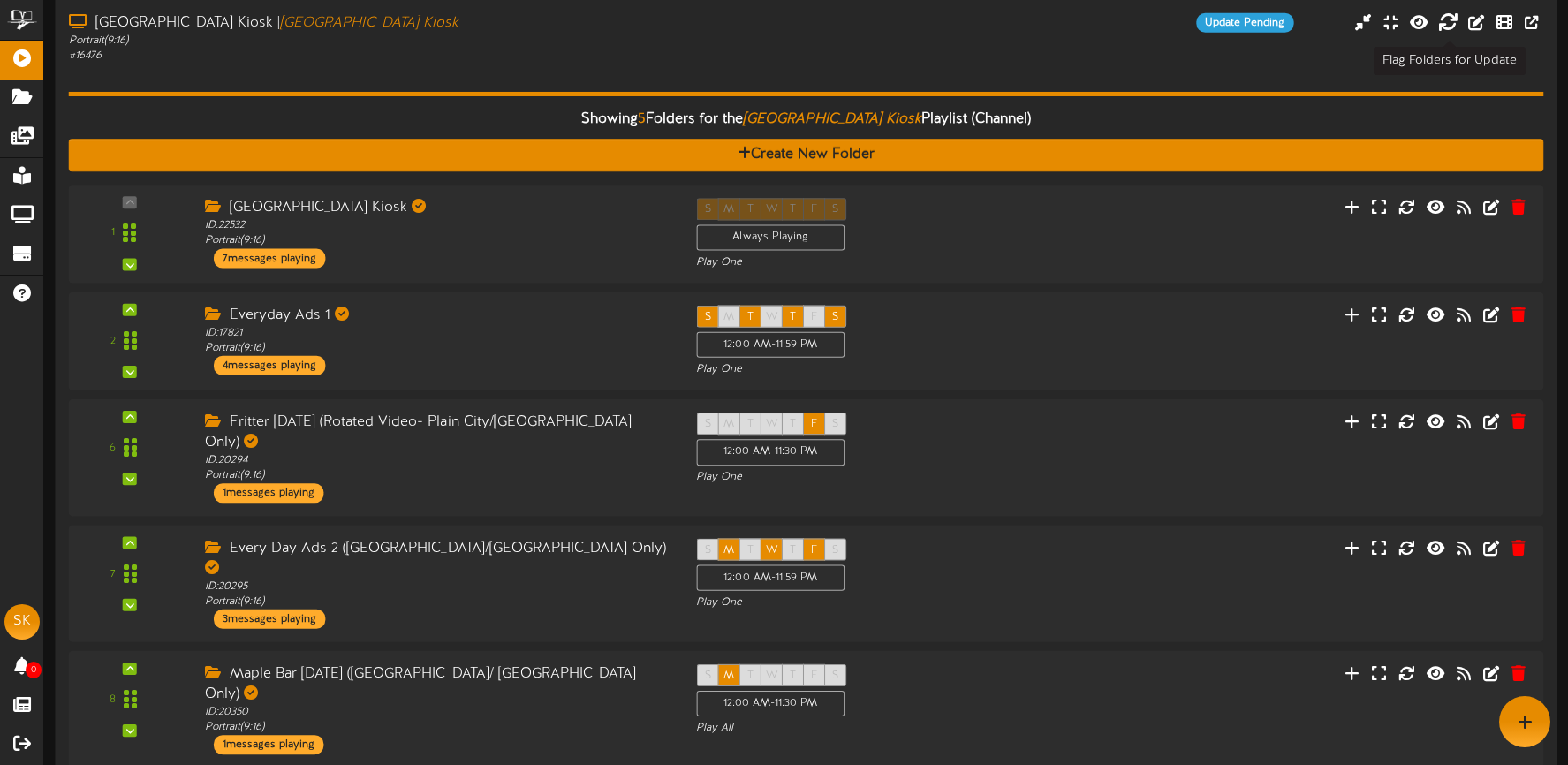
click at [1447, 22] on icon at bounding box center [1447, 21] width 19 height 19
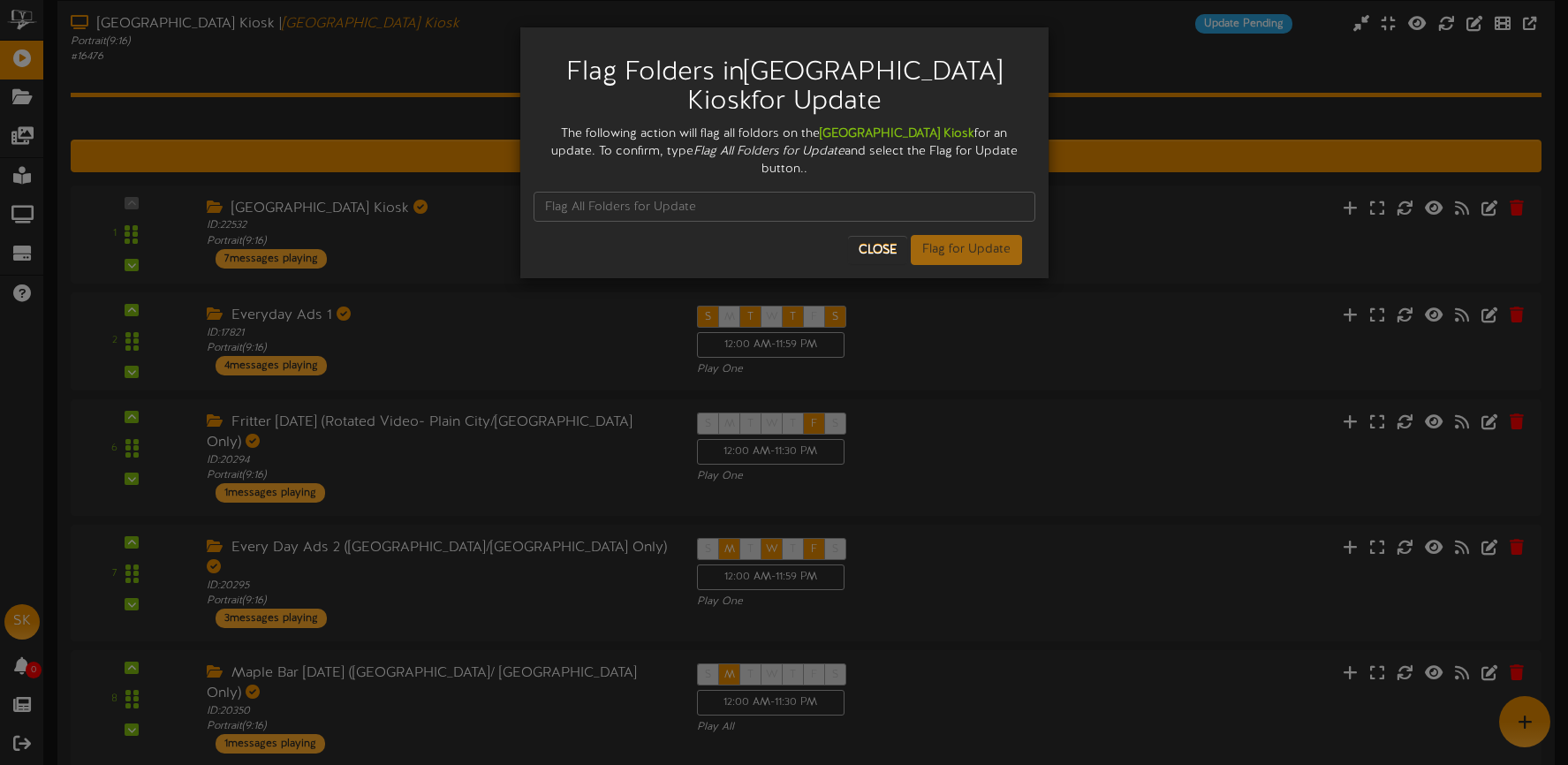
drag, startPoint x: 639, startPoint y: 150, endPoint x: 770, endPoint y: 153, distance: 131.0
click at [770, 153] on icon "Flag All Folders for Update" at bounding box center [769, 151] width 151 height 13
drag, startPoint x: 785, startPoint y: 151, endPoint x: 639, endPoint y: 151, distance: 146.0
click at [694, 151] on icon "Flag All Folders for Update" at bounding box center [769, 151] width 151 height 13
copy icon "Flag All Folders for Update"
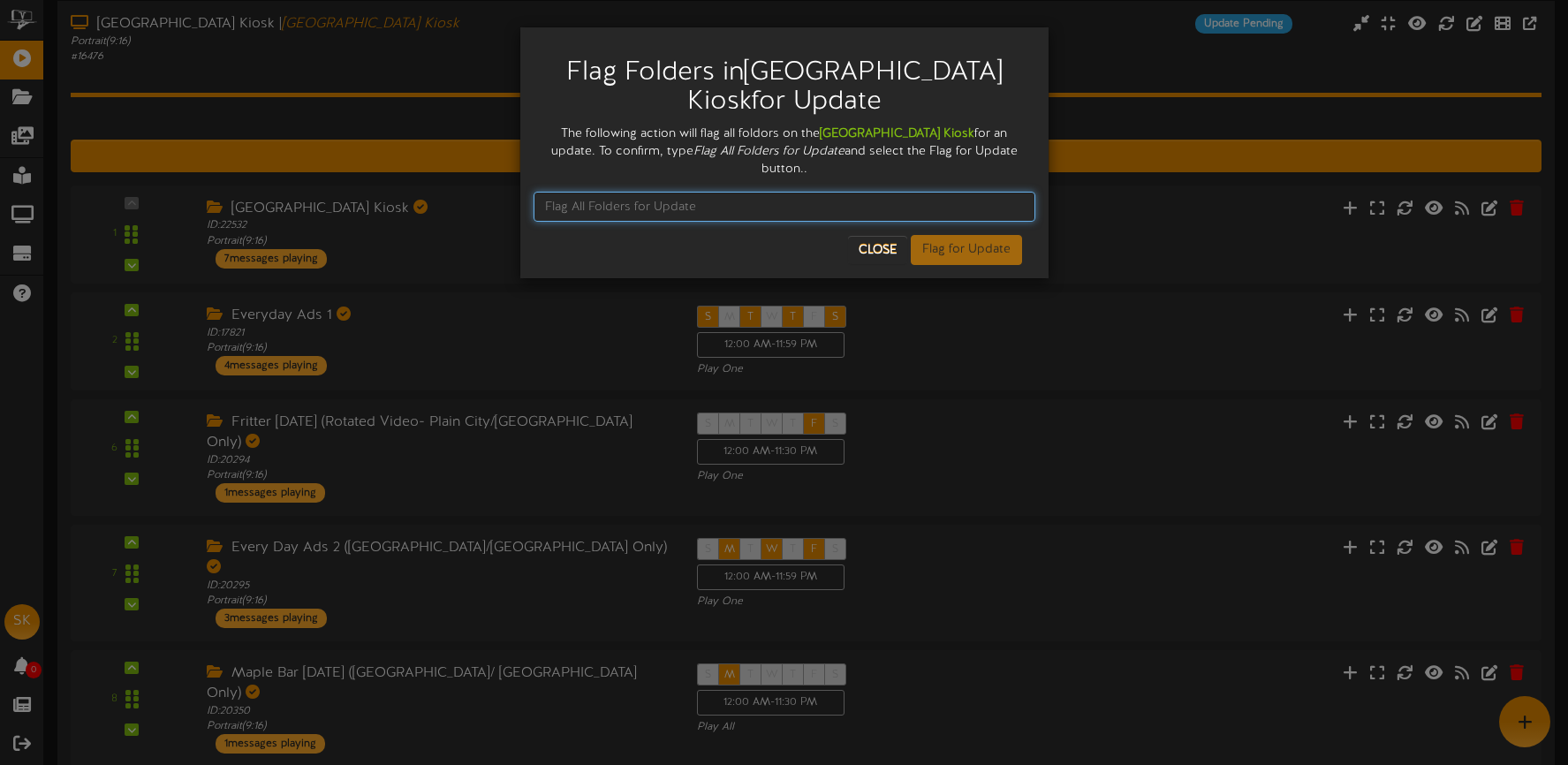
click at [602, 192] on input "text" at bounding box center [784, 206] width 502 height 30
paste input "Flag All Folders for Update"
type input "Flag All Folders for Update"
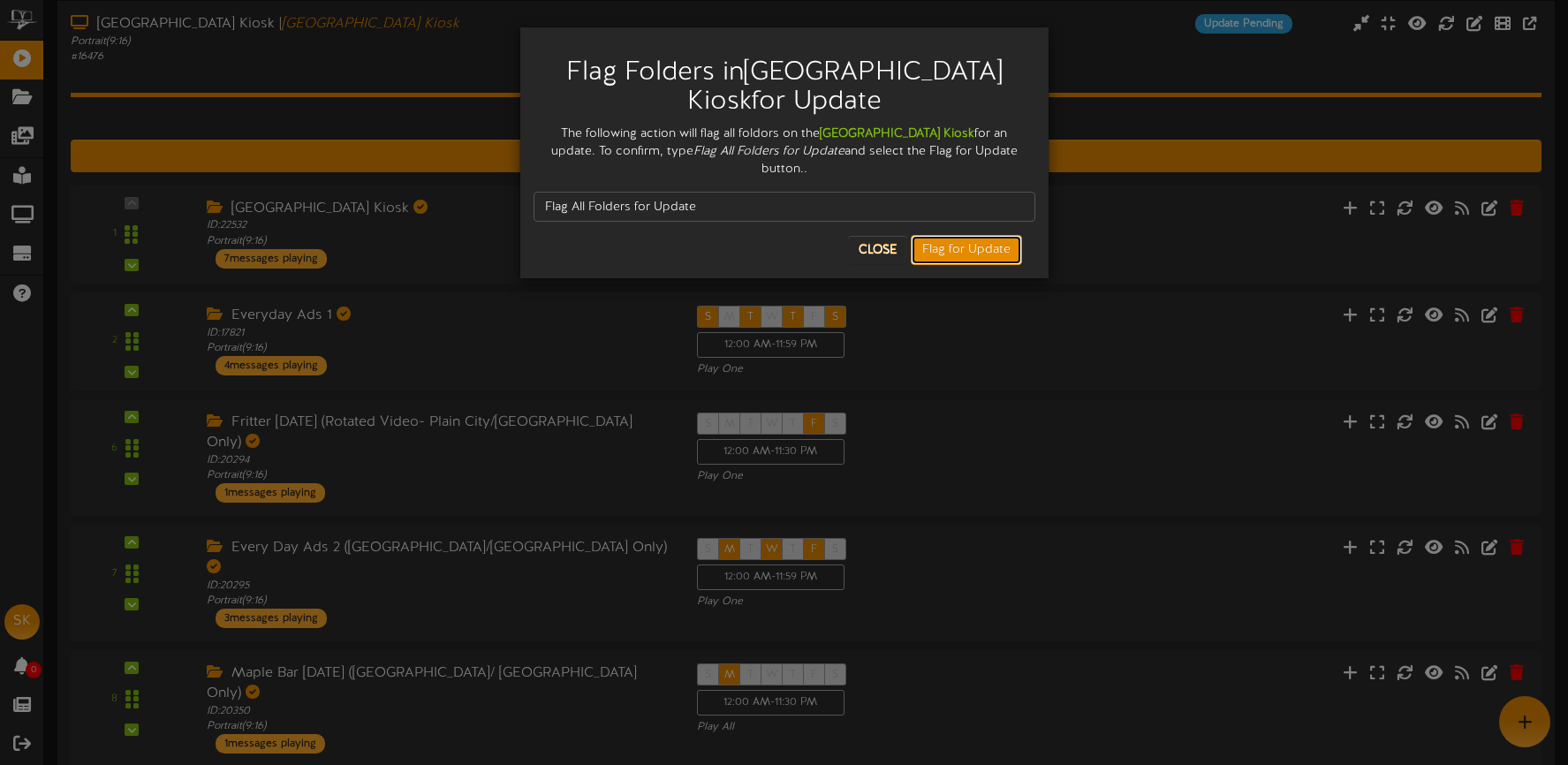
click at [929, 235] on button "Flag for Update" at bounding box center [966, 249] width 111 height 30
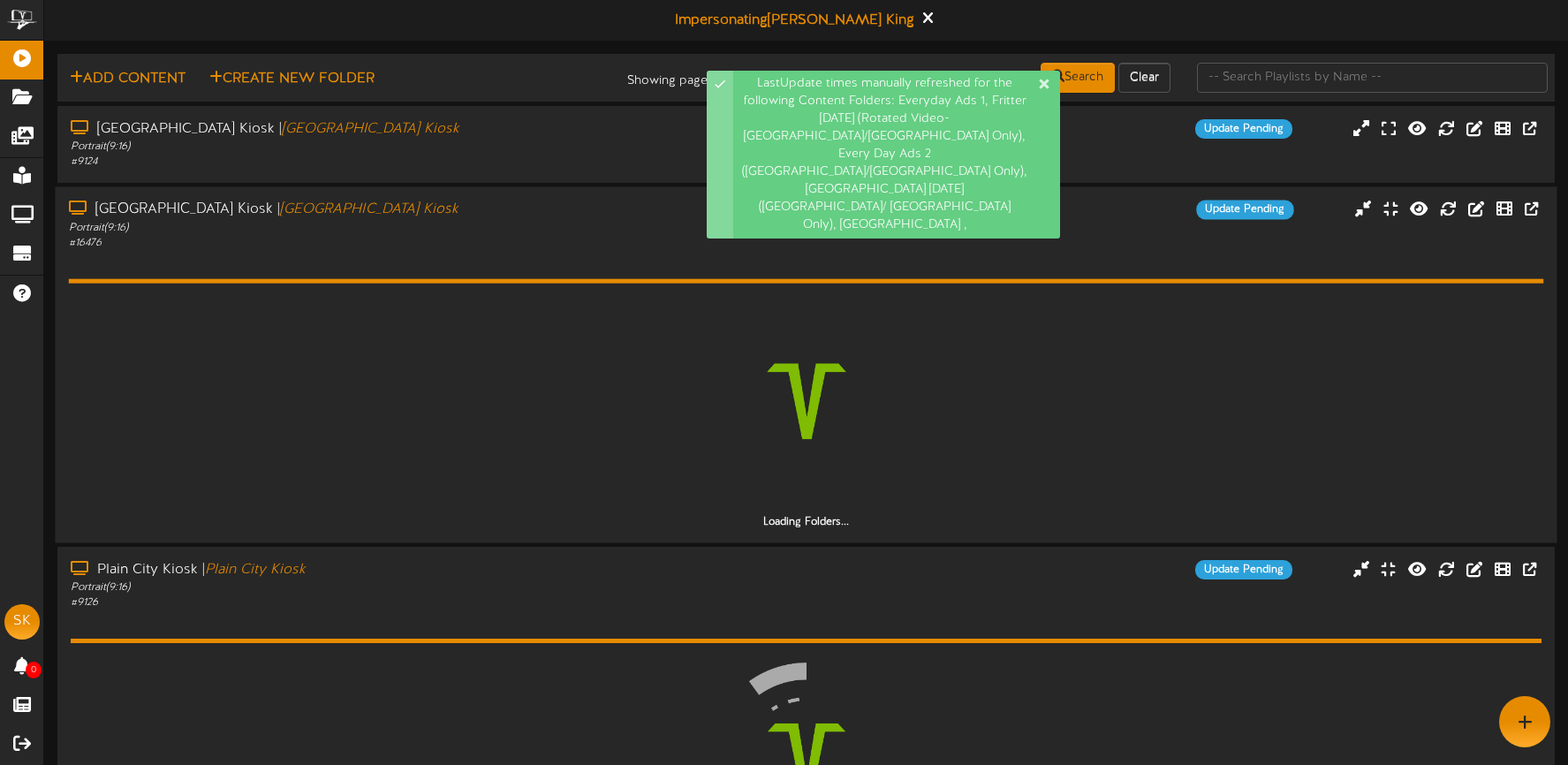
click at [535, 221] on div "Portrait ( 9:16 )" at bounding box center [368, 227] width 599 height 15
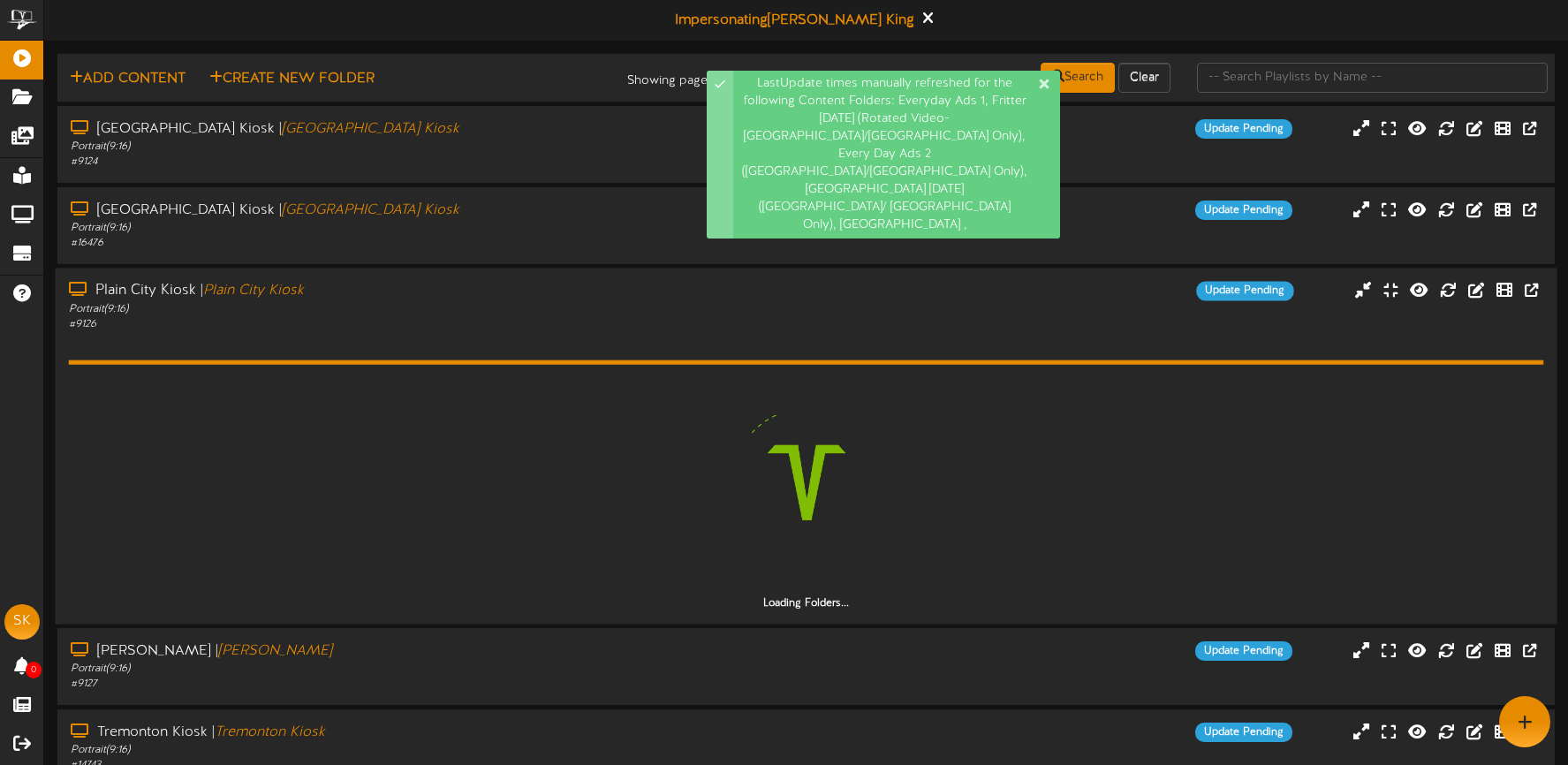
click at [478, 293] on div "Plain City Kiosk | Plain City Kiosk" at bounding box center [368, 291] width 599 height 20
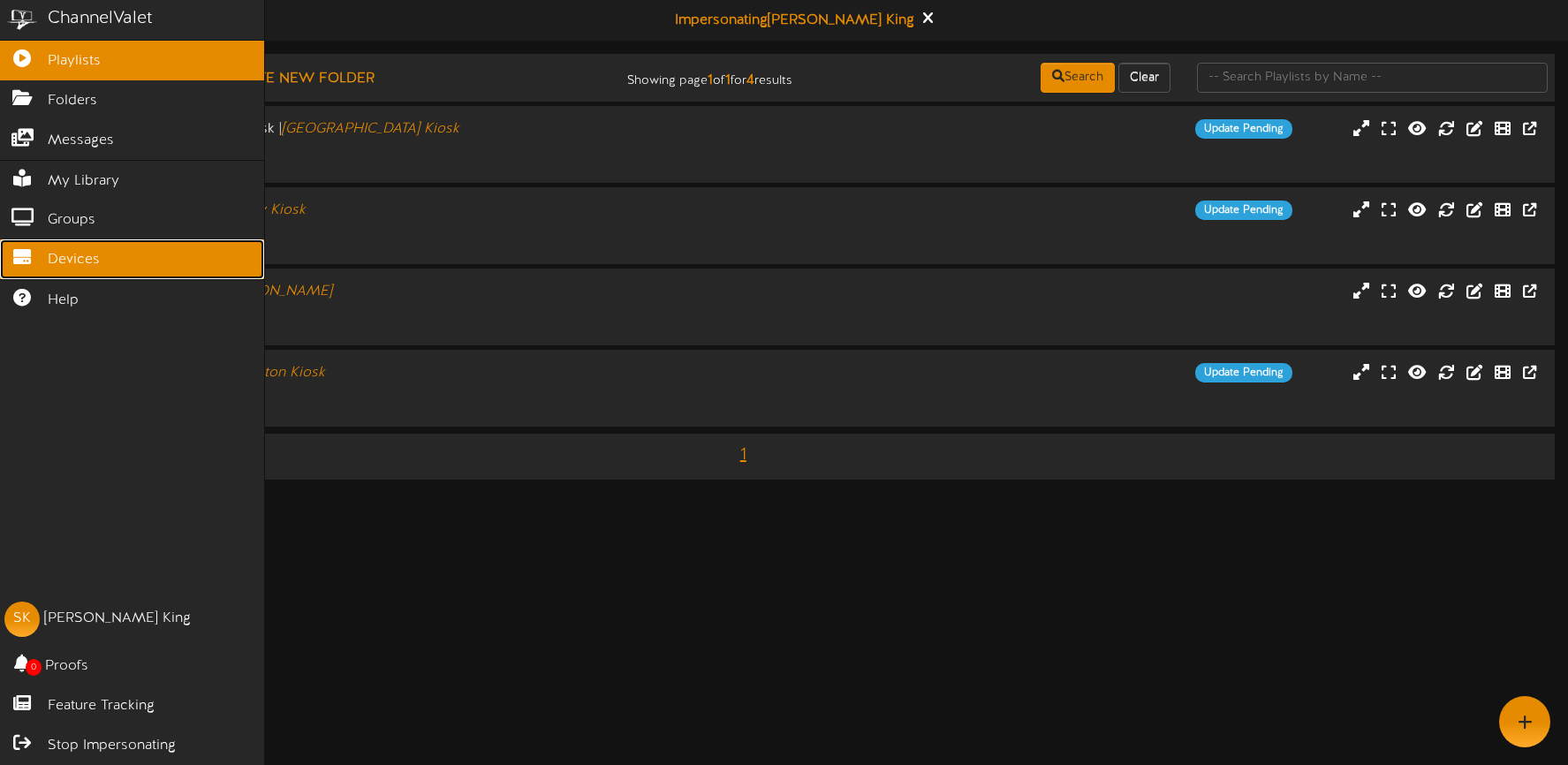
click at [69, 268] on span "Devices" at bounding box center [73, 260] width 52 height 20
